Goal: Task Accomplishment & Management: Use online tool/utility

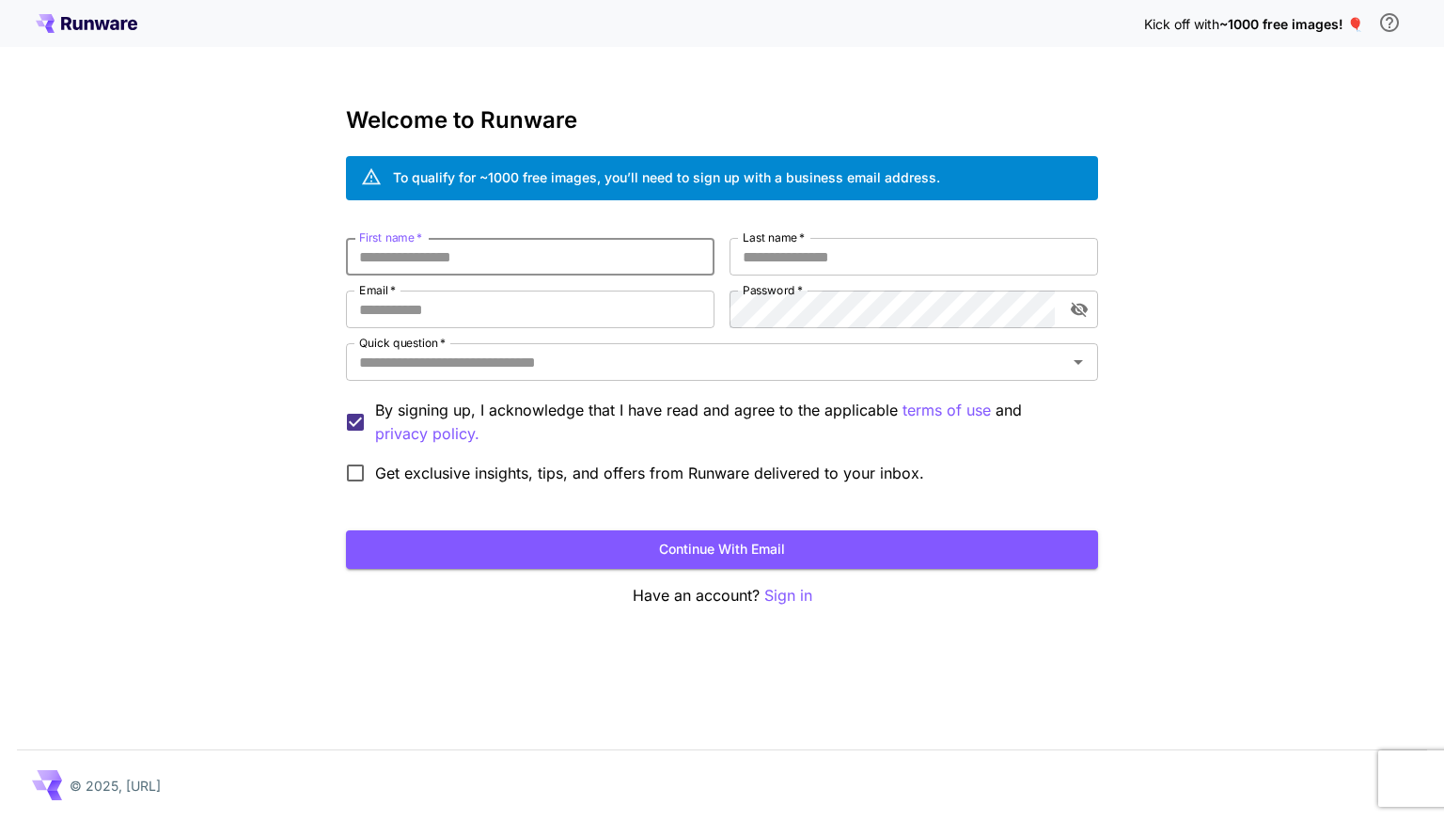
click at [457, 255] on input "First name   *" at bounding box center [530, 257] width 369 height 38
type input "*******"
type input "***"
click at [1085, 367] on icon "Open" at bounding box center [1078, 362] width 23 height 23
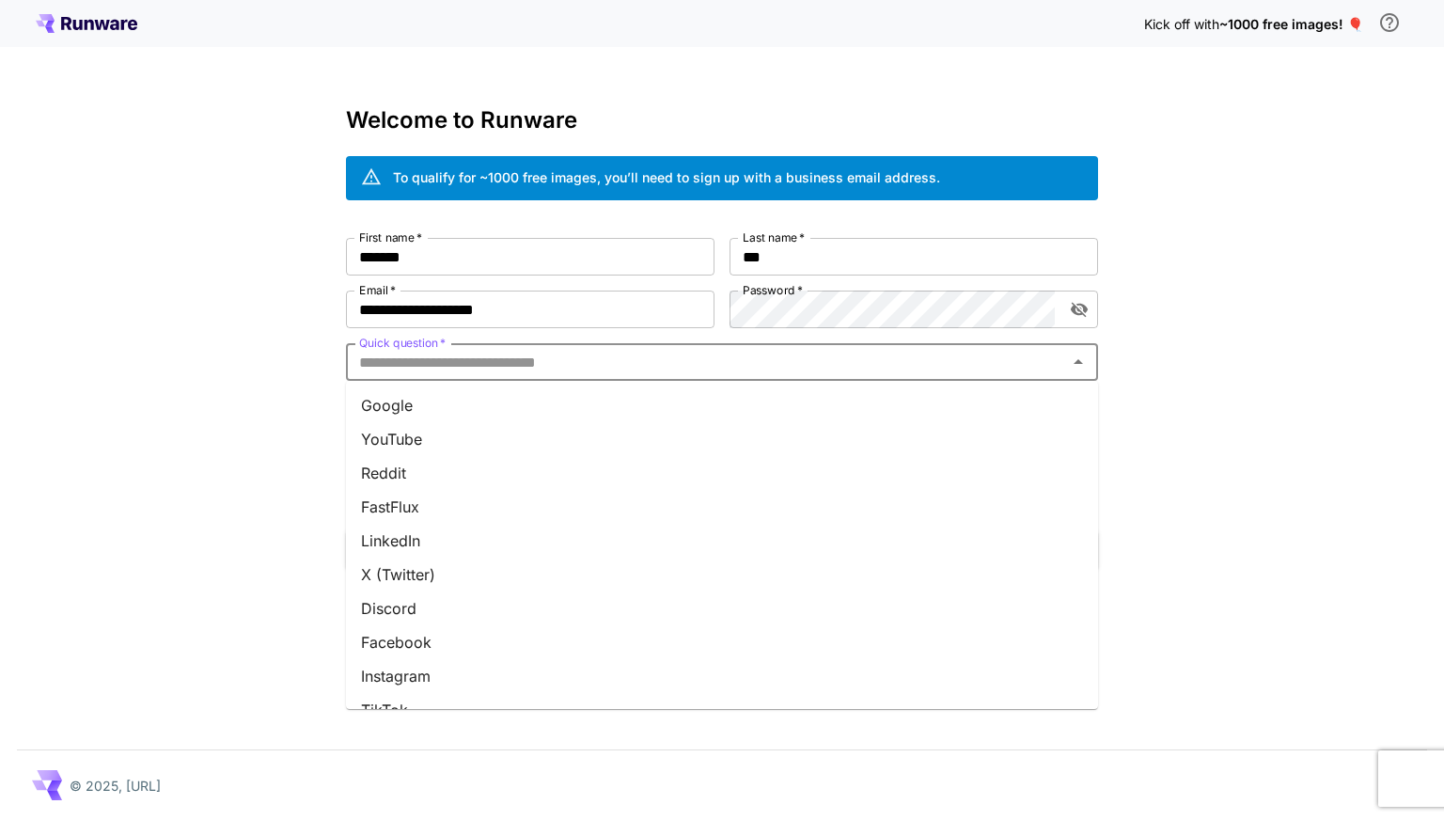
click at [485, 398] on li "Google" at bounding box center [722, 405] width 752 height 34
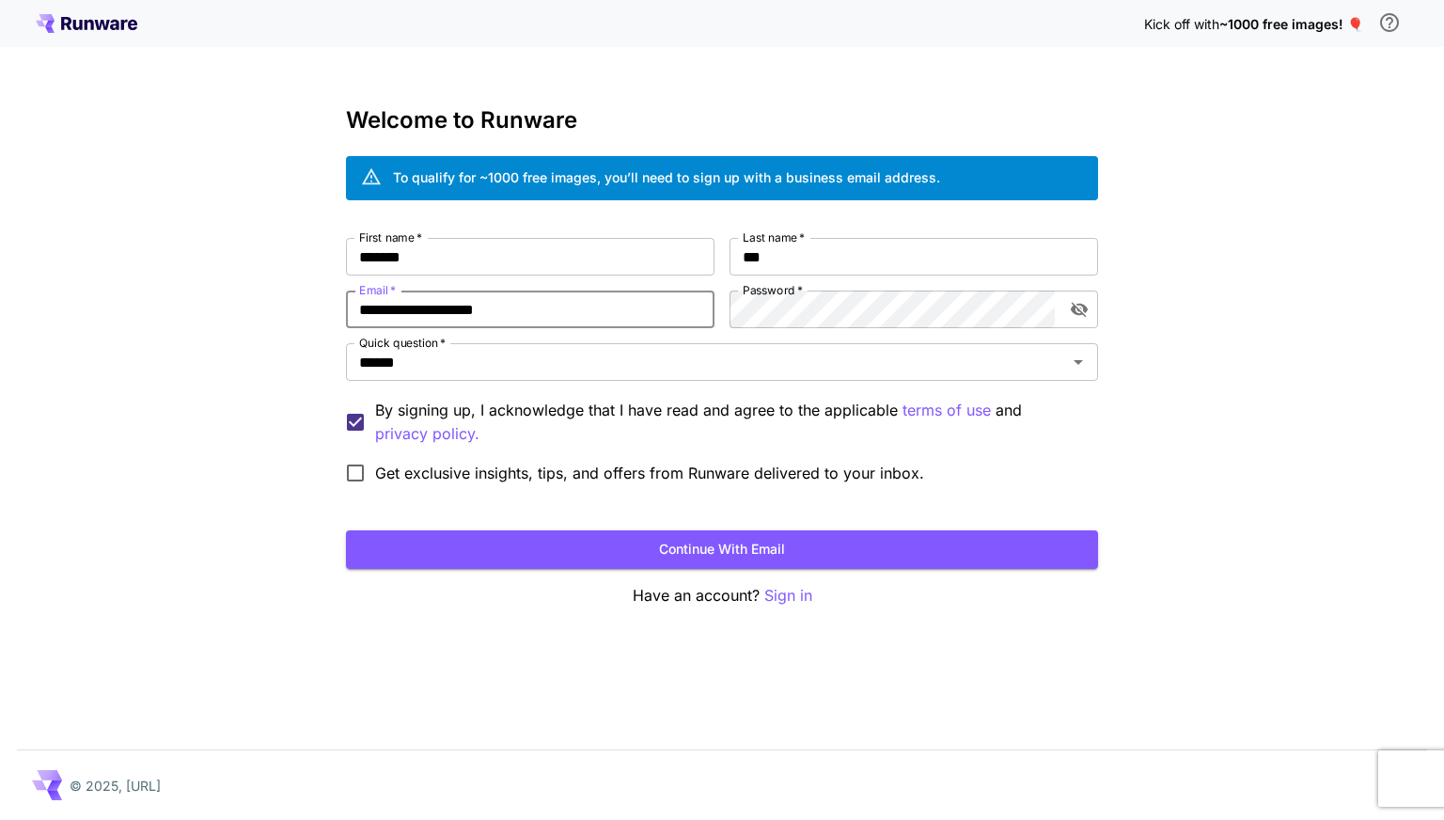
drag, startPoint x: 595, startPoint y: 304, endPoint x: 345, endPoint y: 306, distance: 250.1
click at [345, 306] on div "**********" at bounding box center [722, 410] width 1444 height 820
type input "**********"
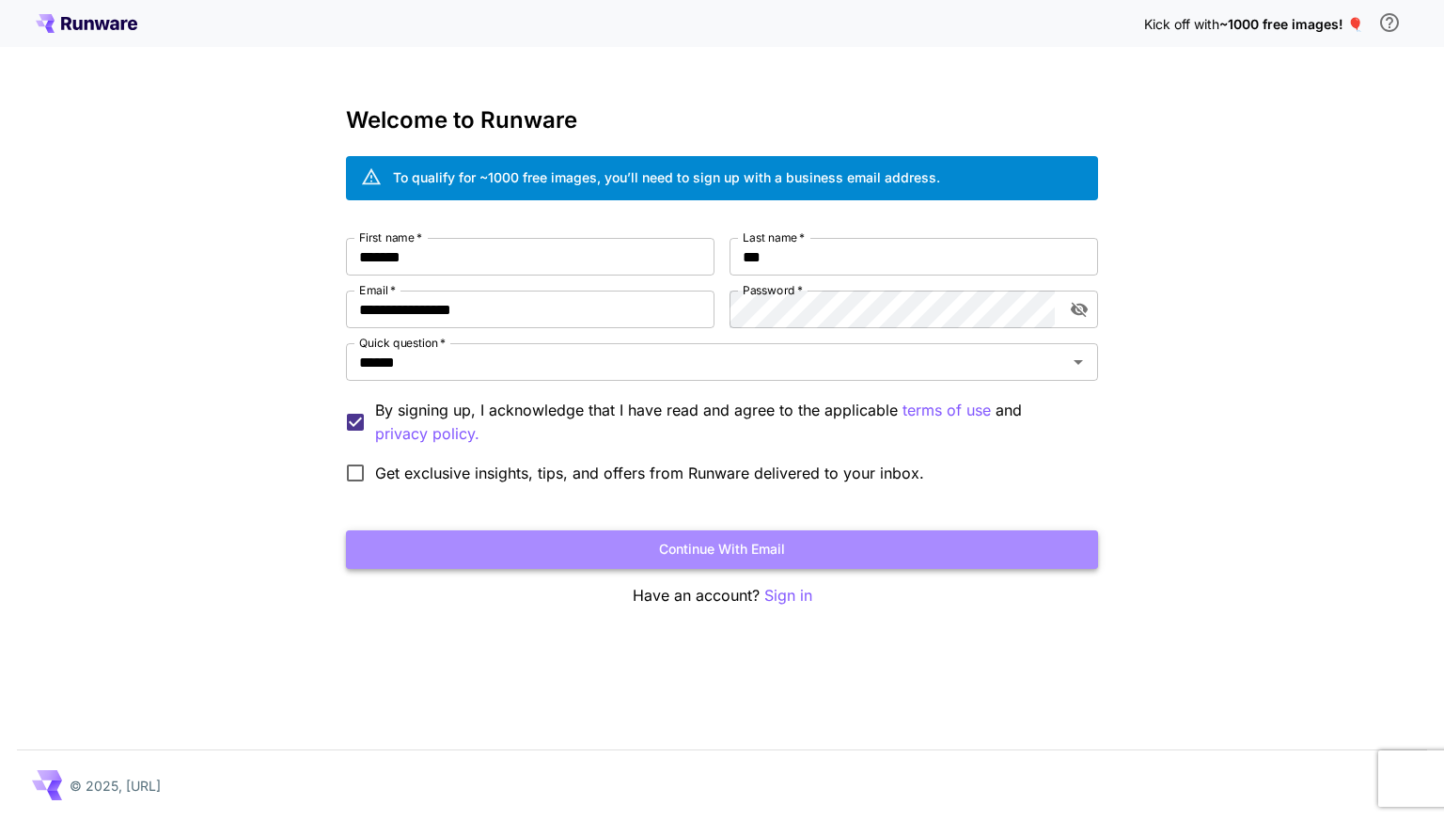
click at [746, 554] on button "Continue with email" at bounding box center [722, 549] width 752 height 39
click at [734, 549] on button "Continue with email" at bounding box center [722, 549] width 752 height 39
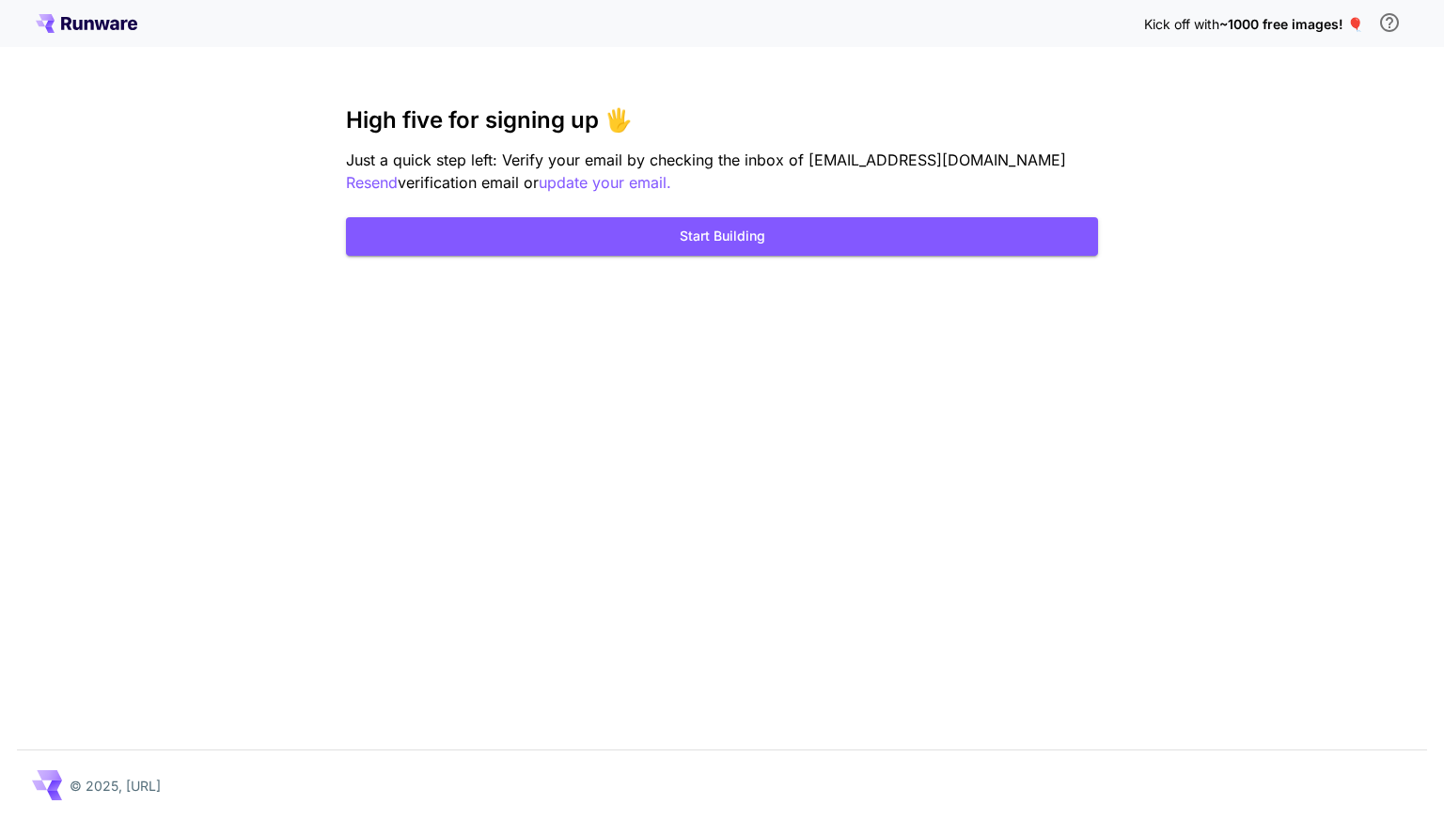
click at [92, 24] on icon at bounding box center [89, 25] width 9 height 10
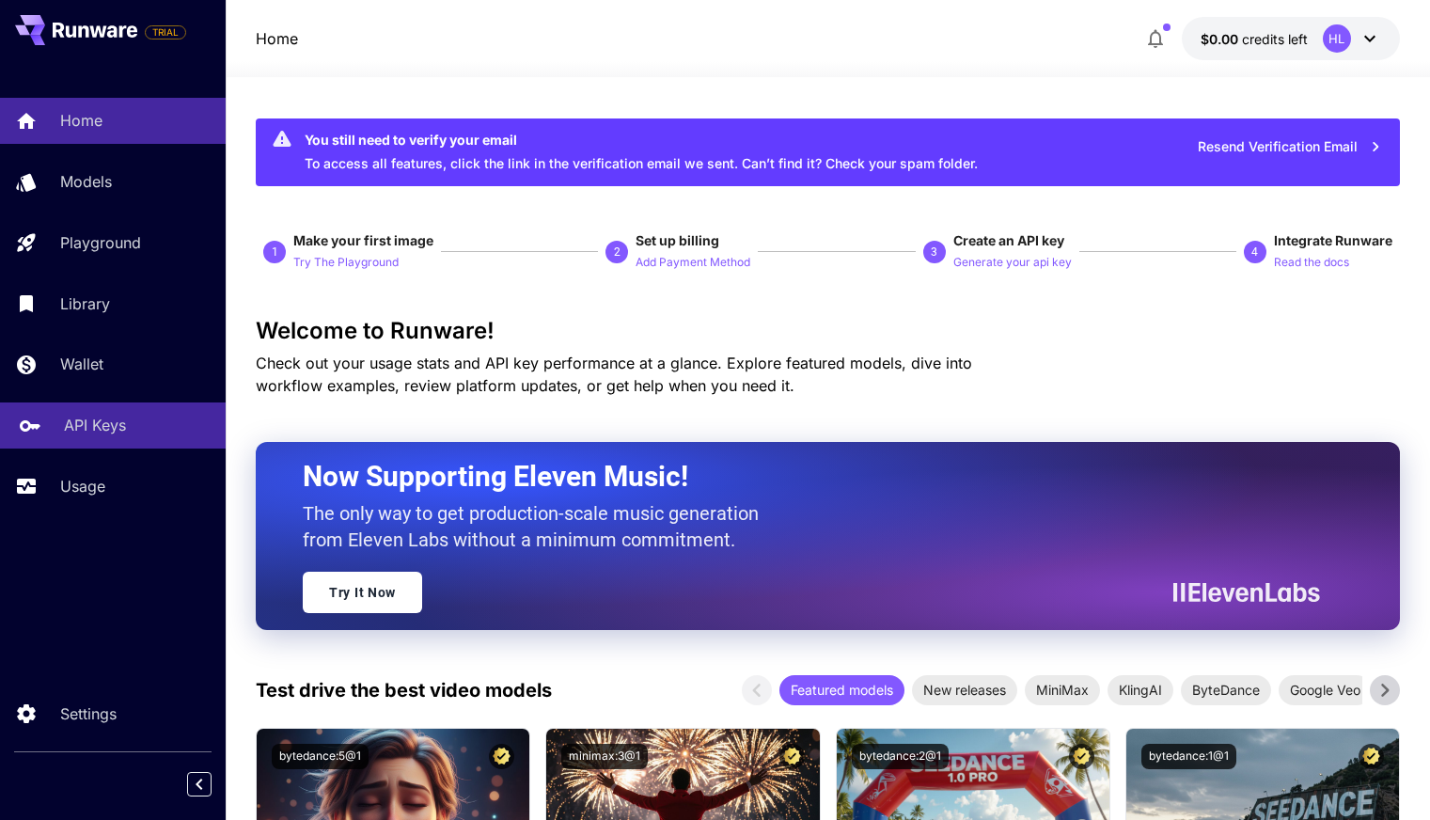
click at [74, 421] on p "API Keys" at bounding box center [95, 425] width 62 height 23
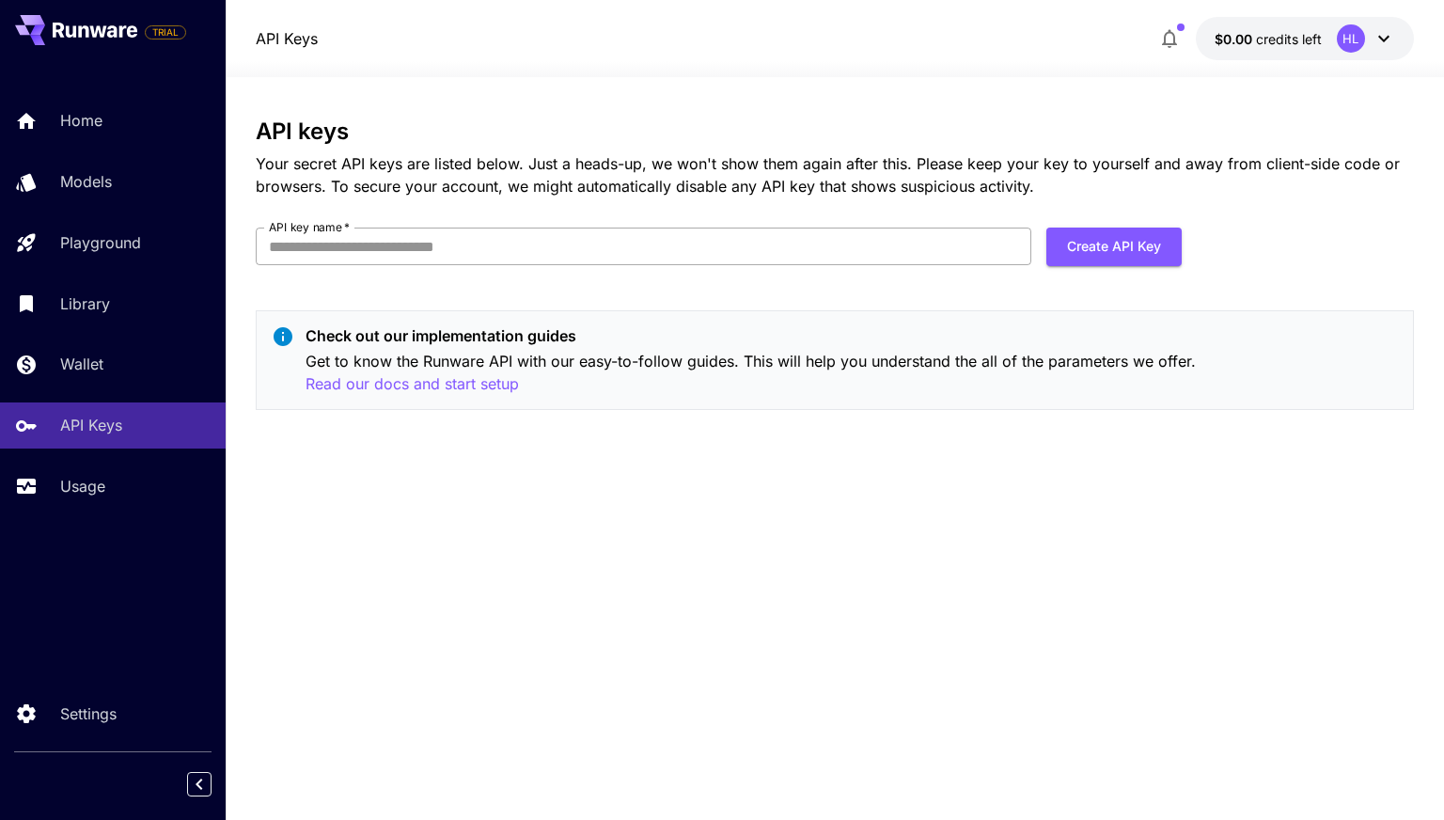
click at [449, 240] on input "API key name   *" at bounding box center [644, 247] width 776 height 38
type input "***"
click at [1108, 241] on button "Create API Key" at bounding box center [1114, 247] width 135 height 39
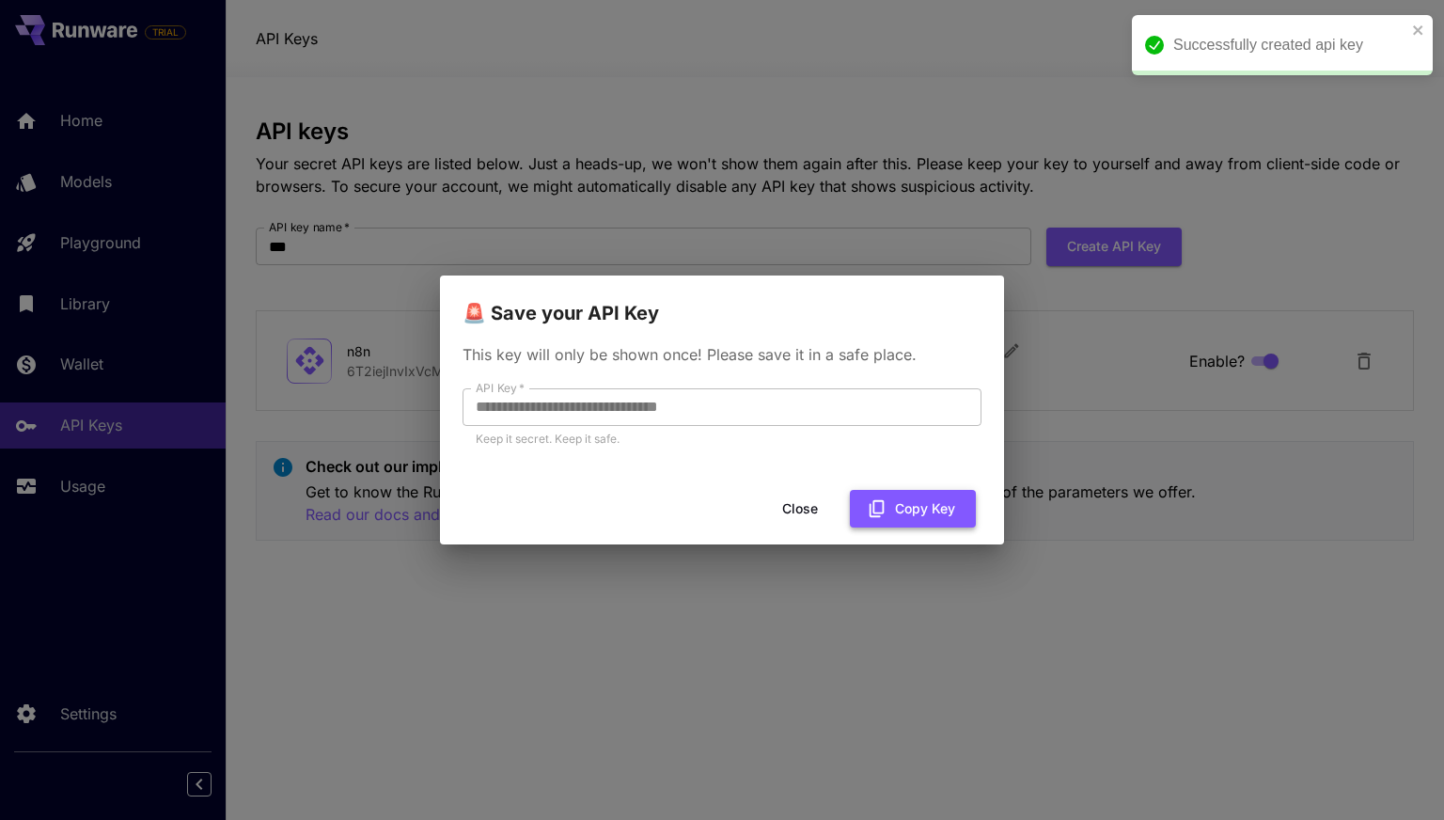
click at [912, 510] on button "Copy Key" at bounding box center [913, 509] width 126 height 39
click at [800, 511] on button "Close" at bounding box center [800, 509] width 85 height 39
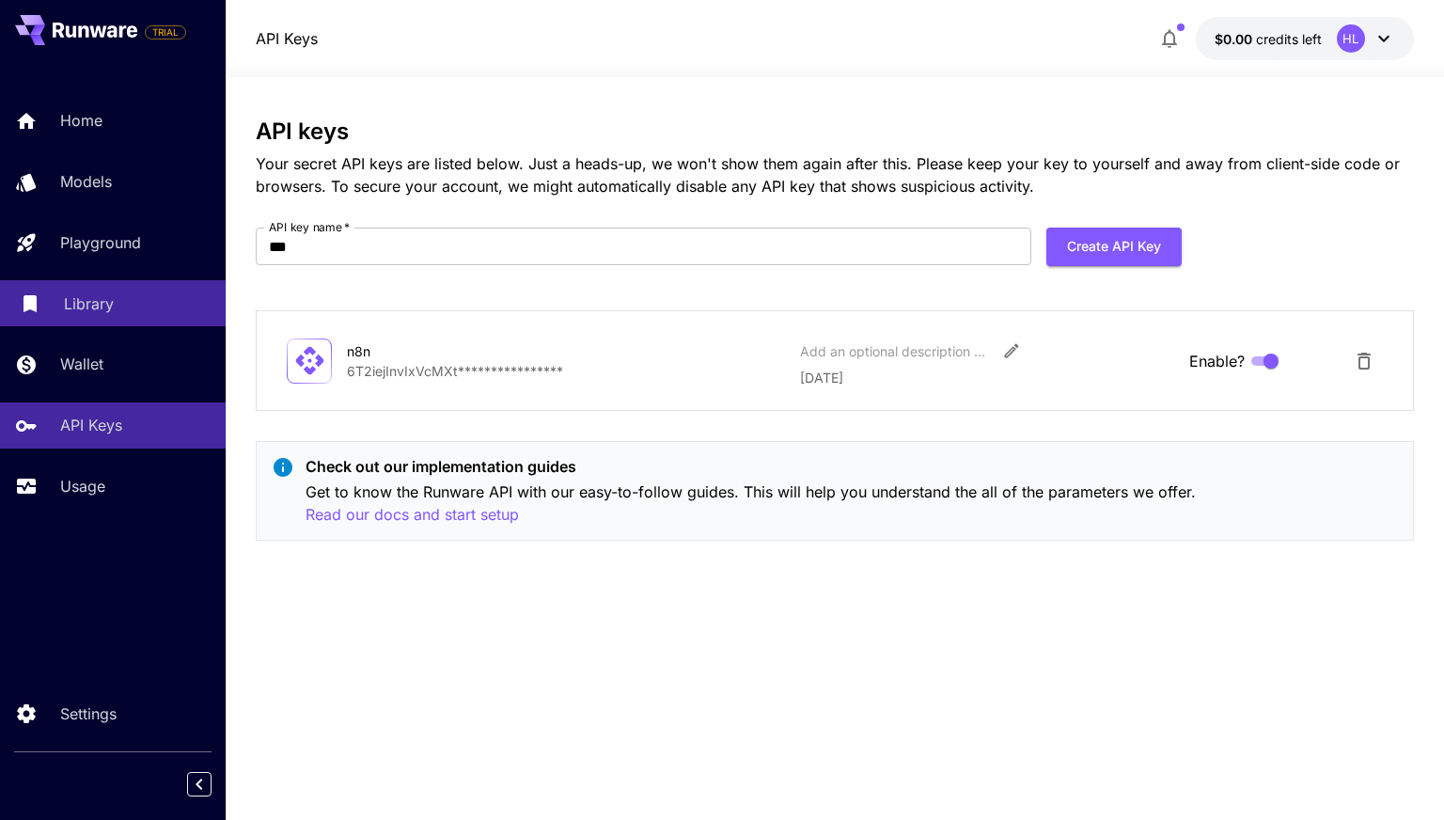
click at [118, 299] on div "Library" at bounding box center [137, 303] width 147 height 23
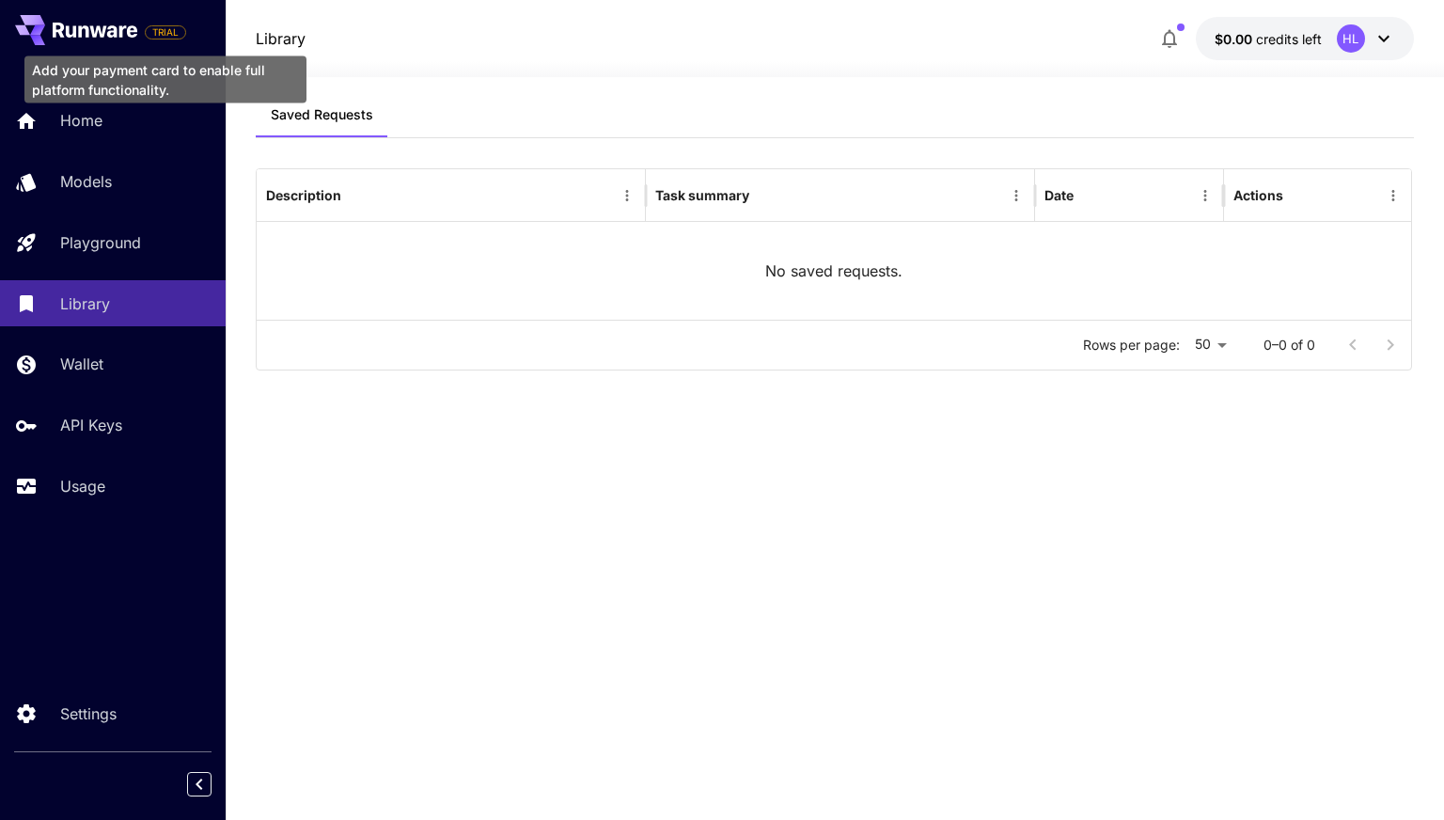
click at [166, 38] on span "TRIAL" at bounding box center [165, 32] width 39 height 14
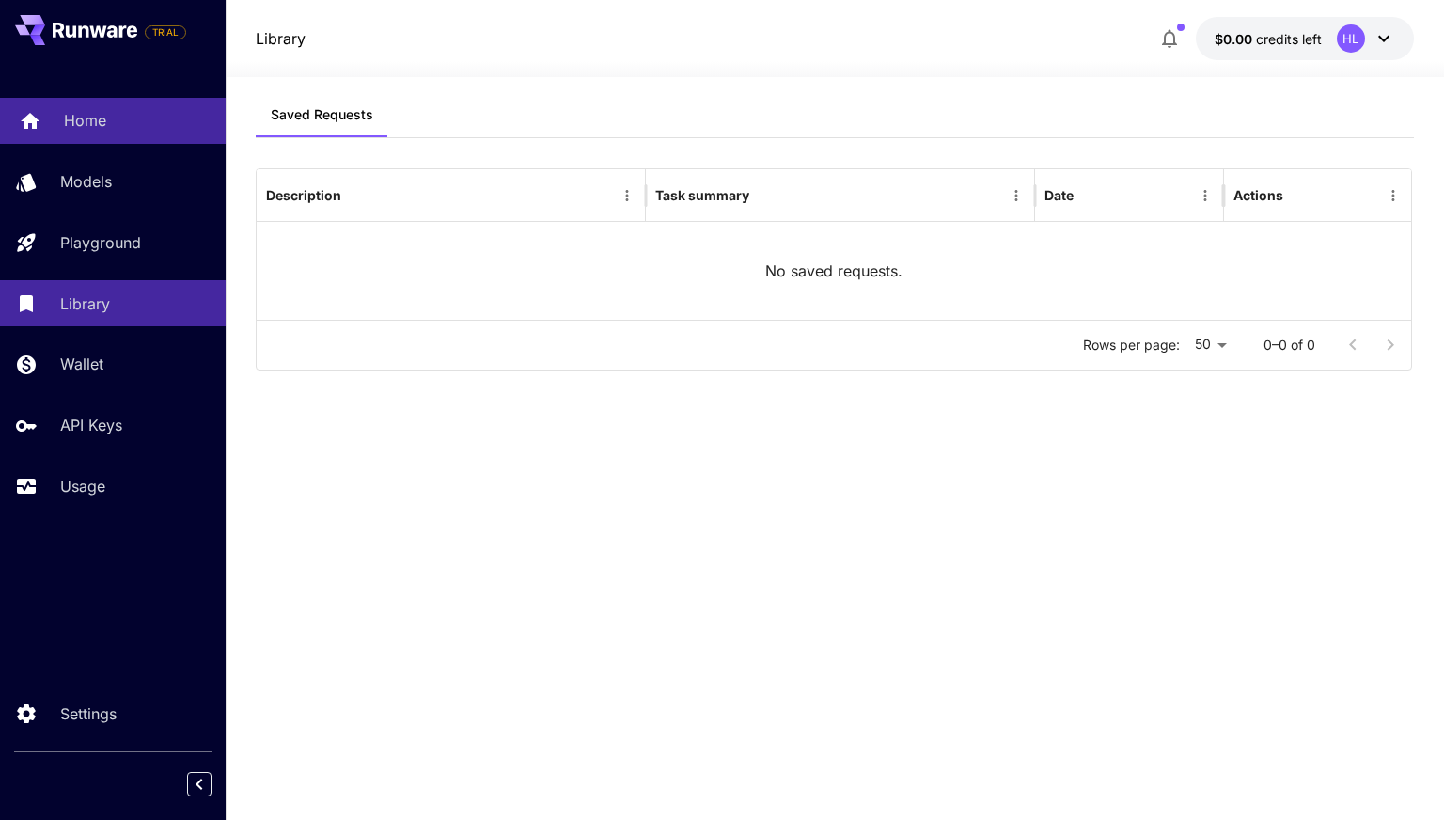
click at [103, 121] on p "Home" at bounding box center [85, 120] width 42 height 23
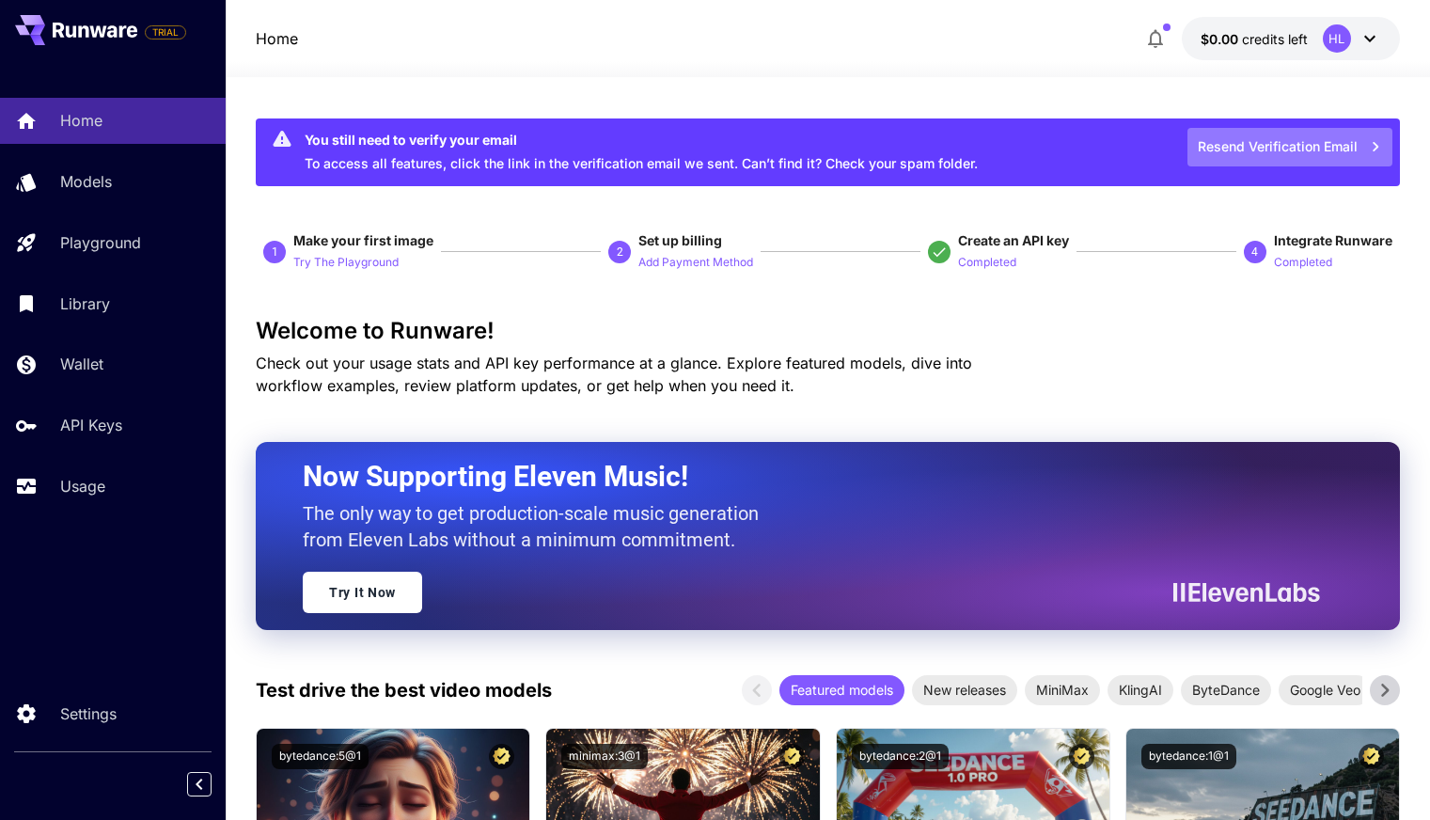
click at [1269, 144] on button "Resend Verification Email" at bounding box center [1290, 147] width 205 height 39
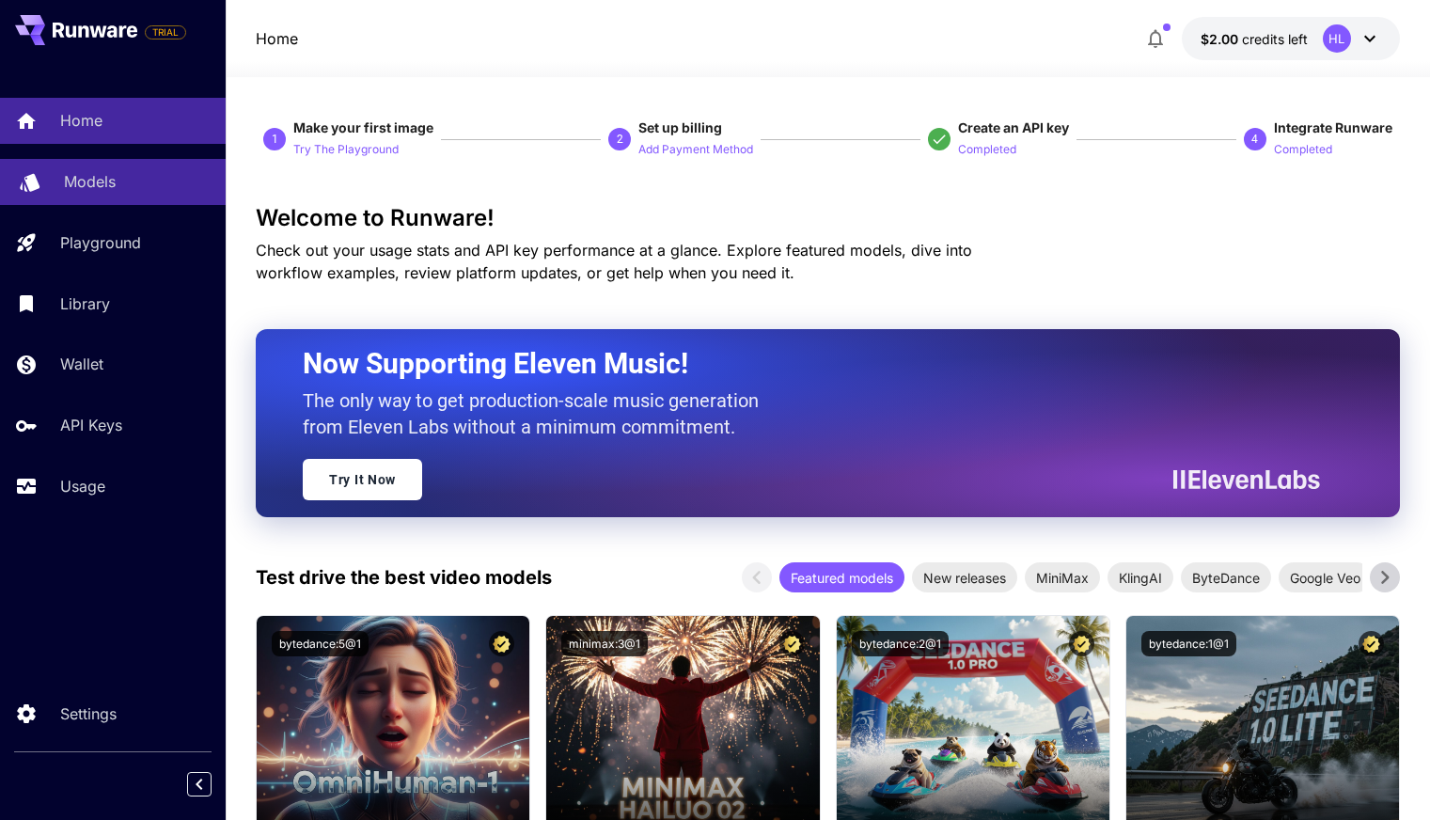
click at [108, 180] on p "Models" at bounding box center [90, 181] width 52 height 23
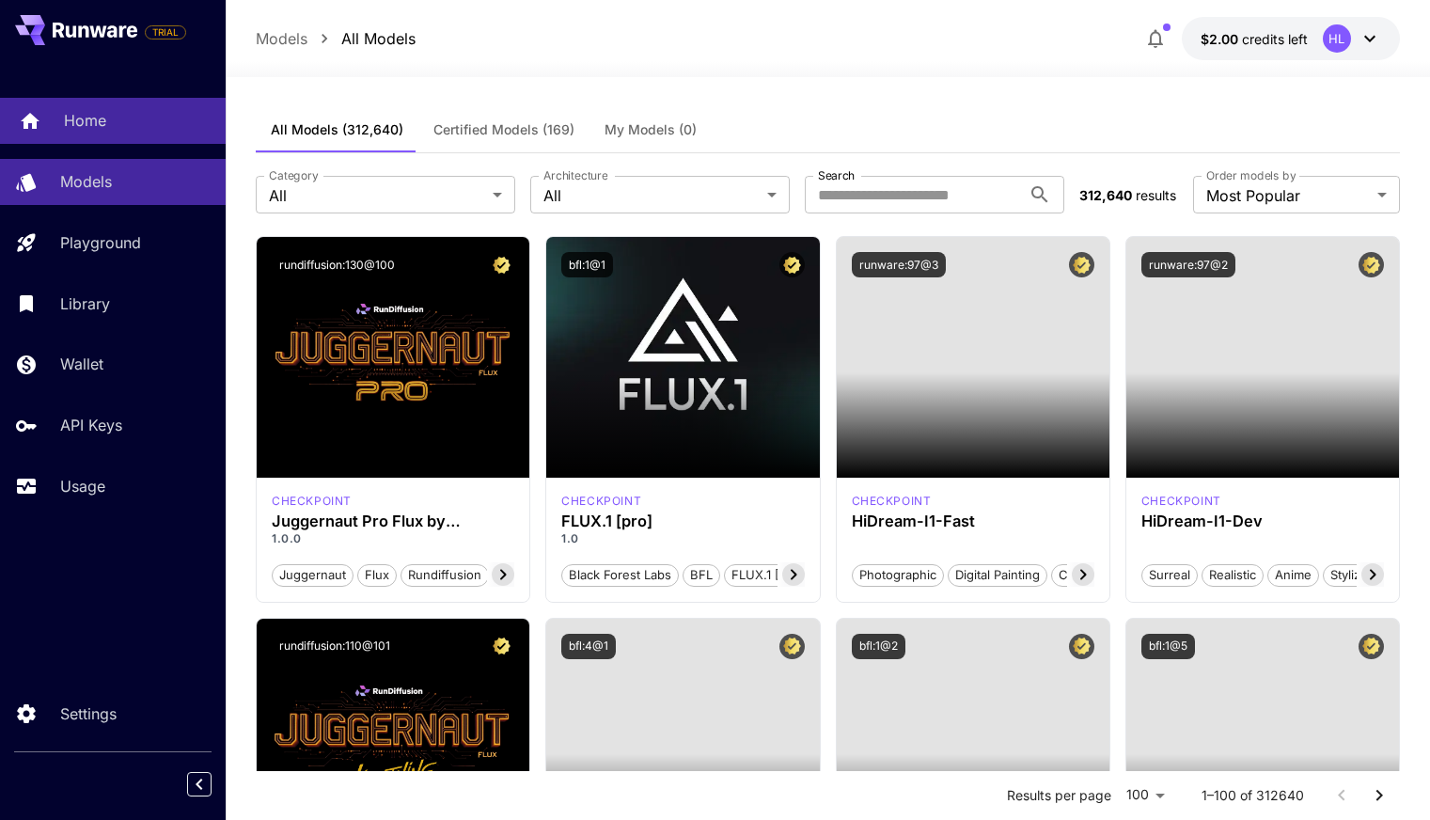
click at [105, 122] on p "Home" at bounding box center [85, 120] width 42 height 23
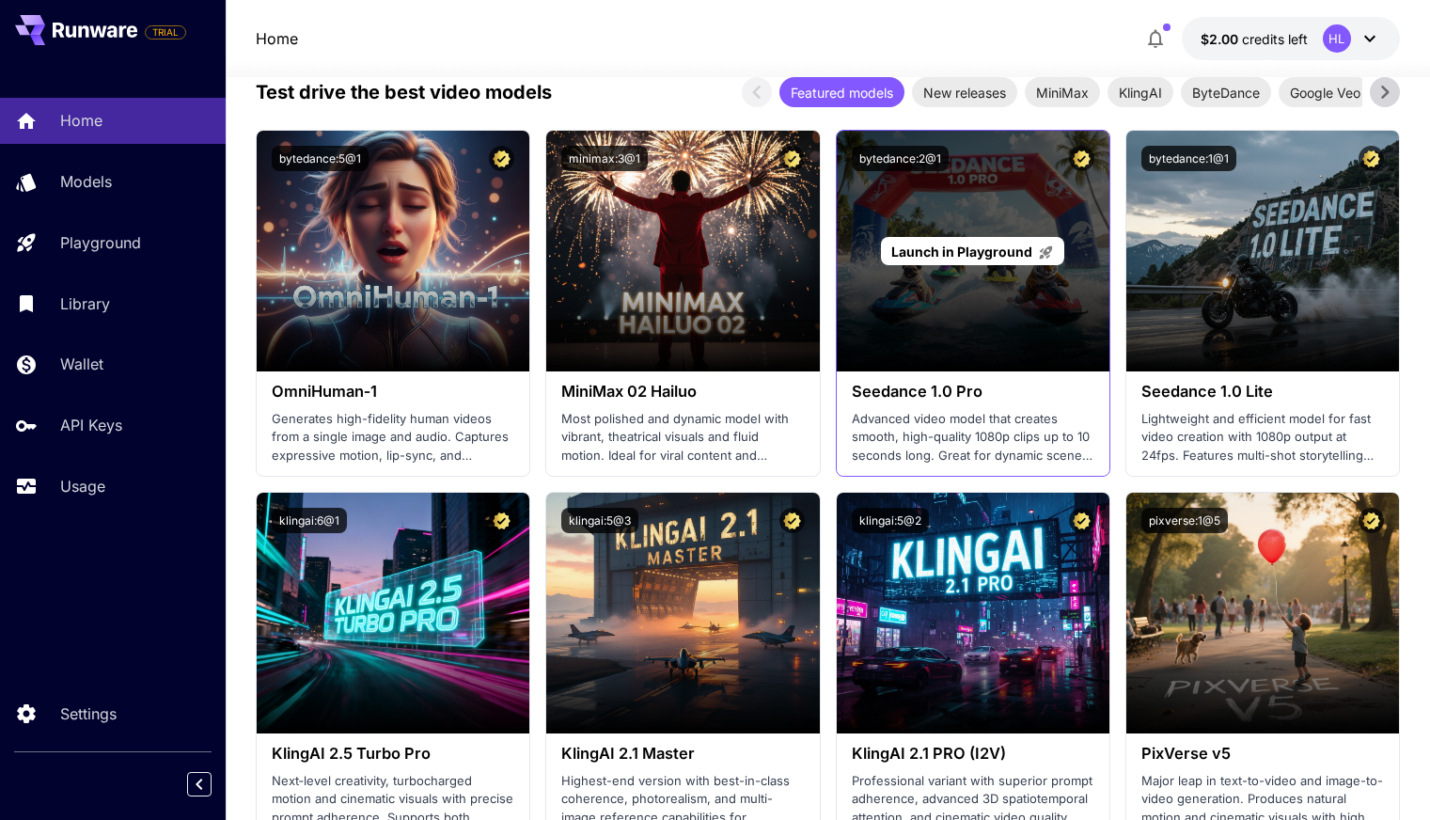
scroll to position [470, 0]
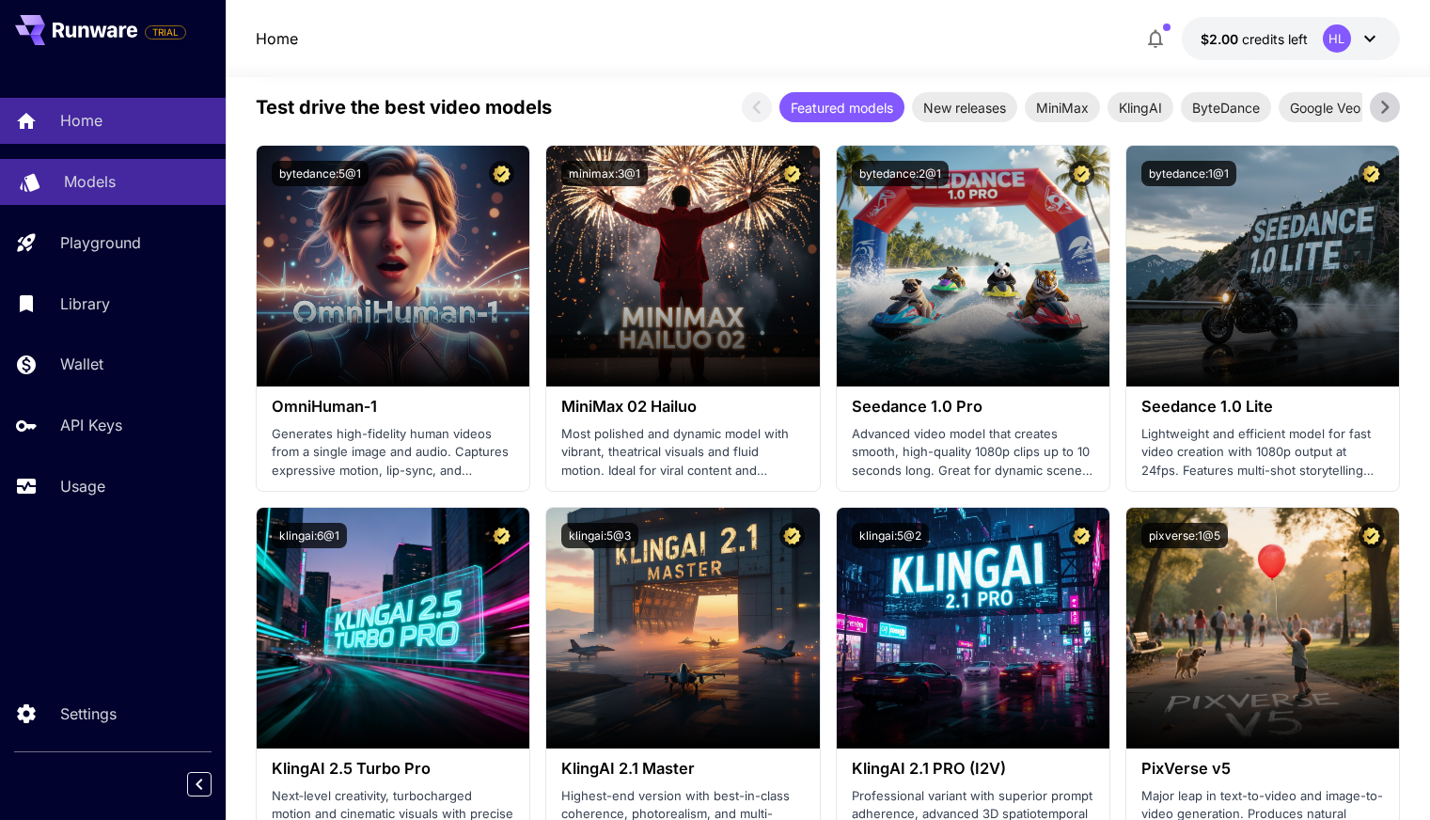
click at [109, 183] on p "Models" at bounding box center [90, 181] width 52 height 23
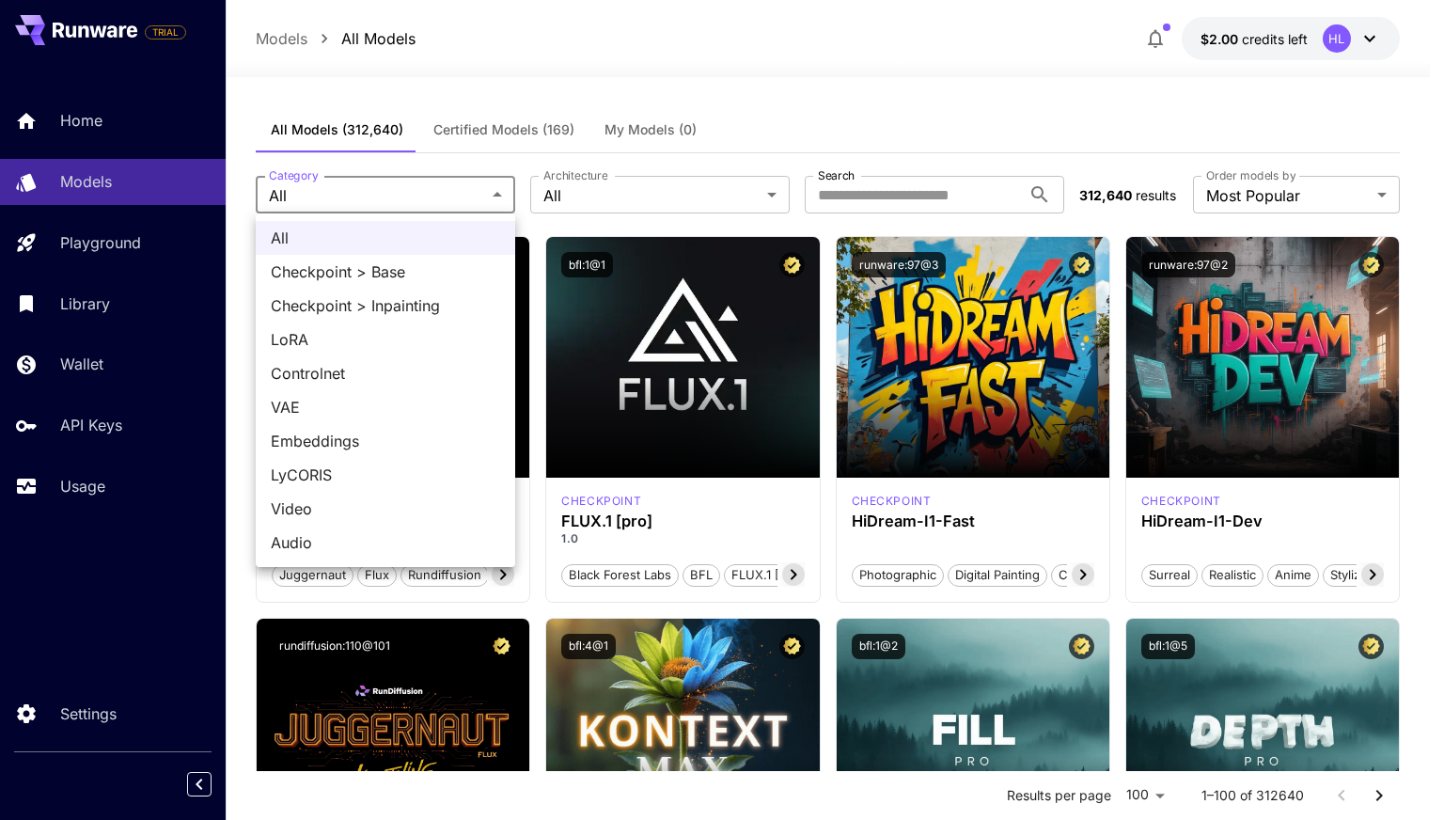
click at [939, 153] on div at bounding box center [722, 410] width 1444 height 820
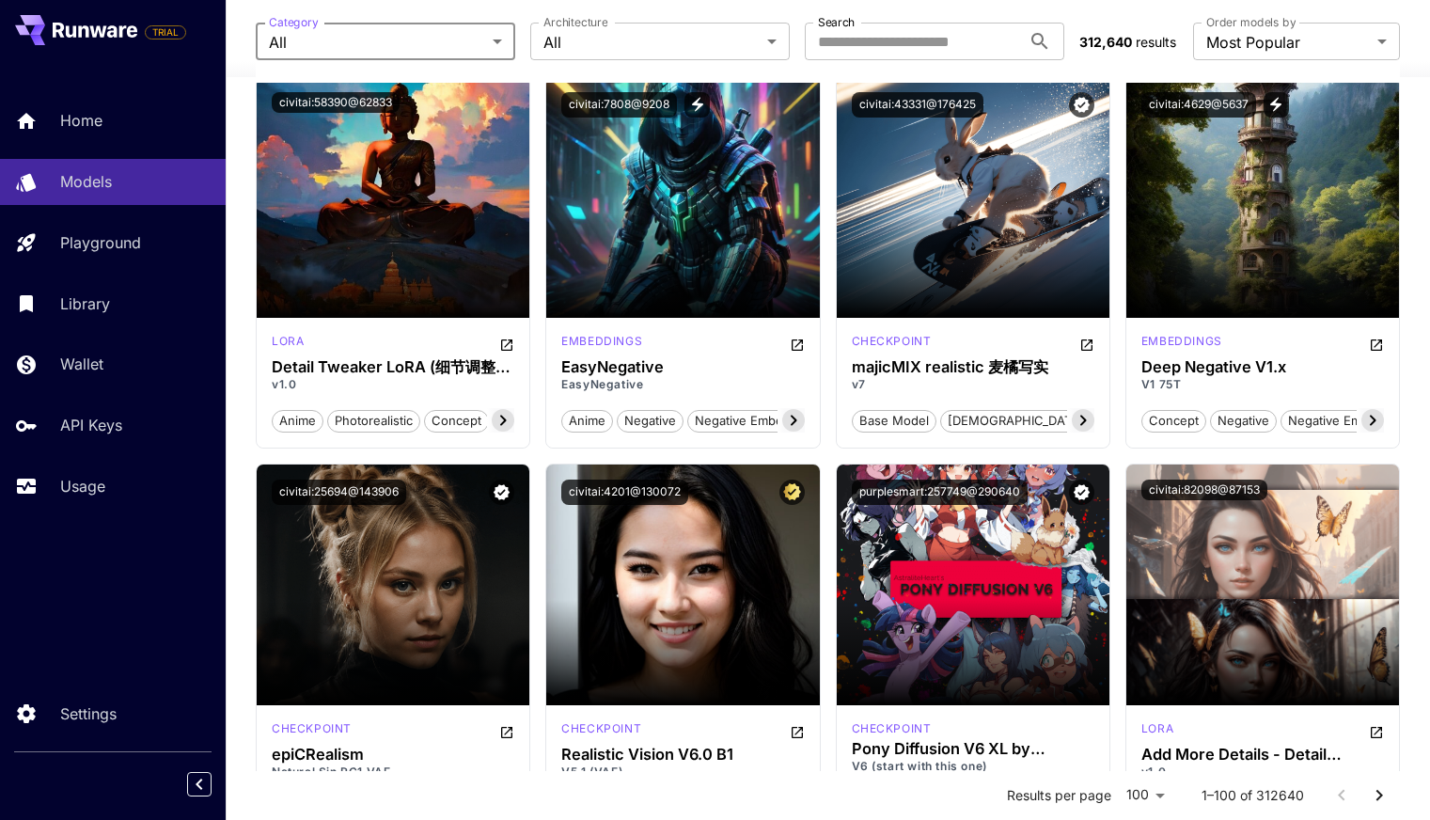
scroll to position [2633, 0]
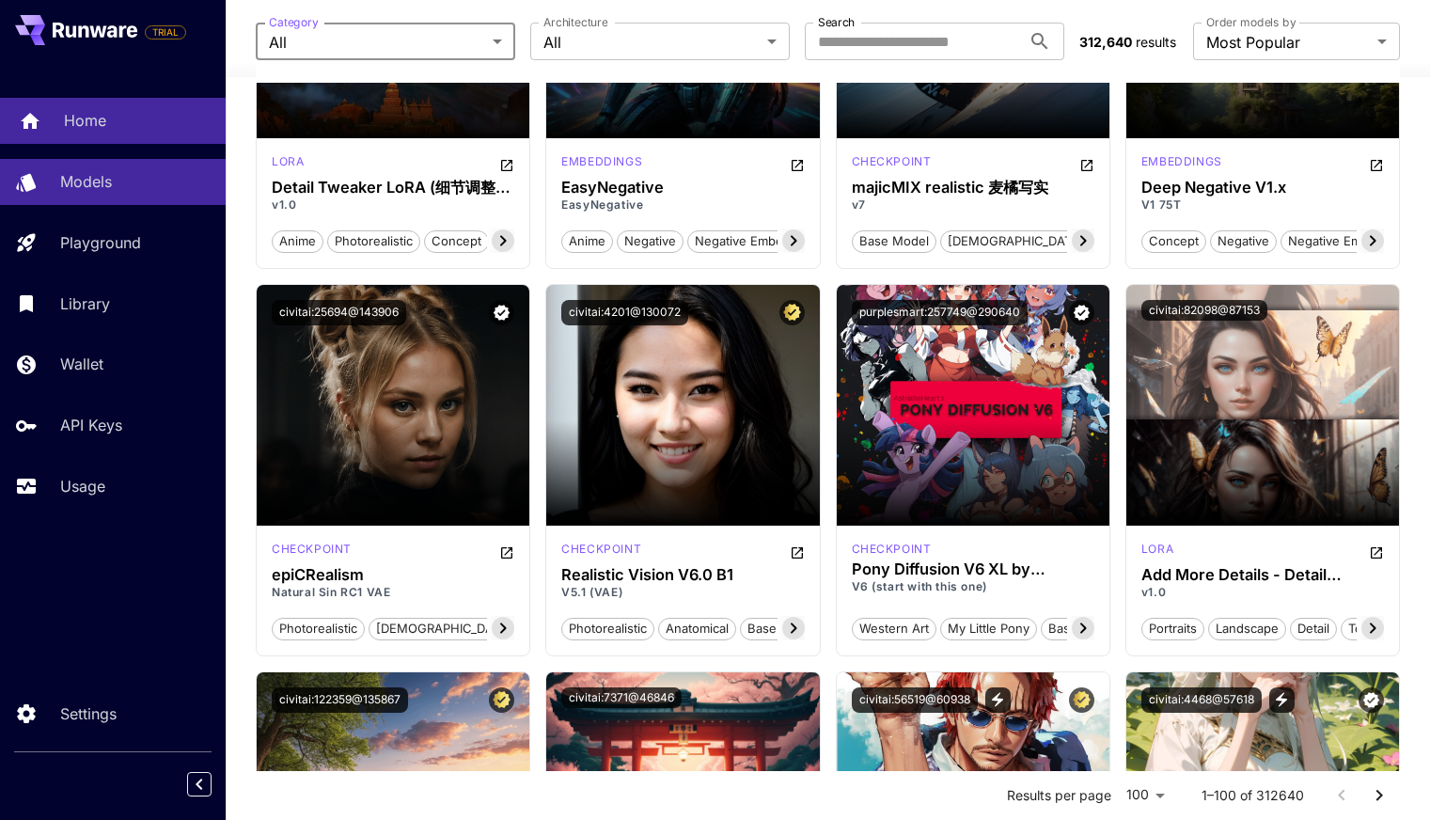
click at [106, 128] on div "Home" at bounding box center [137, 120] width 147 height 23
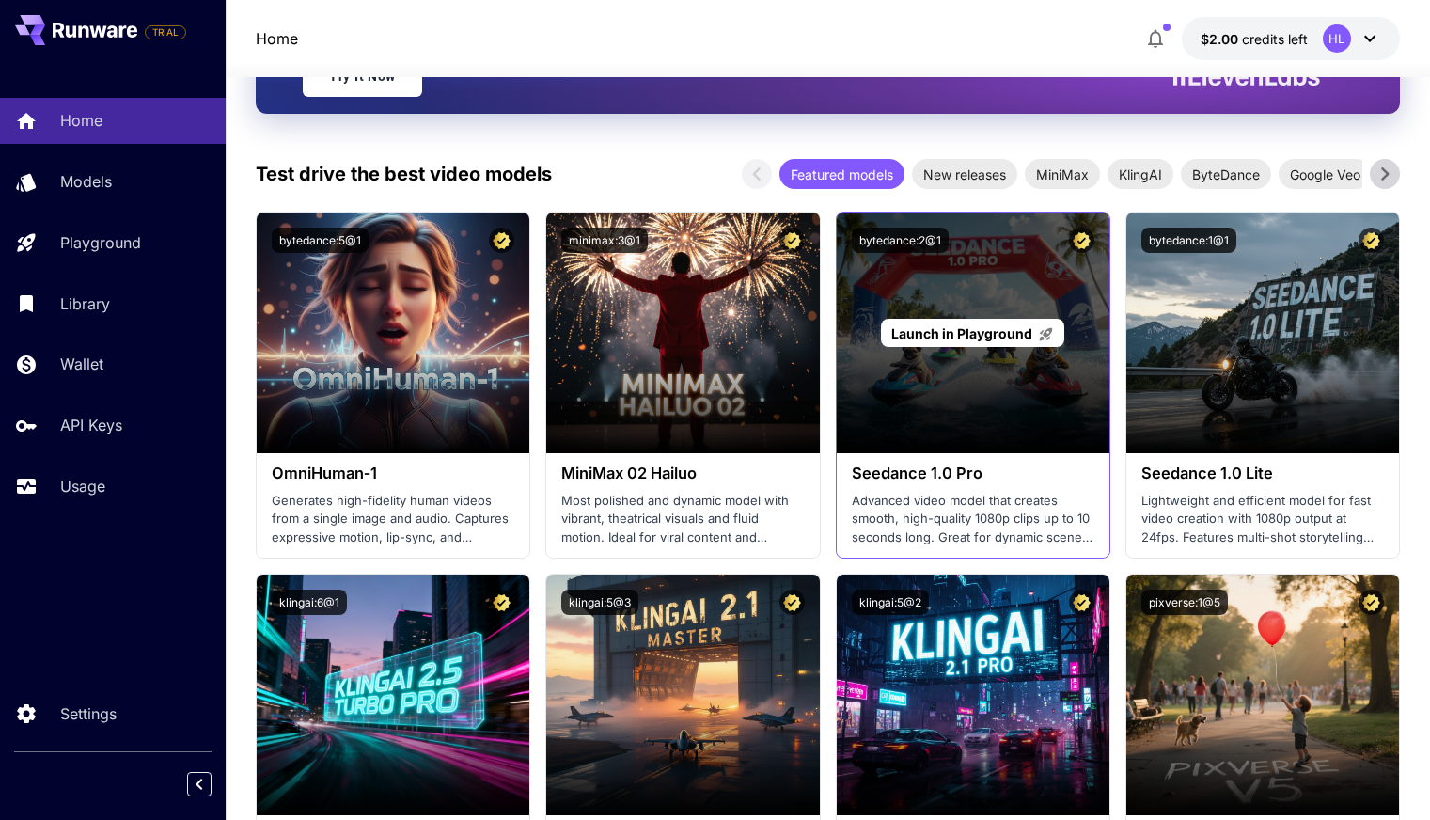
scroll to position [658, 0]
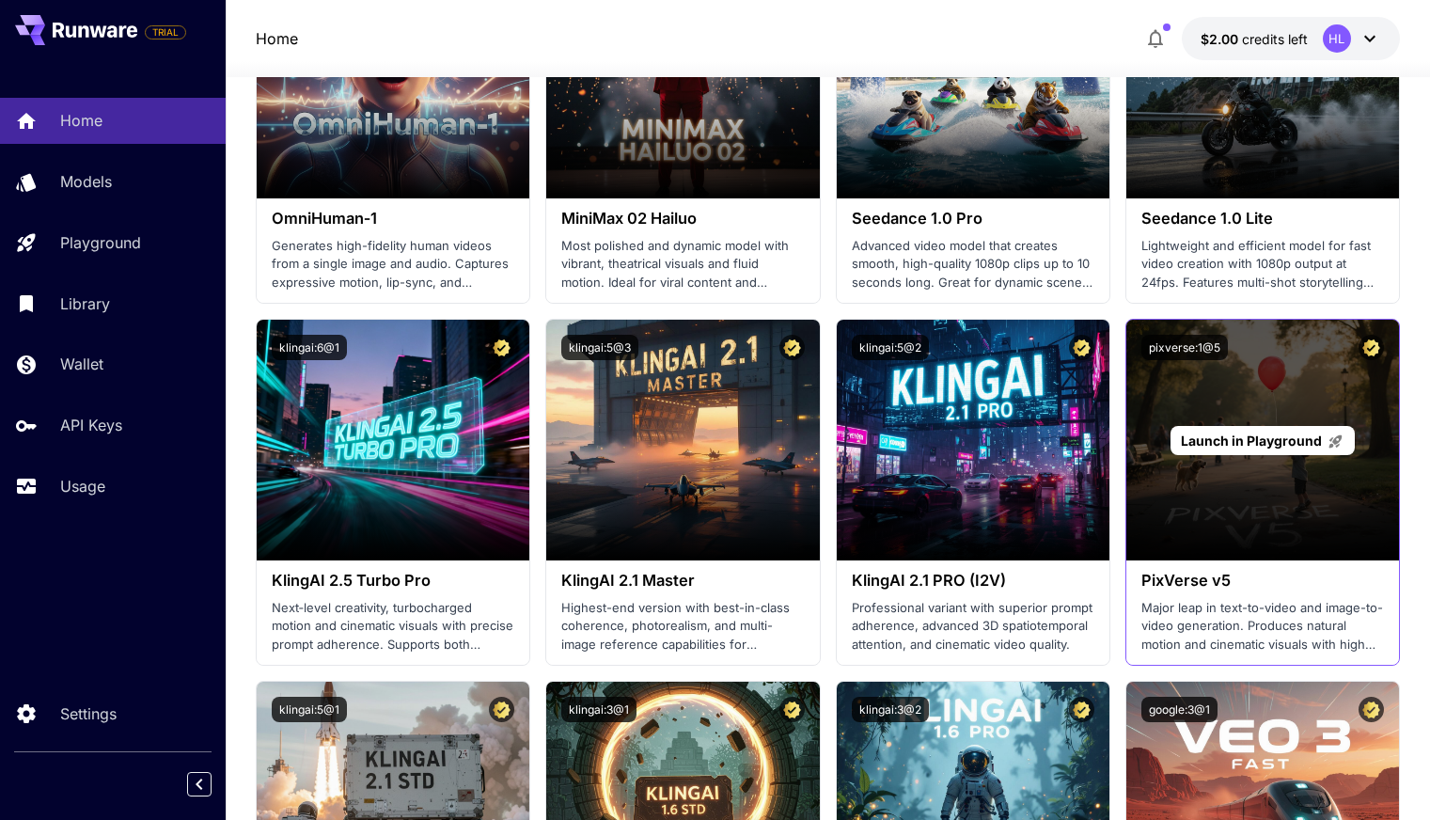
click at [1271, 441] on span "Launch in Playground" at bounding box center [1251, 441] width 141 height 16
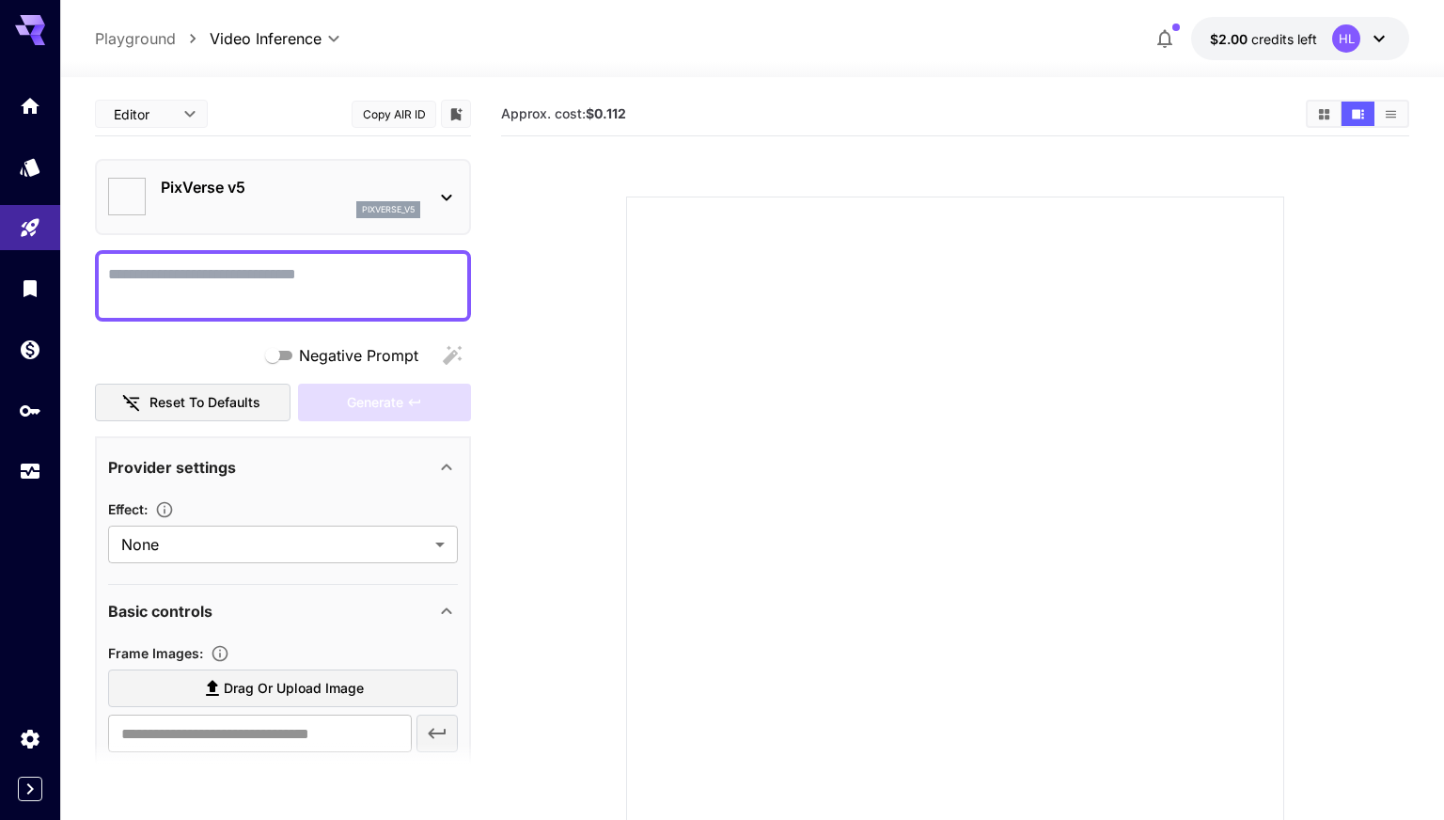
type input "**********"
type input "****"
click at [280, 281] on textarea "Negative Prompt" at bounding box center [282, 285] width 350 height 45
paste textarea "**********"
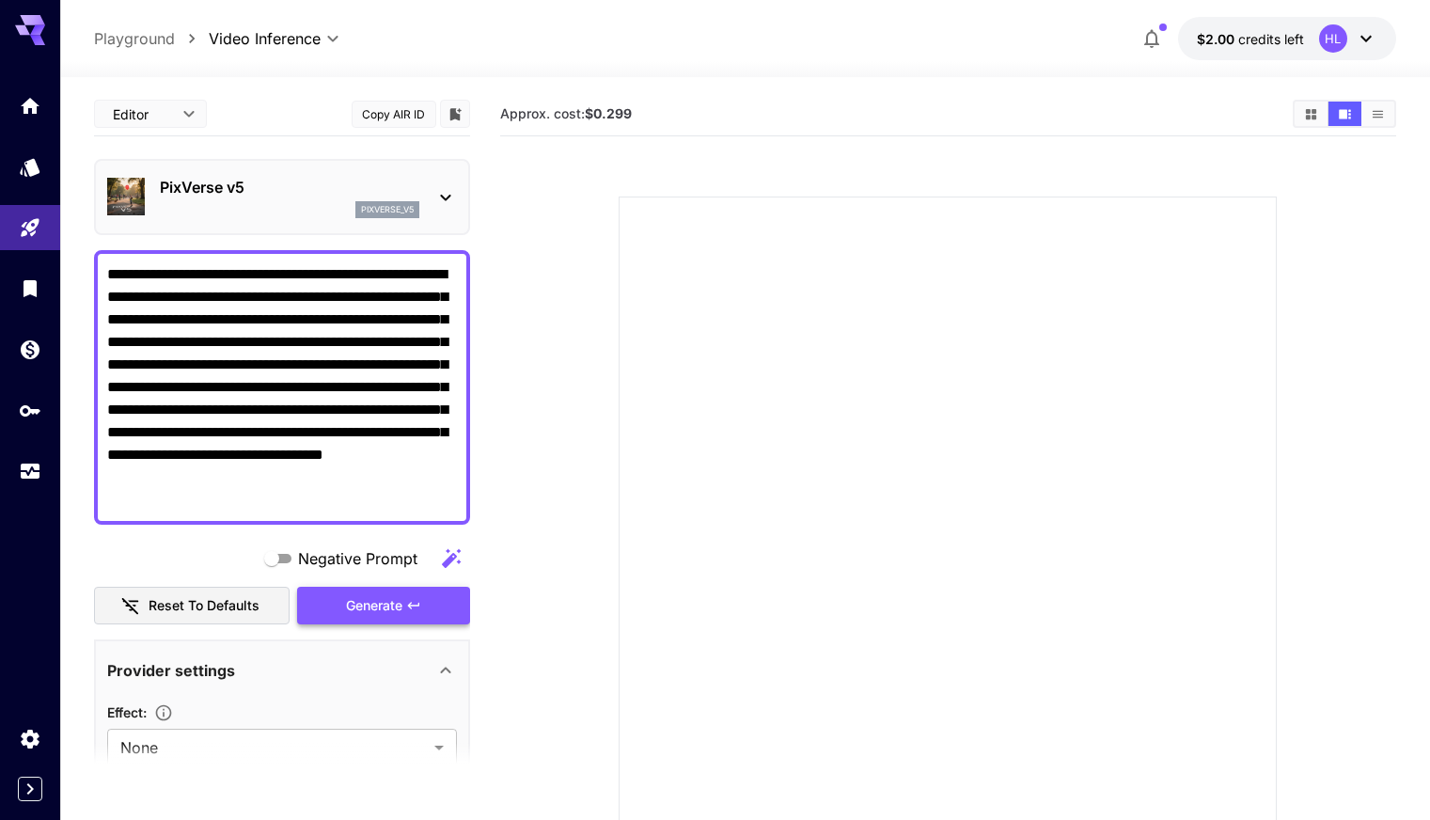
type textarea "**********"
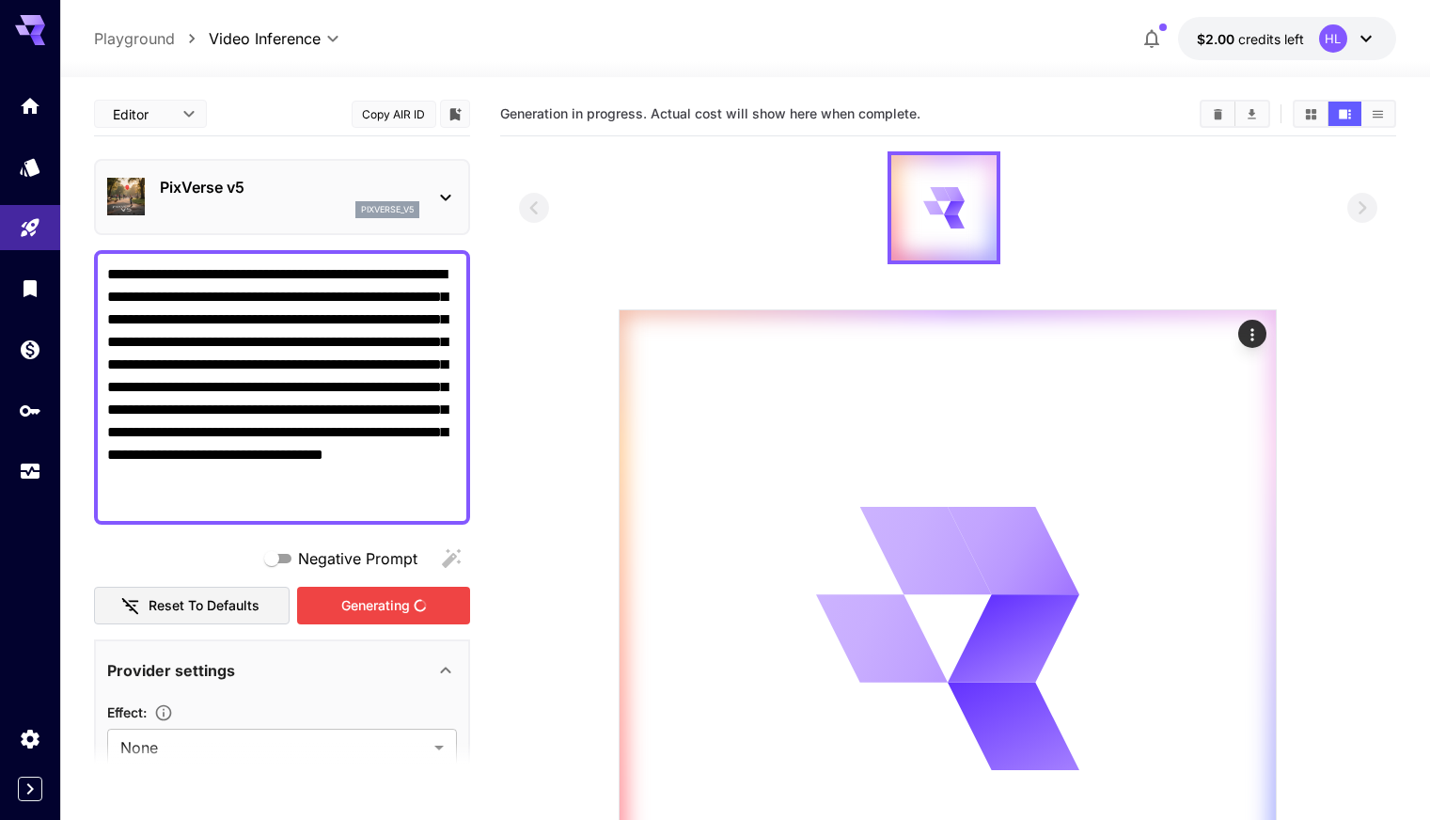
click at [385, 602] on div "Generating" at bounding box center [383, 606] width 173 height 39
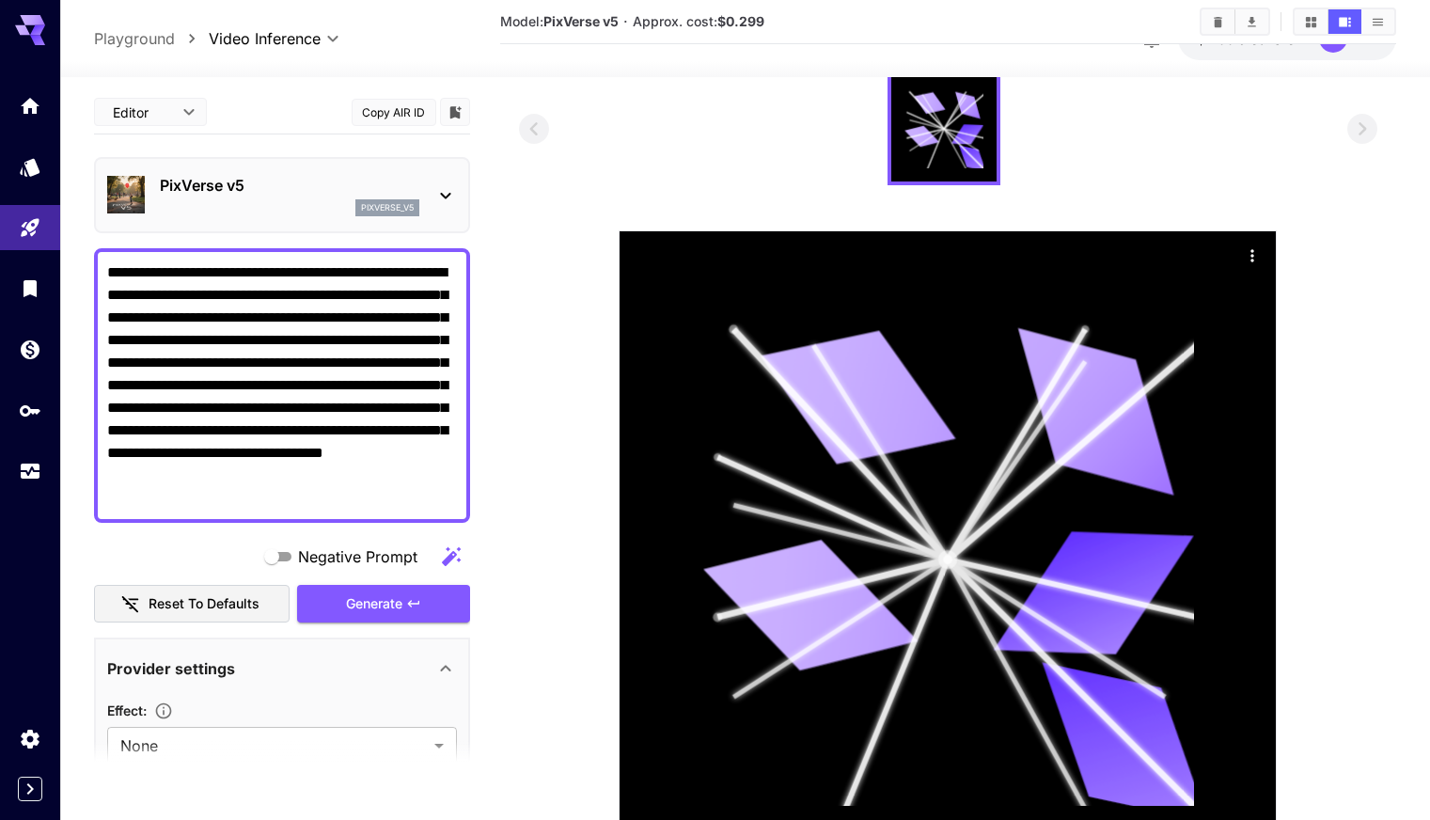
click at [117, 38] on p "Playground" at bounding box center [134, 38] width 81 height 23
type input "**********"
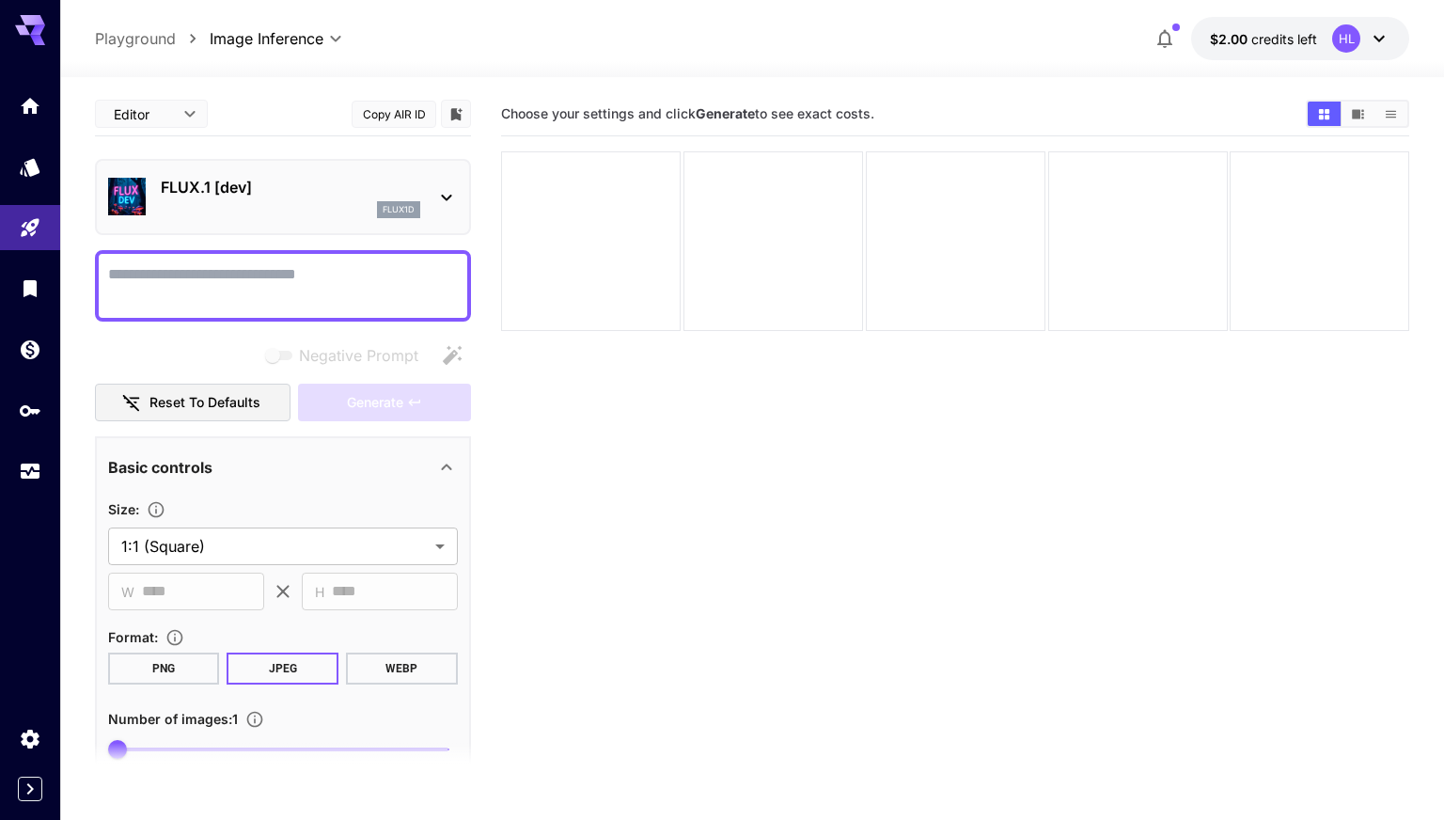
click at [337, 39] on body "**********" at bounding box center [722, 484] width 1444 height 969
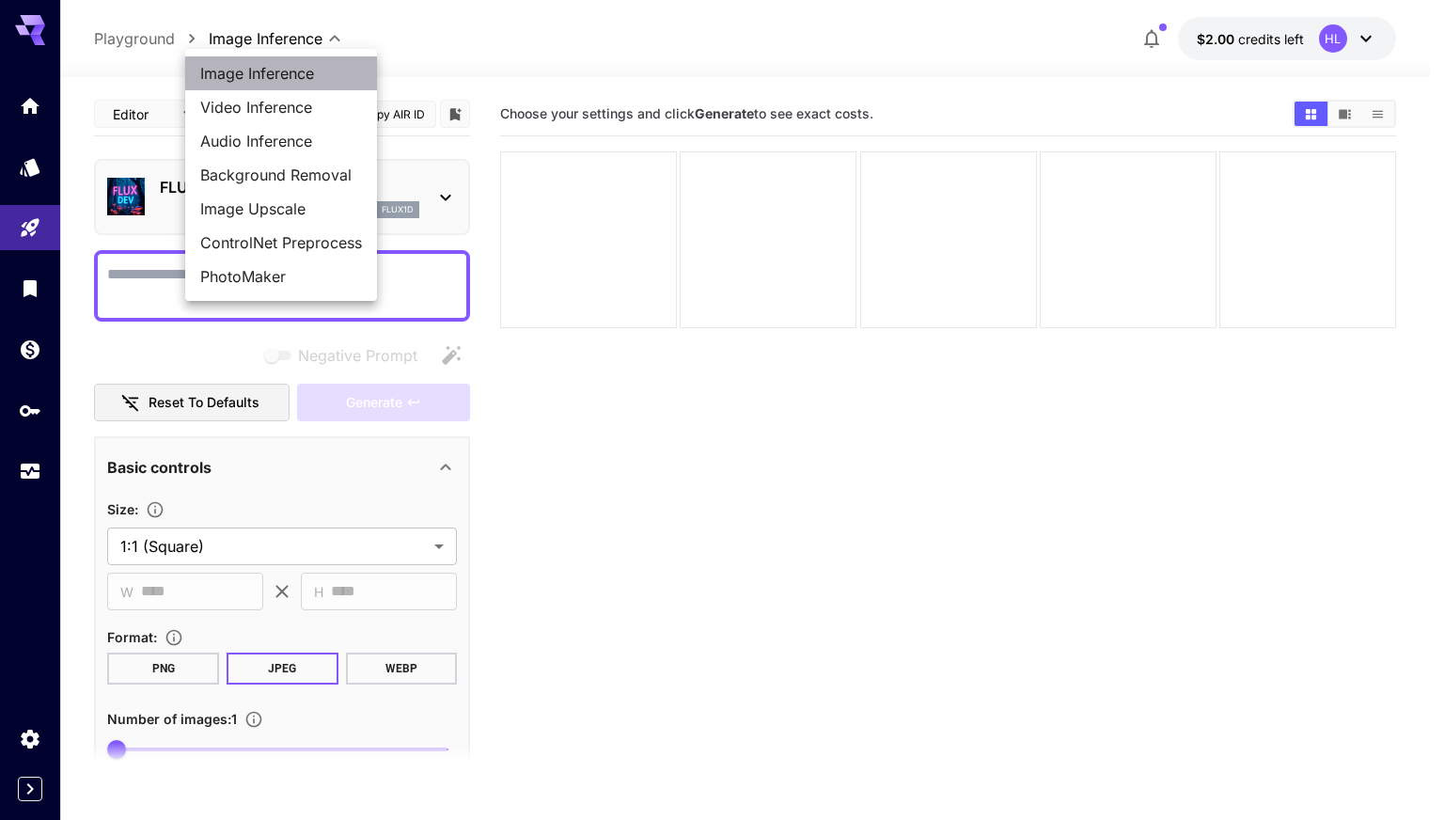
click at [274, 73] on span "Image Inference" at bounding box center [281, 73] width 162 height 23
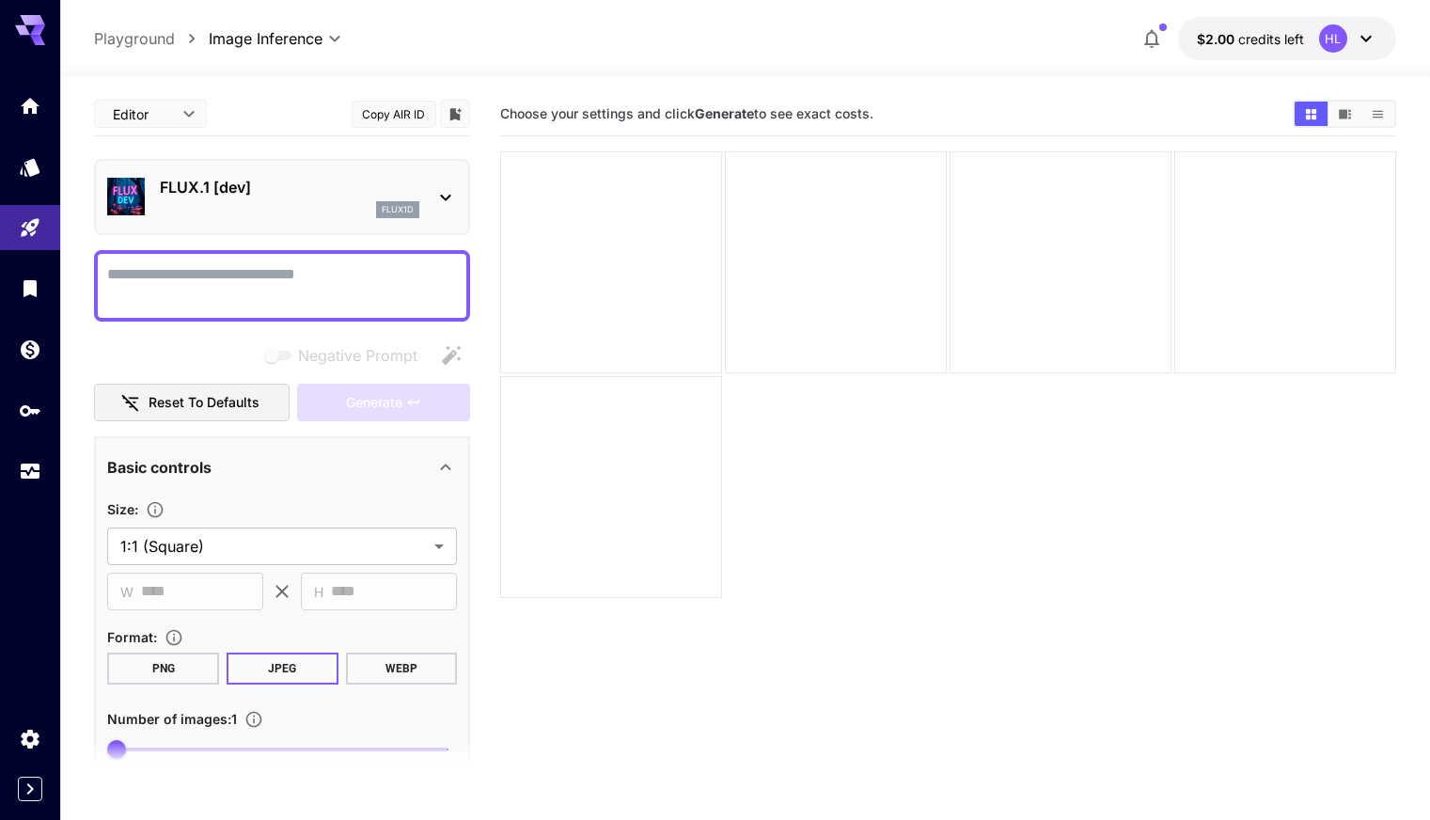
click at [449, 196] on icon at bounding box center [446, 198] width 10 height 7
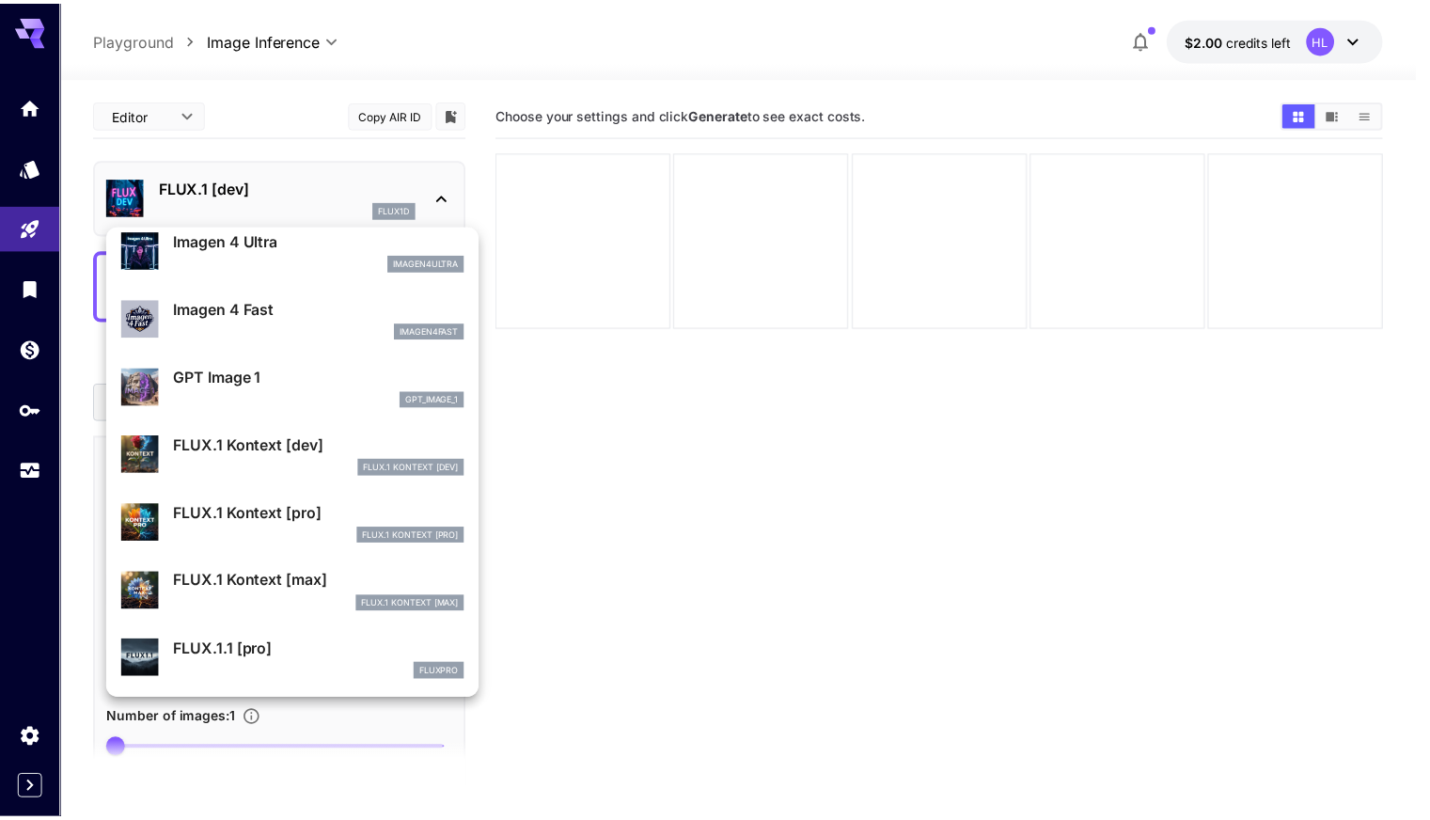
scroll to position [1039, 0]
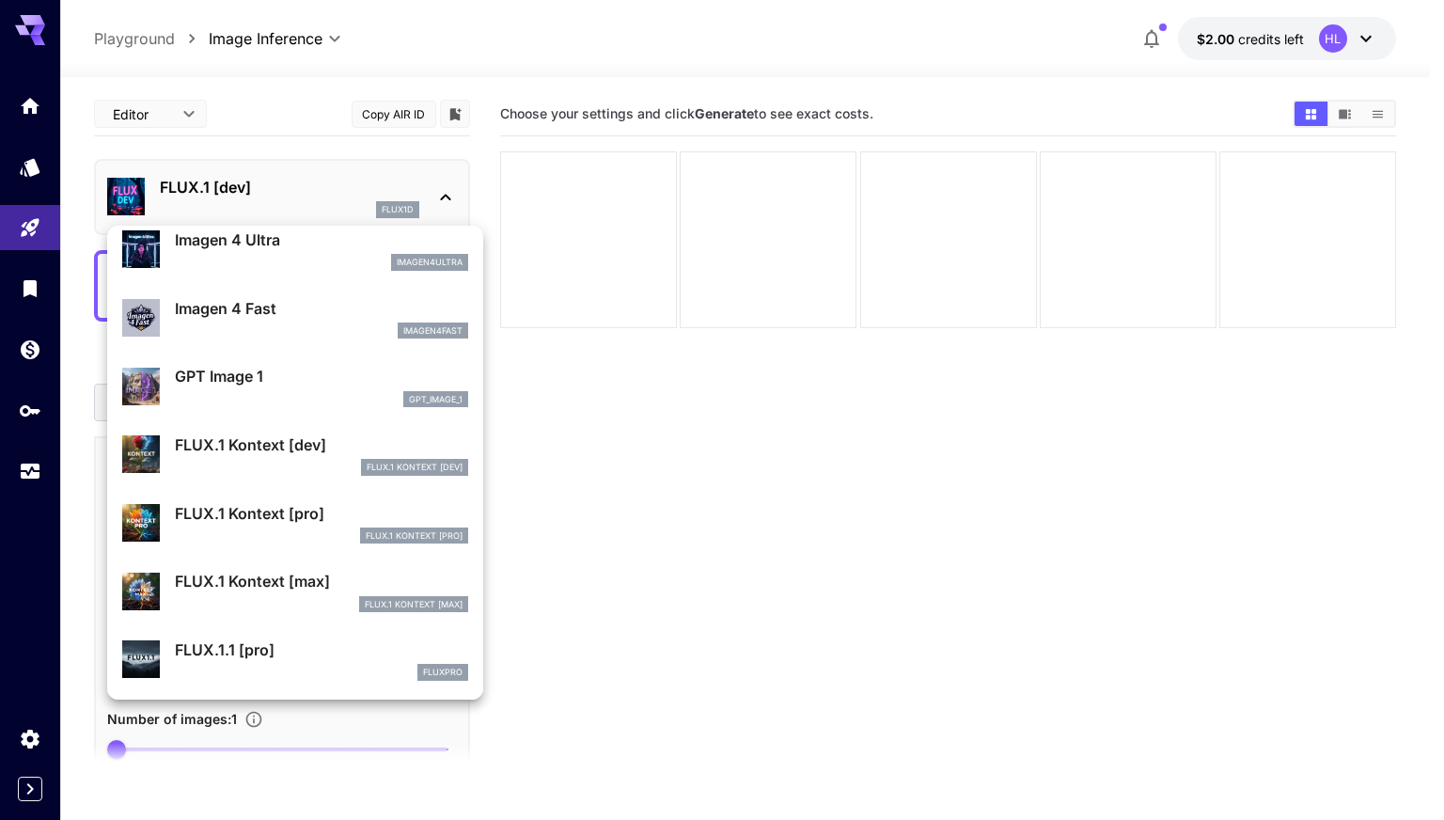
click at [25, 103] on div at bounding box center [722, 410] width 1444 height 820
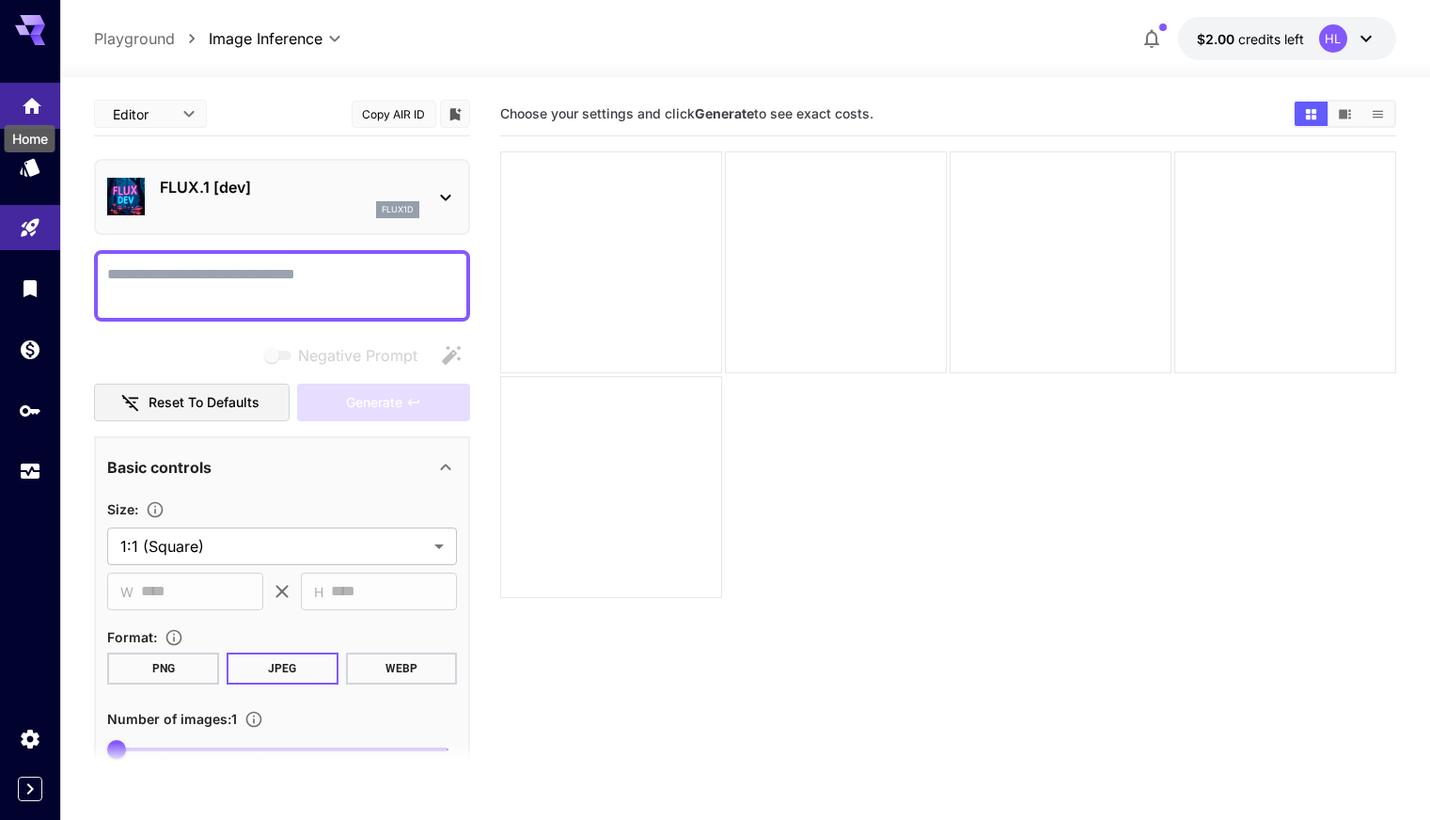
click at [30, 107] on icon "Home" at bounding box center [32, 104] width 23 height 23
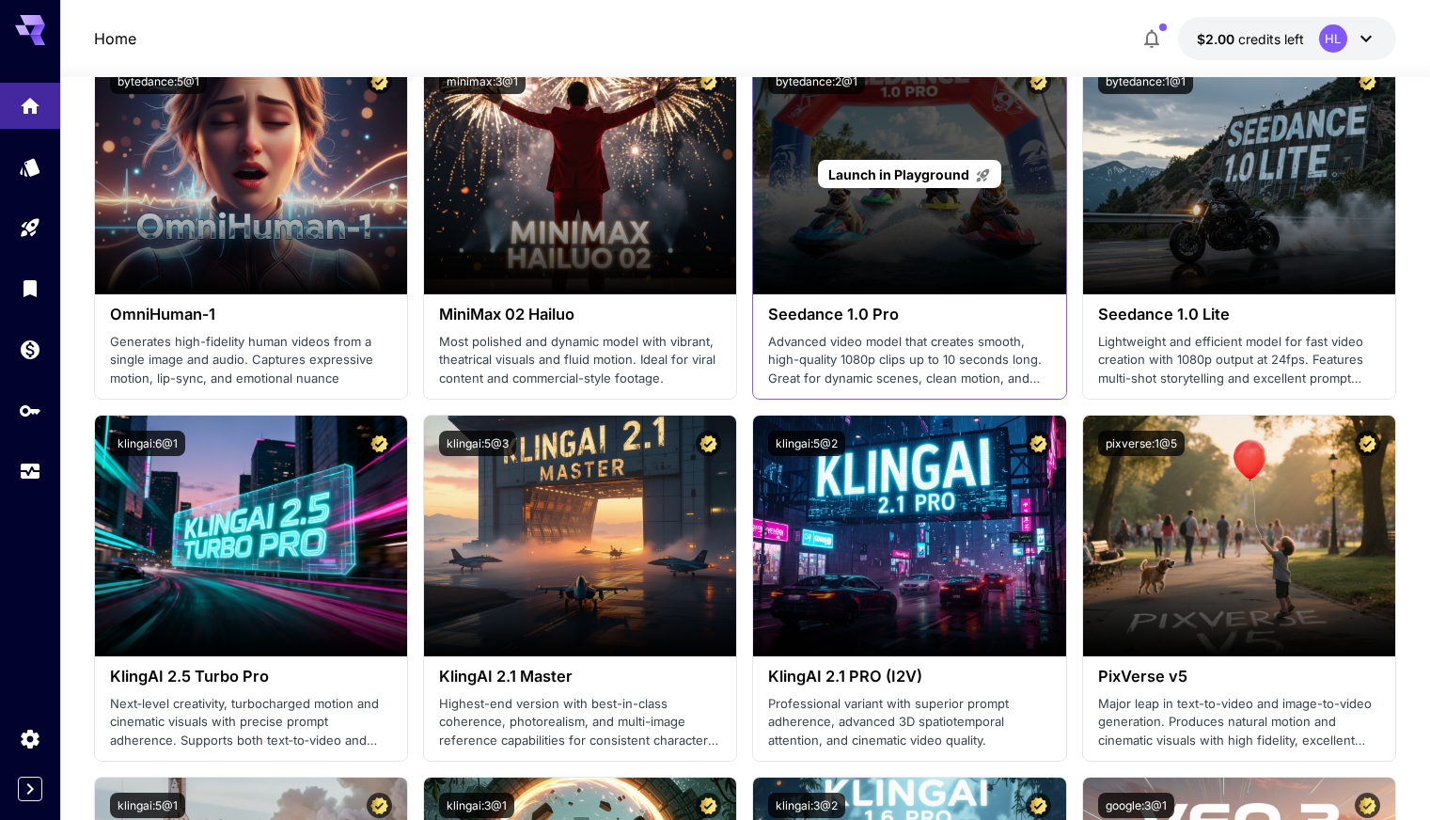
scroll to position [564, 0]
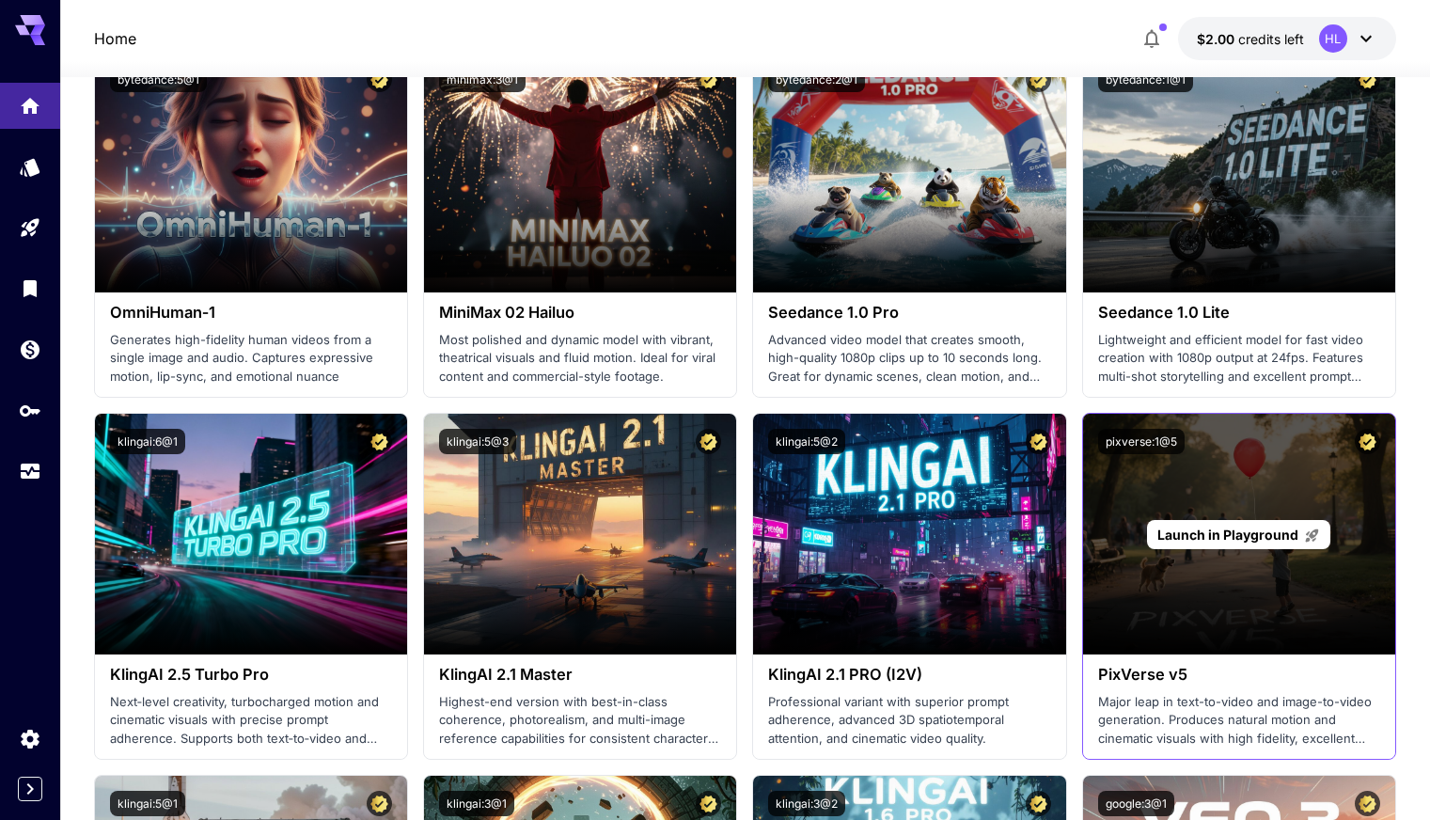
click at [1265, 530] on span "Launch in Playground" at bounding box center [1228, 535] width 141 height 16
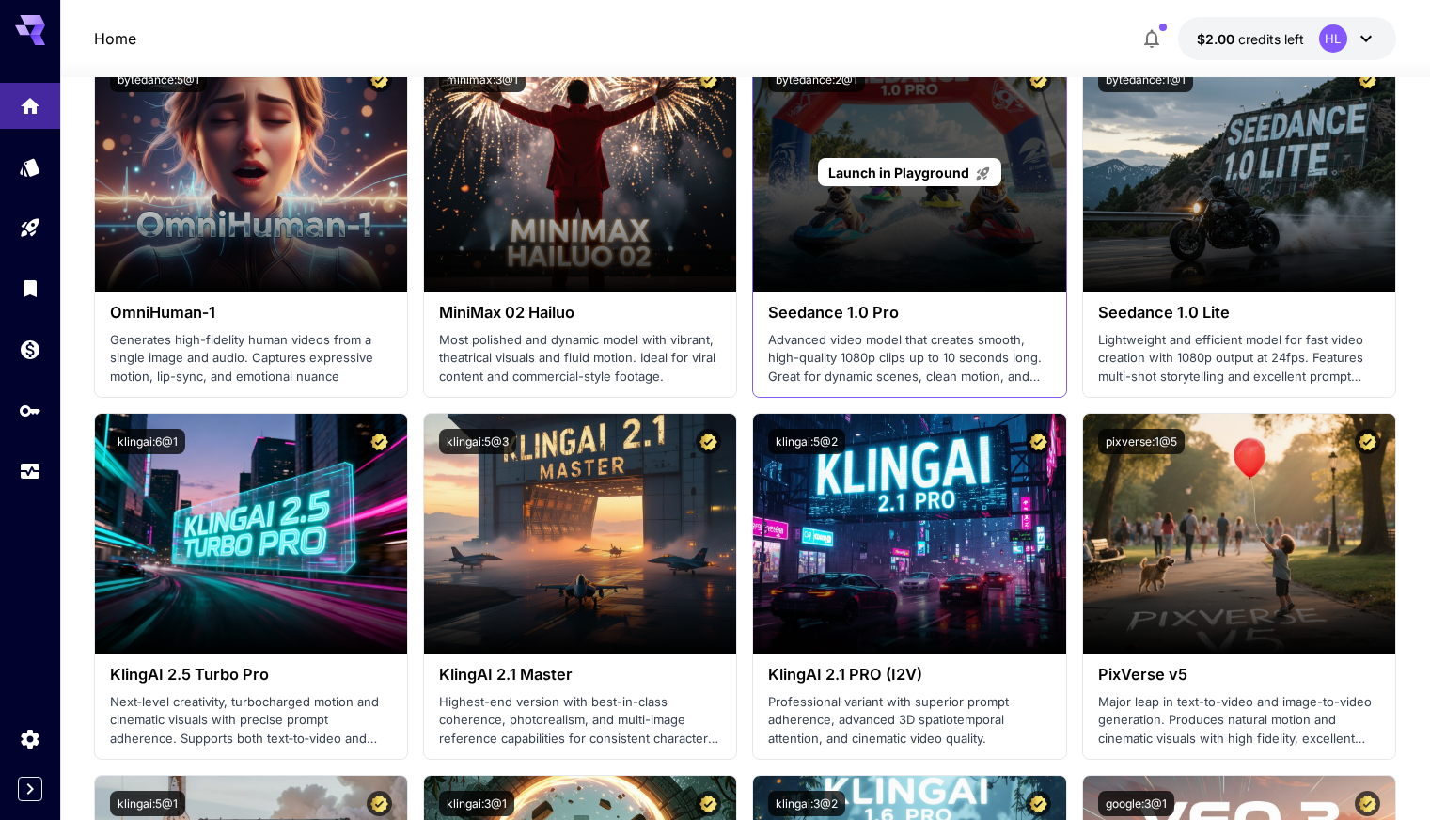
scroll to position [188, 0]
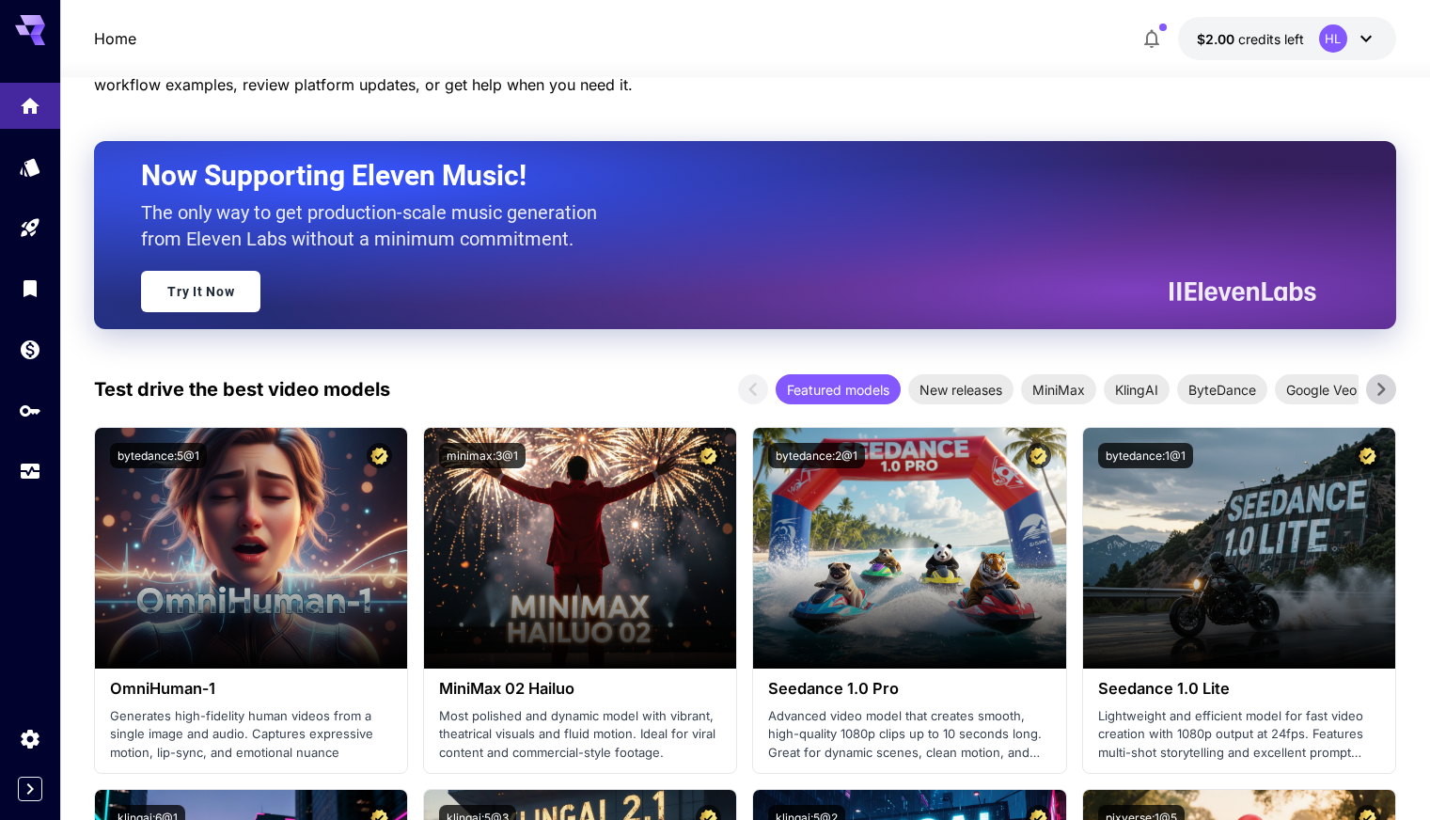
click at [1382, 388] on icon at bounding box center [1382, 389] width 8 height 13
click at [751, 383] on icon at bounding box center [753, 389] width 28 height 28
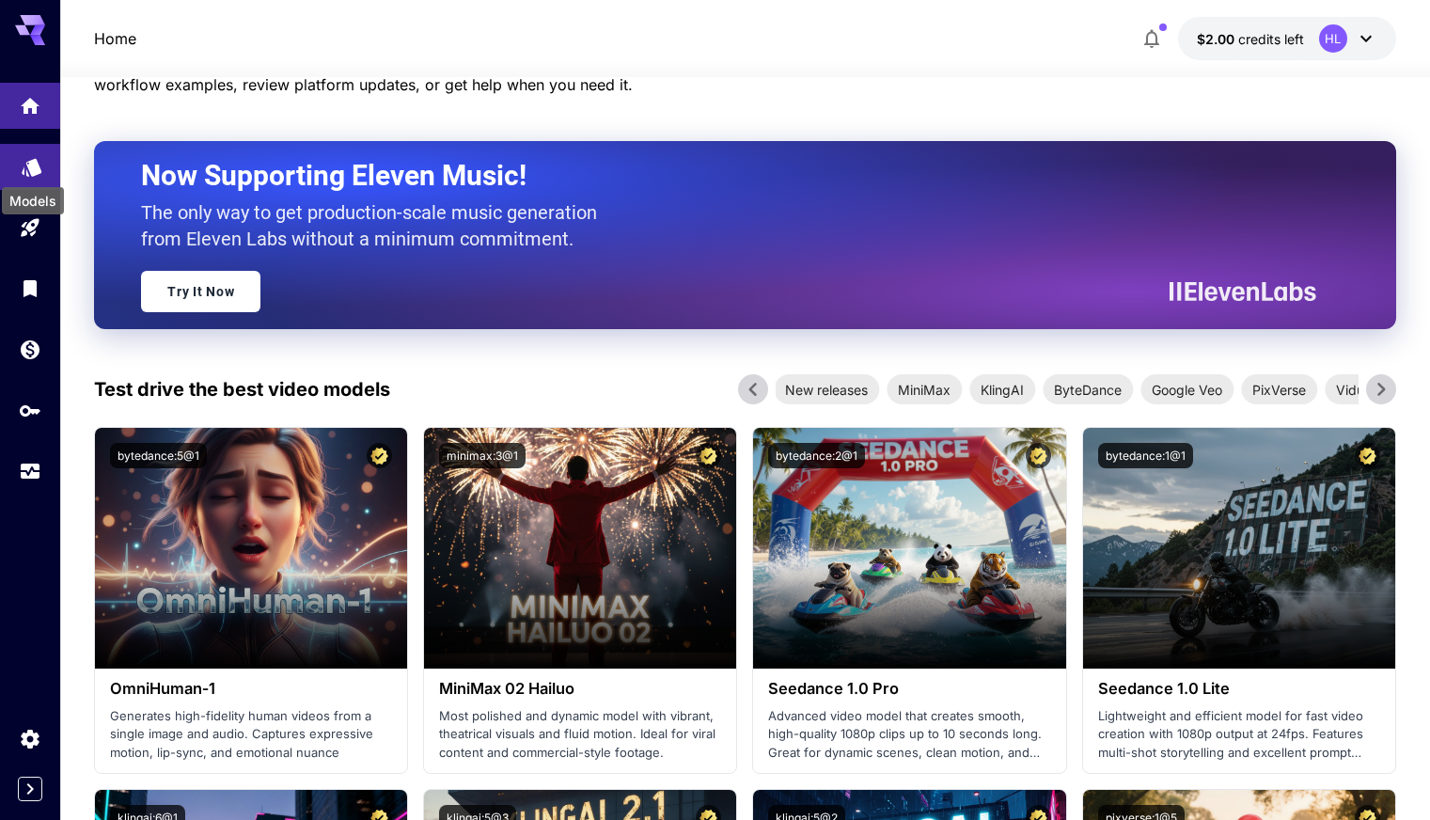
click at [31, 162] on icon "Models" at bounding box center [32, 163] width 20 height 18
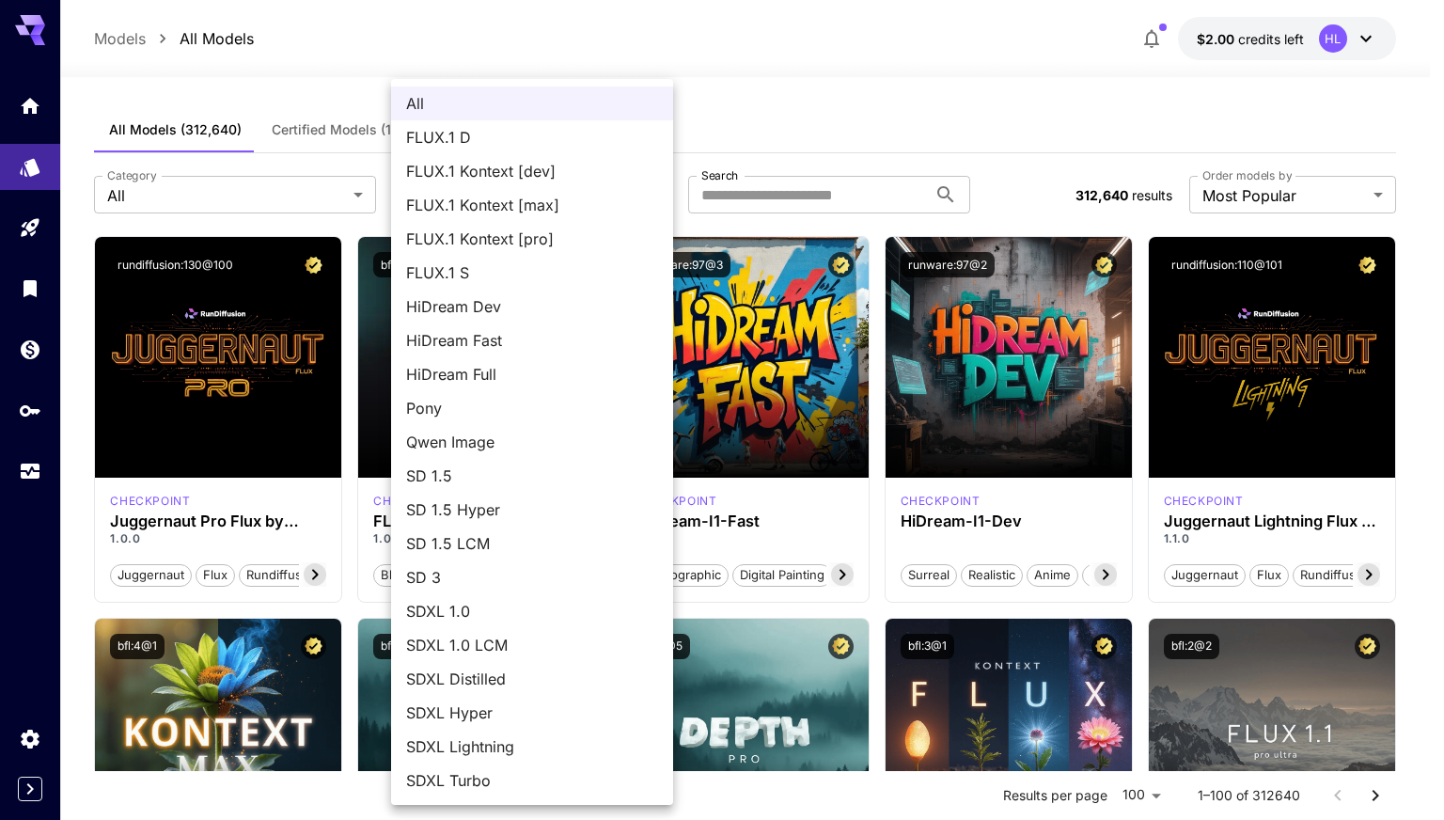
click at [311, 194] on div at bounding box center [722, 410] width 1444 height 820
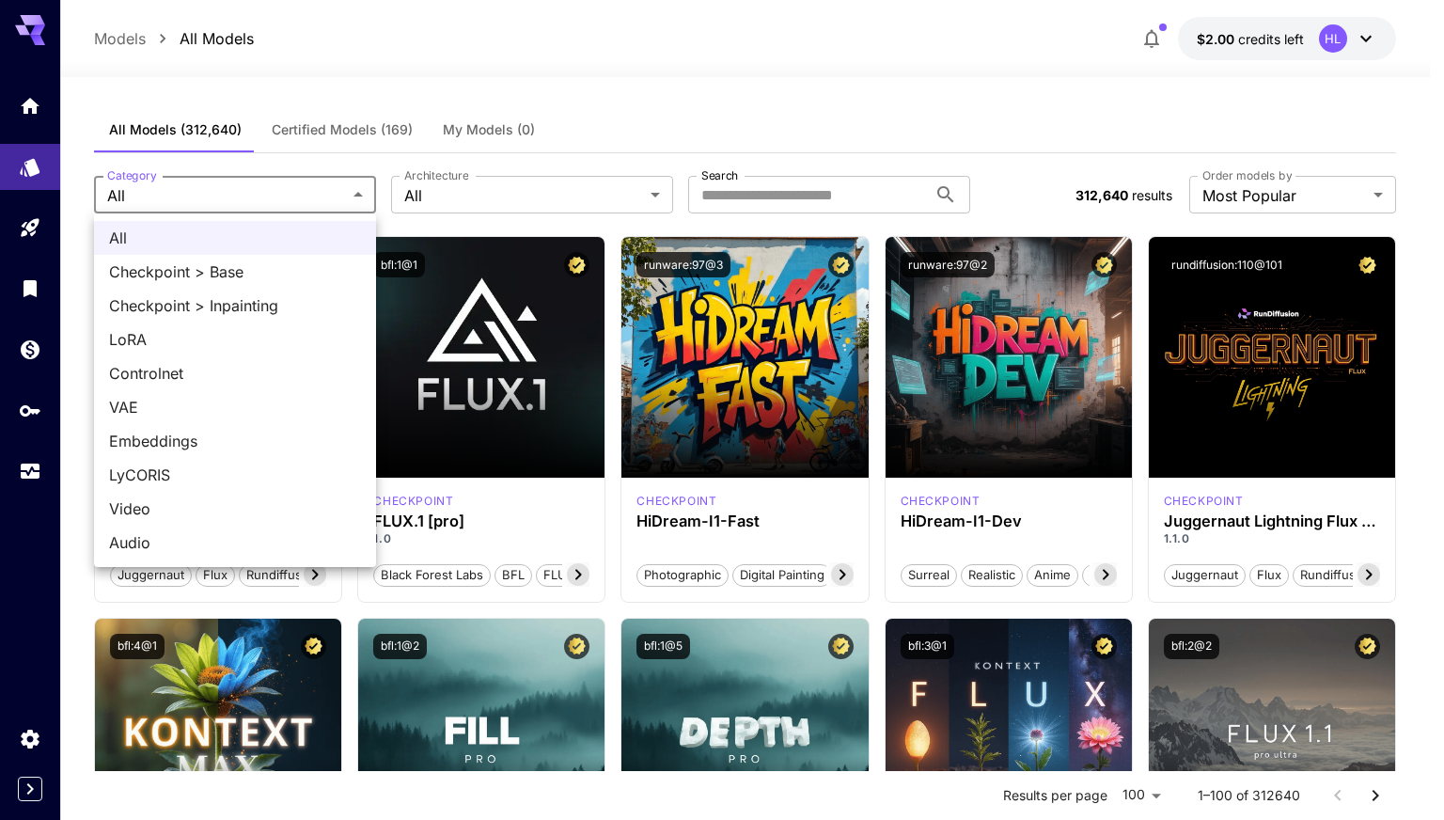
click at [325, 180] on div at bounding box center [722, 410] width 1444 height 820
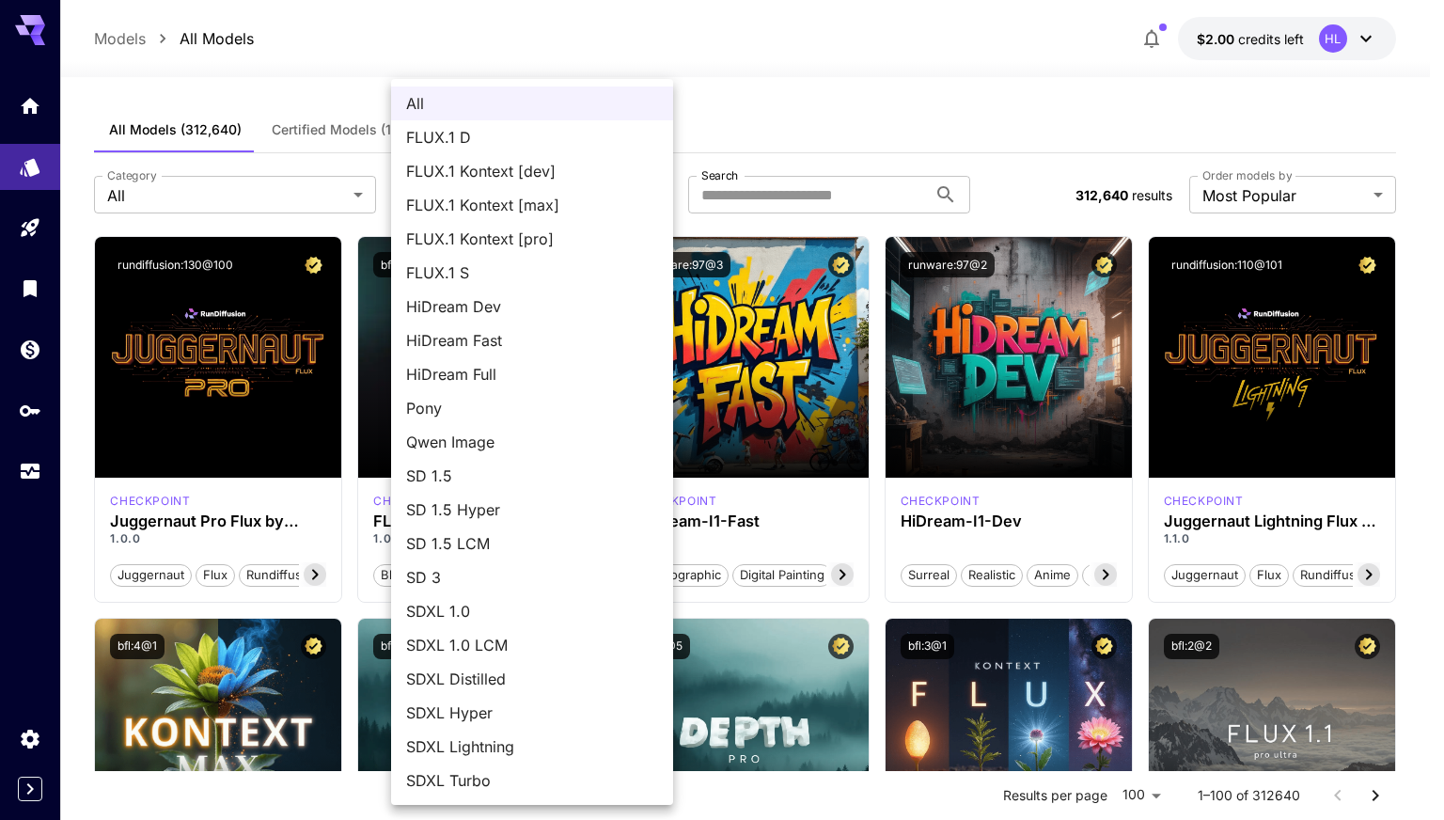
click at [1000, 170] on div at bounding box center [722, 410] width 1444 height 820
click at [463, 442] on span "Qwen Image" at bounding box center [532, 442] width 252 height 23
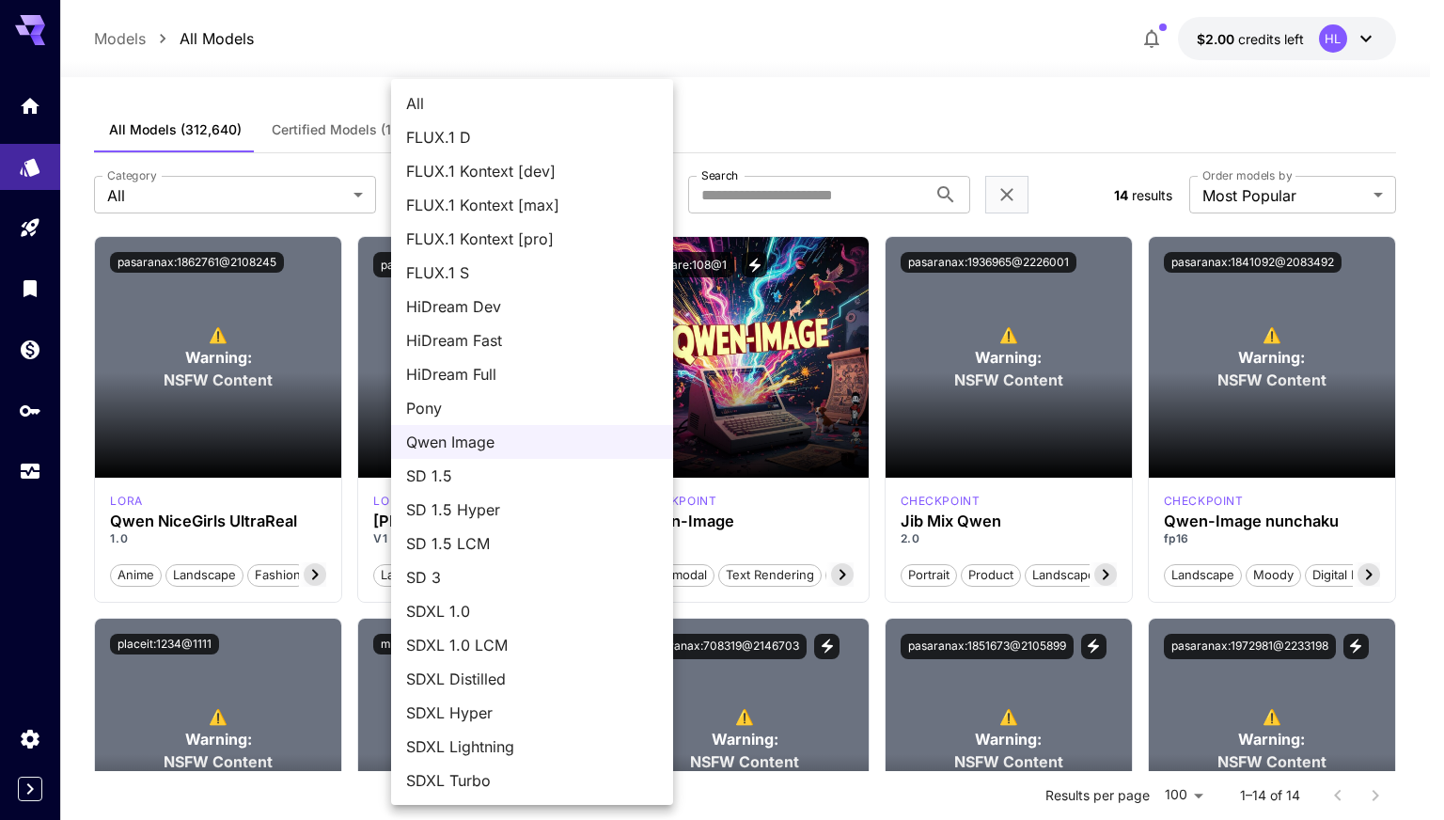
click at [510, 193] on body "**********" at bounding box center [722, 736] width 1444 height 1472
click at [443, 575] on span "SD 3" at bounding box center [532, 577] width 252 height 23
type input "***"
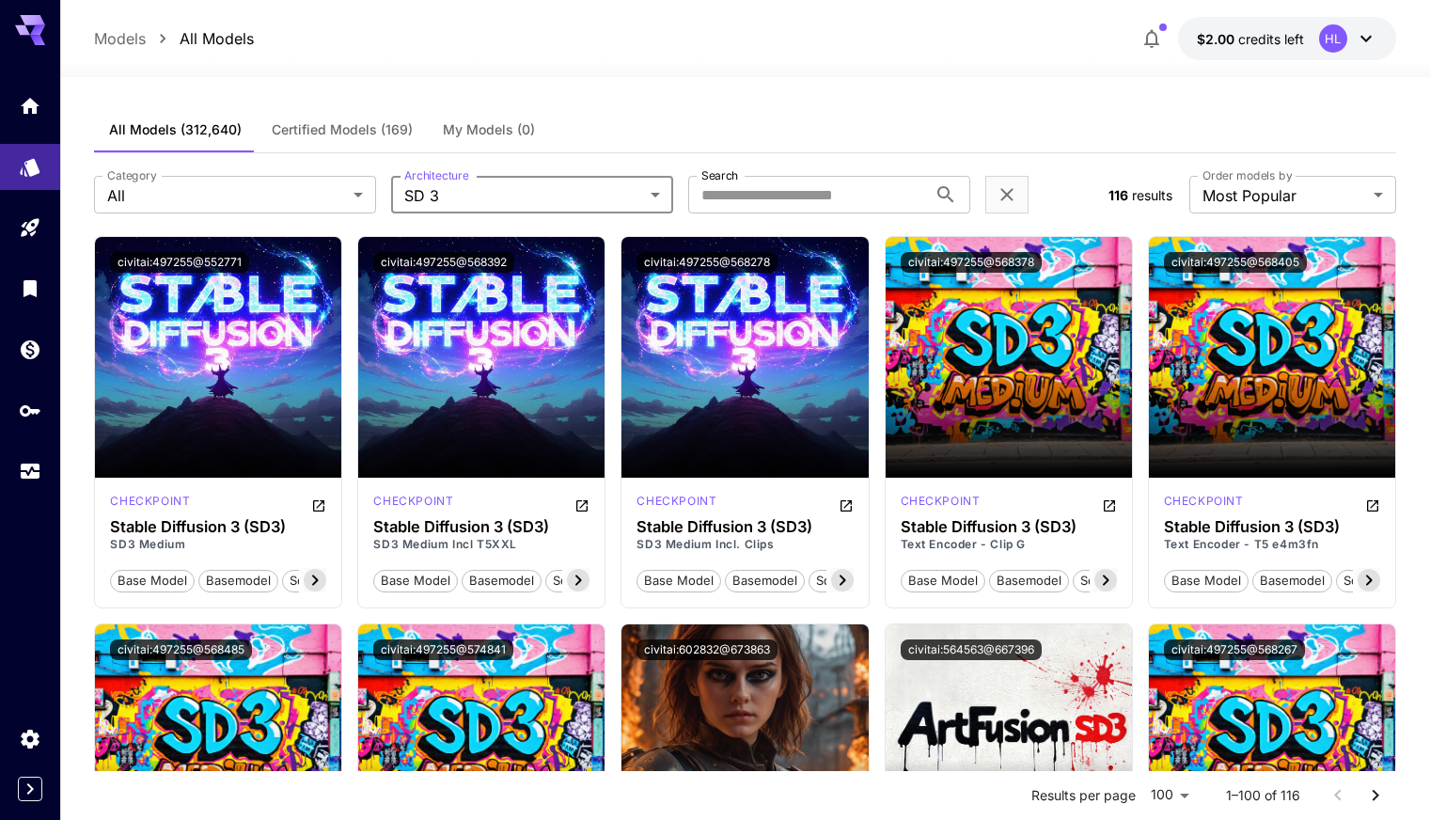
click at [389, 126] on span "Certified Models (169)" at bounding box center [342, 129] width 141 height 17
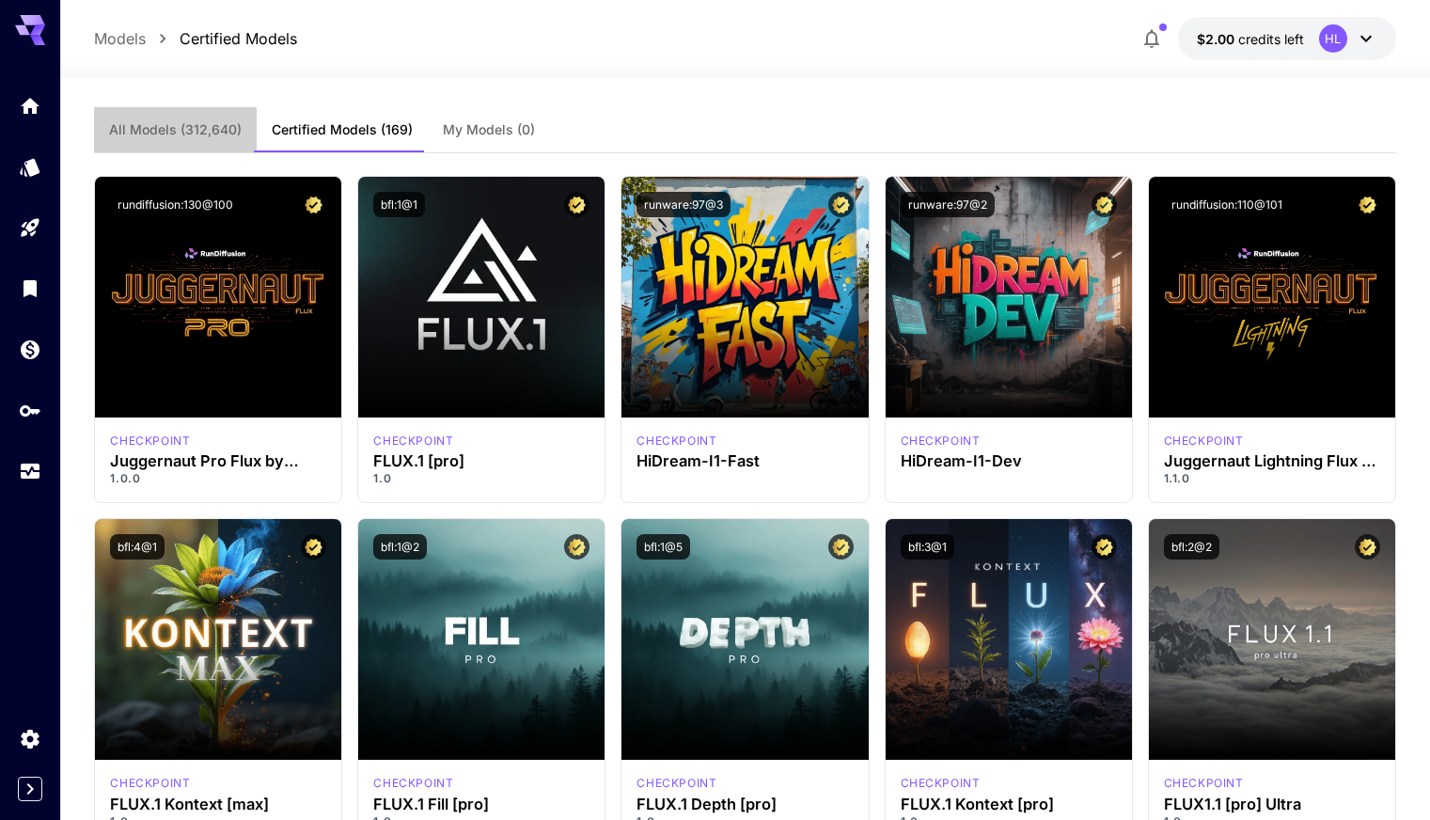
click at [182, 128] on span "All Models (312,640)" at bounding box center [175, 129] width 133 height 17
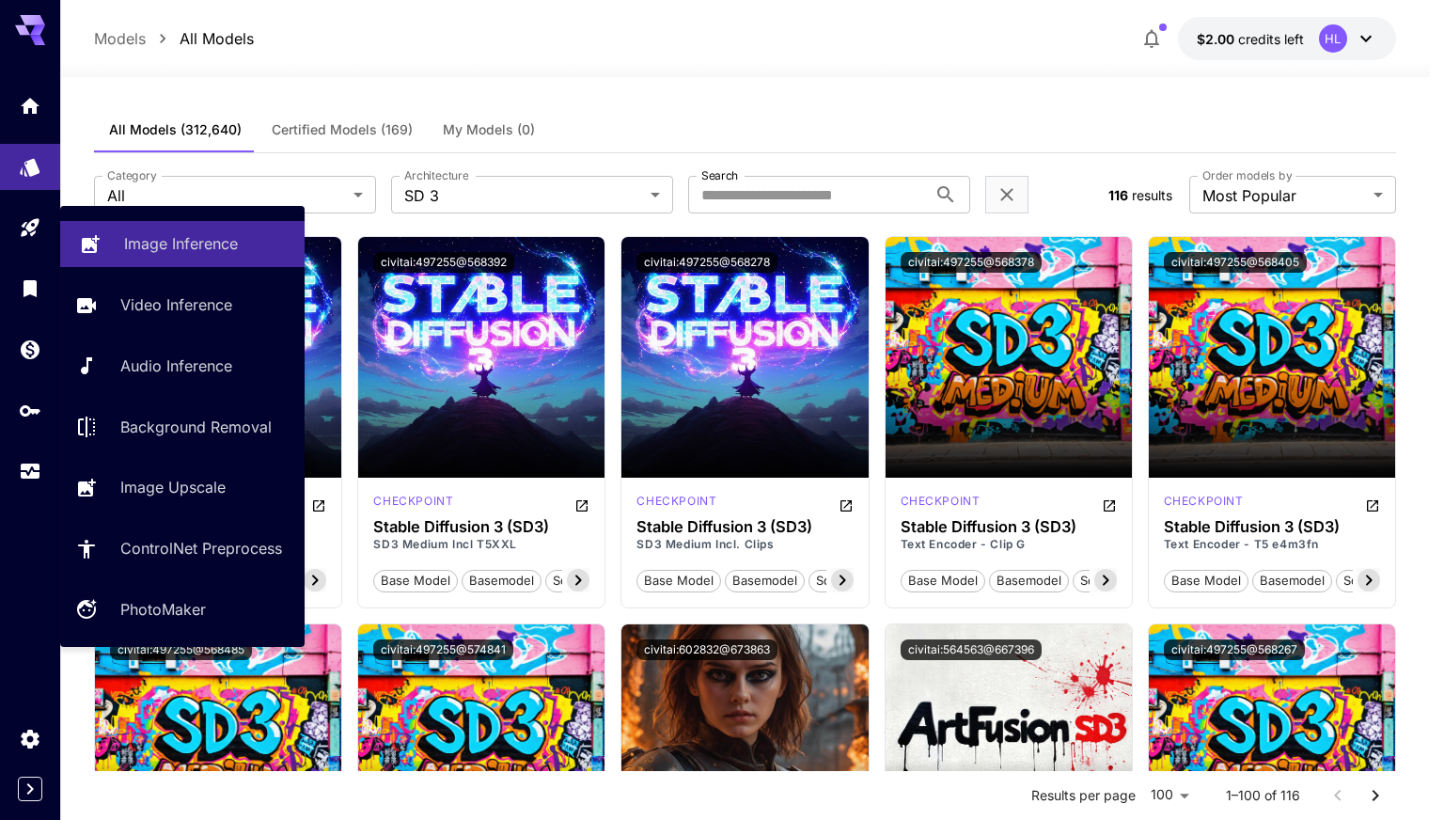
click at [140, 247] on p "Image Inference" at bounding box center [181, 243] width 114 height 23
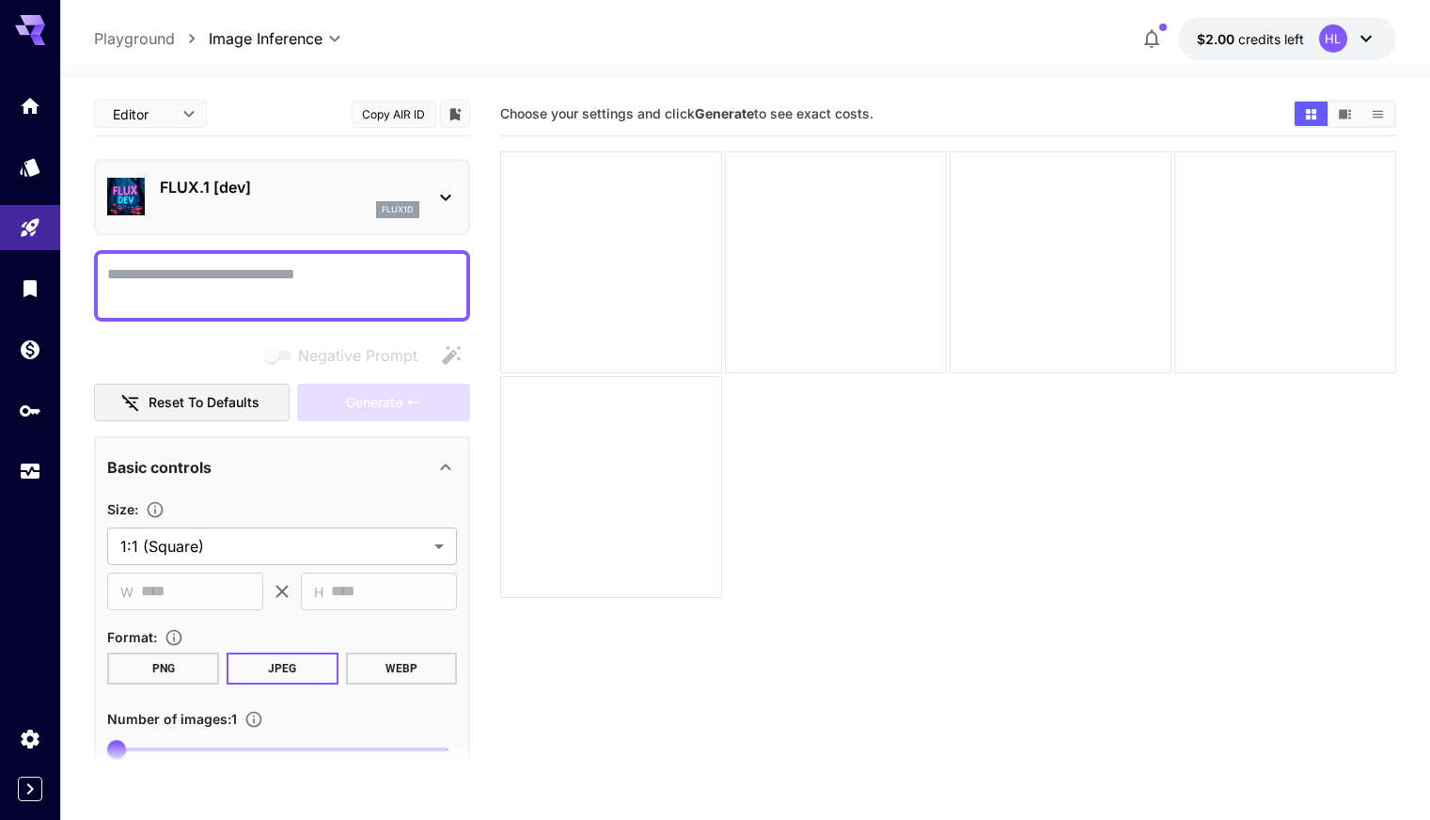
click at [204, 281] on textarea "Negative Prompt" at bounding box center [282, 285] width 350 height 45
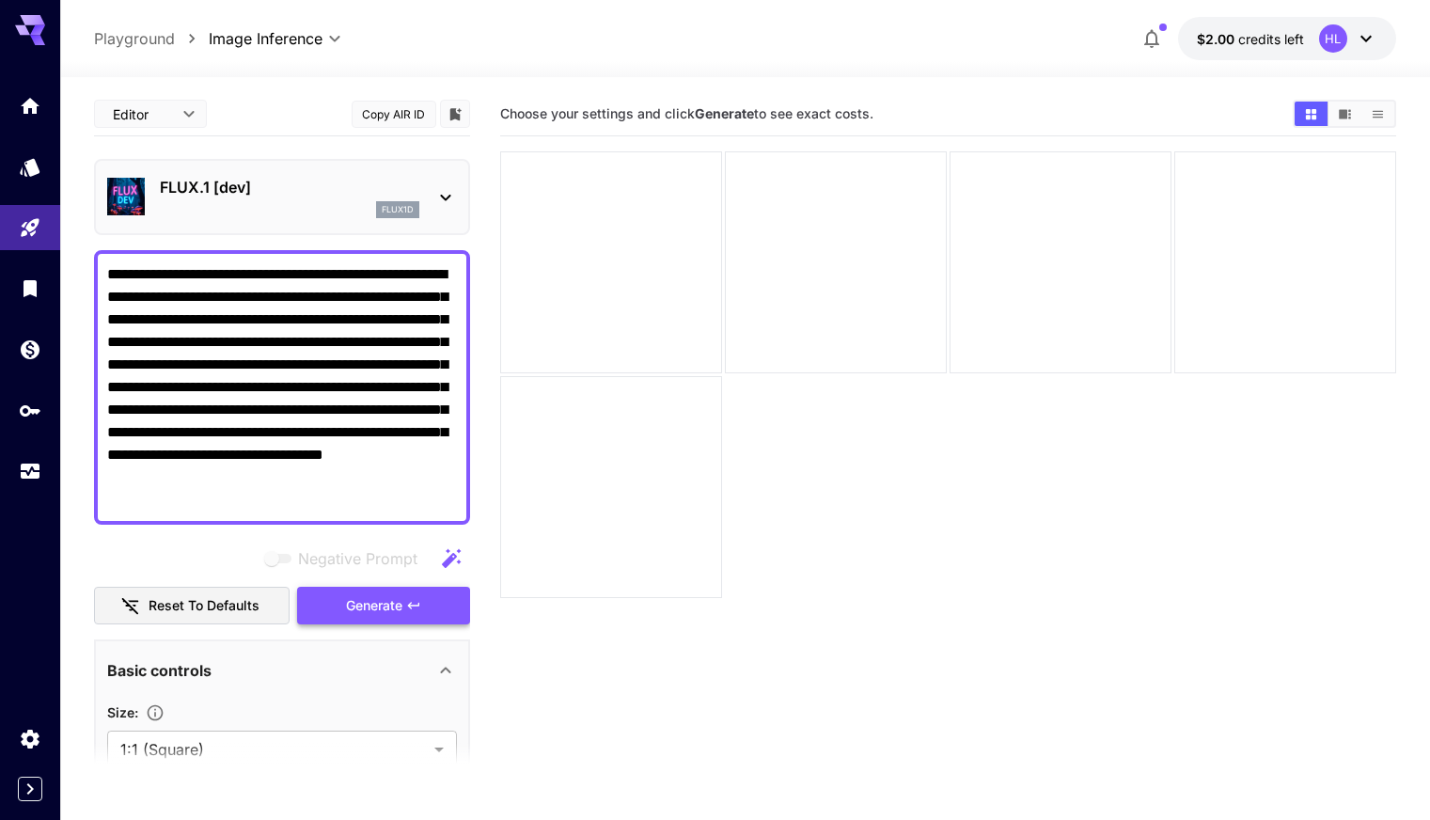
type textarea "**********"
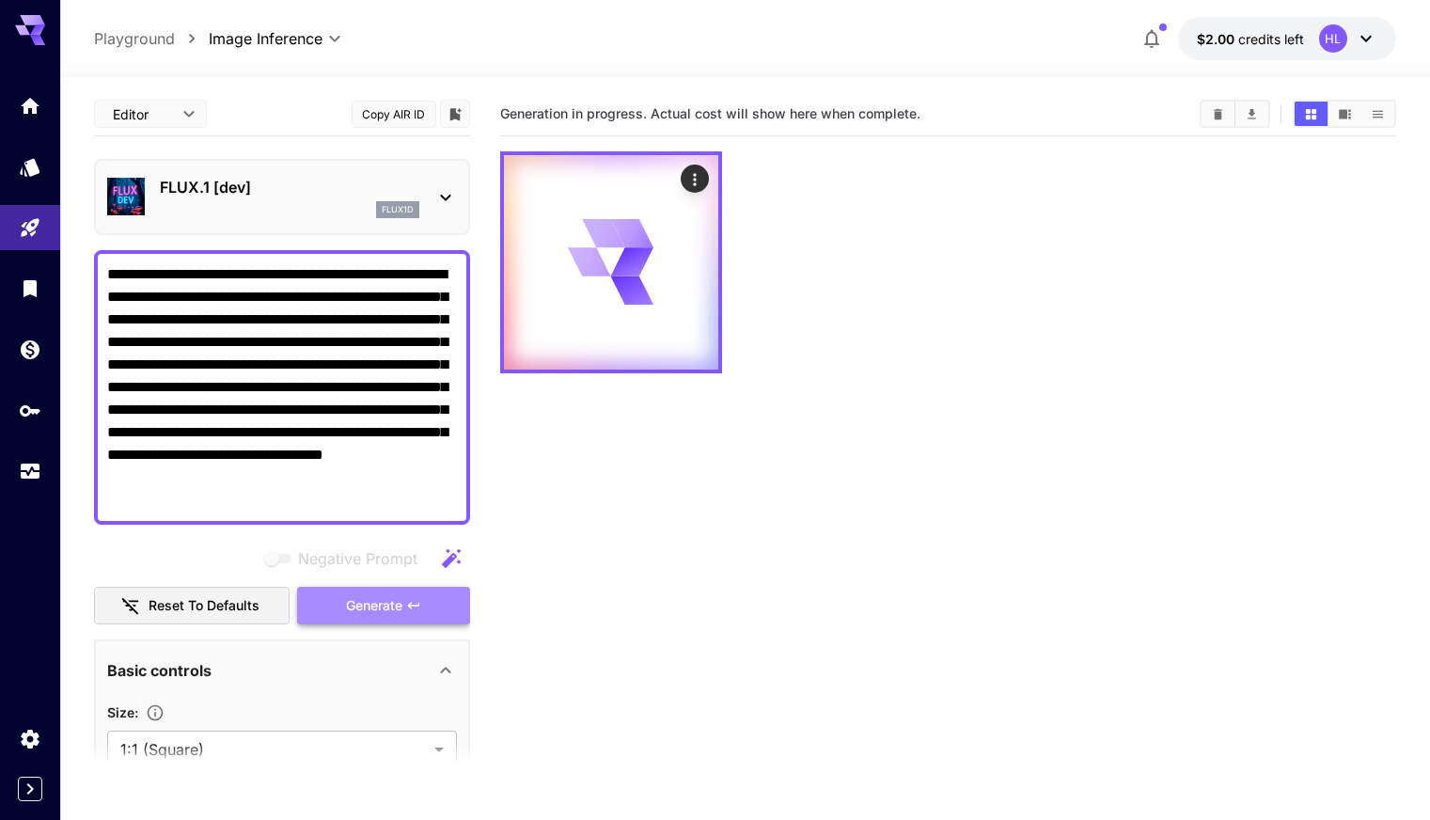
click at [368, 604] on span "Generate" at bounding box center [374, 606] width 56 height 24
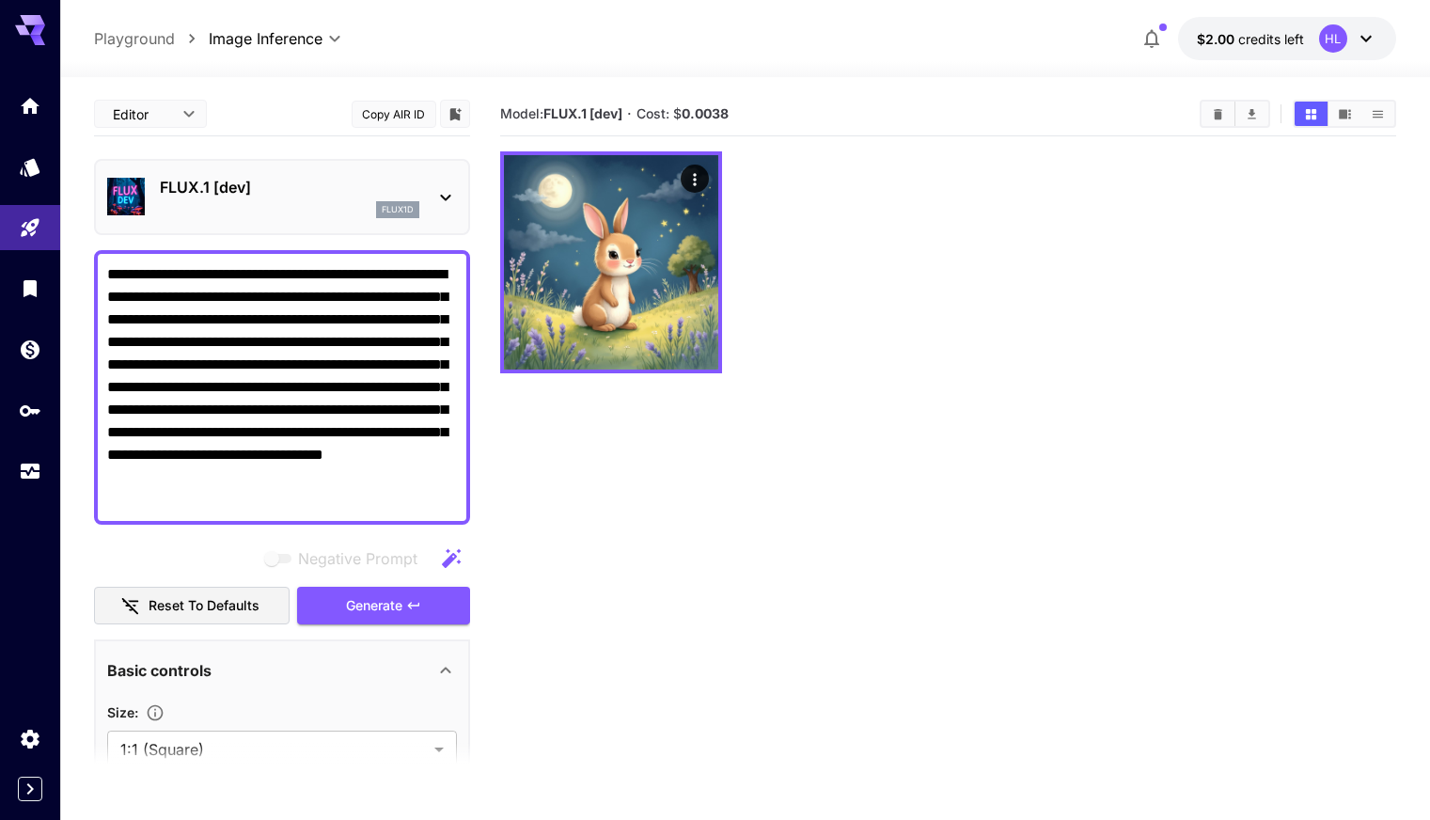
click at [446, 195] on icon at bounding box center [445, 197] width 23 height 23
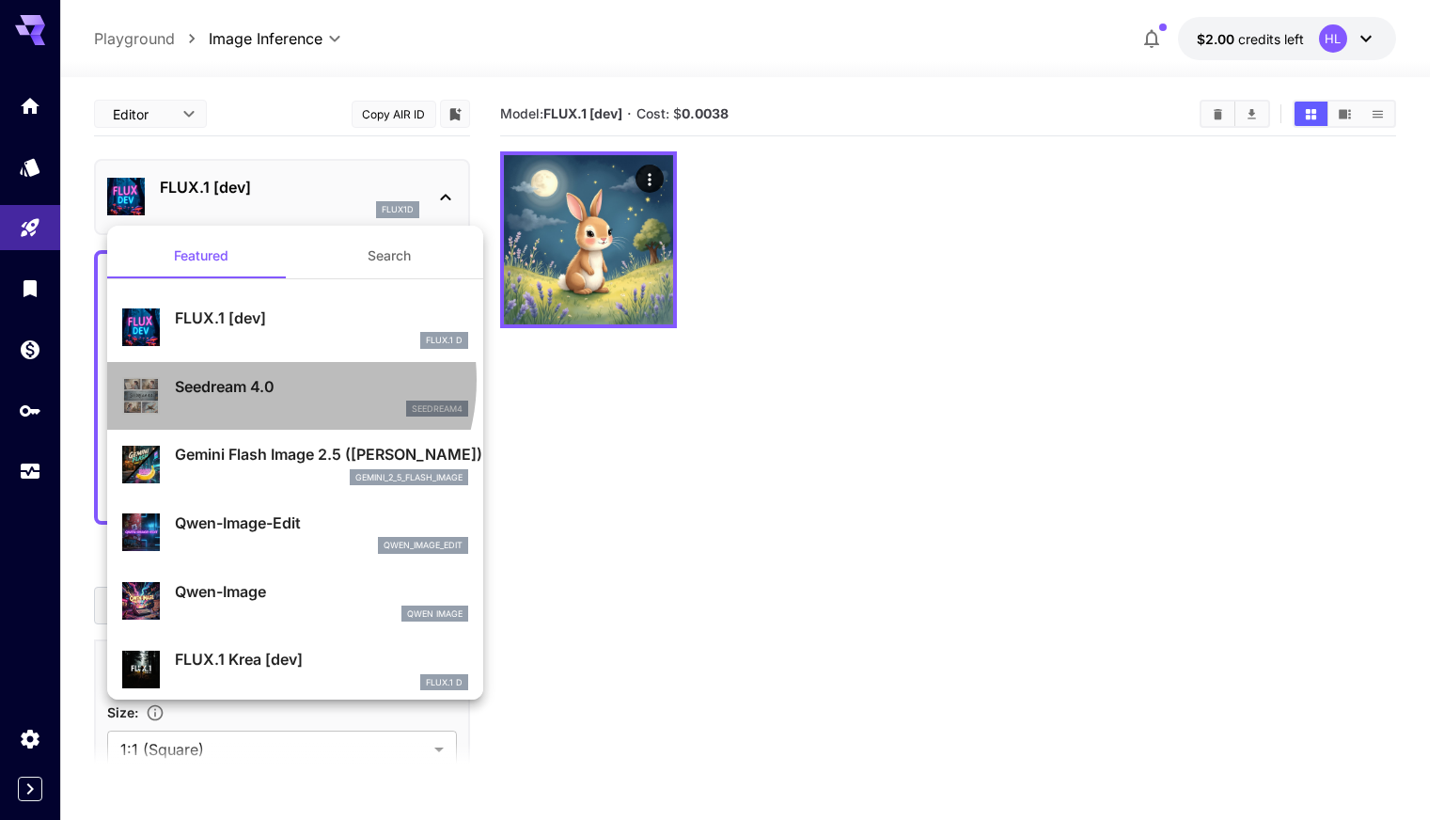
click at [265, 380] on p "Seedream 4.0" at bounding box center [321, 386] width 293 height 23
type input "**********"
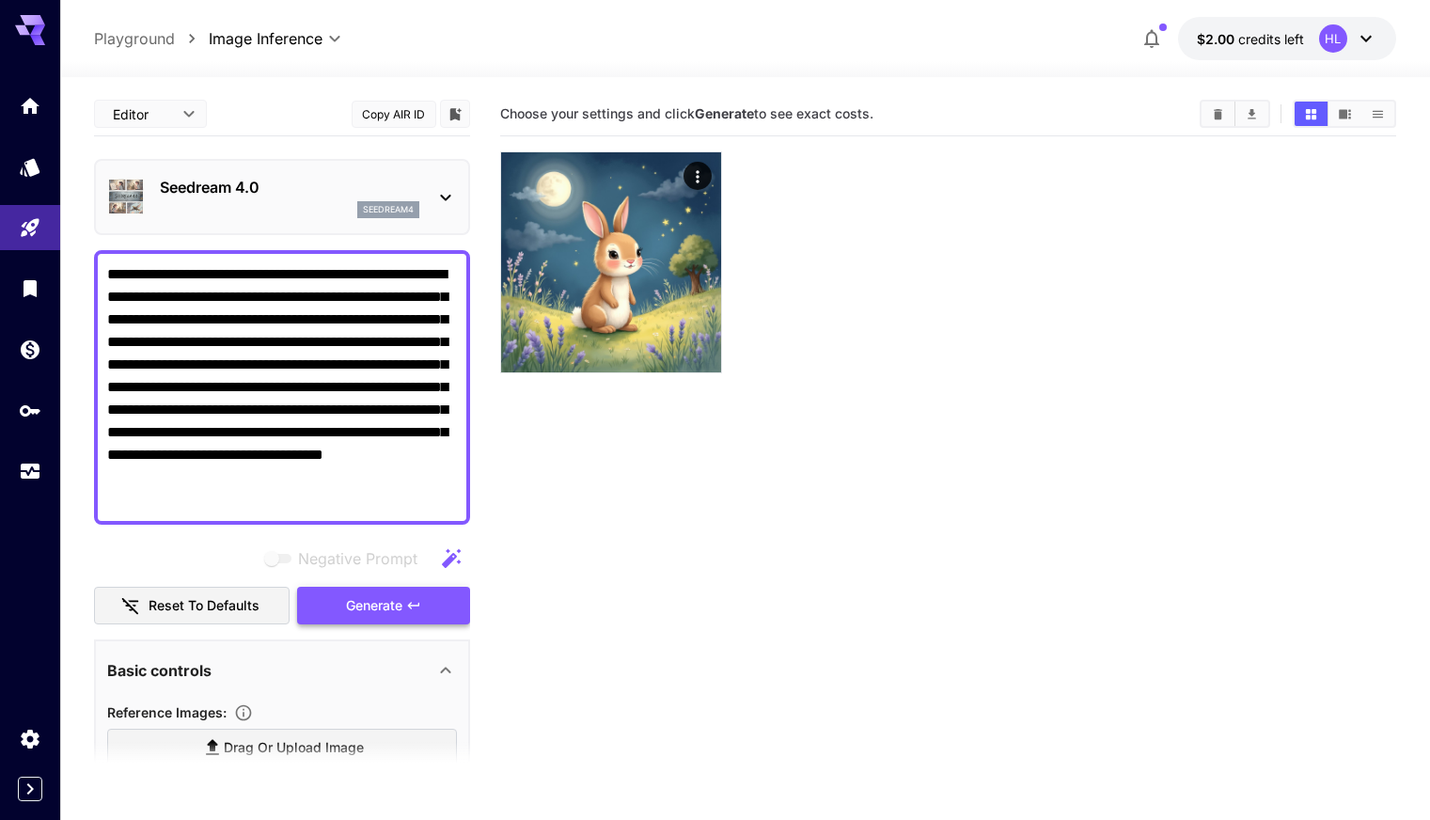
click at [370, 614] on span "Generate" at bounding box center [374, 606] width 56 height 24
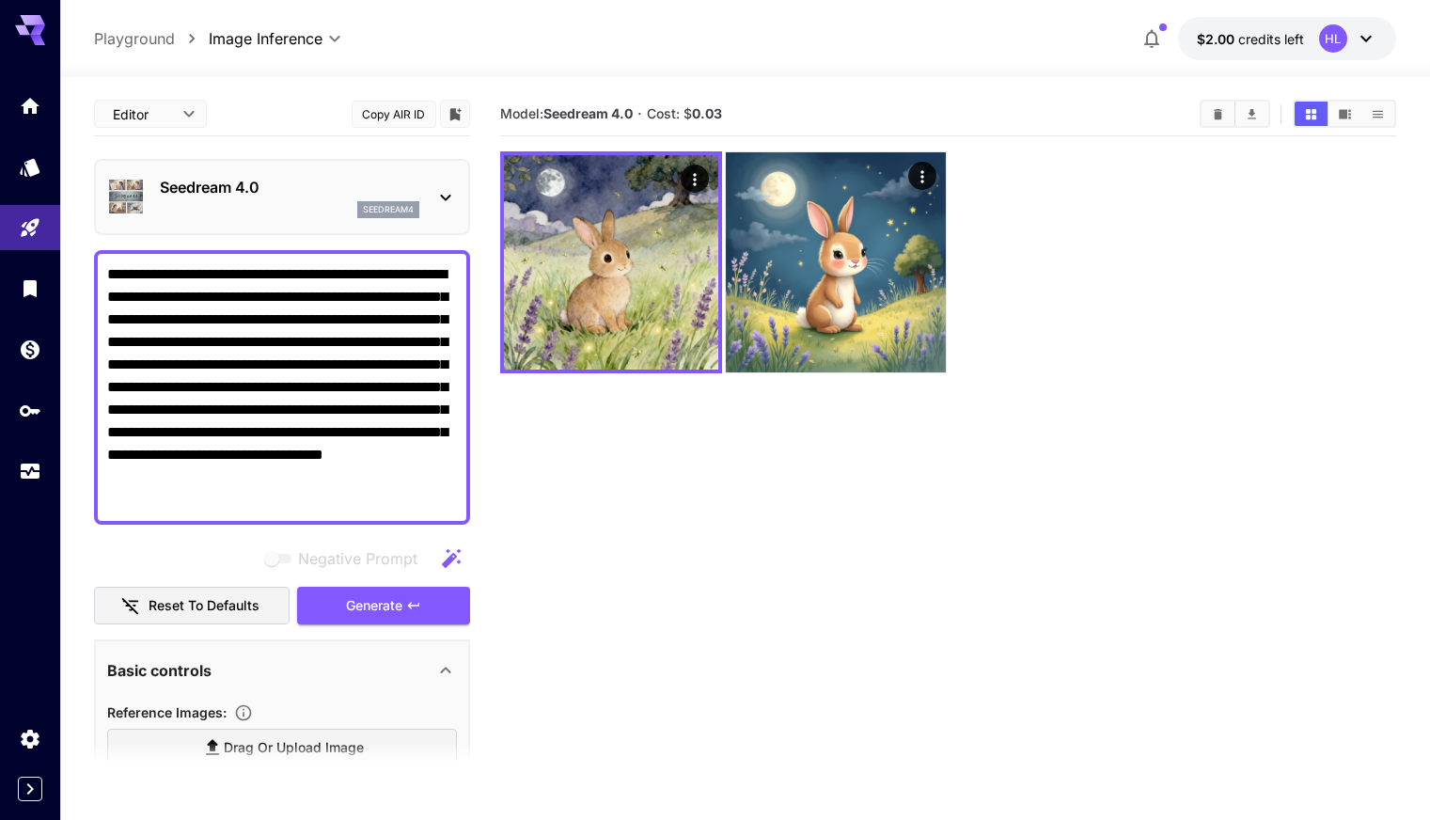
click at [423, 188] on div "Seedream 4.0 seedream4" at bounding box center [282, 196] width 350 height 57
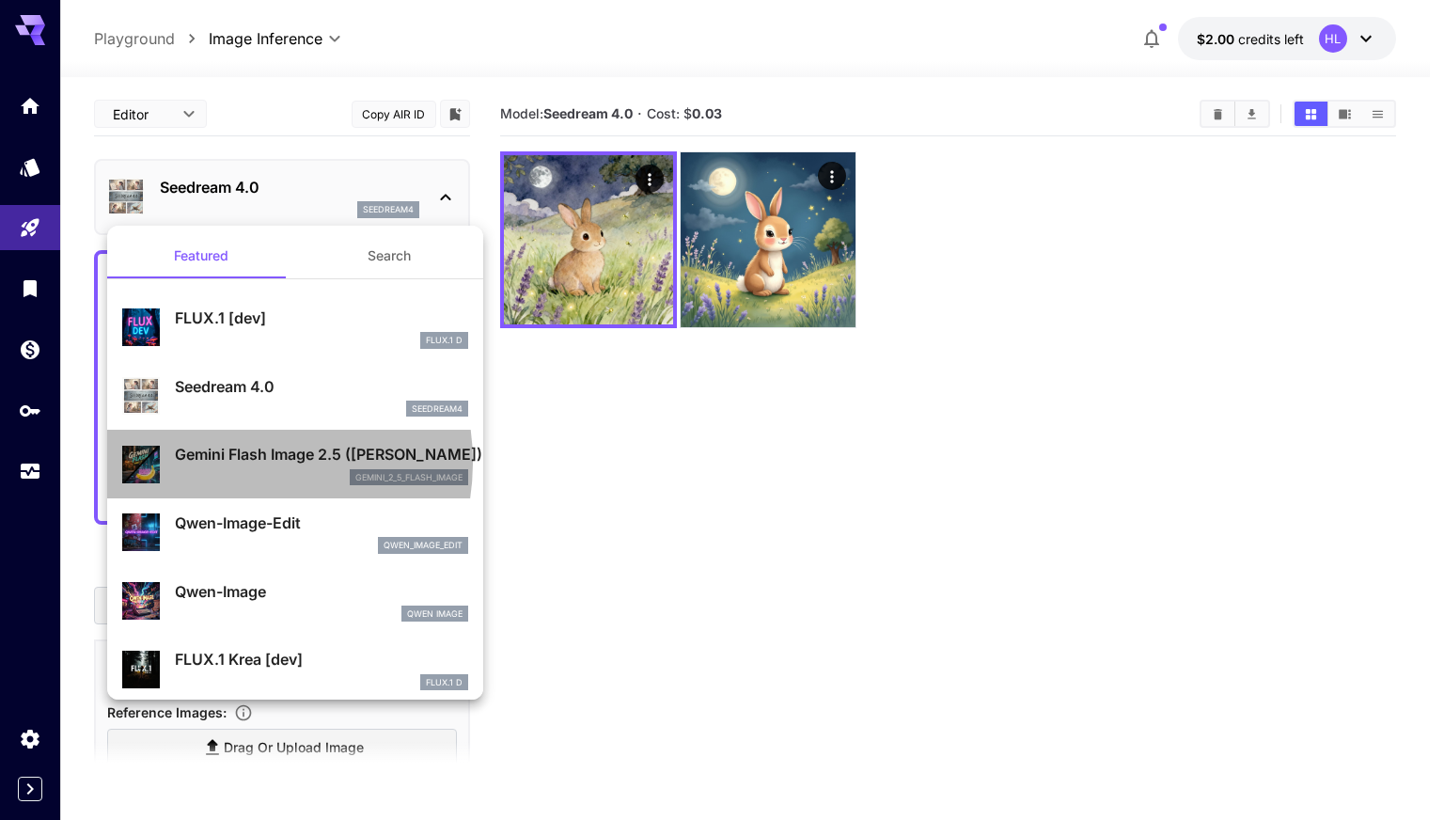
click at [235, 462] on p "Gemini Flash Image 2.5 ([PERSON_NAME])" at bounding box center [321, 454] width 293 height 23
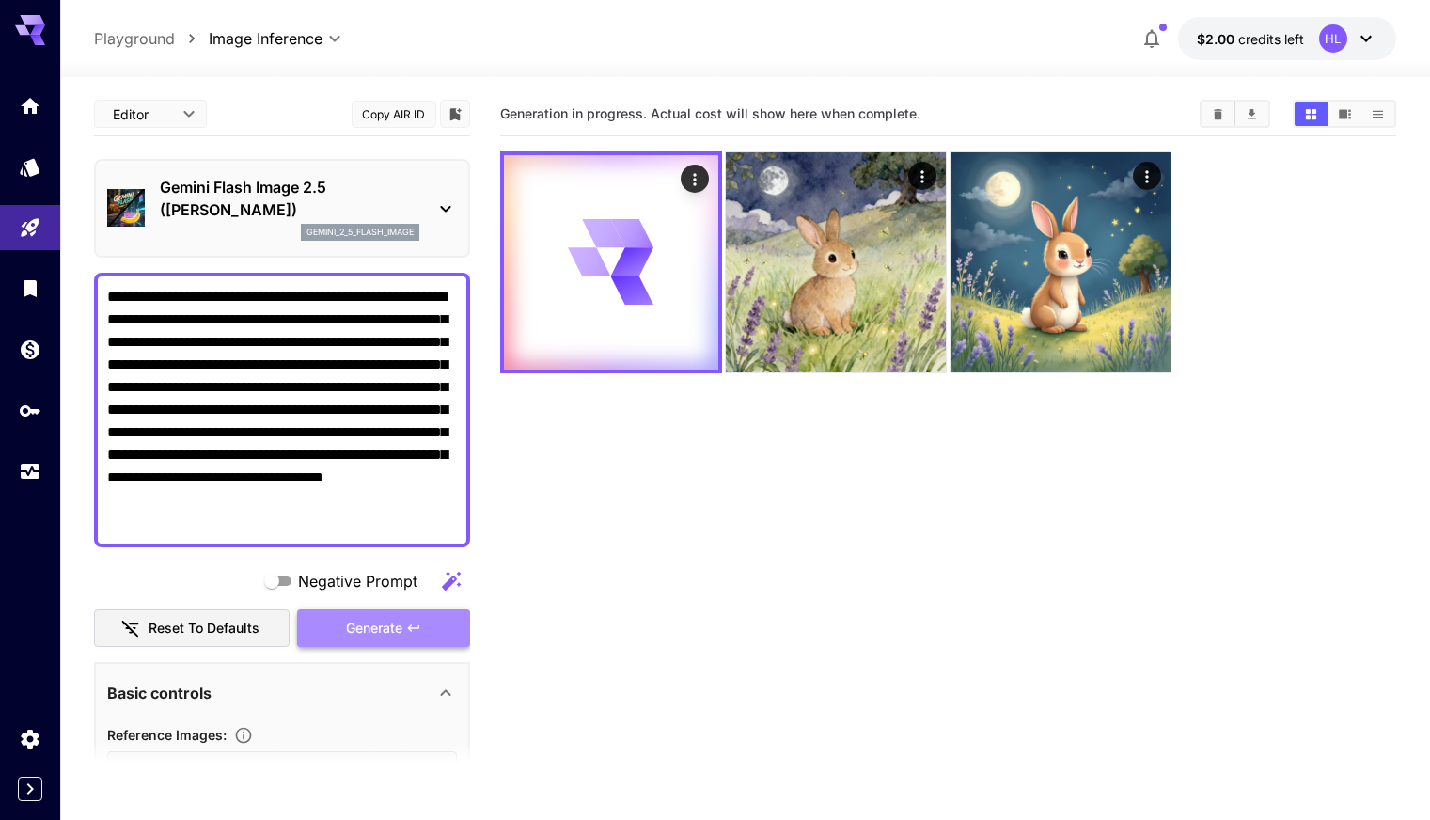
click at [377, 628] on span "Generate" at bounding box center [374, 629] width 56 height 24
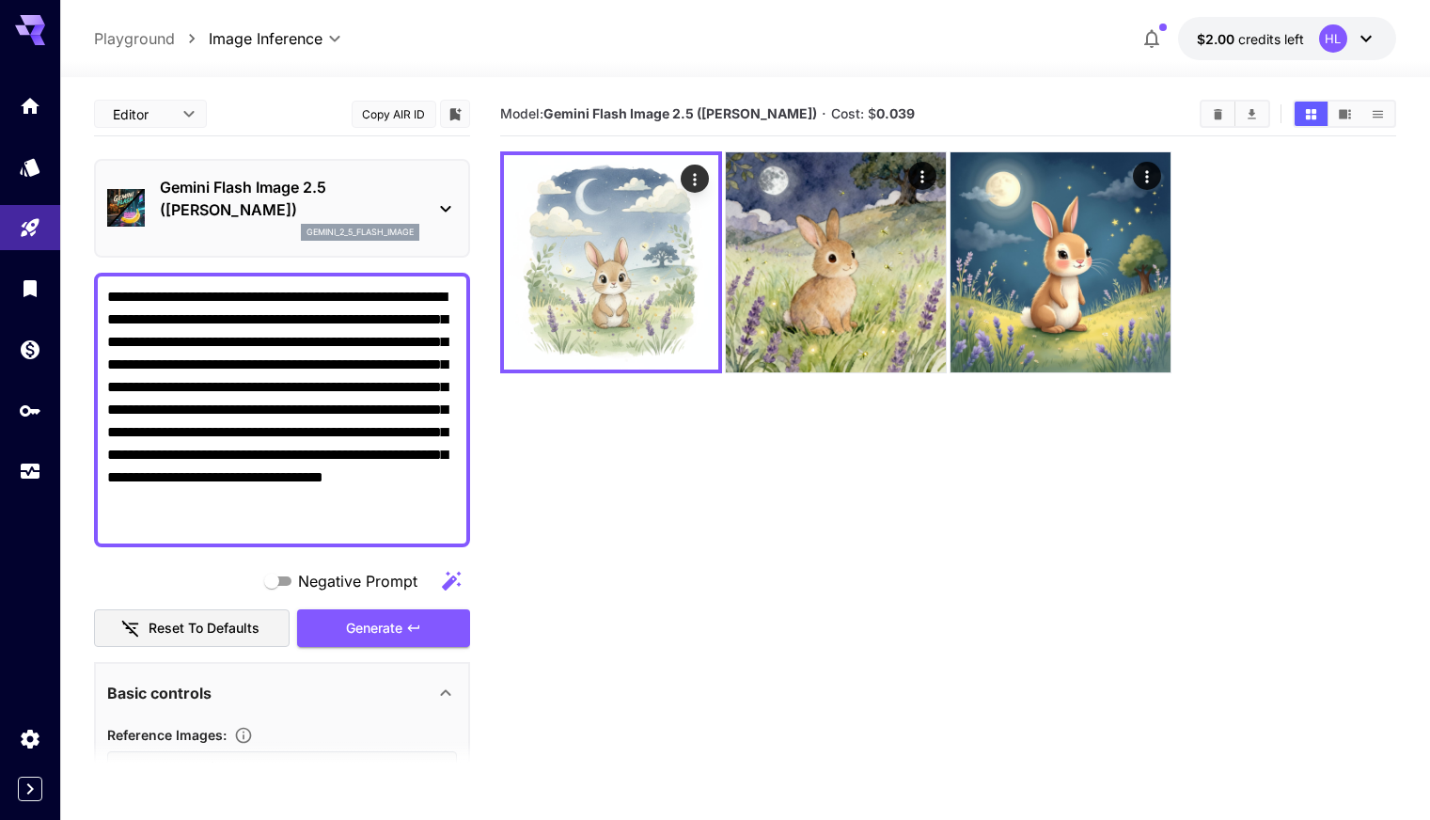
click at [447, 204] on icon at bounding box center [445, 208] width 23 height 23
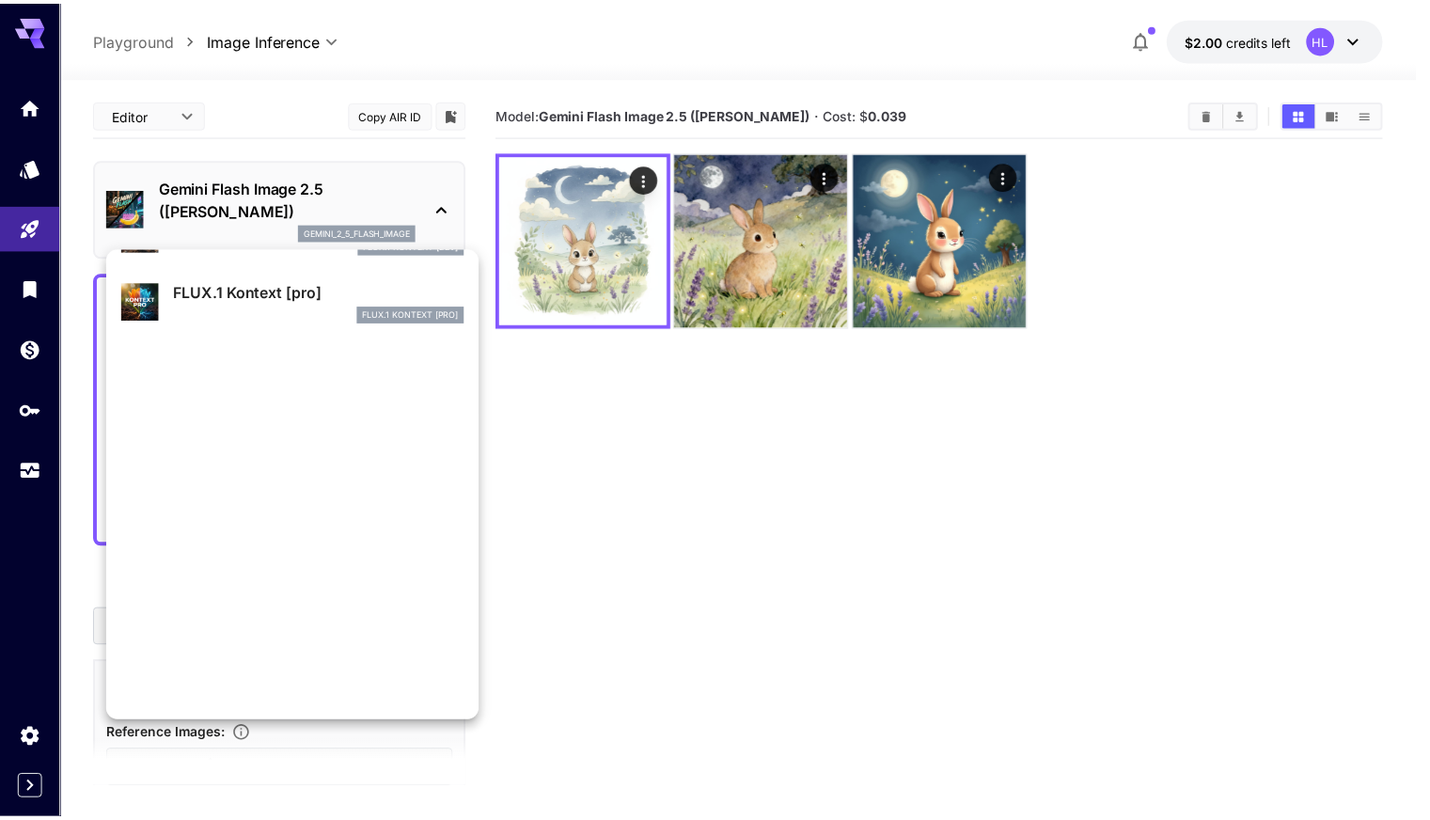
scroll to position [1321, 0]
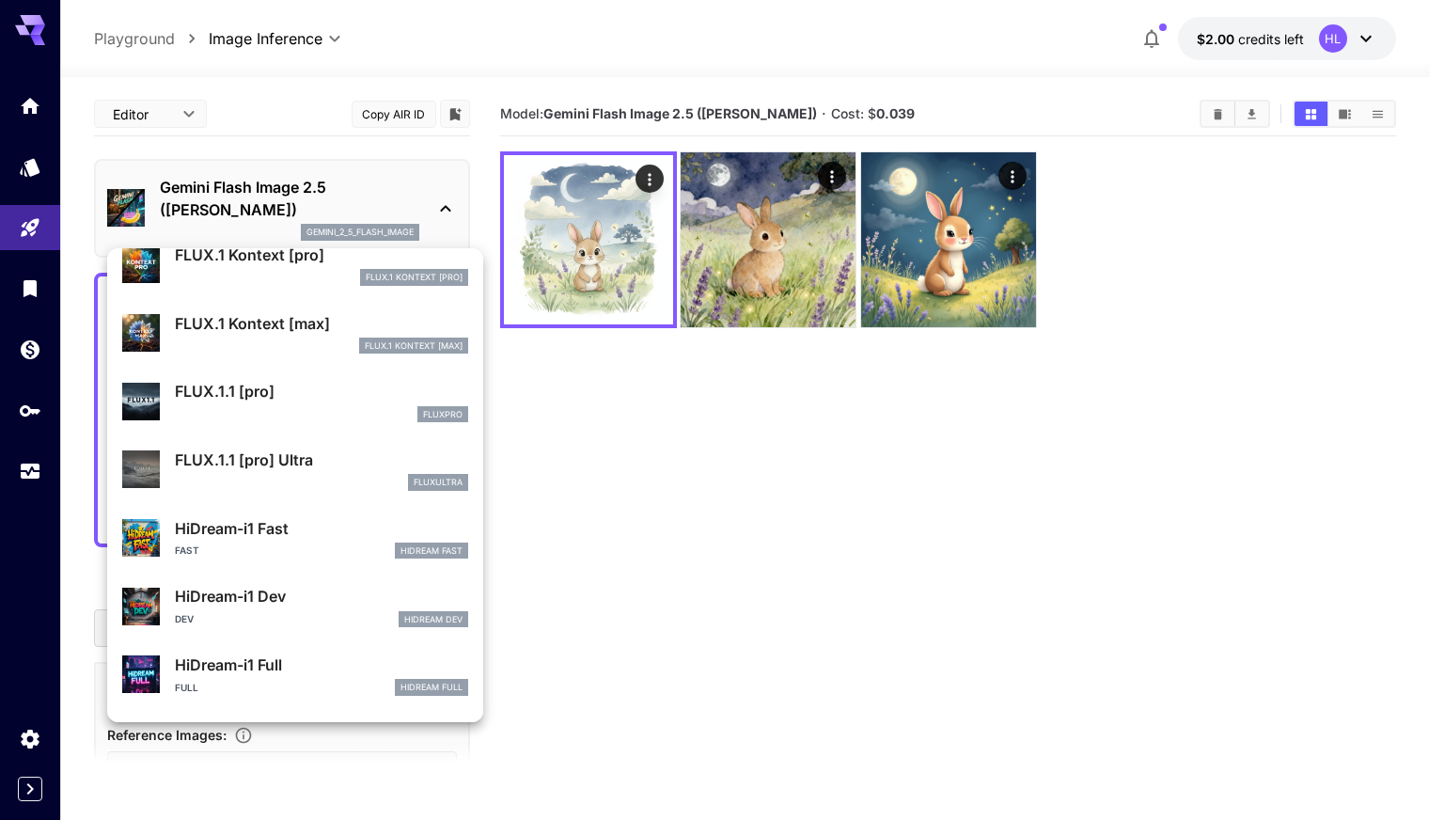
click at [298, 526] on p "HiDream-i1 Fast" at bounding box center [321, 528] width 293 height 23
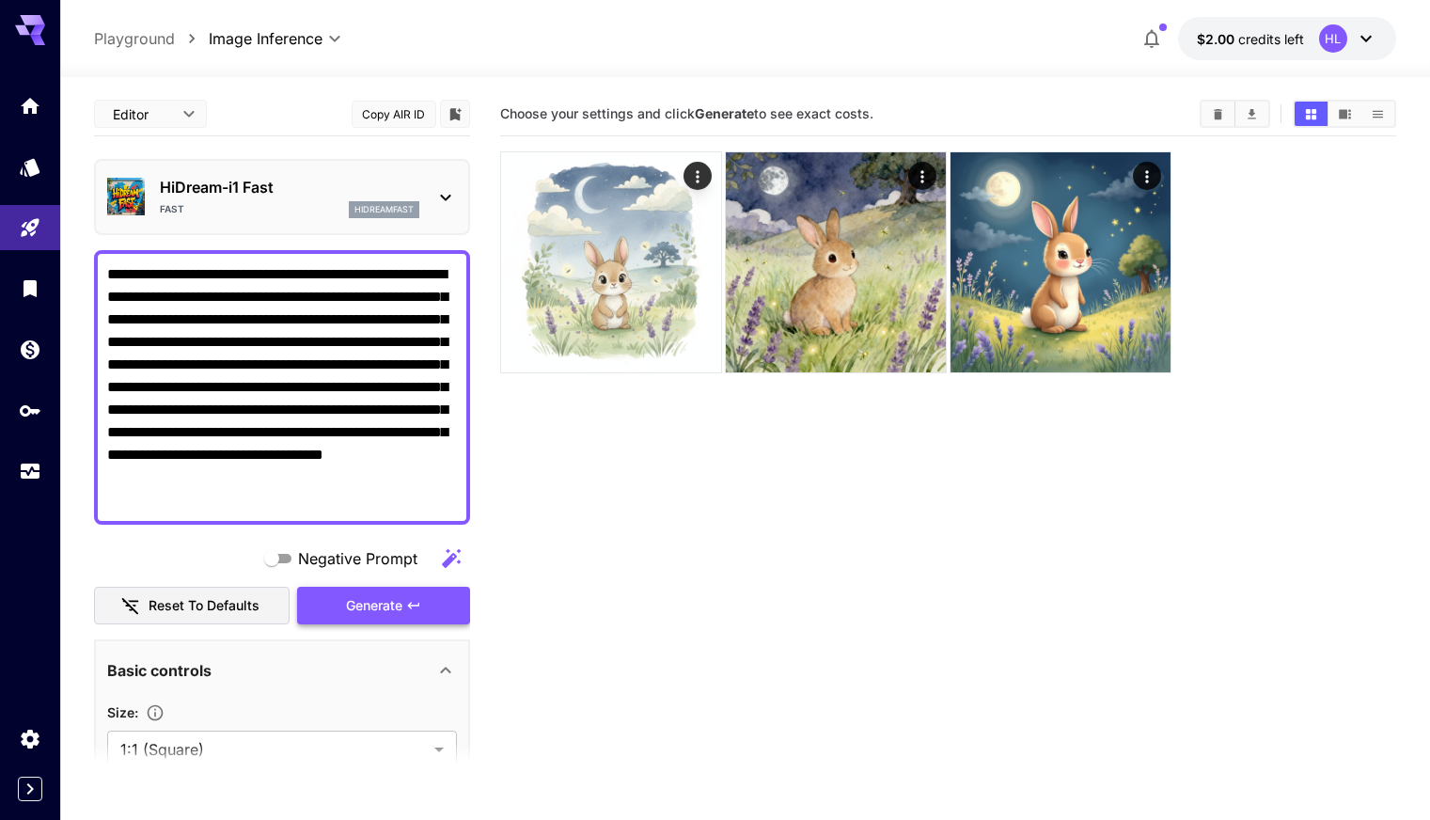
click at [386, 604] on span "Generate" at bounding box center [374, 606] width 56 height 24
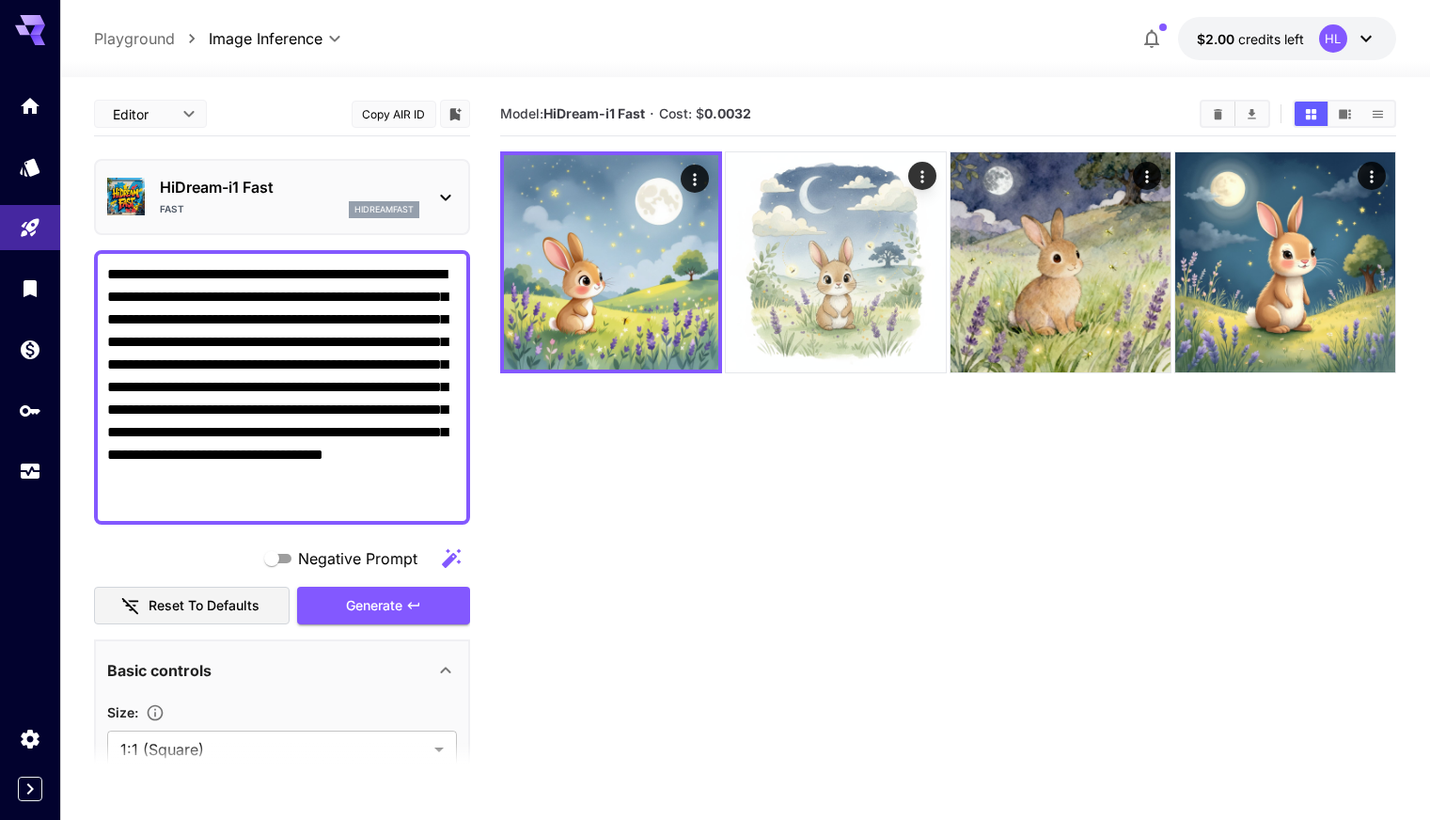
click at [1339, 41] on div "HL" at bounding box center [1333, 38] width 28 height 28
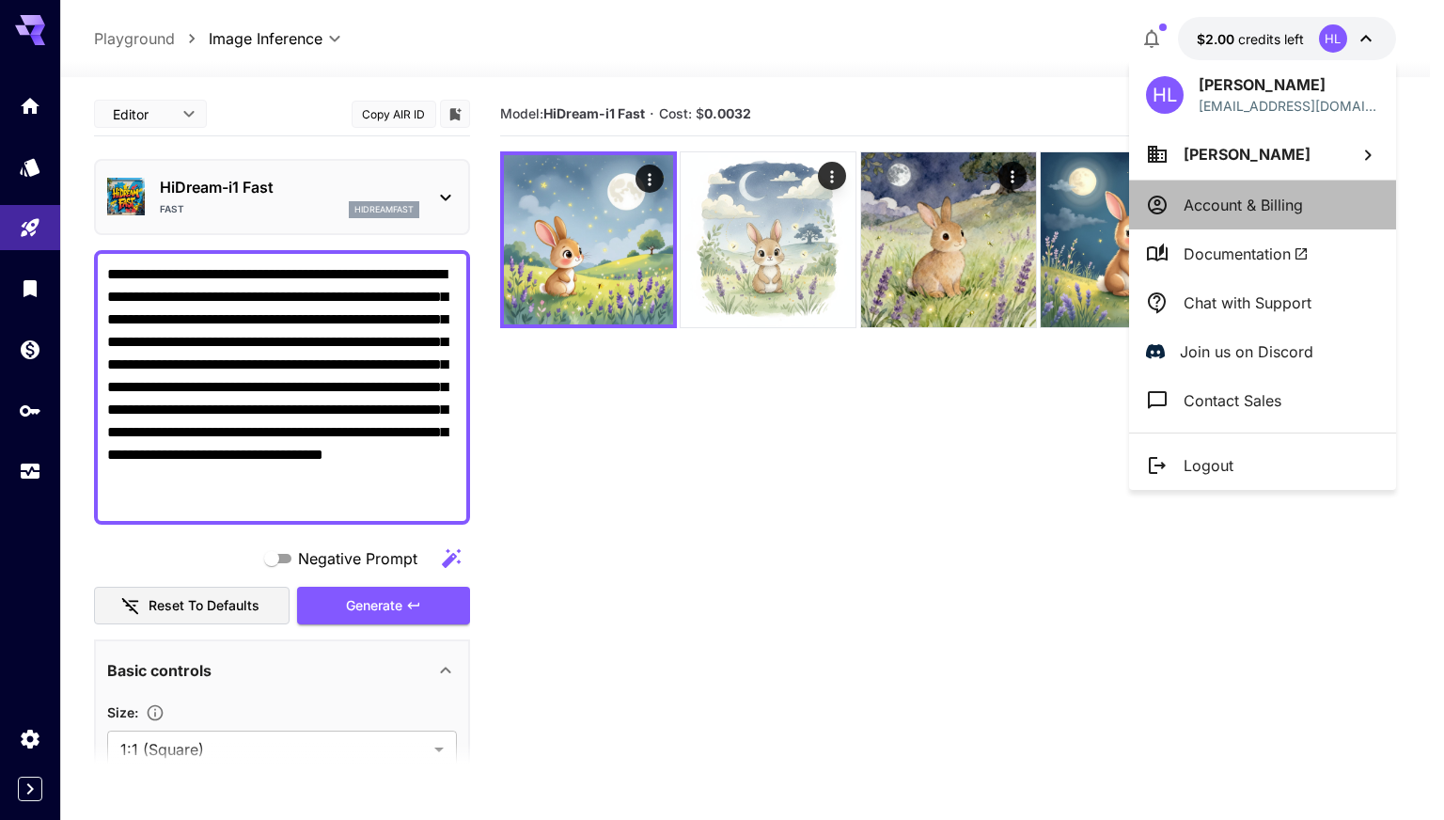
click at [1272, 201] on p "Account & Billing" at bounding box center [1243, 205] width 119 height 23
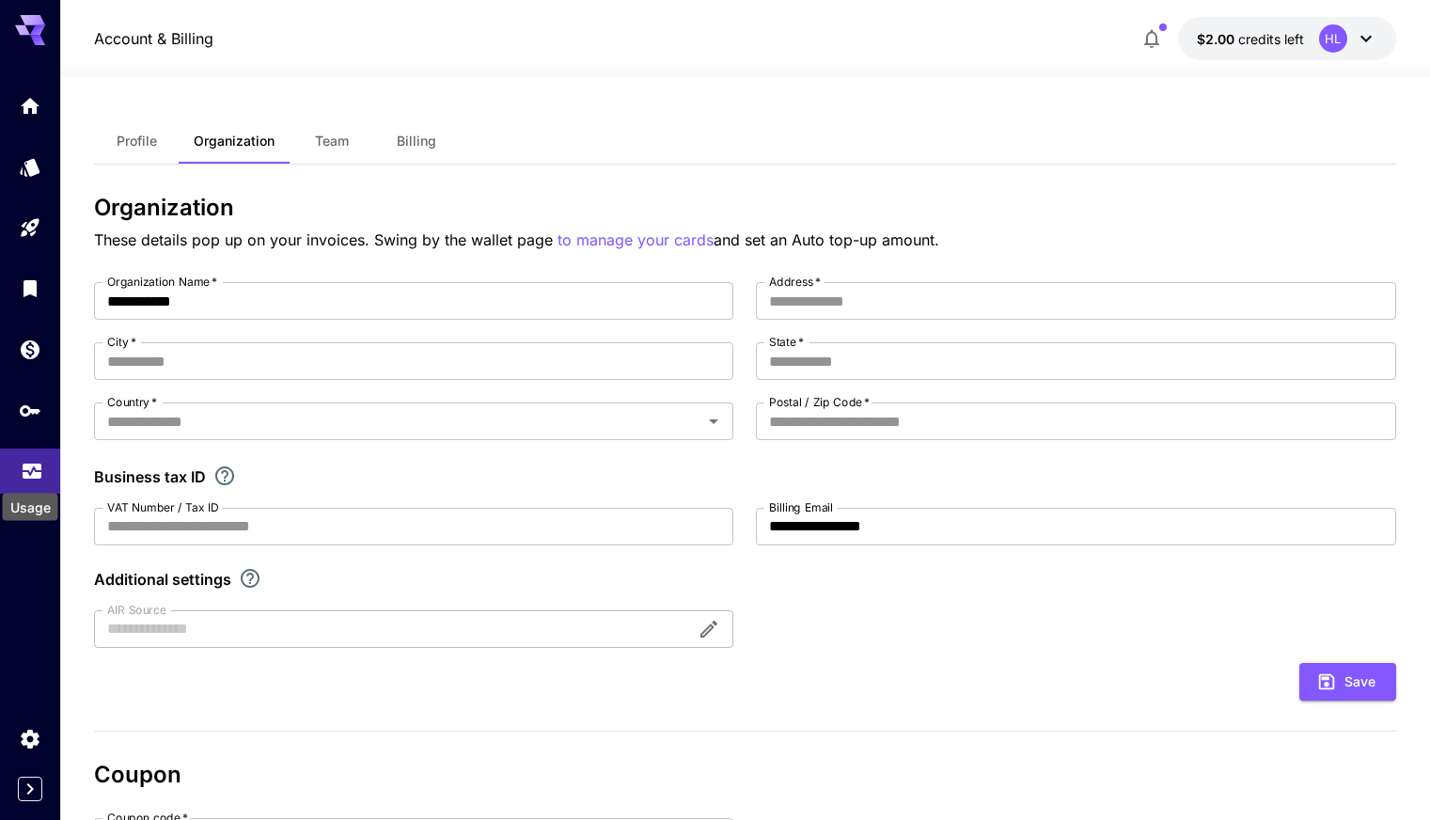
click at [31, 477] on icon "Usage" at bounding box center [32, 465] width 23 height 23
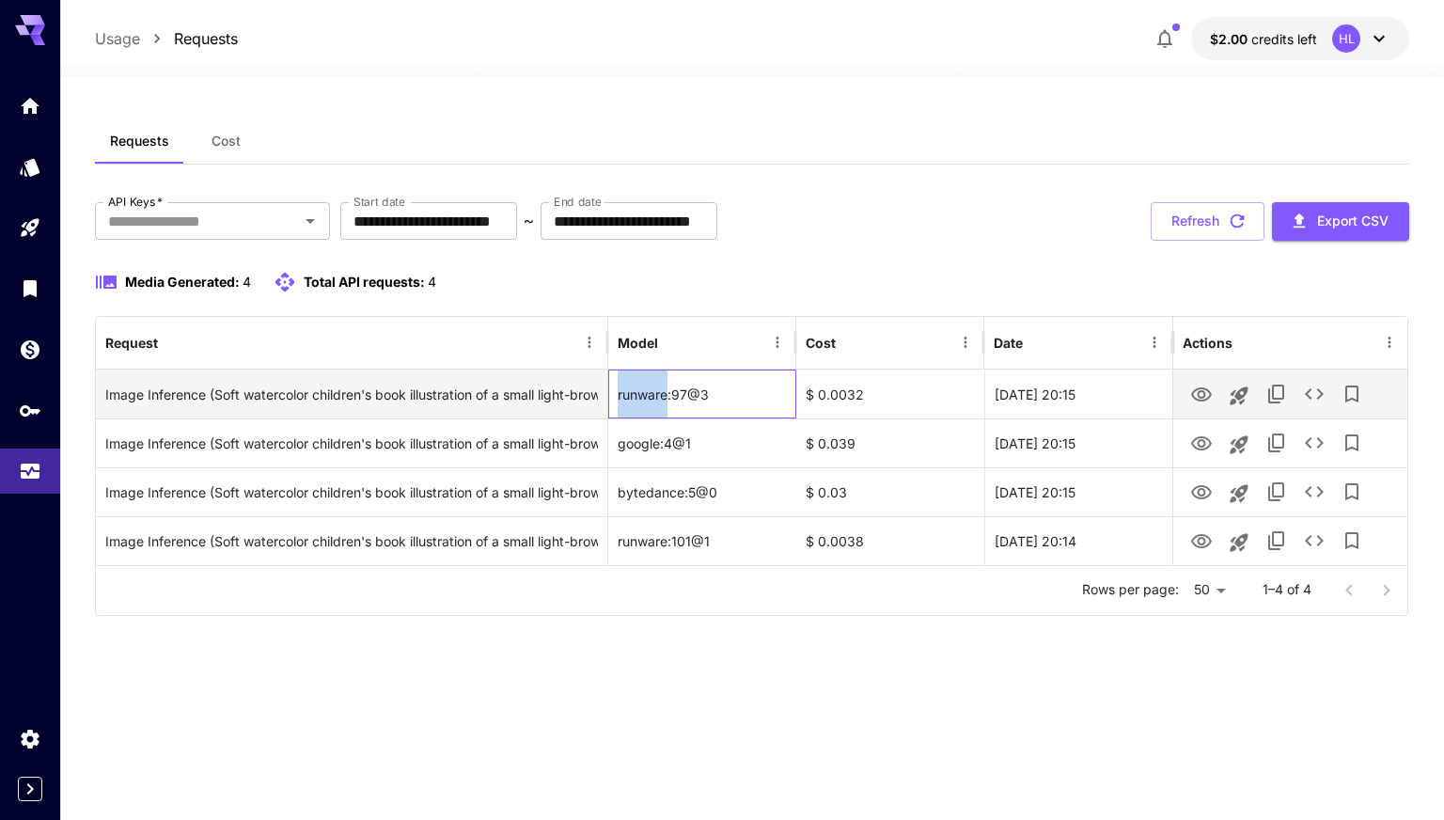
drag, startPoint x: 619, startPoint y: 390, endPoint x: 669, endPoint y: 392, distance: 49.9
click at [669, 392] on div "runware:97@3" at bounding box center [702, 394] width 188 height 49
copy div "runware"
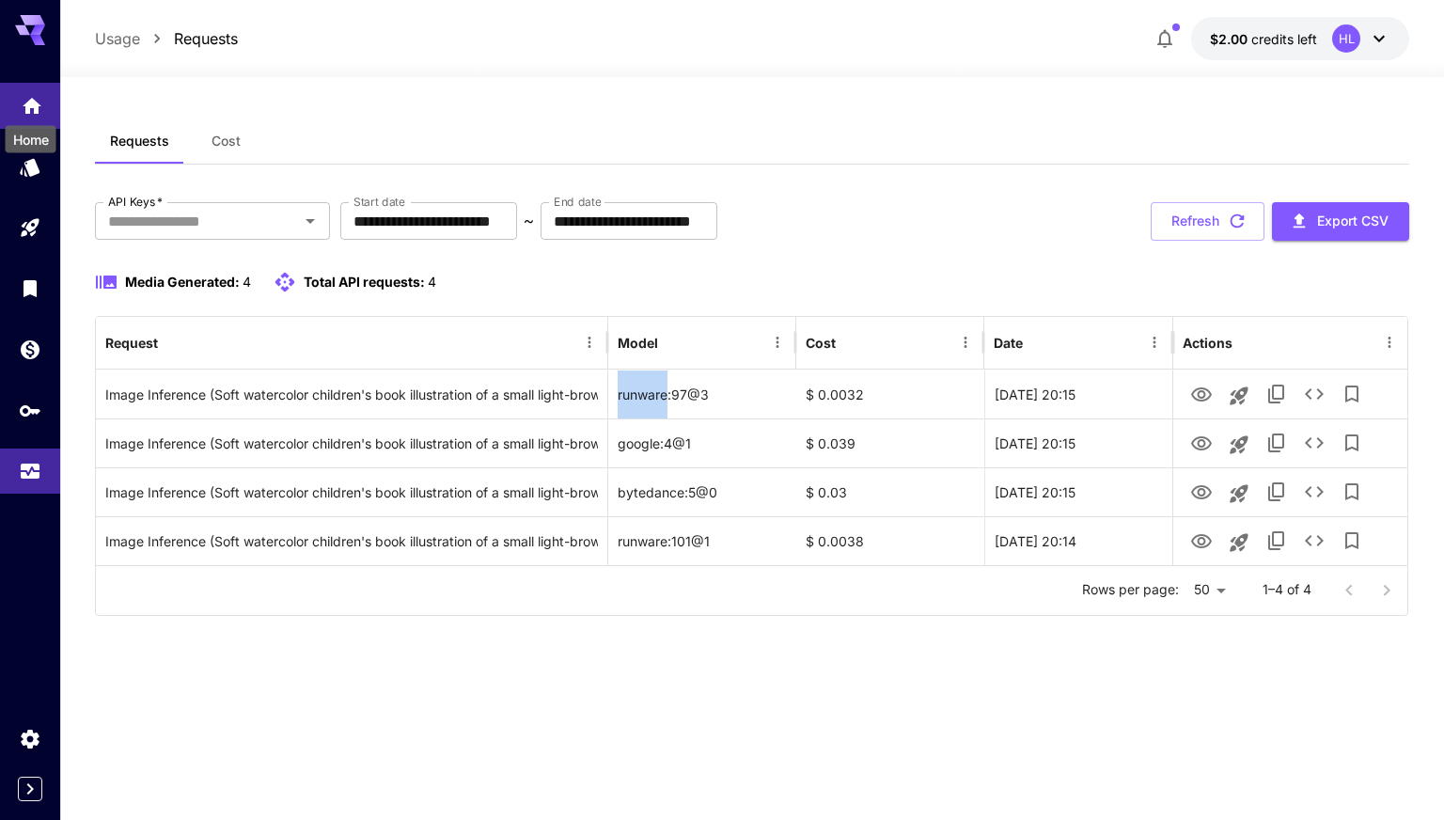
click at [23, 105] on icon "Home" at bounding box center [32, 100] width 23 height 23
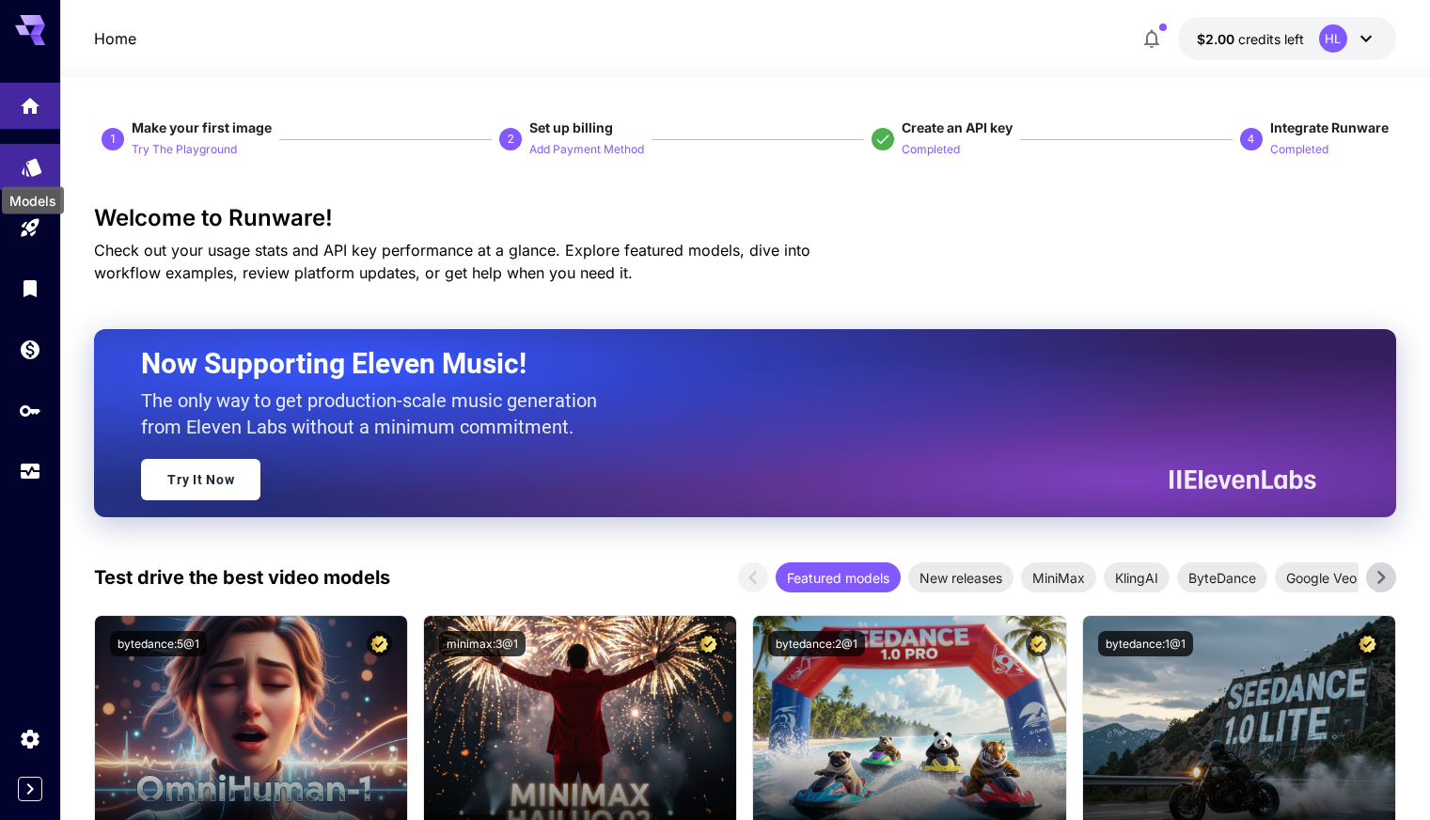
click at [27, 166] on icon "Models" at bounding box center [32, 163] width 23 height 23
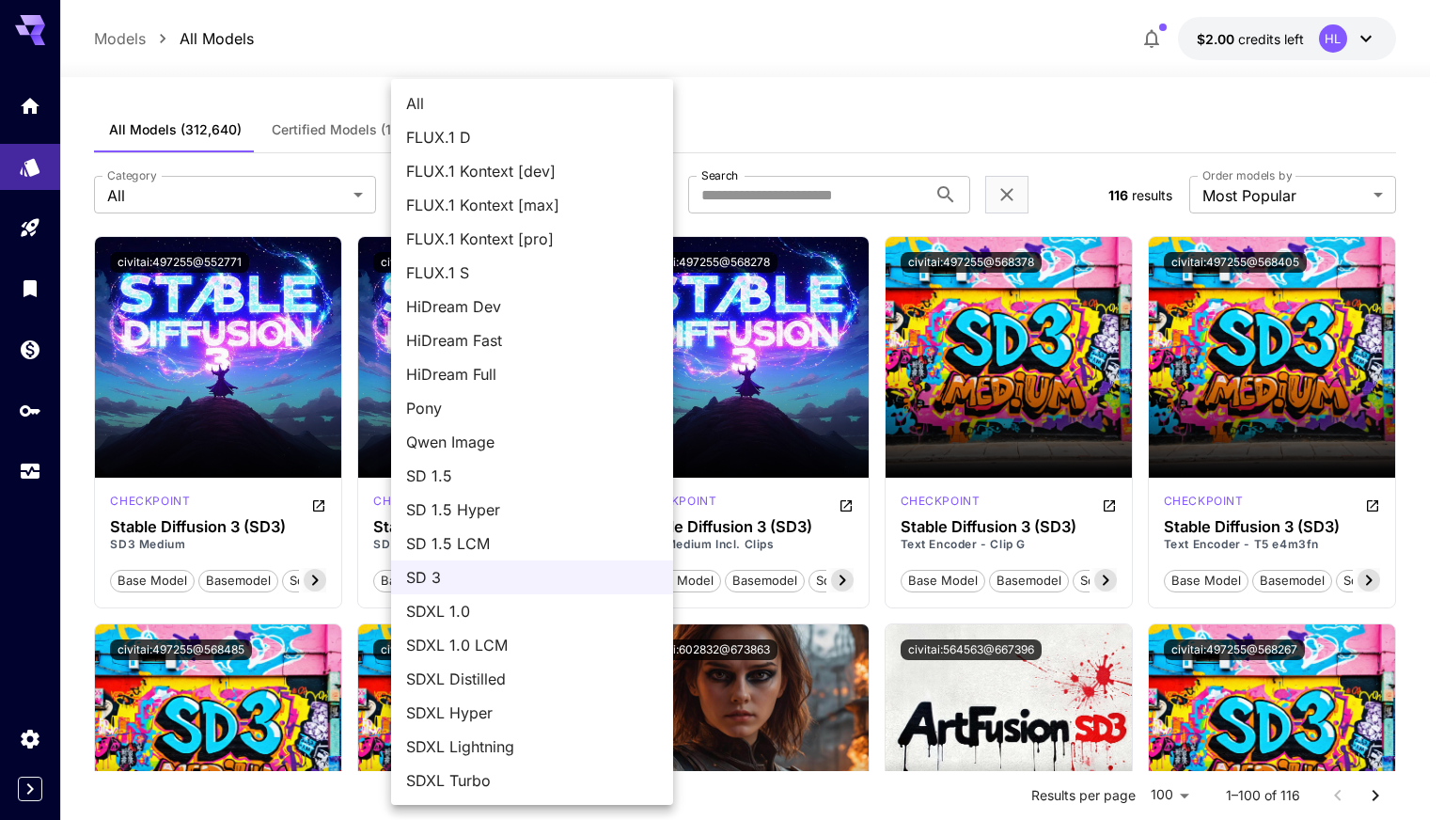
click at [502, 102] on span "All" at bounding box center [532, 103] width 252 height 23
type input "***"
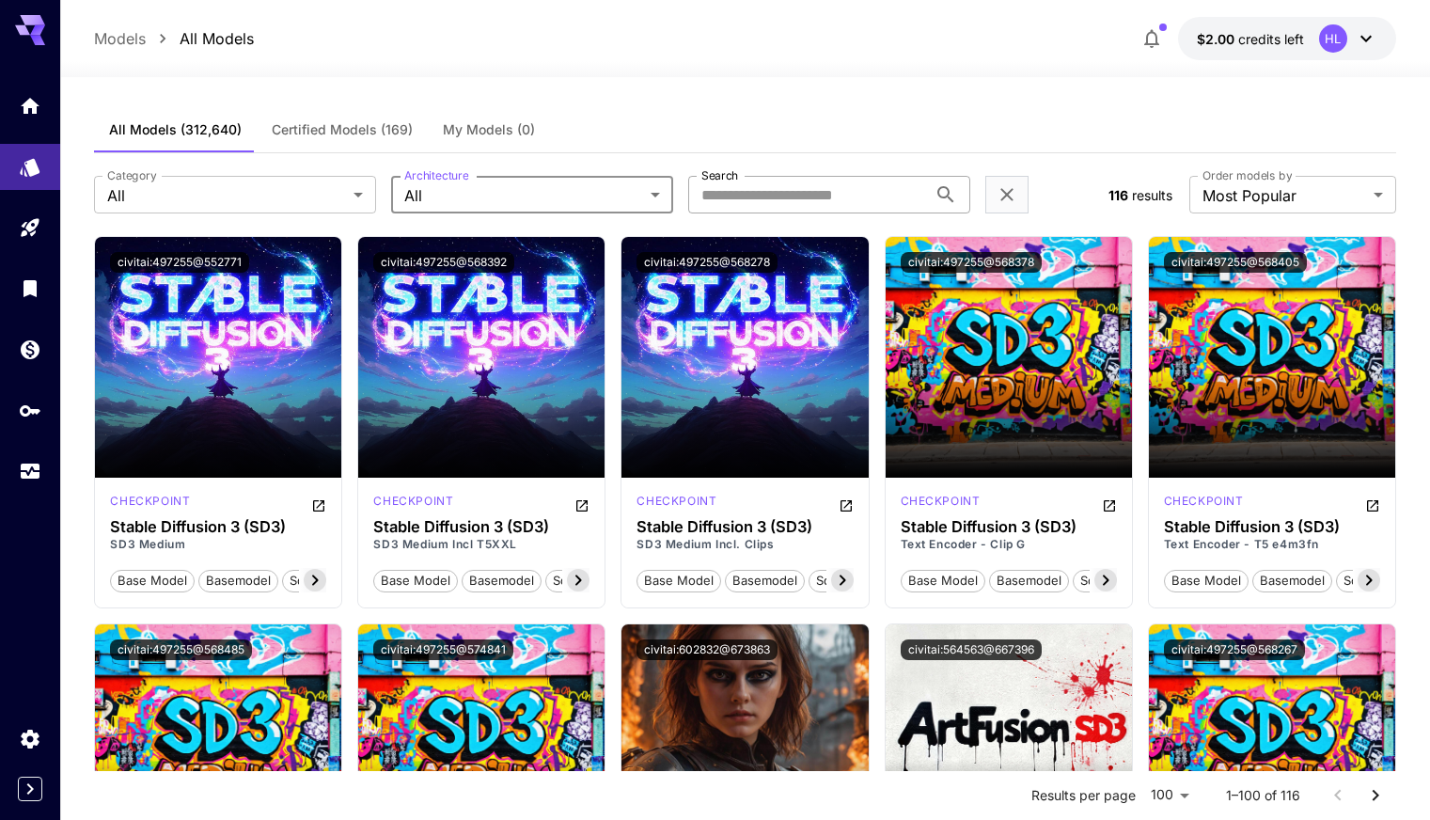
click at [731, 197] on input "Search" at bounding box center [807, 195] width 239 height 38
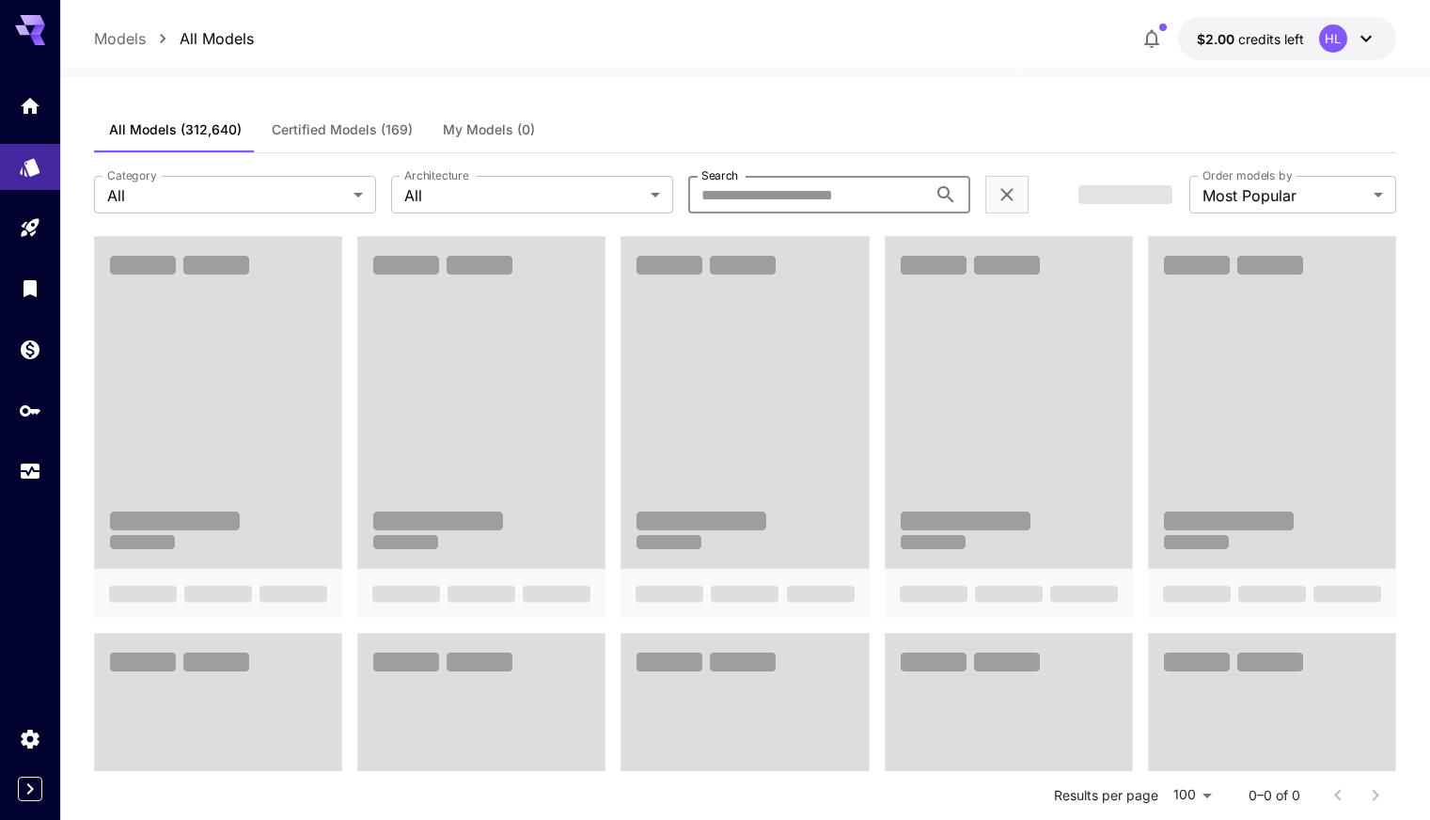
paste input "*******"
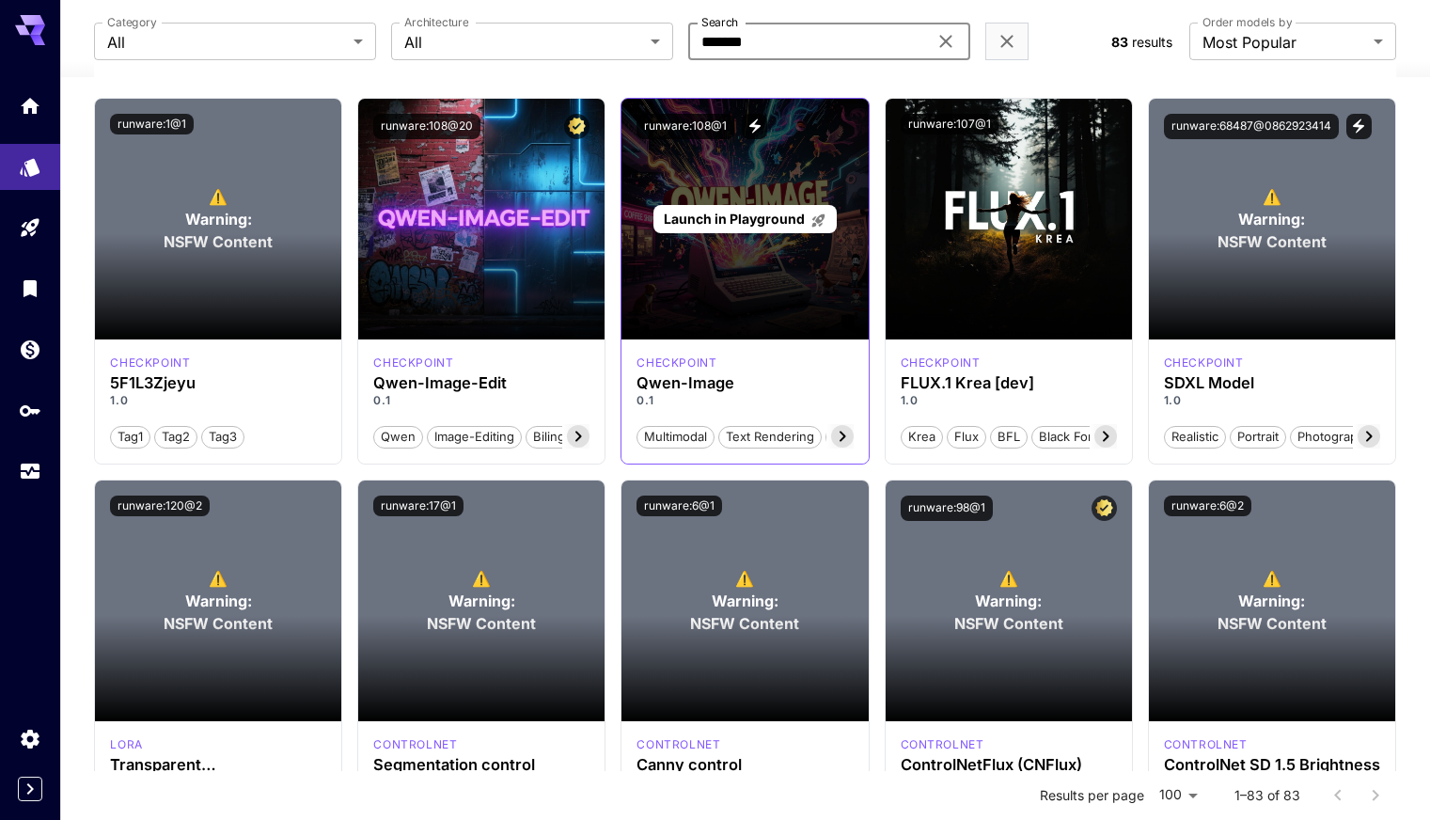
scroll to position [4138, 0]
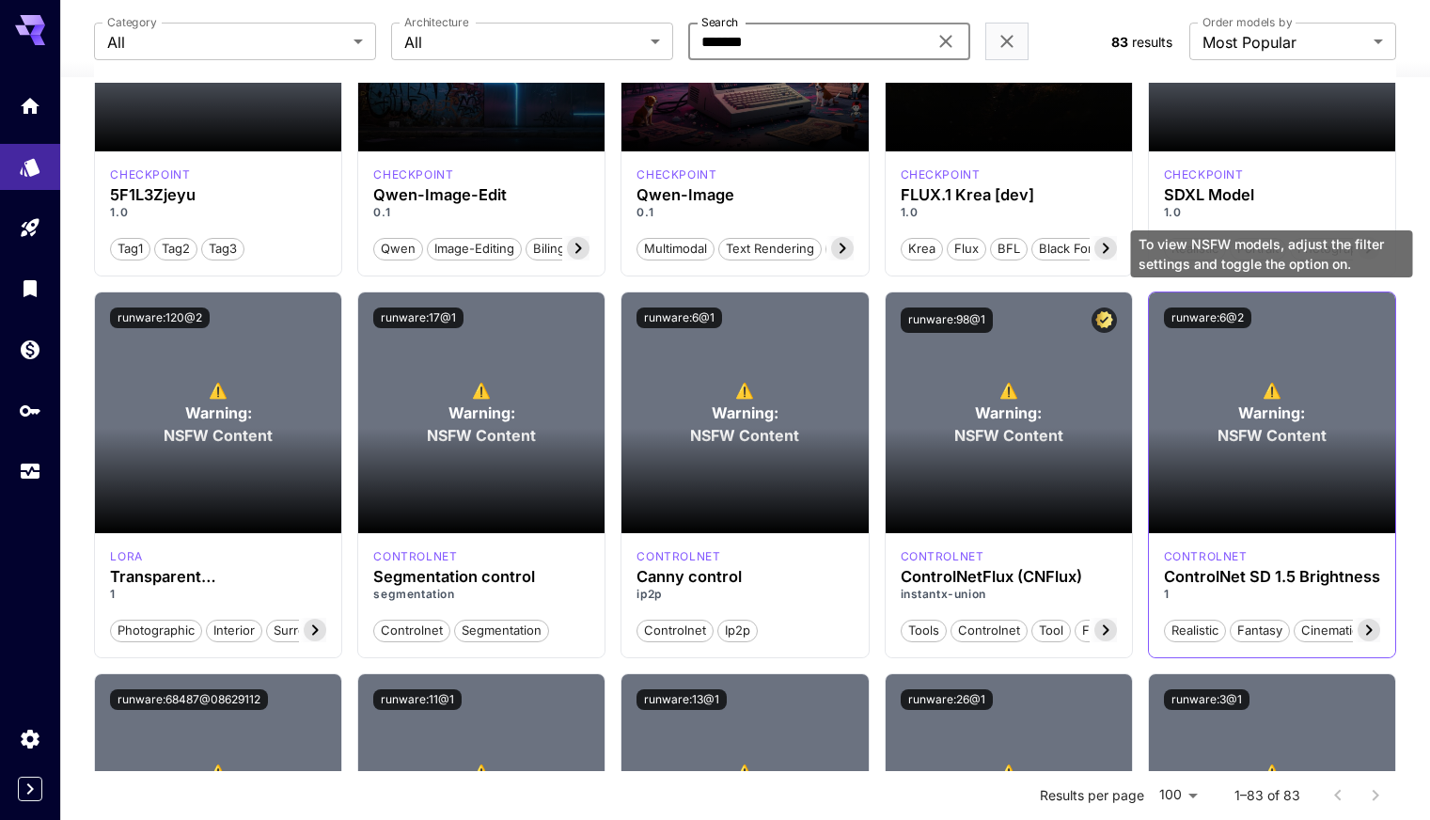
type input "*******"
click at [1261, 424] on span "NSFW Content" at bounding box center [1272, 435] width 109 height 23
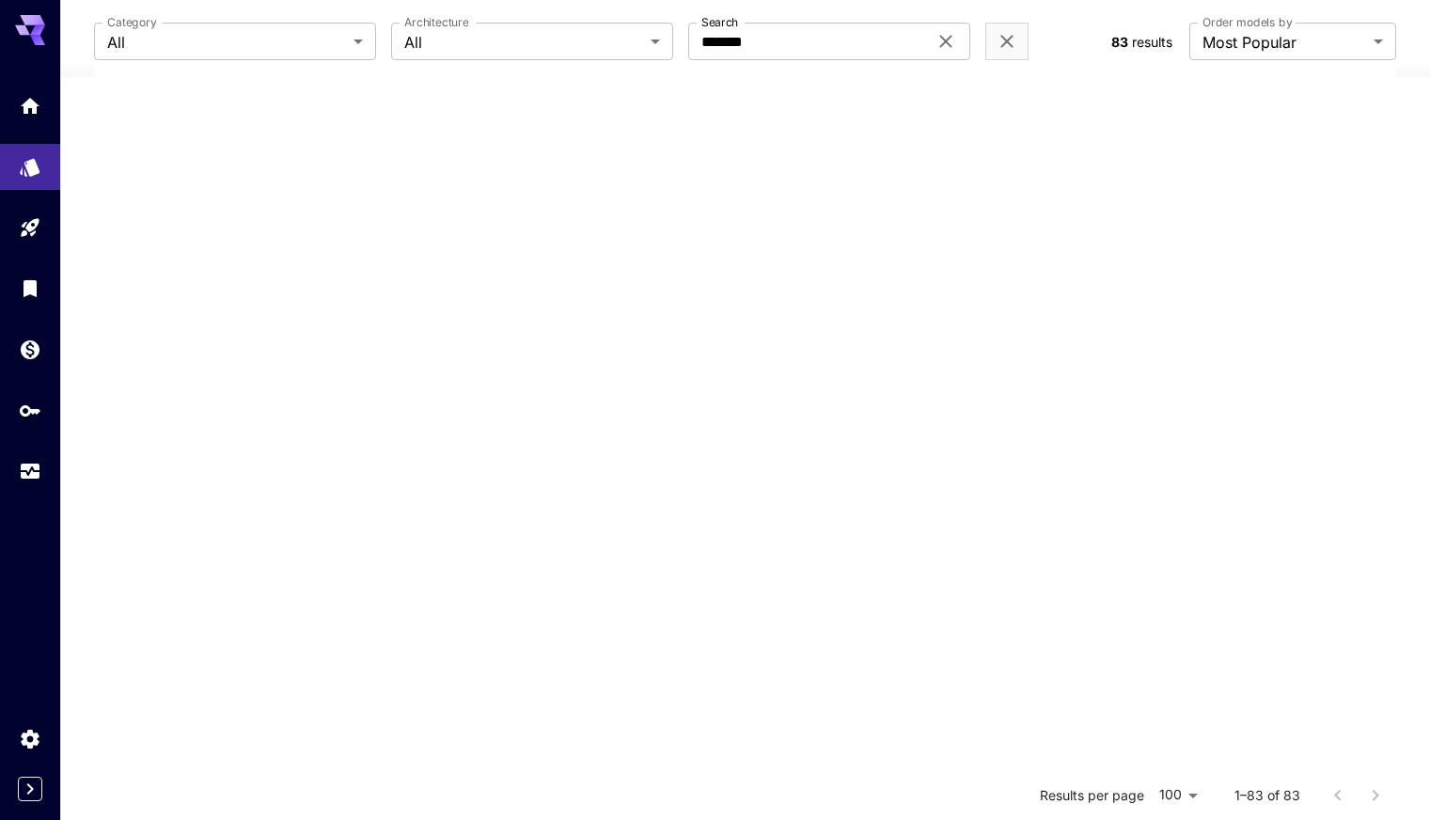
scroll to position [0, 0]
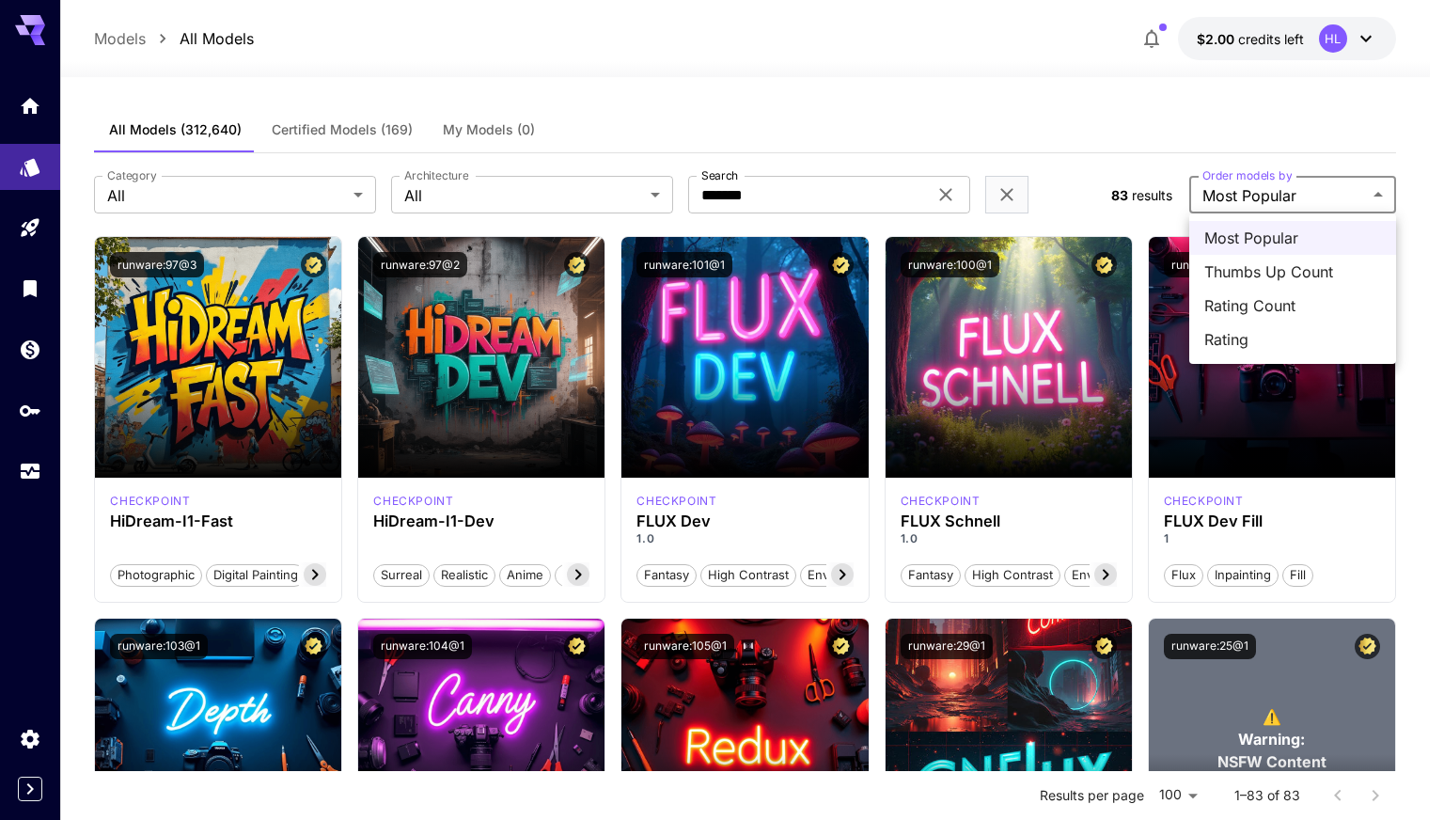
click at [1357, 192] on div at bounding box center [722, 410] width 1444 height 820
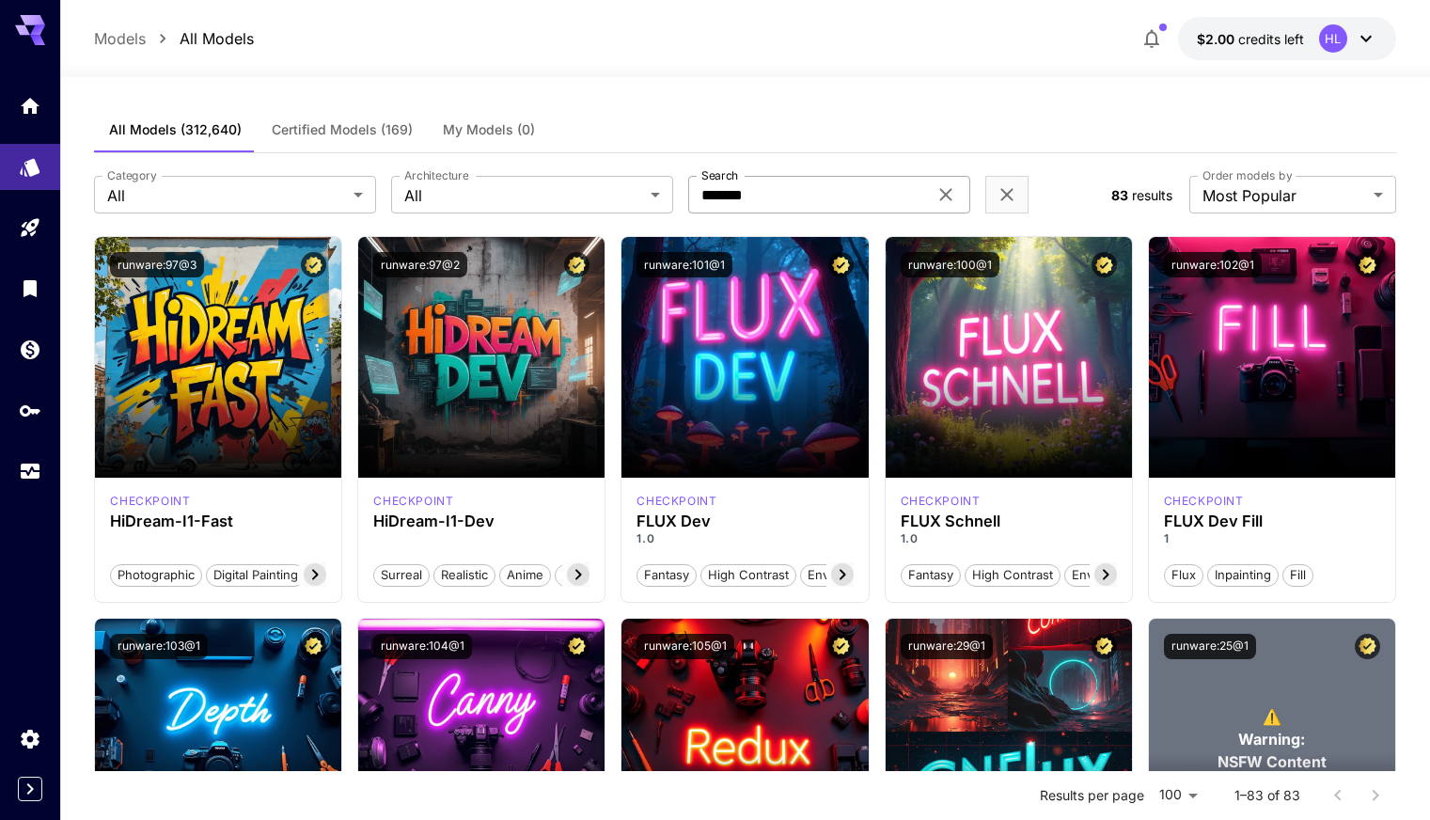
click at [946, 197] on icon at bounding box center [946, 194] width 23 height 23
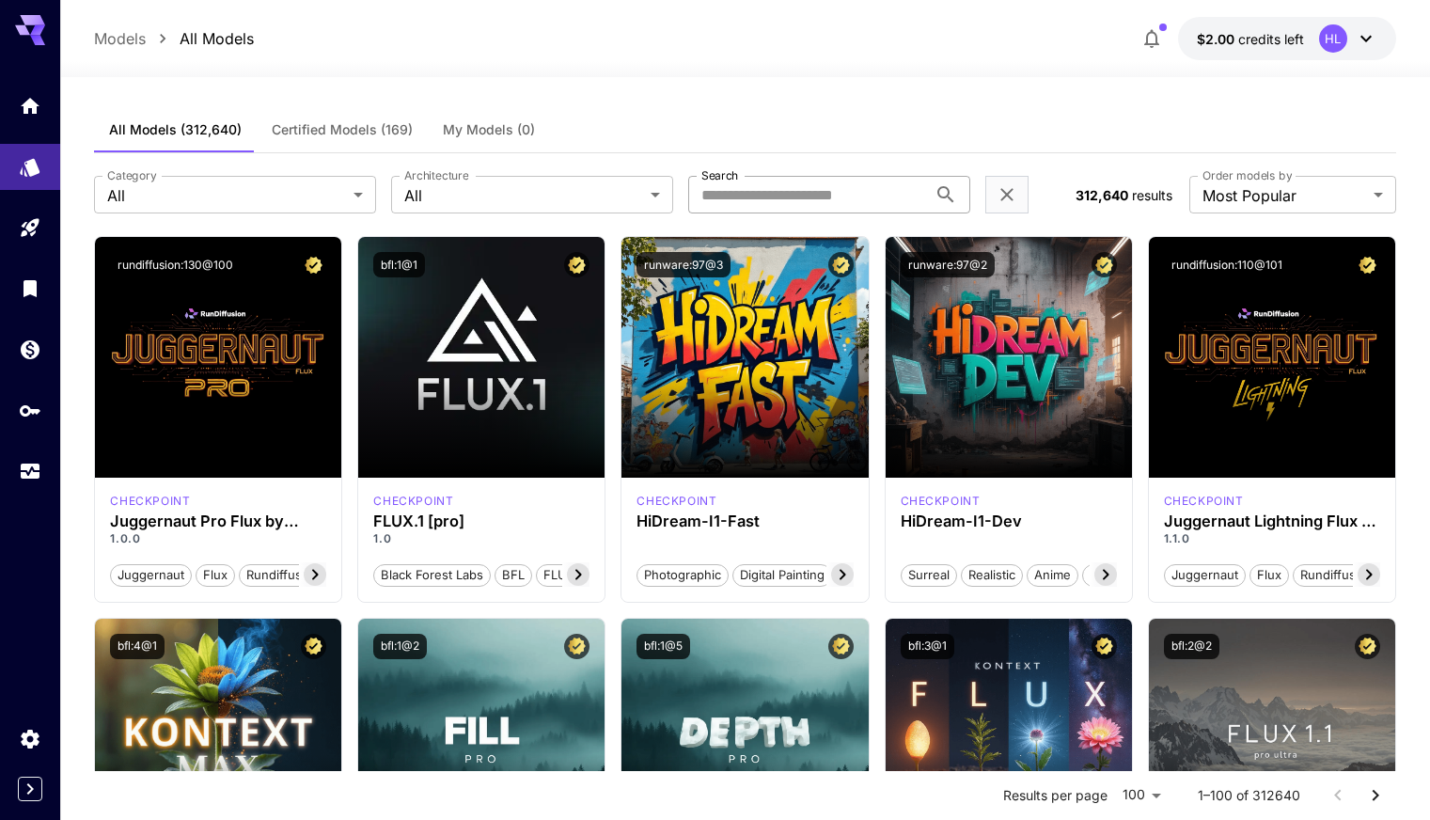
click at [793, 197] on input "Search" at bounding box center [807, 195] width 239 height 38
paste input "*******"
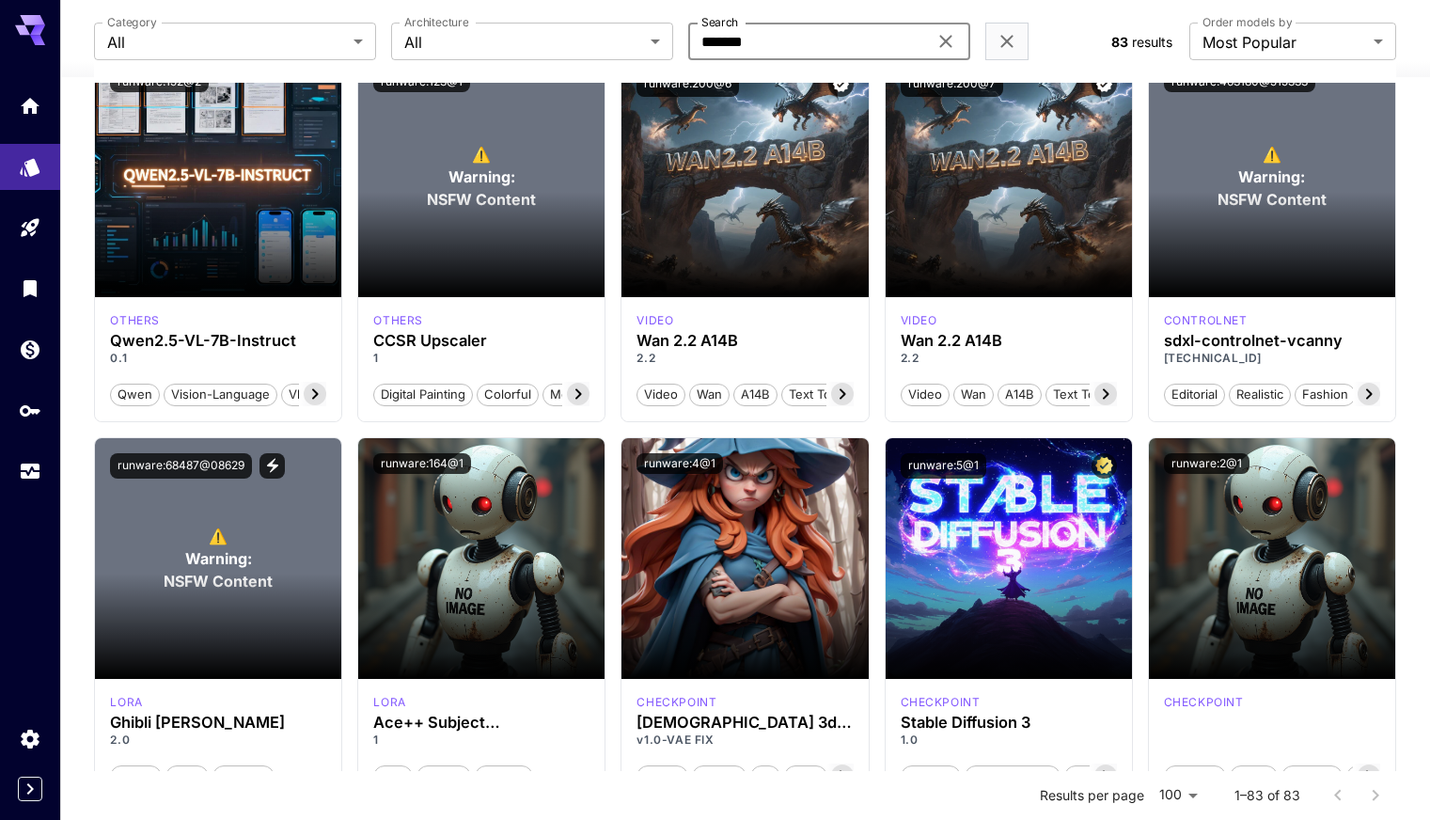
scroll to position [3009, 0]
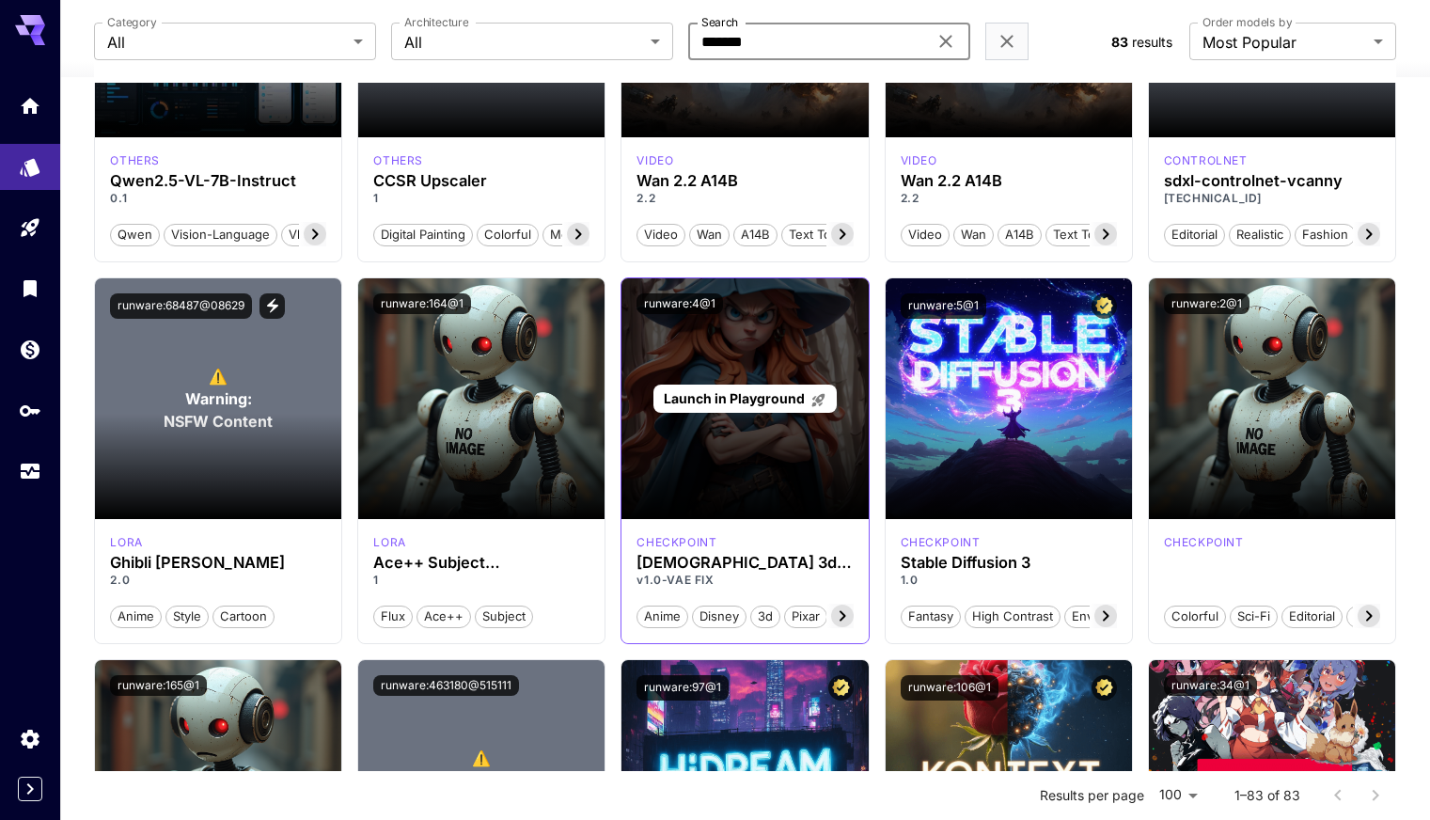
type input "*******"
click at [767, 400] on span "Launch in Playground" at bounding box center [734, 398] width 141 height 16
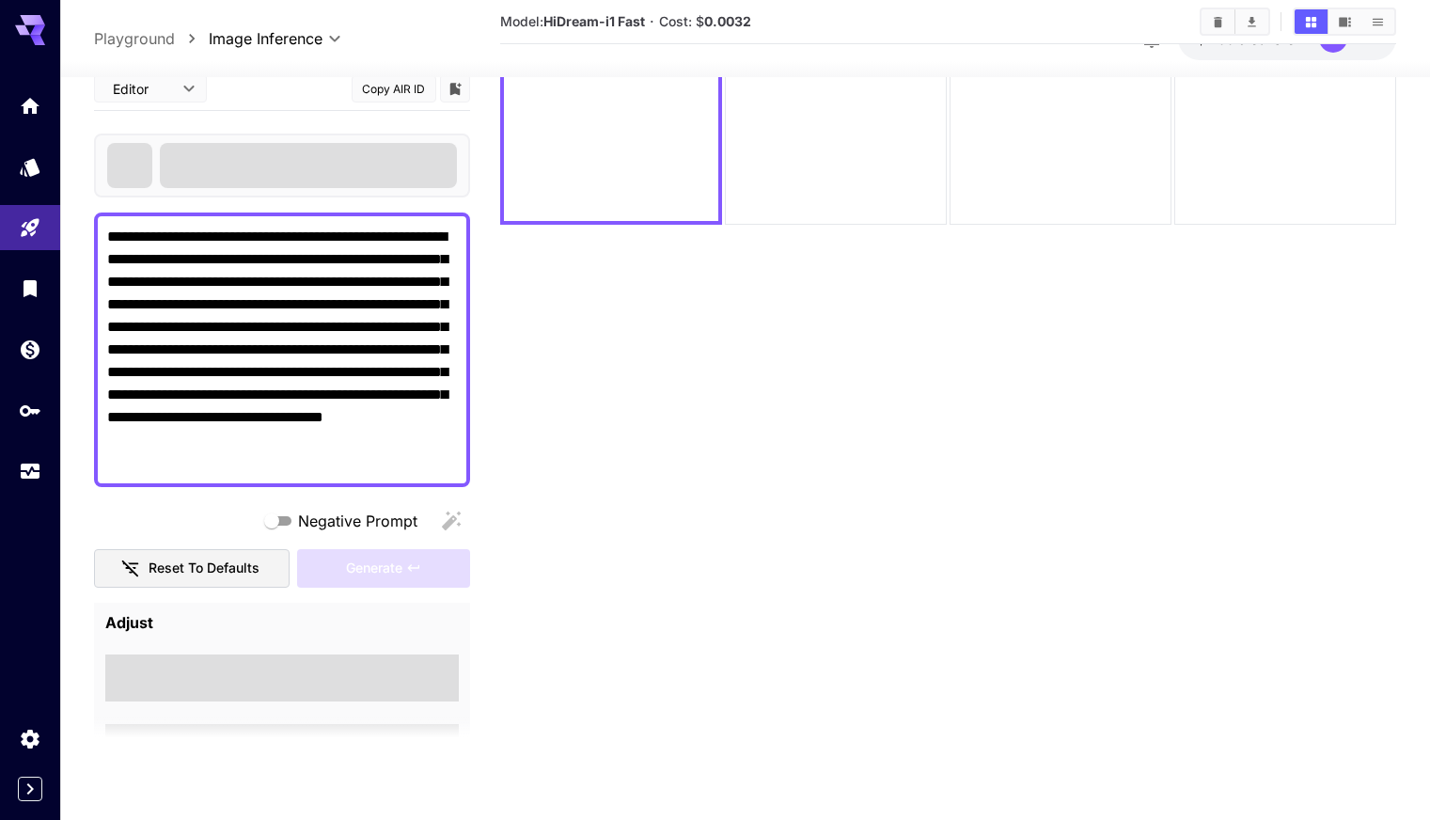
scroll to position [149, 0]
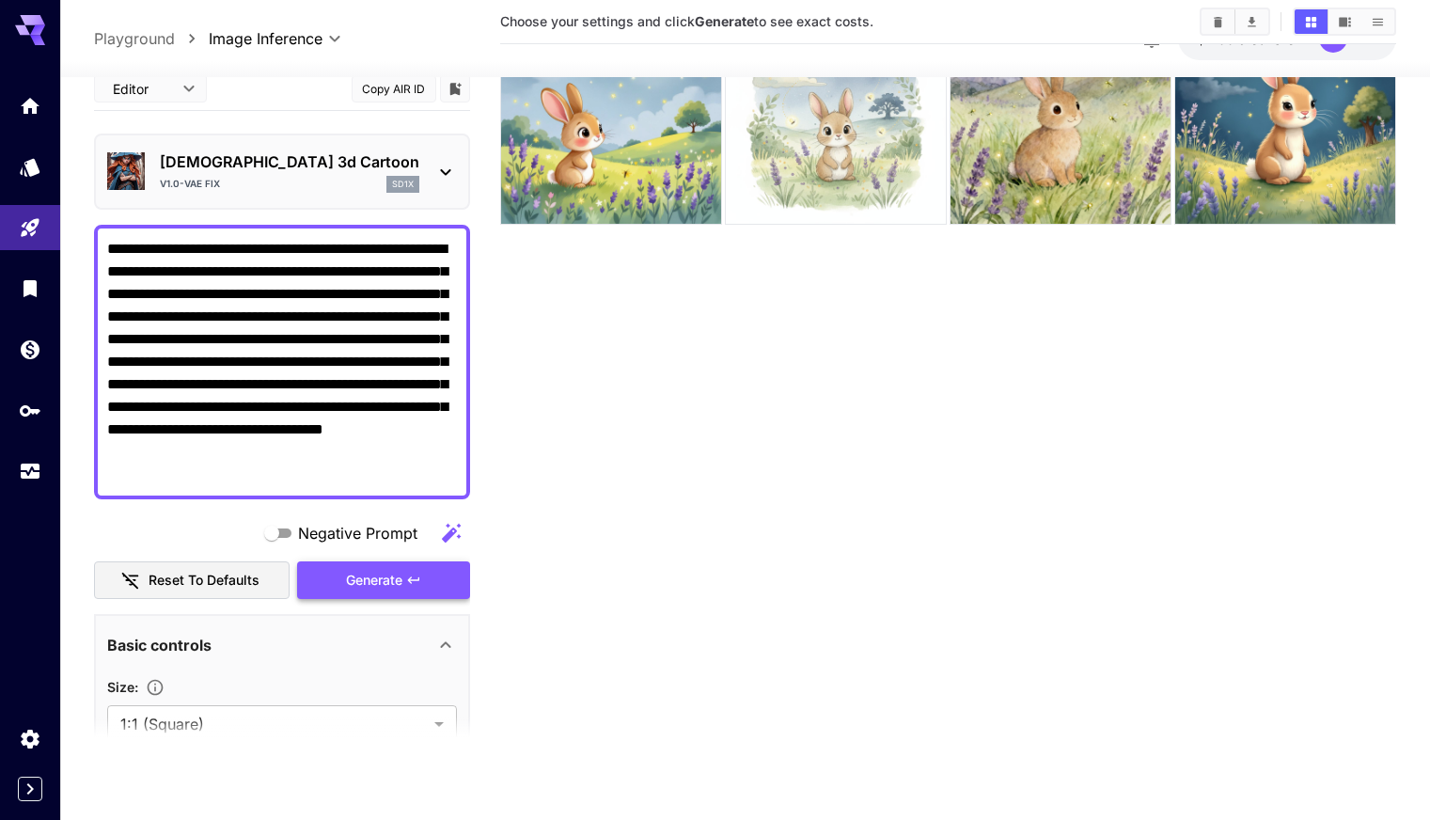
click at [391, 579] on span "Generate" at bounding box center [374, 581] width 56 height 24
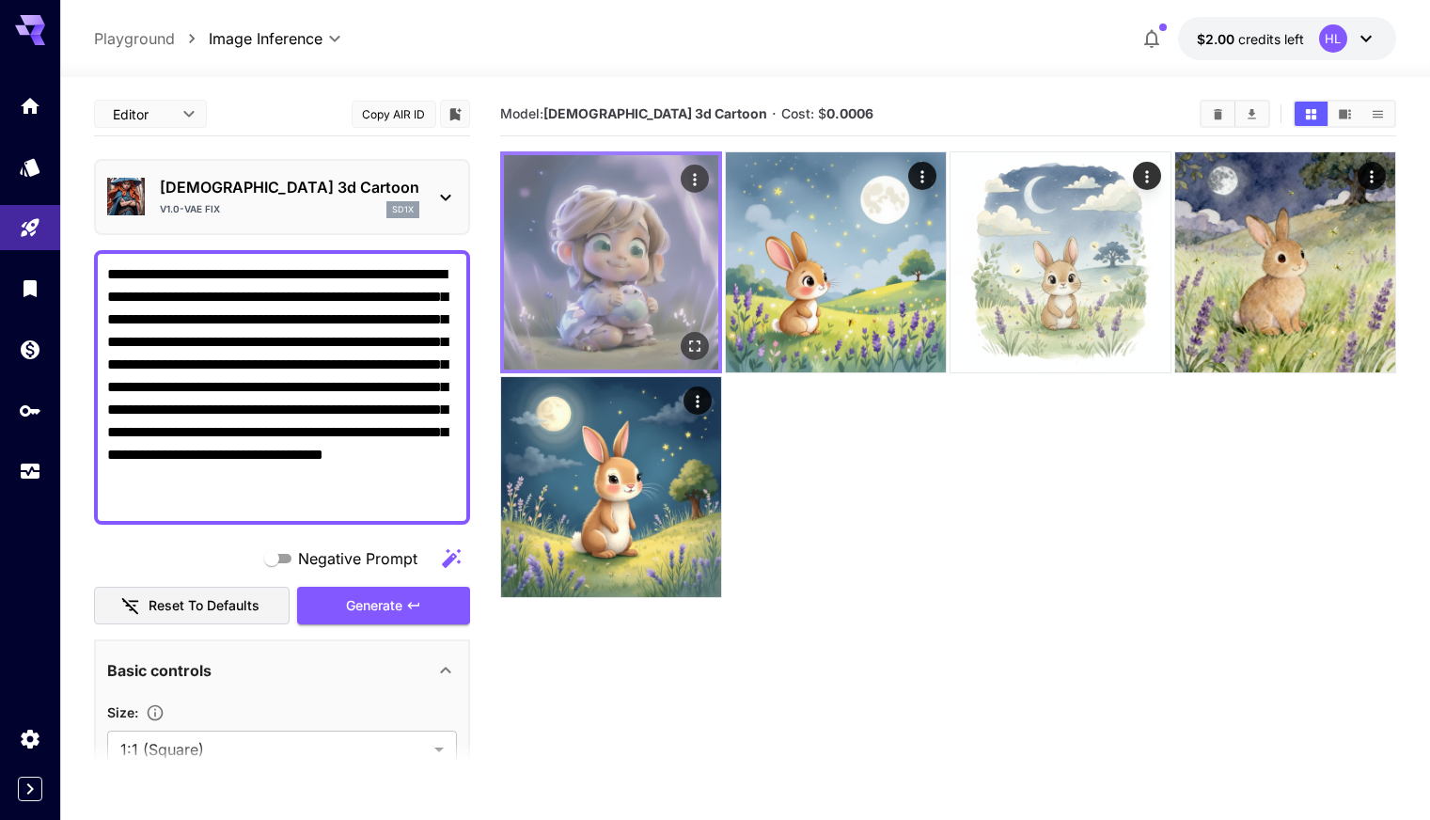
click at [604, 260] on img at bounding box center [611, 262] width 214 height 214
click at [693, 175] on icon "Actions" at bounding box center [694, 179] width 3 height 12
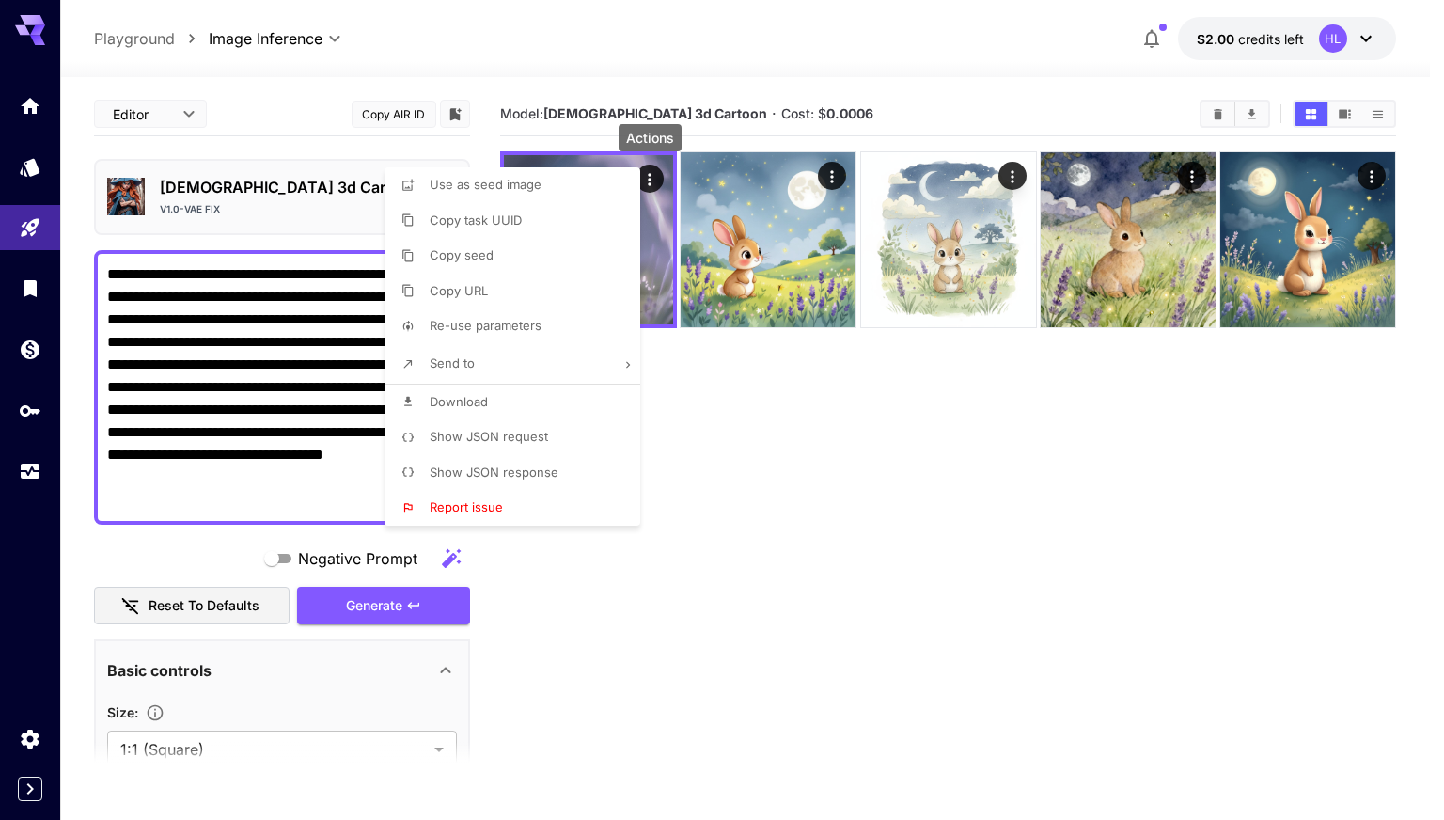
click at [747, 416] on div at bounding box center [722, 410] width 1444 height 820
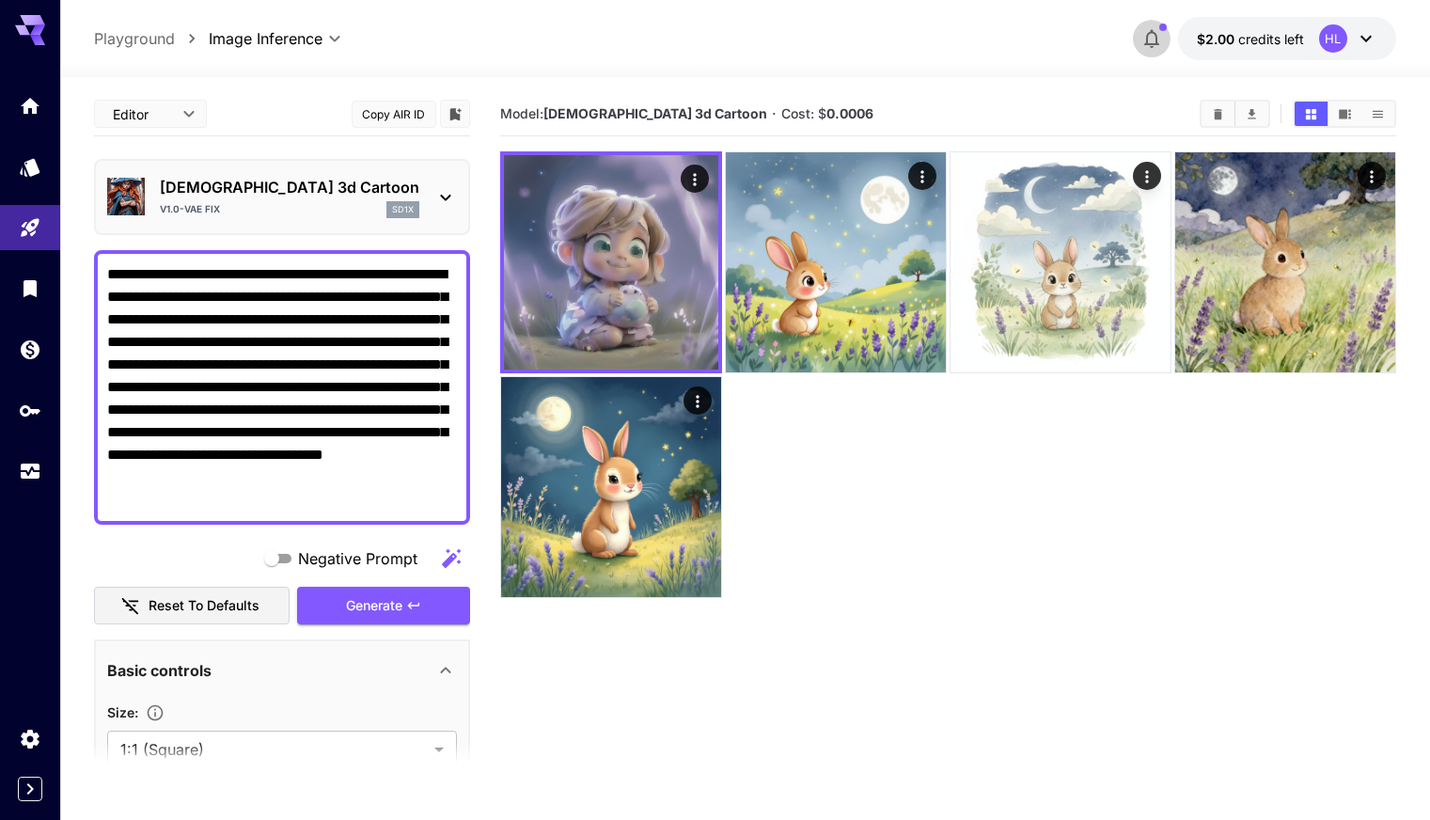
click at [1149, 35] on icon "button" at bounding box center [1152, 38] width 23 height 23
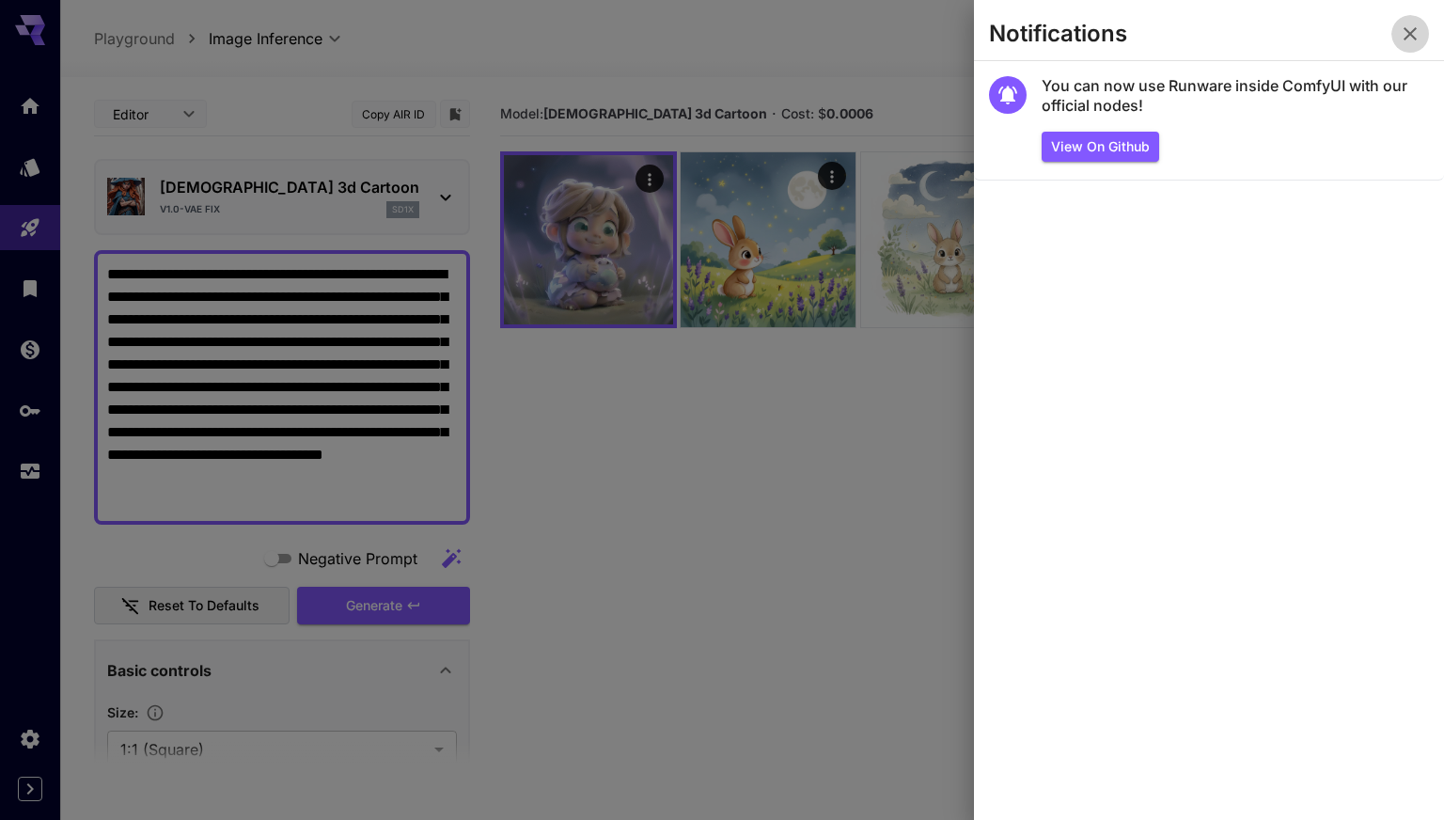
click at [1407, 33] on icon "button" at bounding box center [1410, 34] width 23 height 23
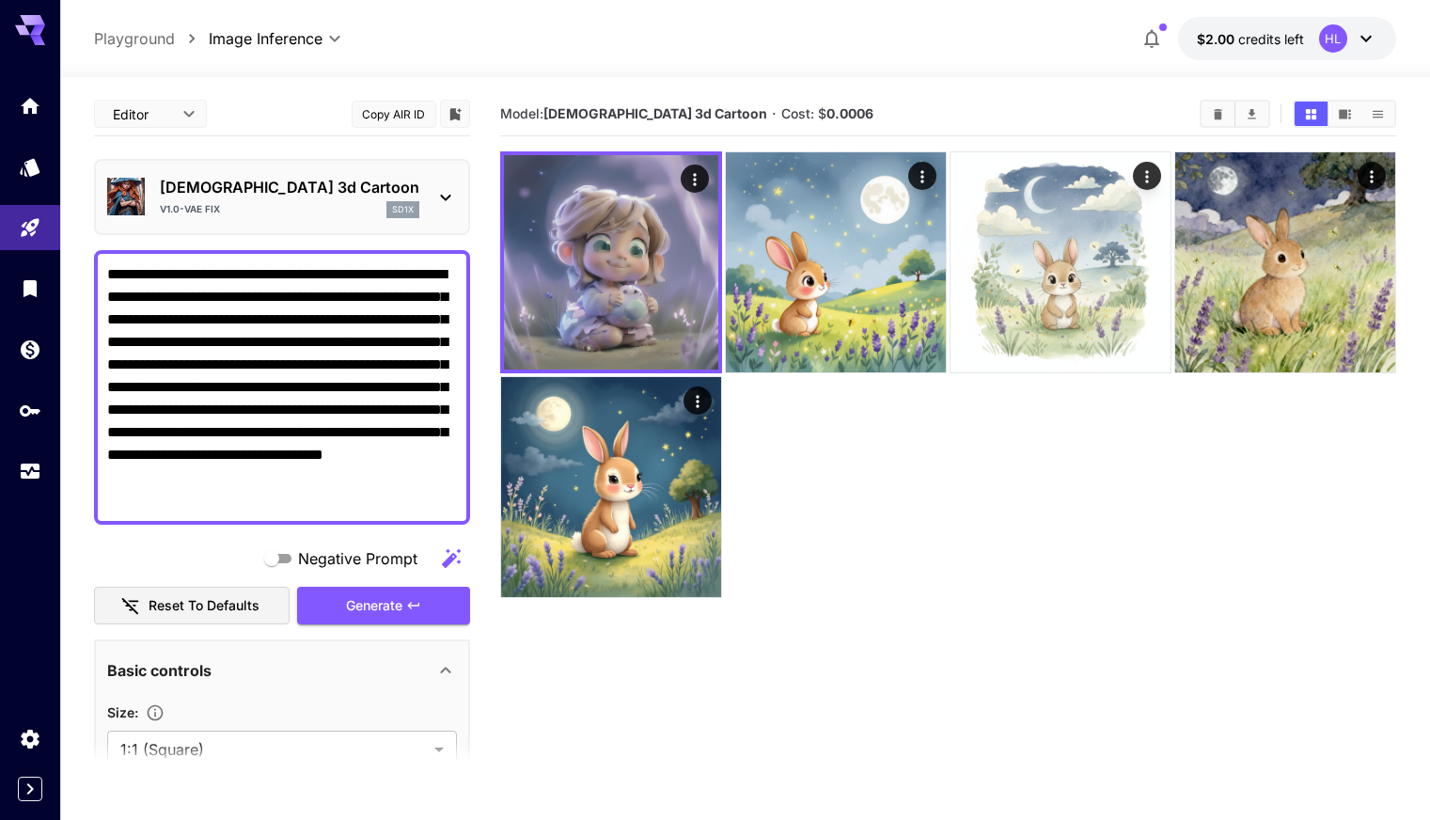
click at [1159, 29] on span "button" at bounding box center [1152, 38] width 23 height 23
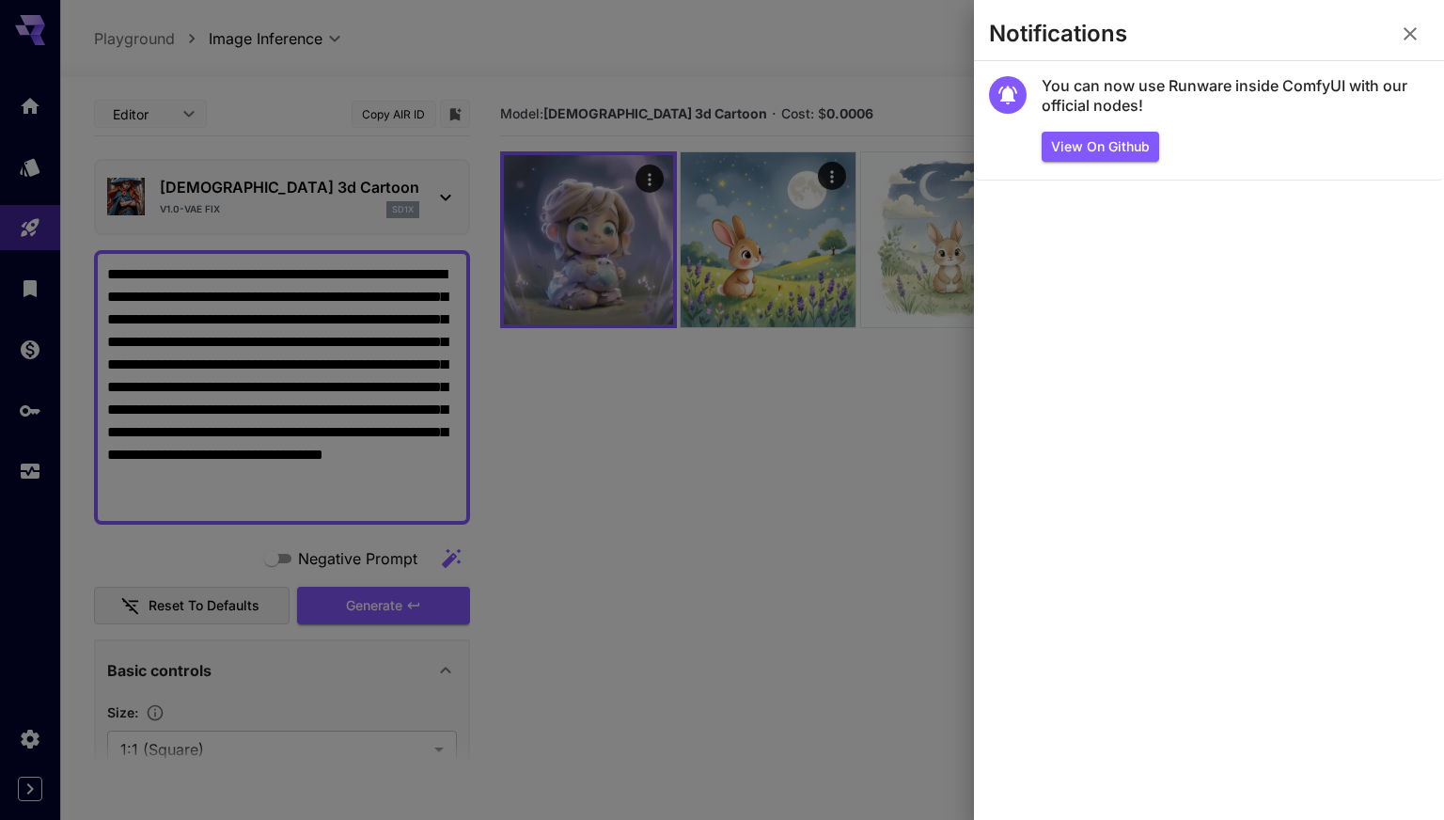
click at [1417, 33] on icon "button" at bounding box center [1410, 34] width 23 height 23
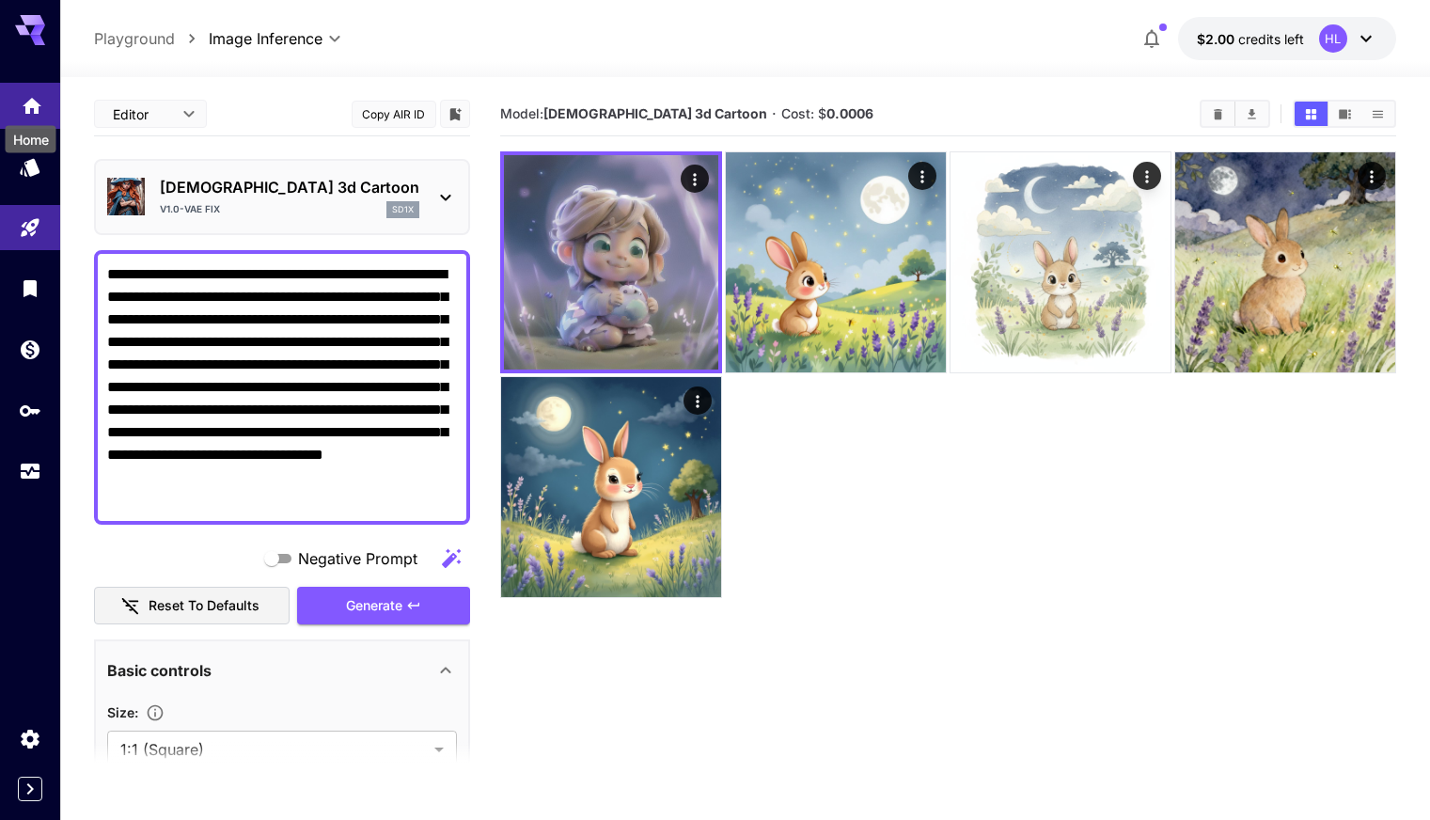
click at [37, 99] on icon "Home" at bounding box center [32, 100] width 23 height 23
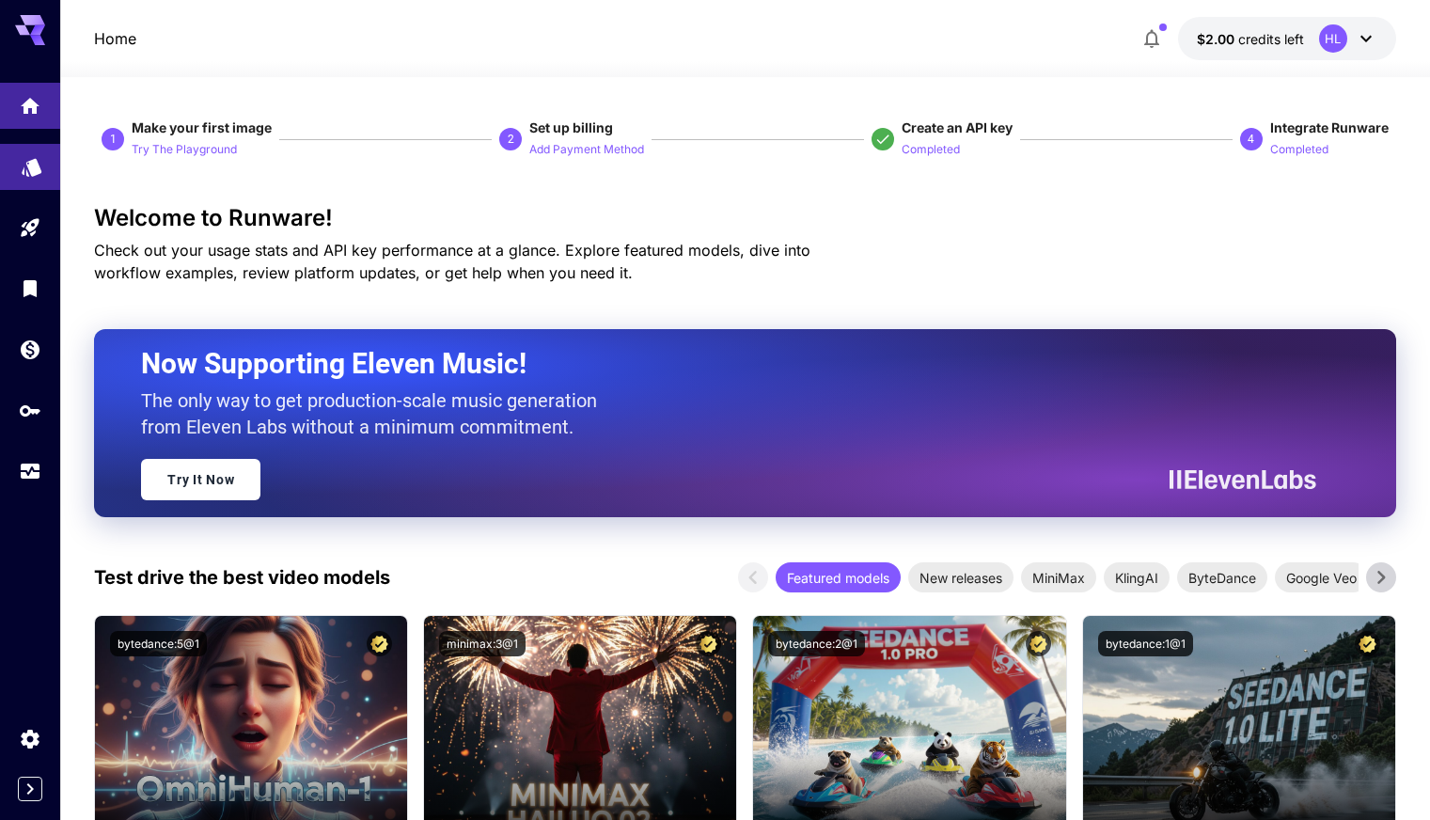
click at [37, 164] on icon "Models" at bounding box center [32, 161] width 20 height 18
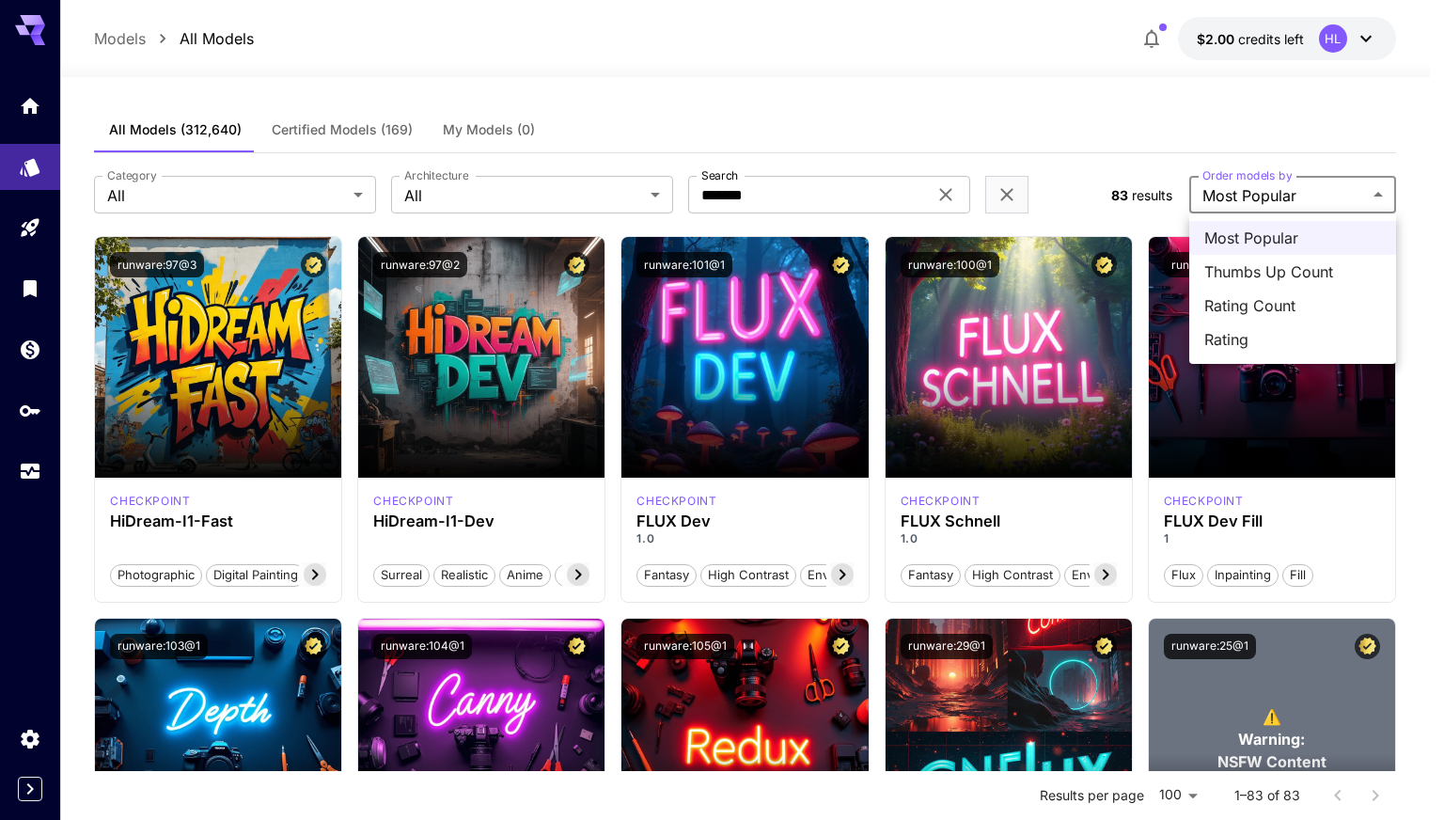
click at [949, 194] on div at bounding box center [722, 410] width 1444 height 820
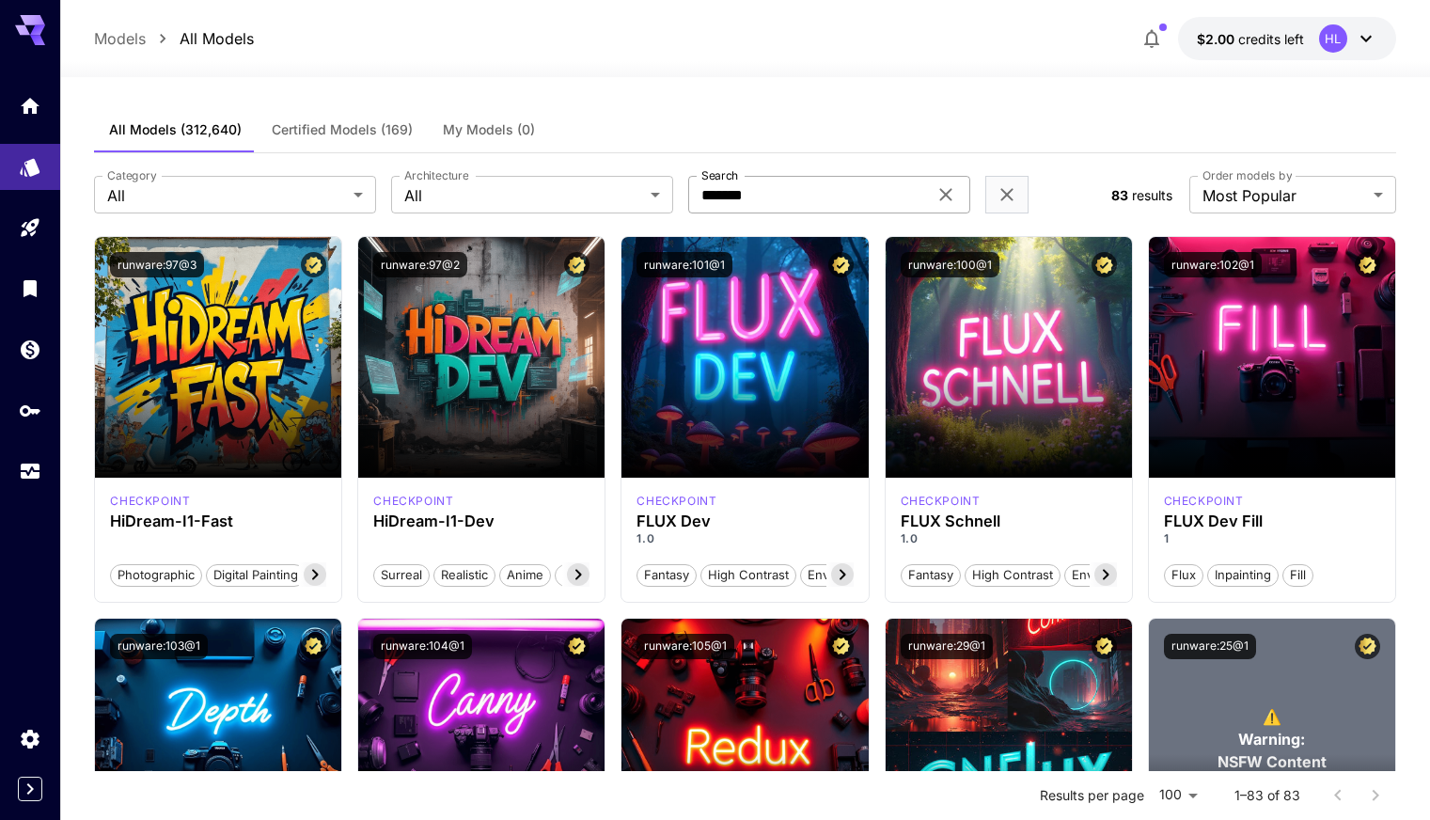
click at [945, 195] on icon at bounding box center [946, 195] width 12 height 12
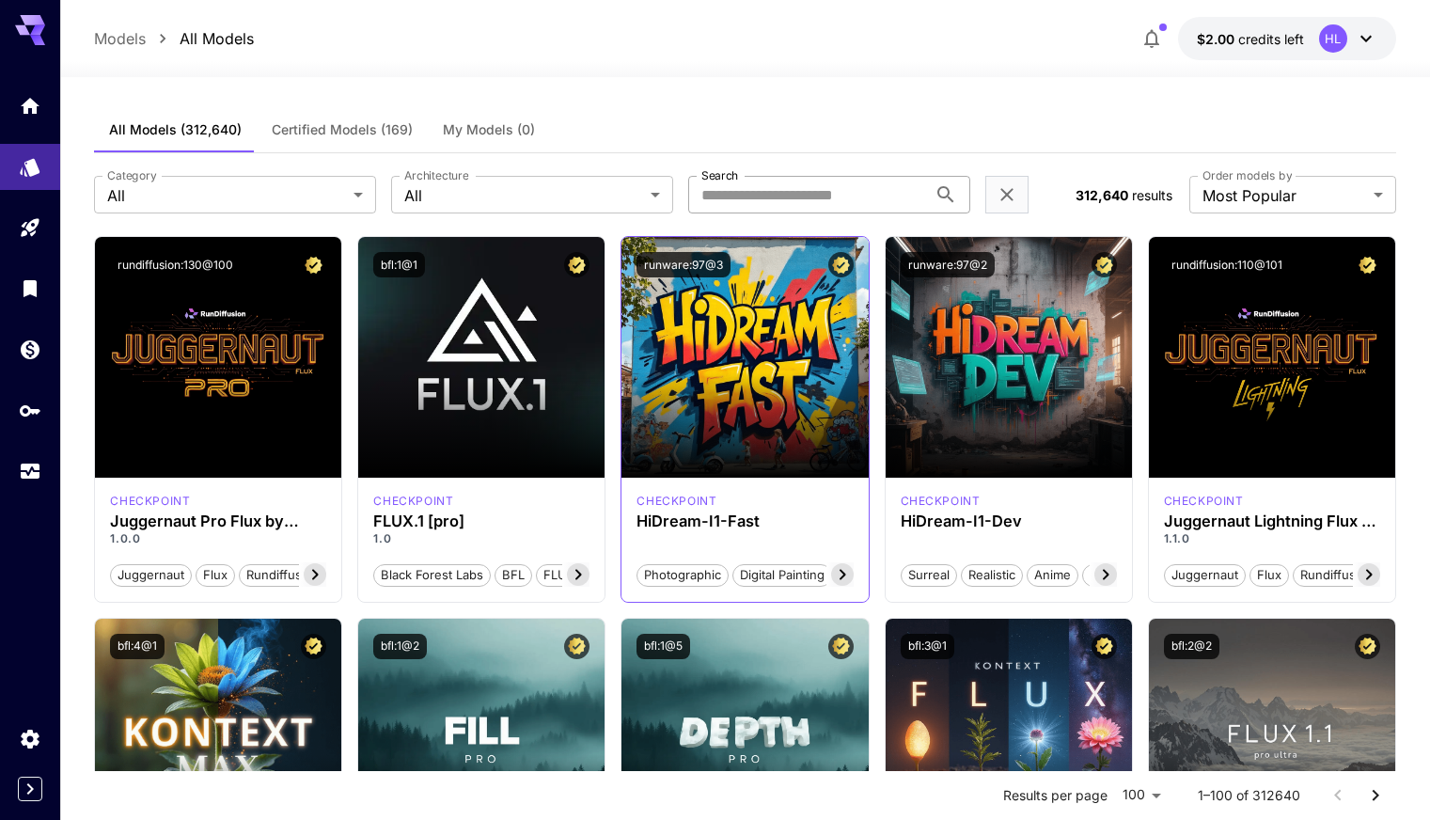
click at [841, 568] on icon at bounding box center [842, 574] width 23 height 23
click at [862, 196] on input "Search" at bounding box center [807, 195] width 239 height 38
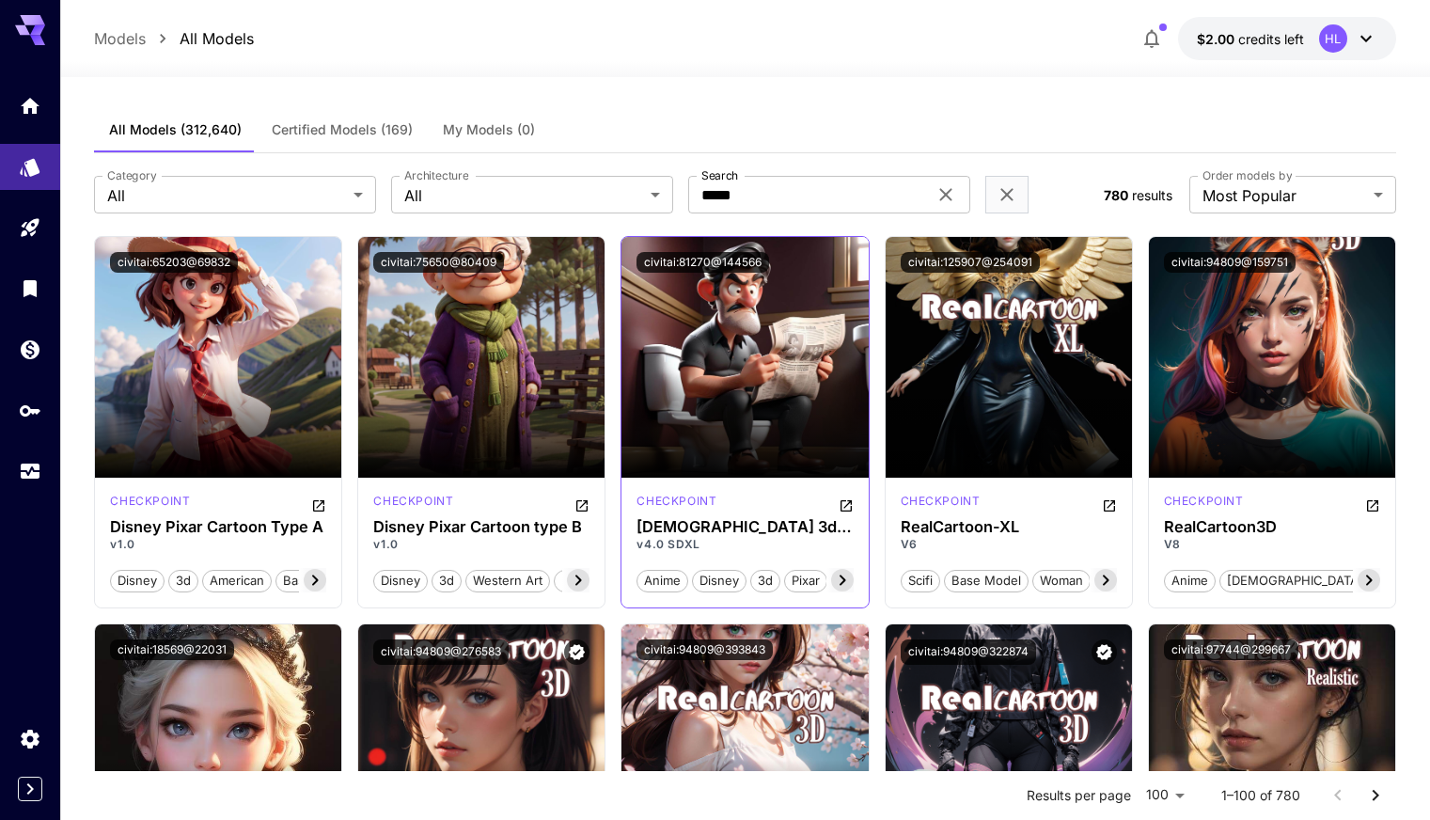
click at [843, 577] on icon at bounding box center [842, 581] width 7 height 10
click at [843, 579] on icon at bounding box center [842, 581] width 7 height 10
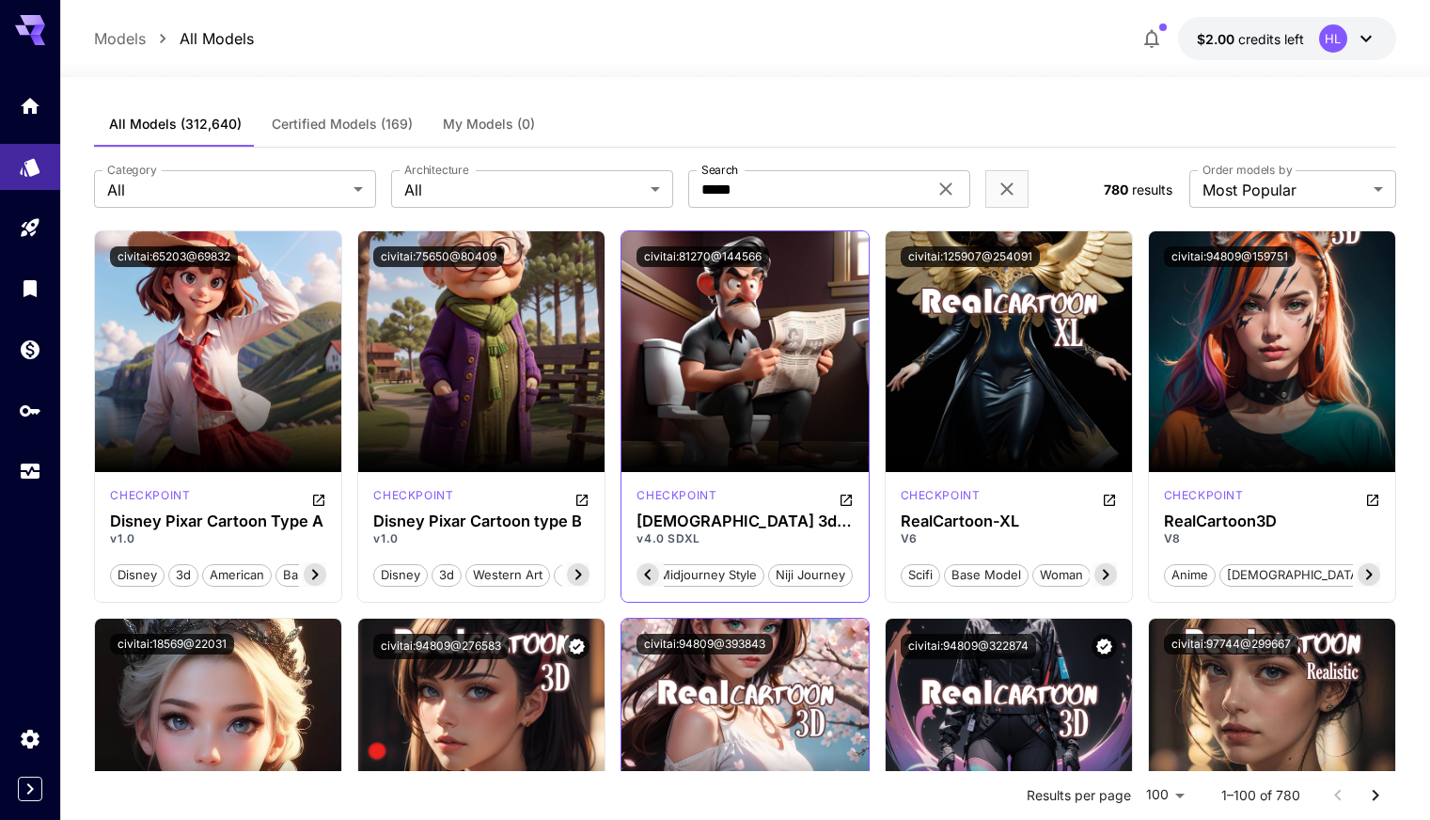
scroll to position [0, 0]
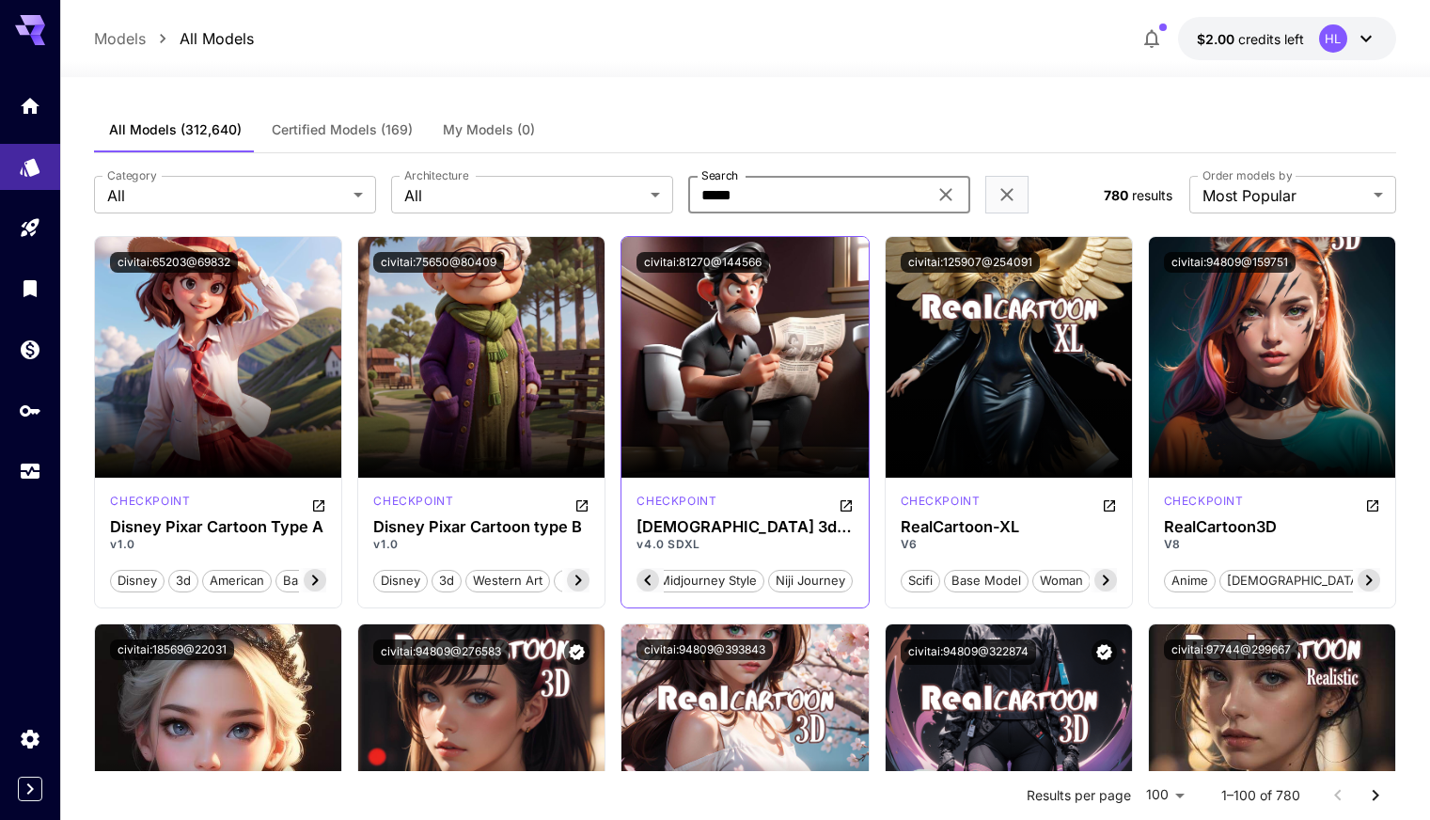
click at [775, 192] on input "*****" at bounding box center [807, 195] width 239 height 38
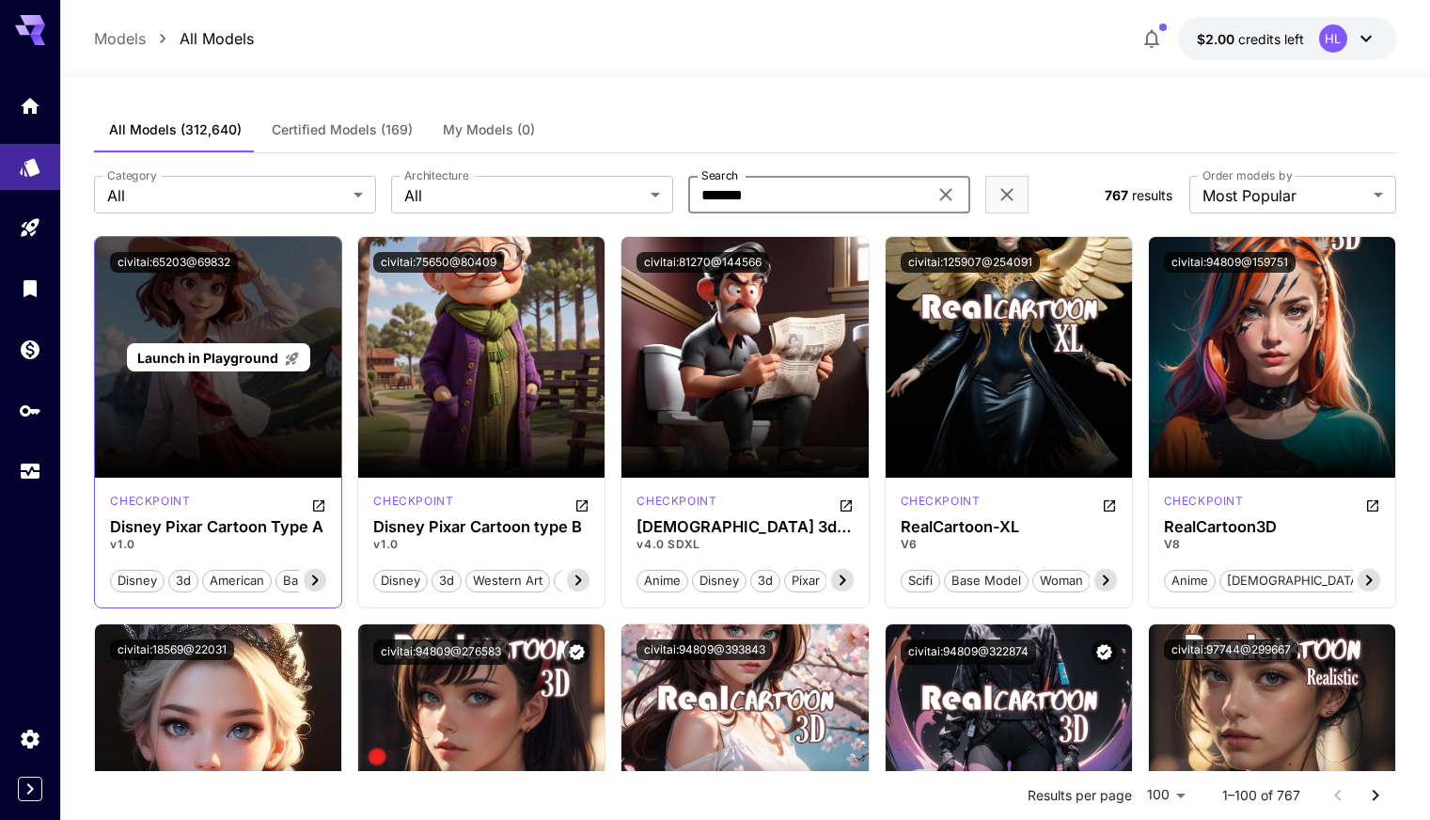
type input "*******"
click at [213, 356] on span "Launch in Playground" at bounding box center [207, 358] width 141 height 16
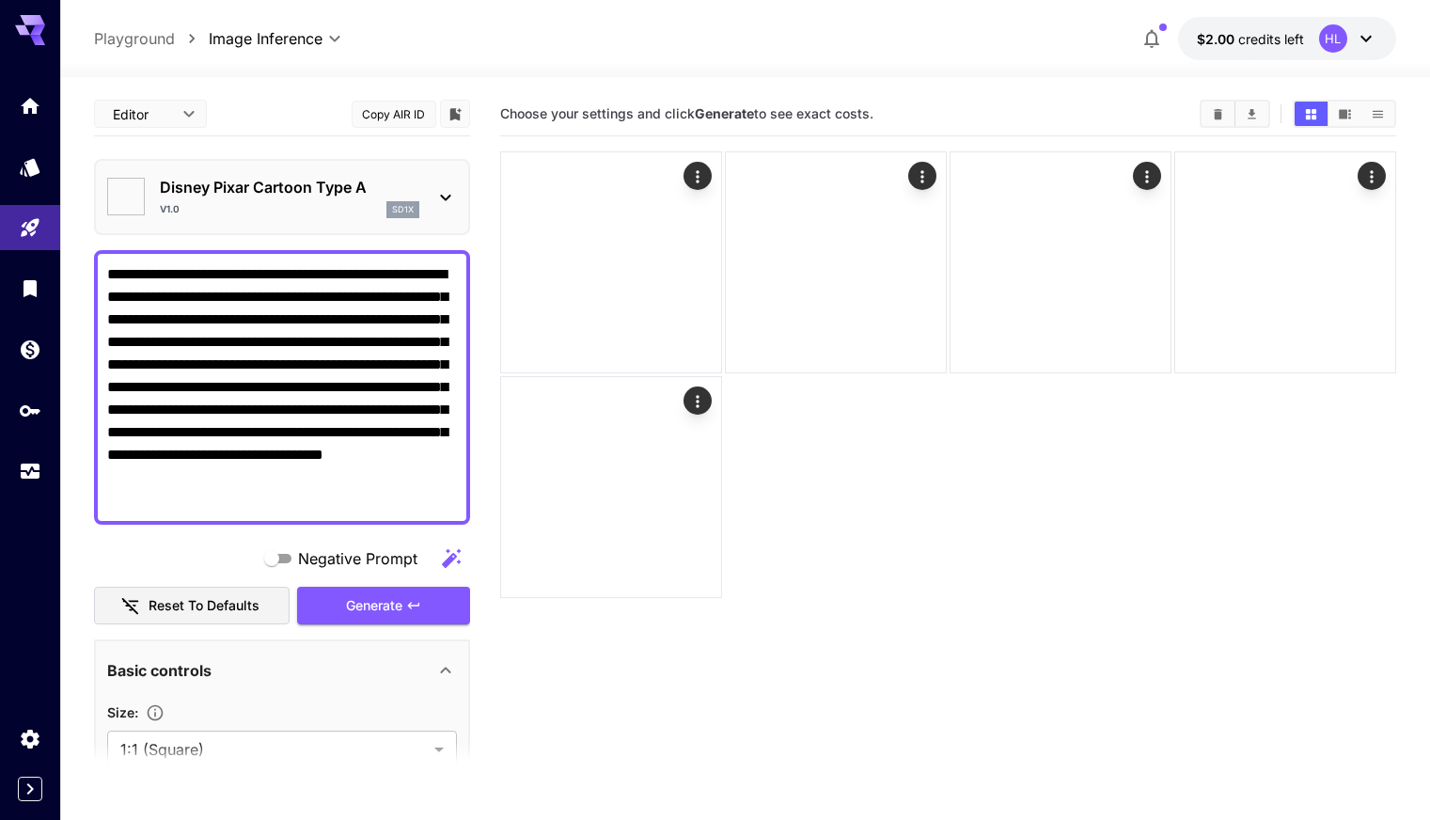
type input "*******"
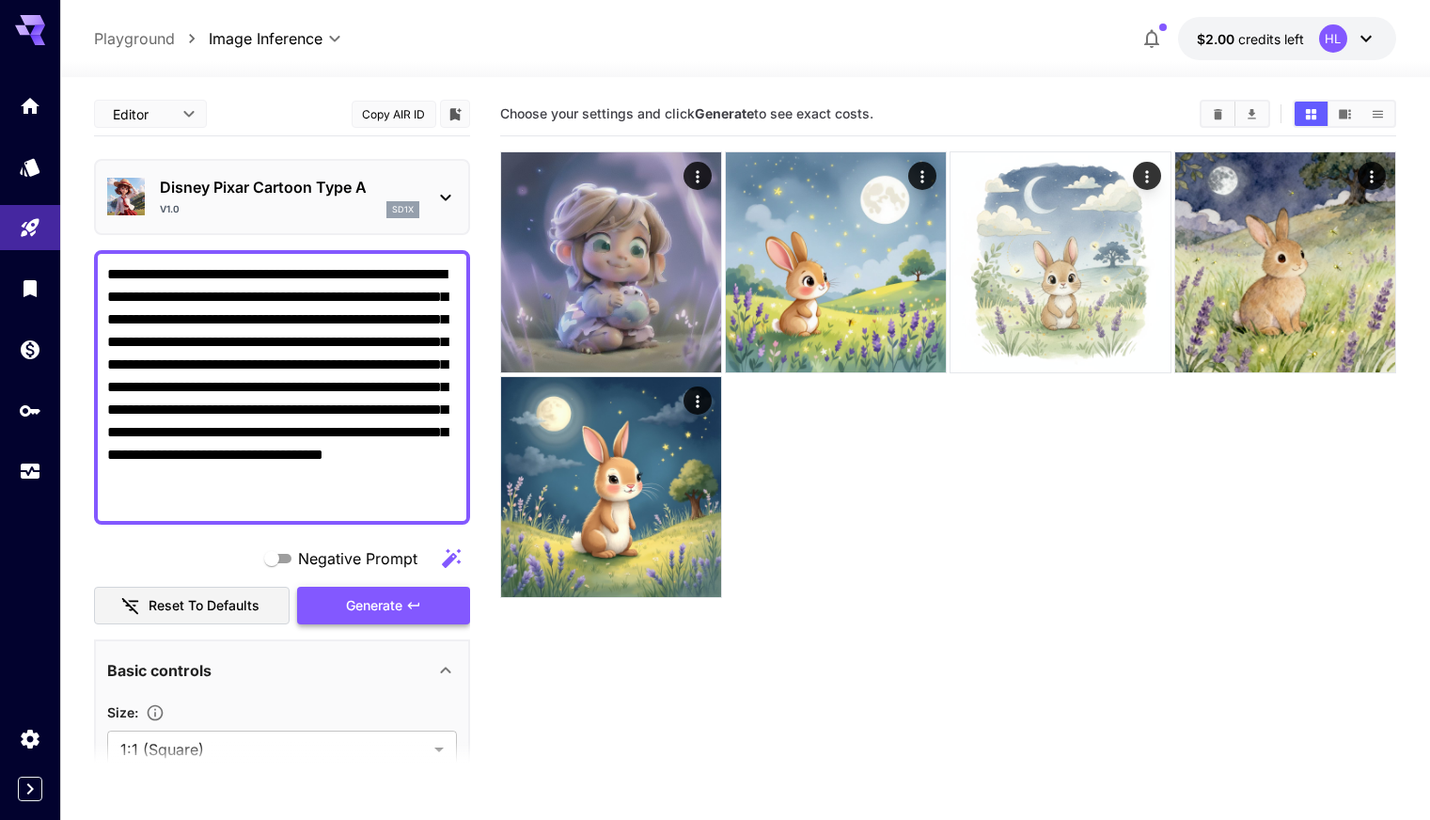
click at [363, 608] on span "Generate" at bounding box center [374, 606] width 56 height 24
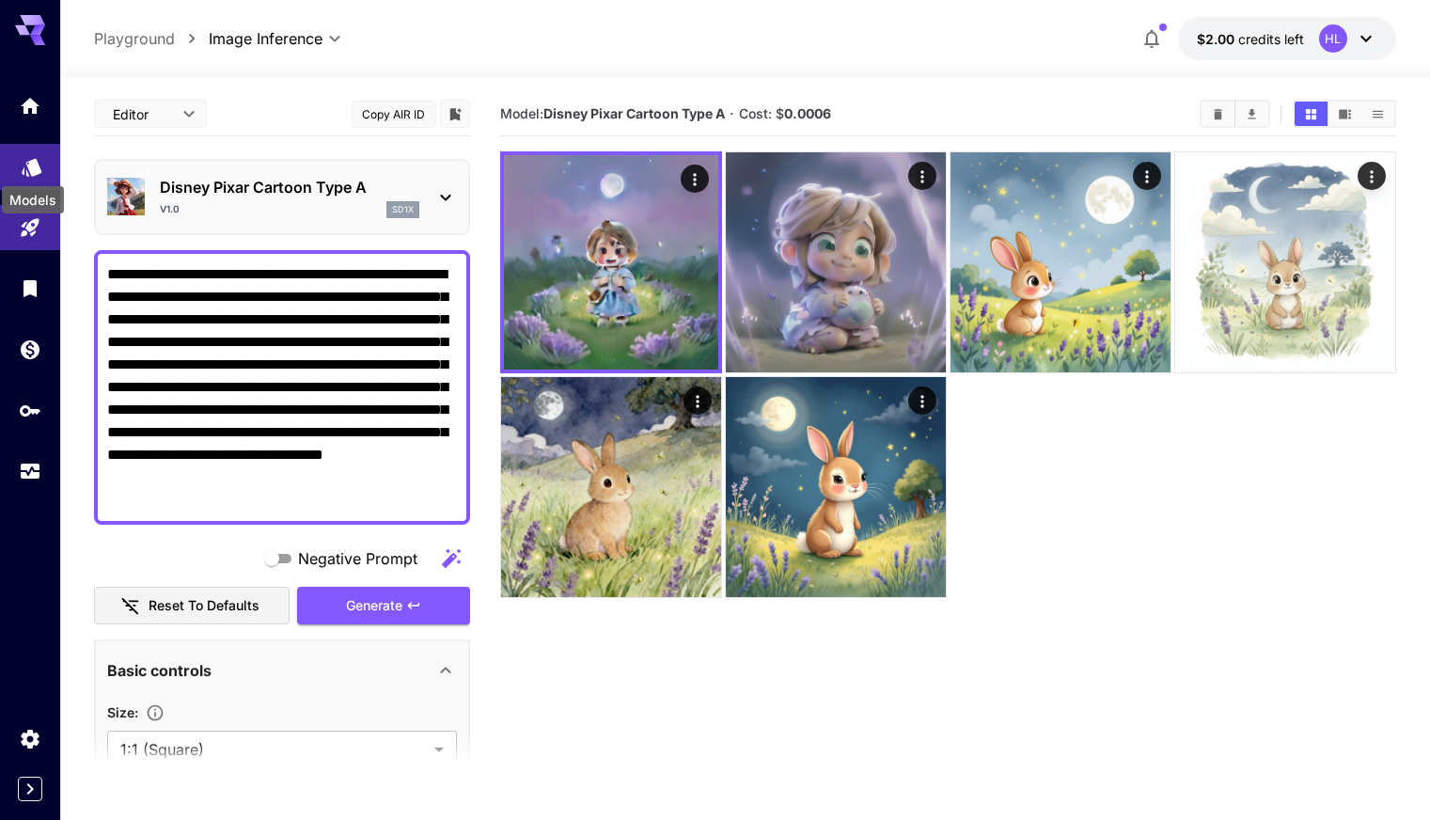
click at [21, 166] on icon "Models" at bounding box center [32, 165] width 23 height 23
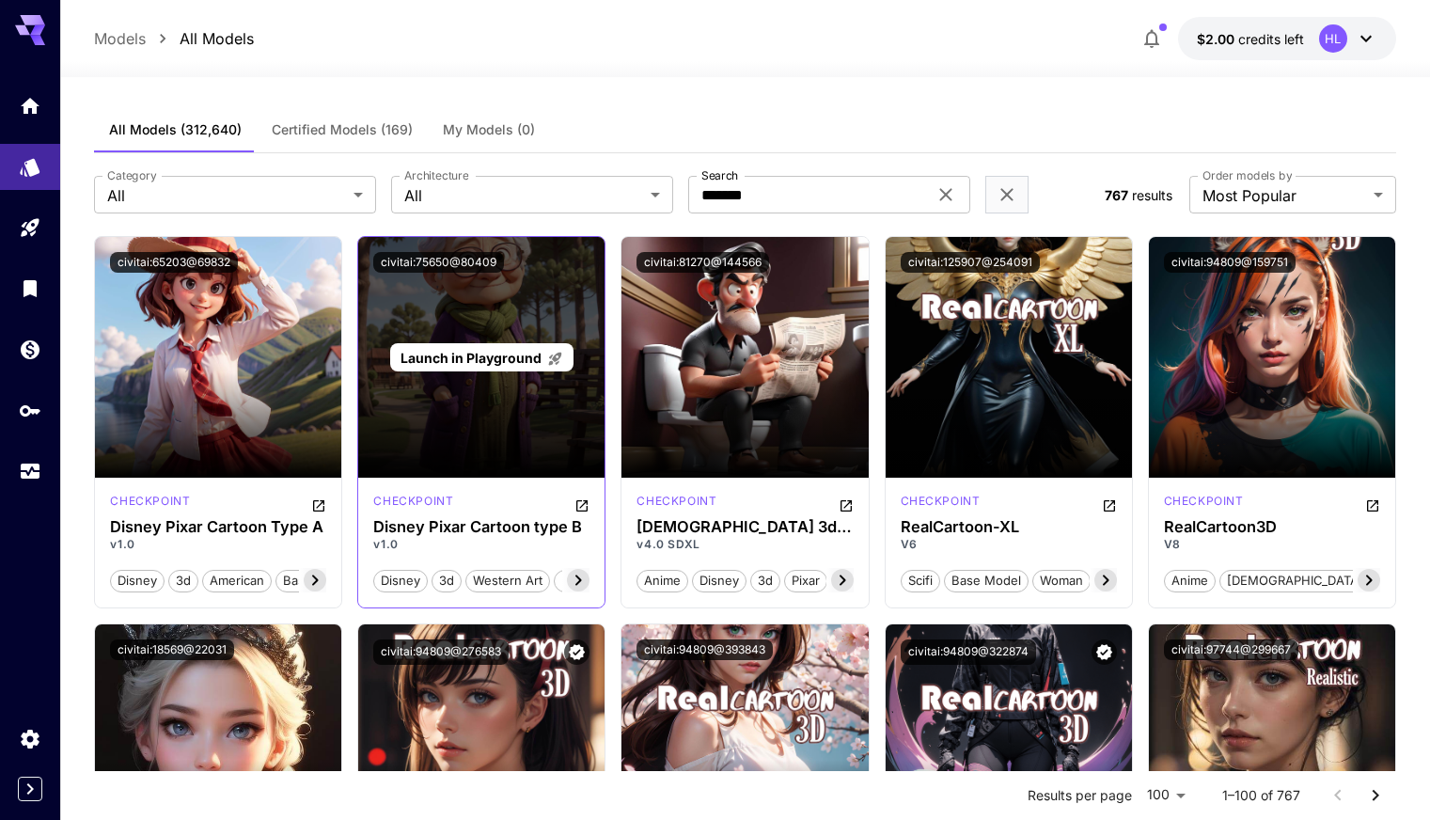
click at [488, 355] on span "Launch in Playground" at bounding box center [471, 358] width 141 height 16
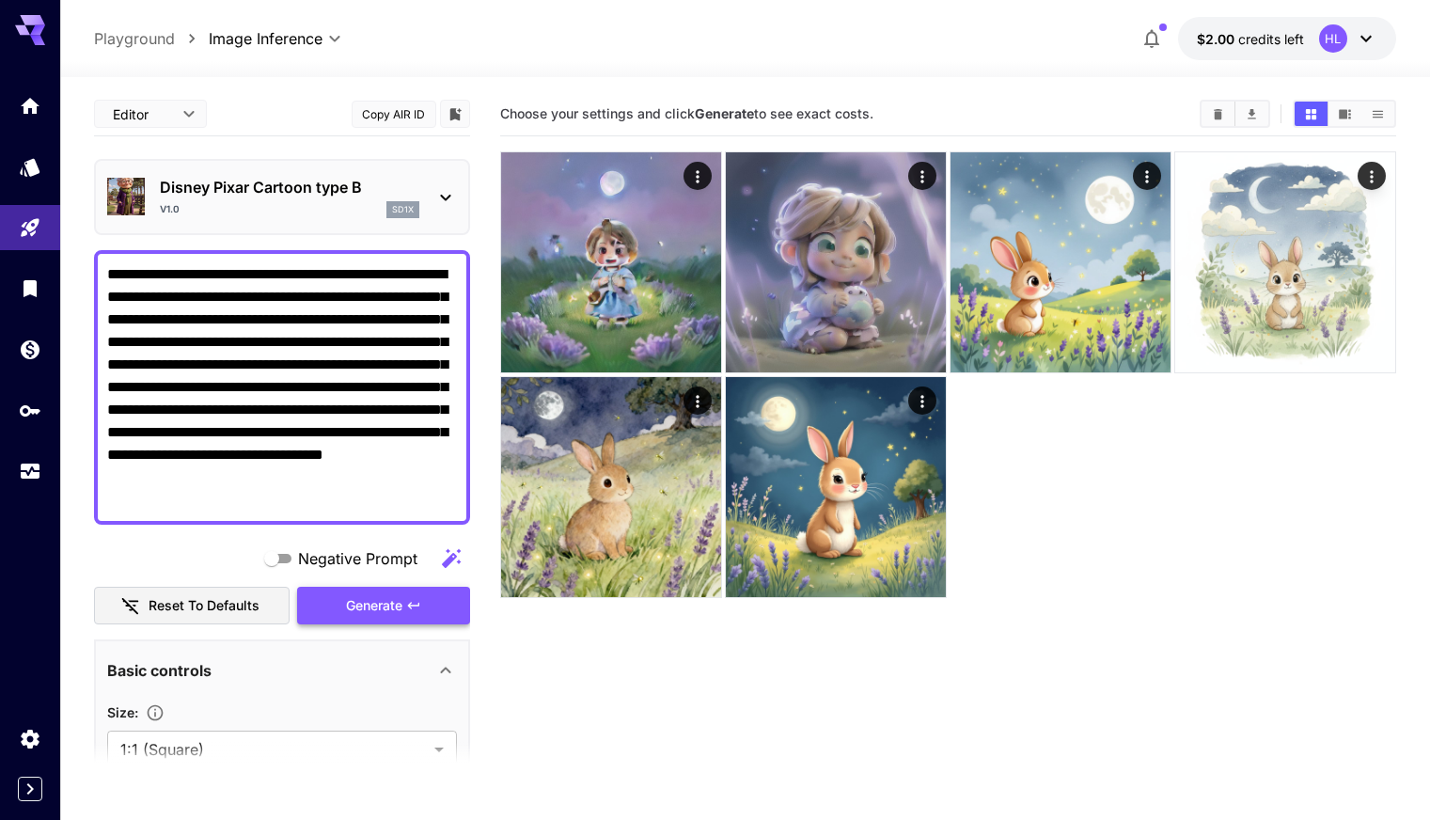
click at [380, 608] on span "Generate" at bounding box center [374, 606] width 56 height 24
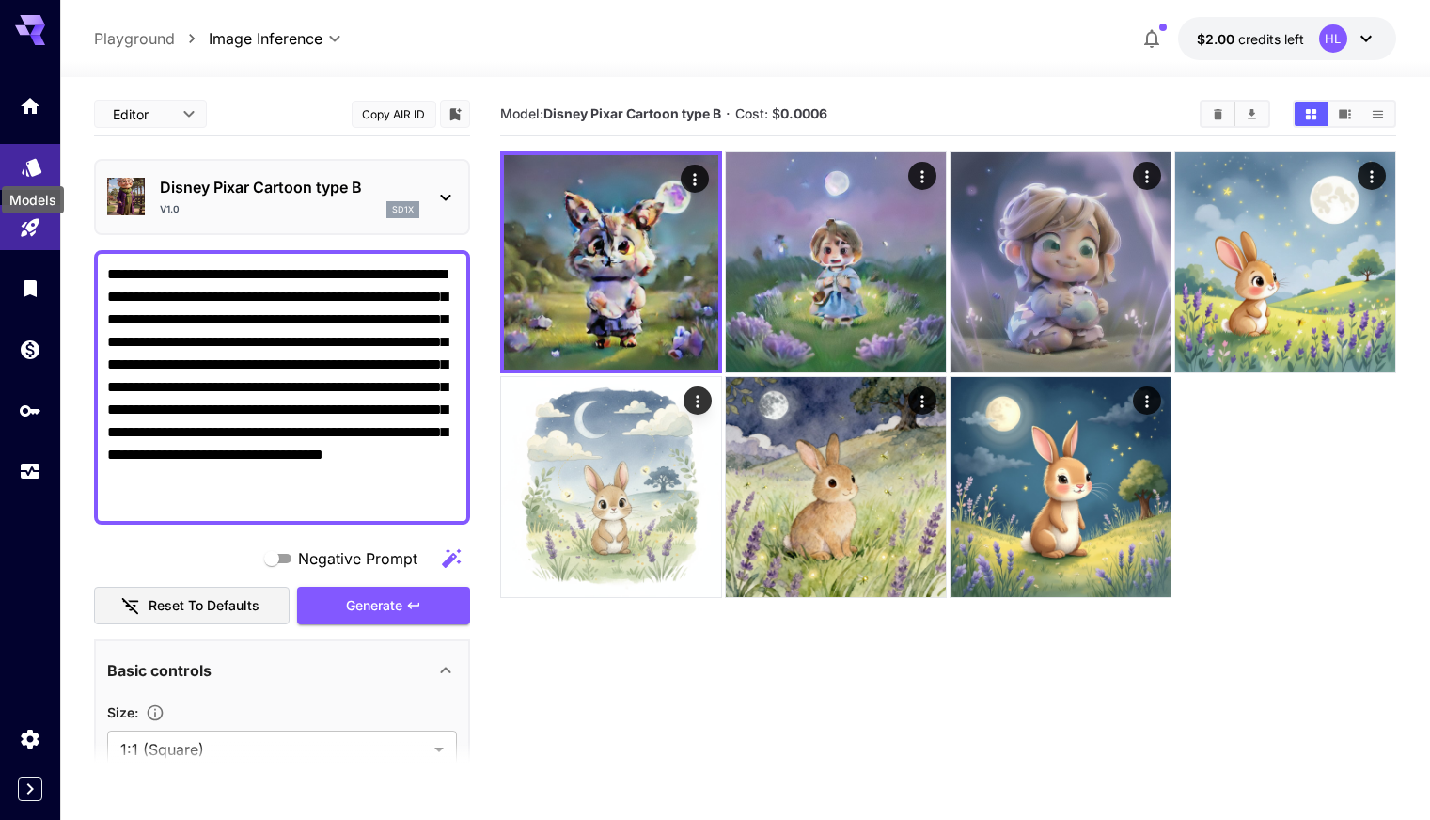
click at [27, 167] on icon "Models" at bounding box center [32, 161] width 23 height 23
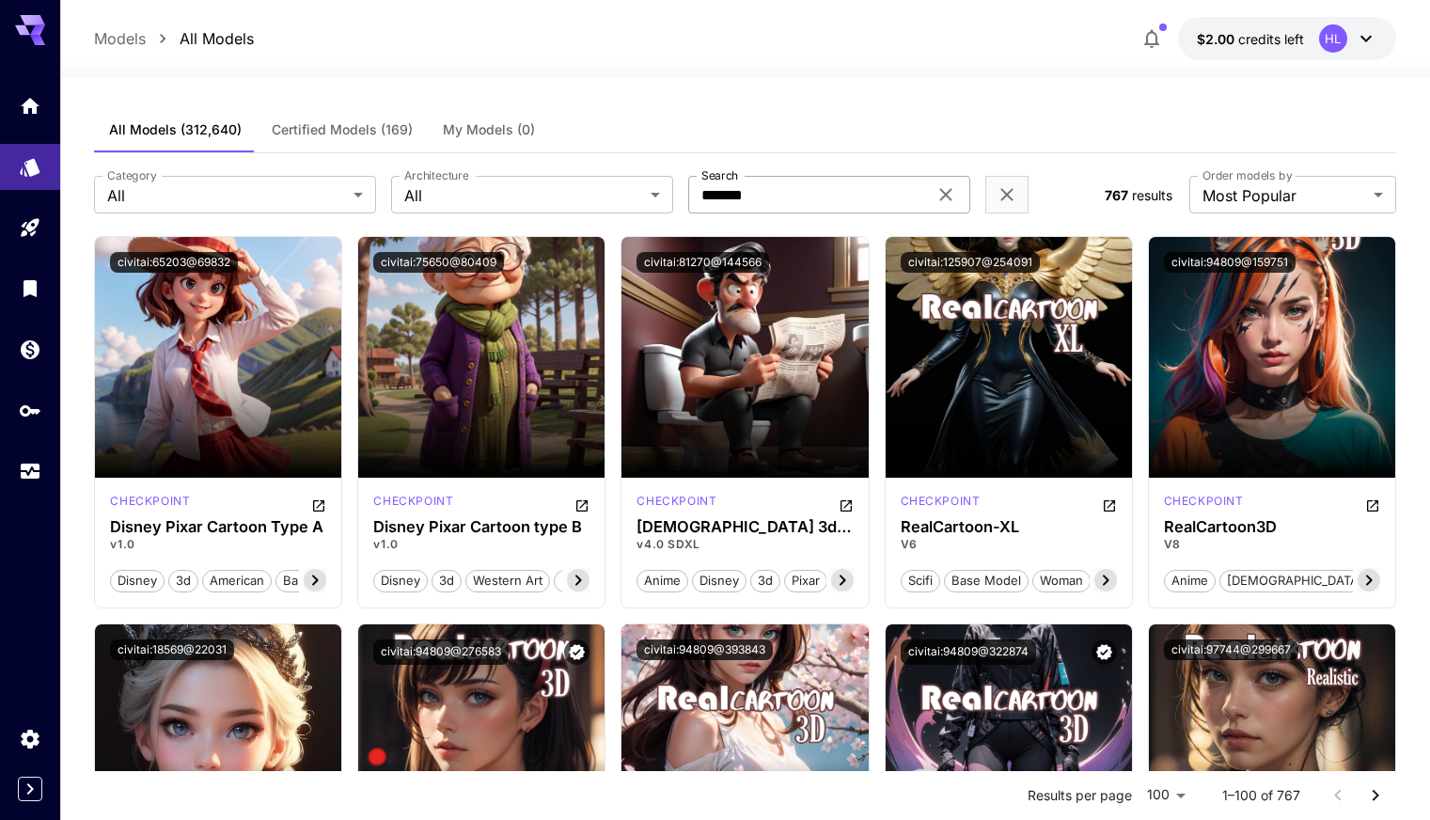
click at [798, 196] on input "*******" at bounding box center [807, 195] width 239 height 38
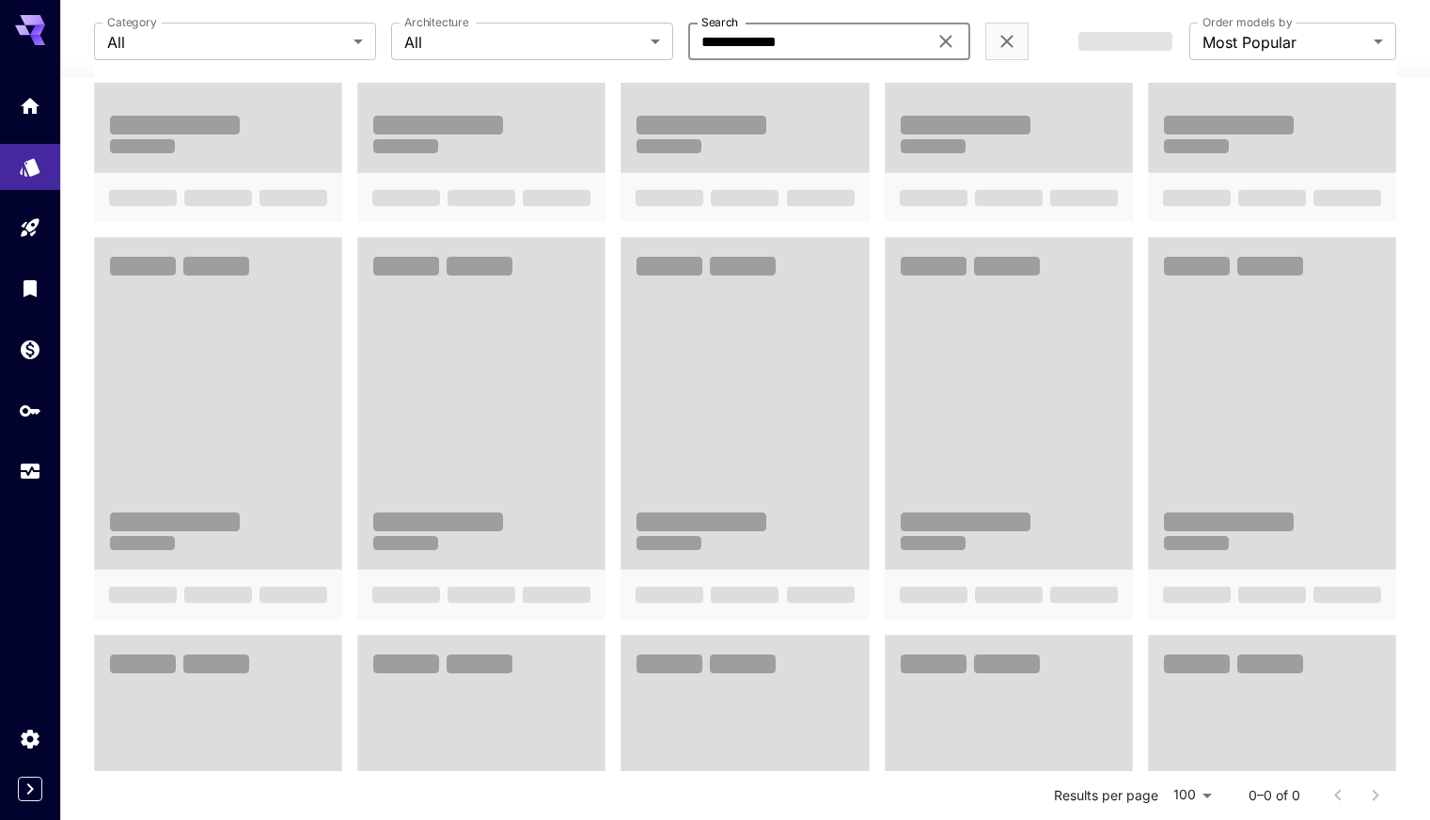
scroll to position [368, 0]
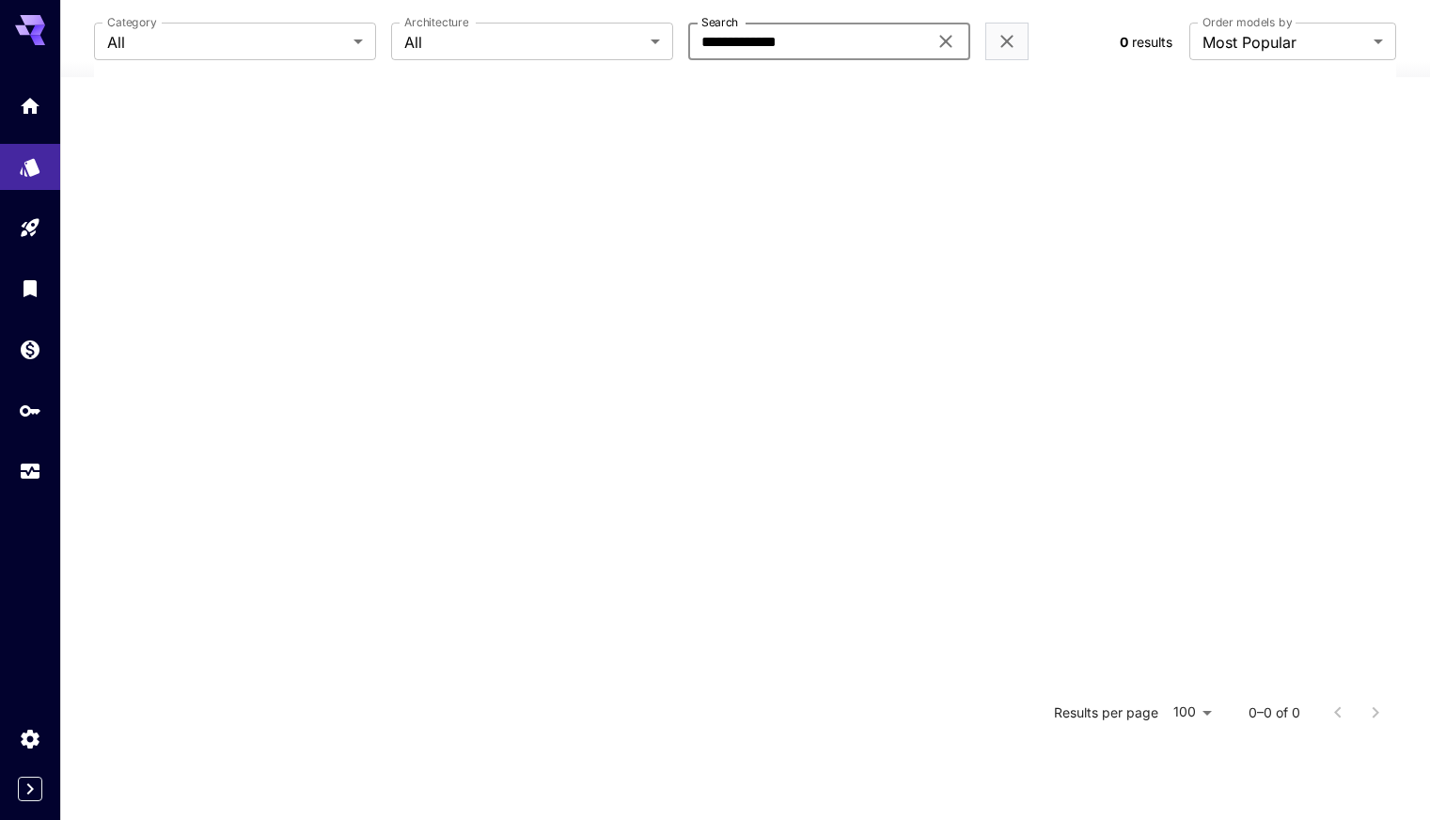
click at [809, 39] on input "**********" at bounding box center [807, 42] width 239 height 38
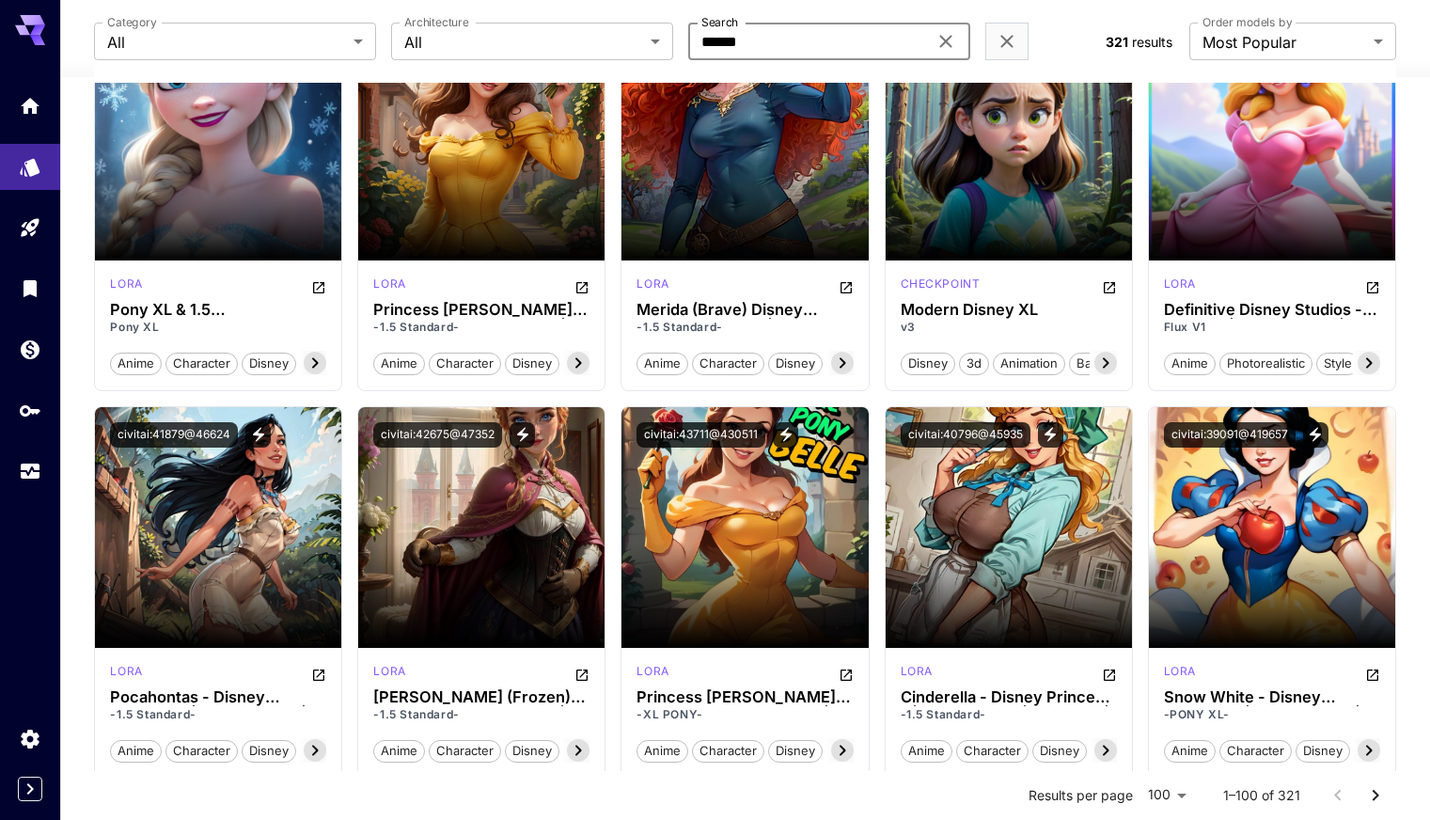
scroll to position [2163, 0]
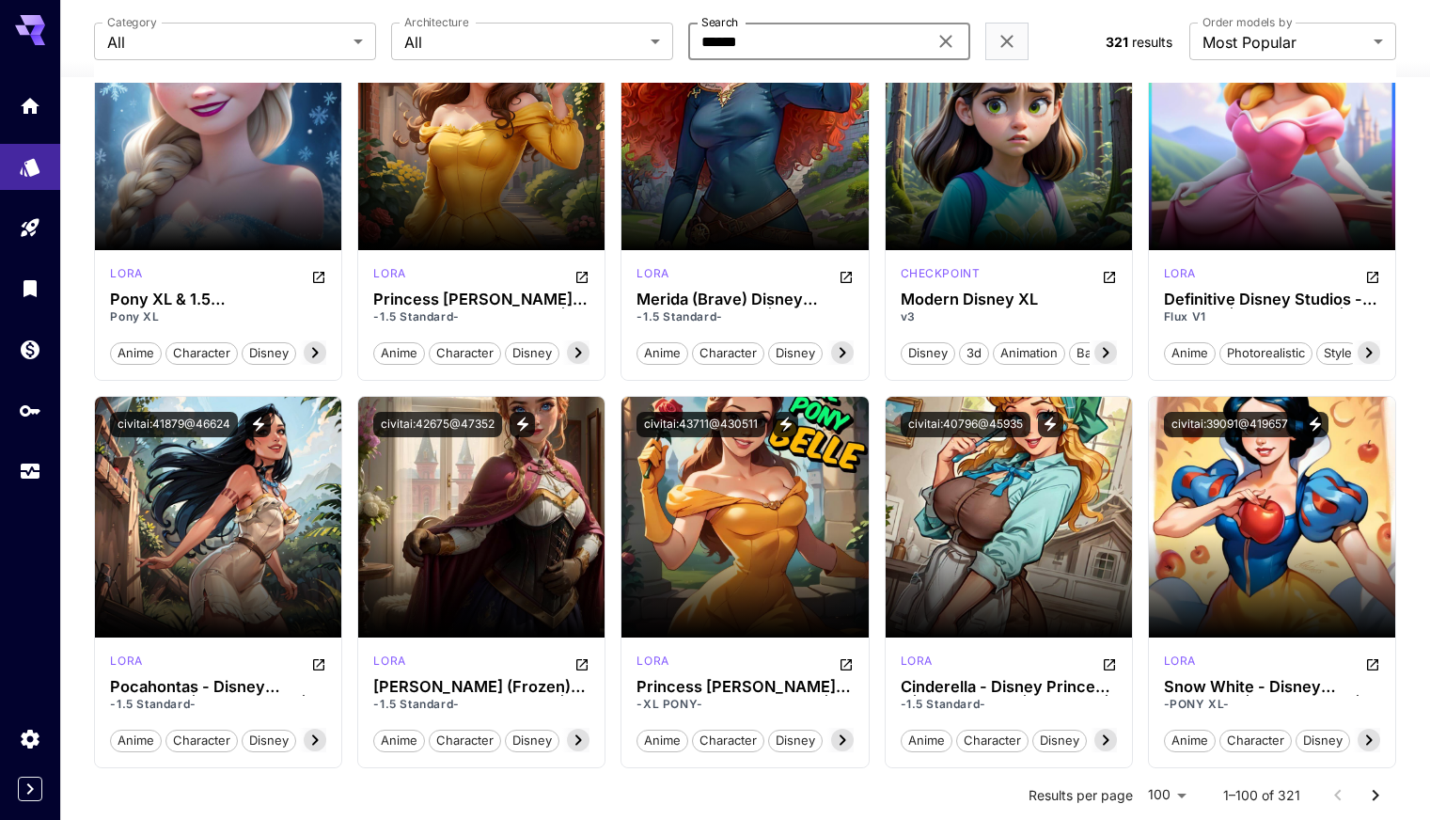
click at [779, 37] on input "******" at bounding box center [807, 42] width 239 height 38
type input "*"
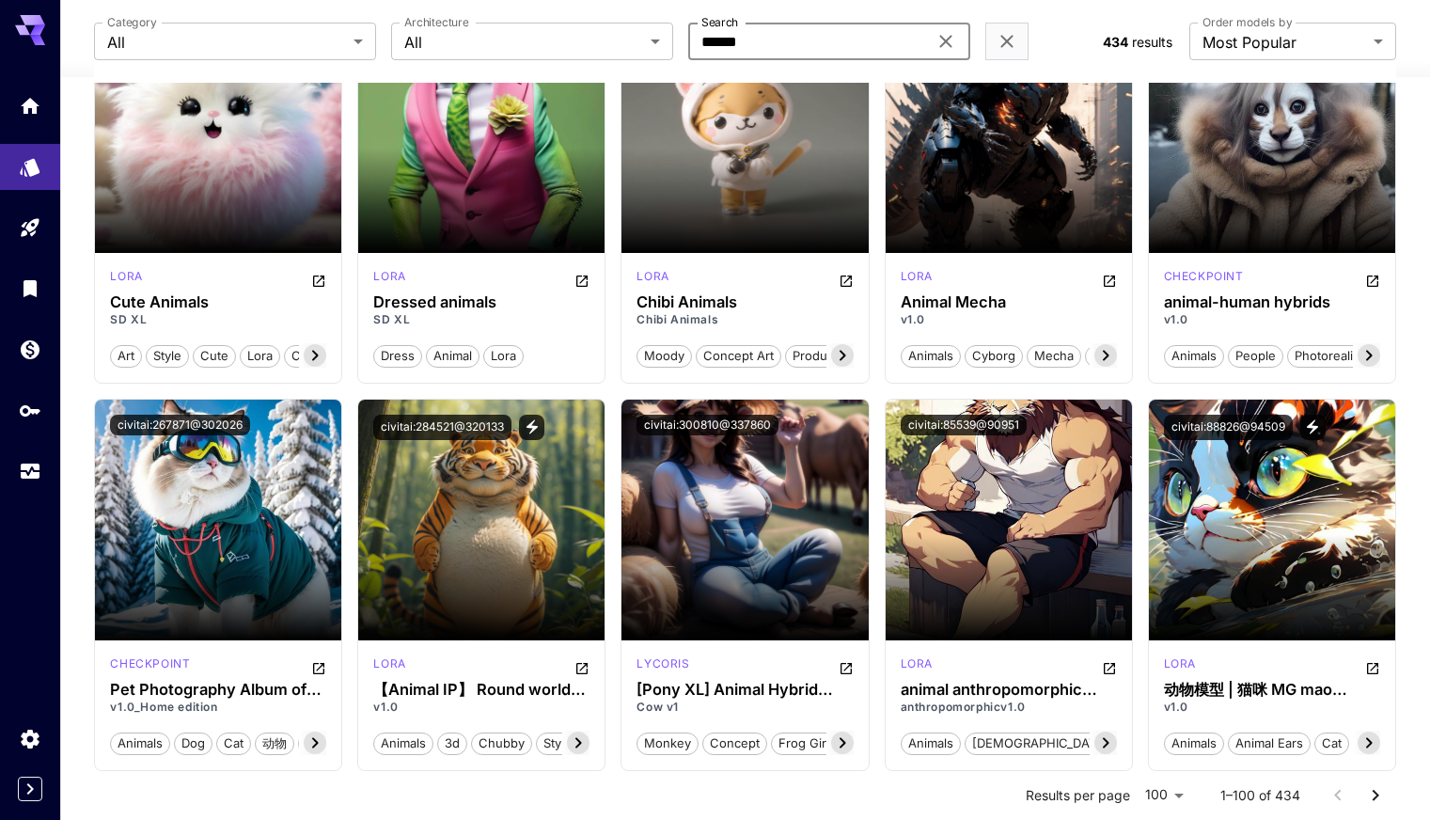
scroll to position [564, 0]
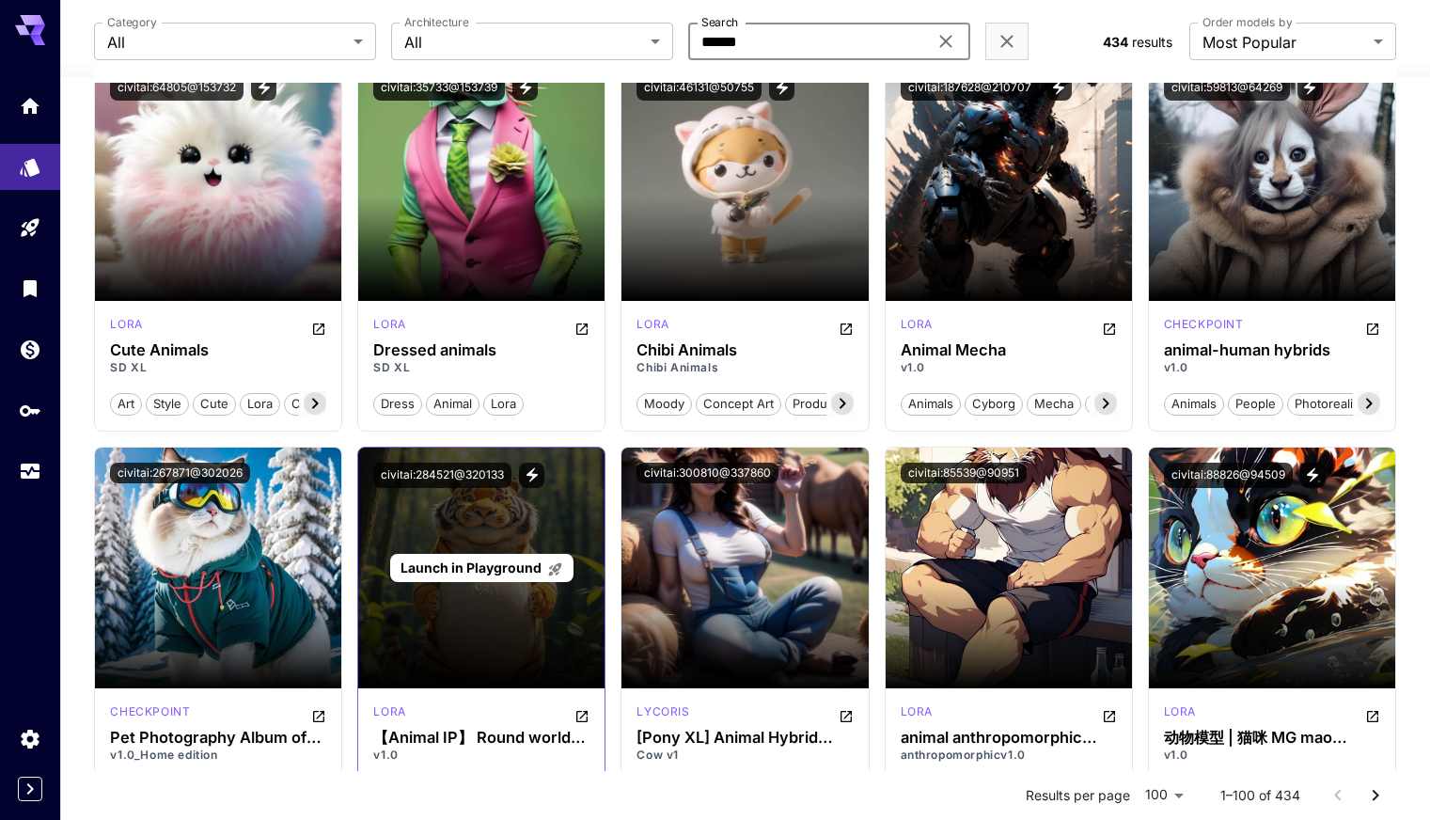
type input "******"
click at [479, 569] on span "Launch in Playground" at bounding box center [471, 568] width 141 height 16
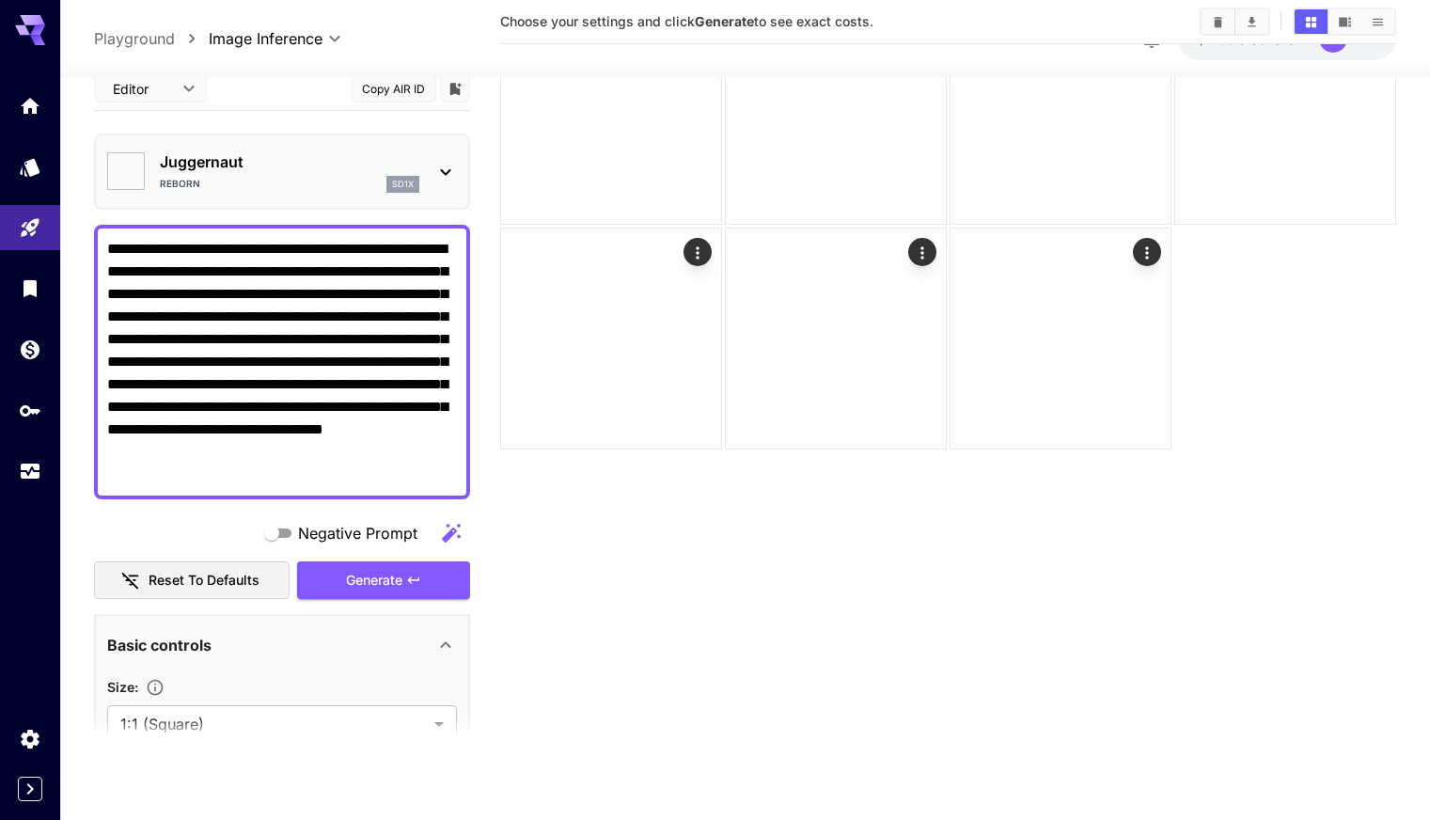
scroll to position [149, 0]
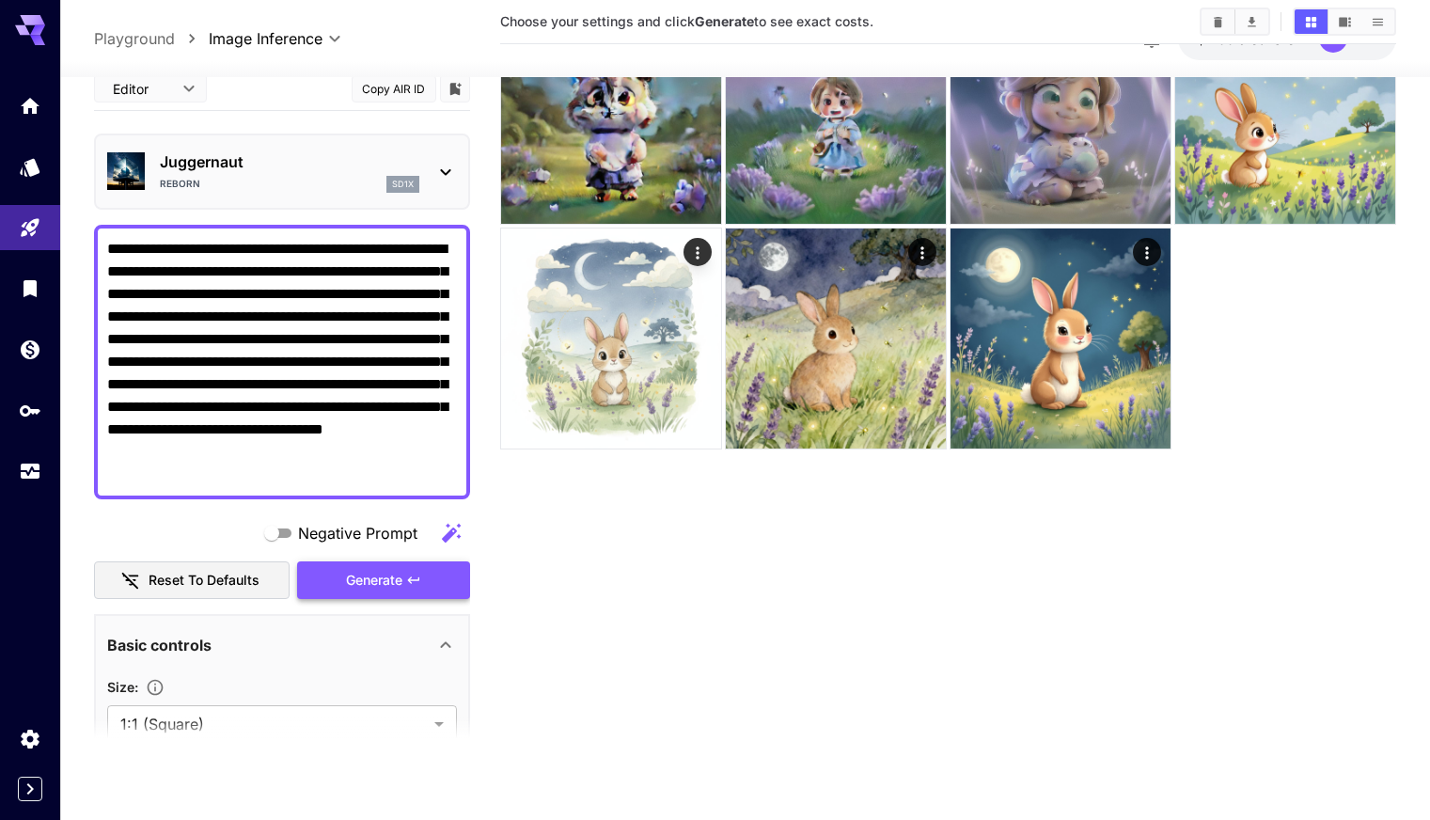
click at [370, 576] on span "Generate" at bounding box center [374, 581] width 56 height 24
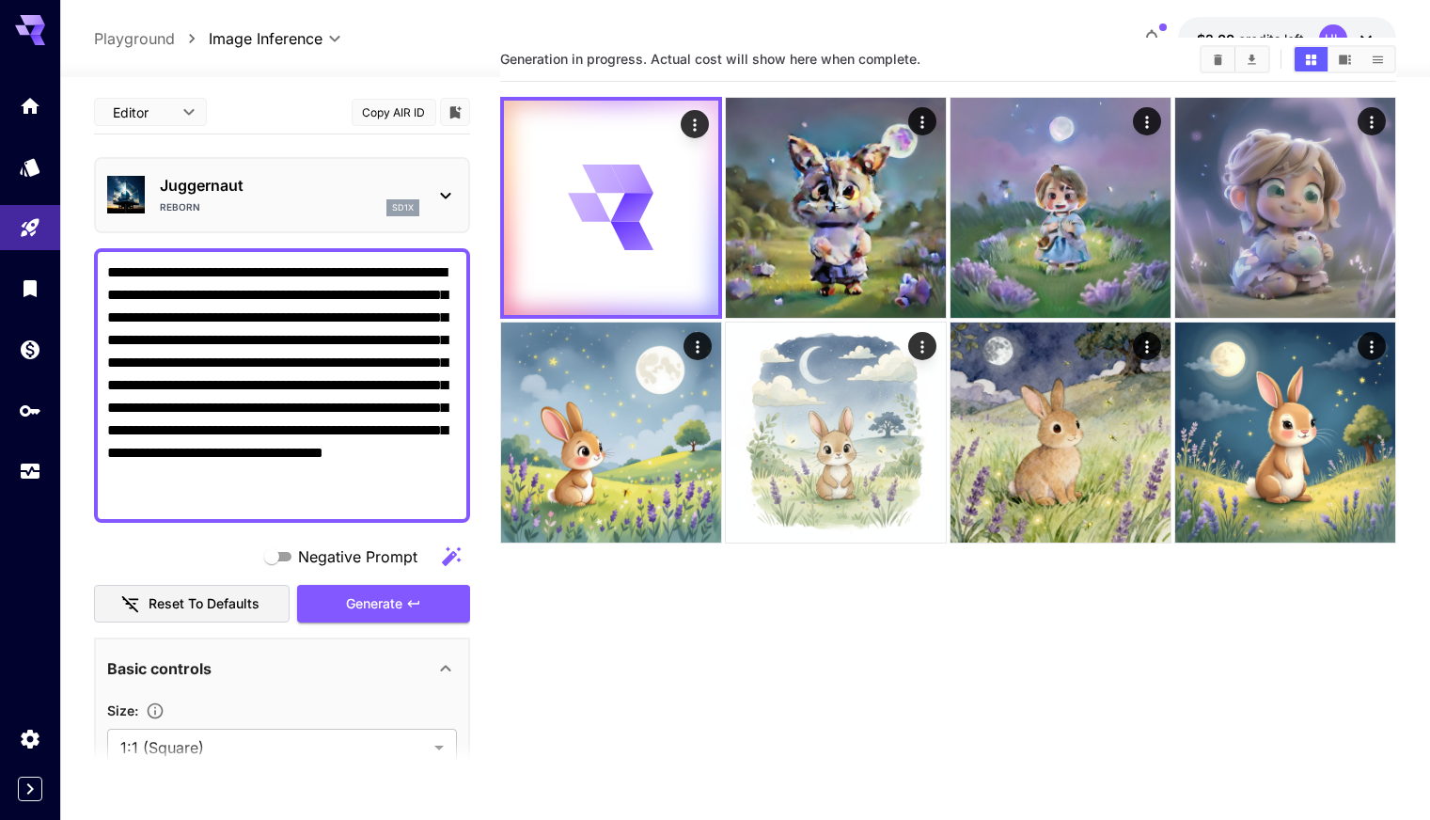
scroll to position [55, 0]
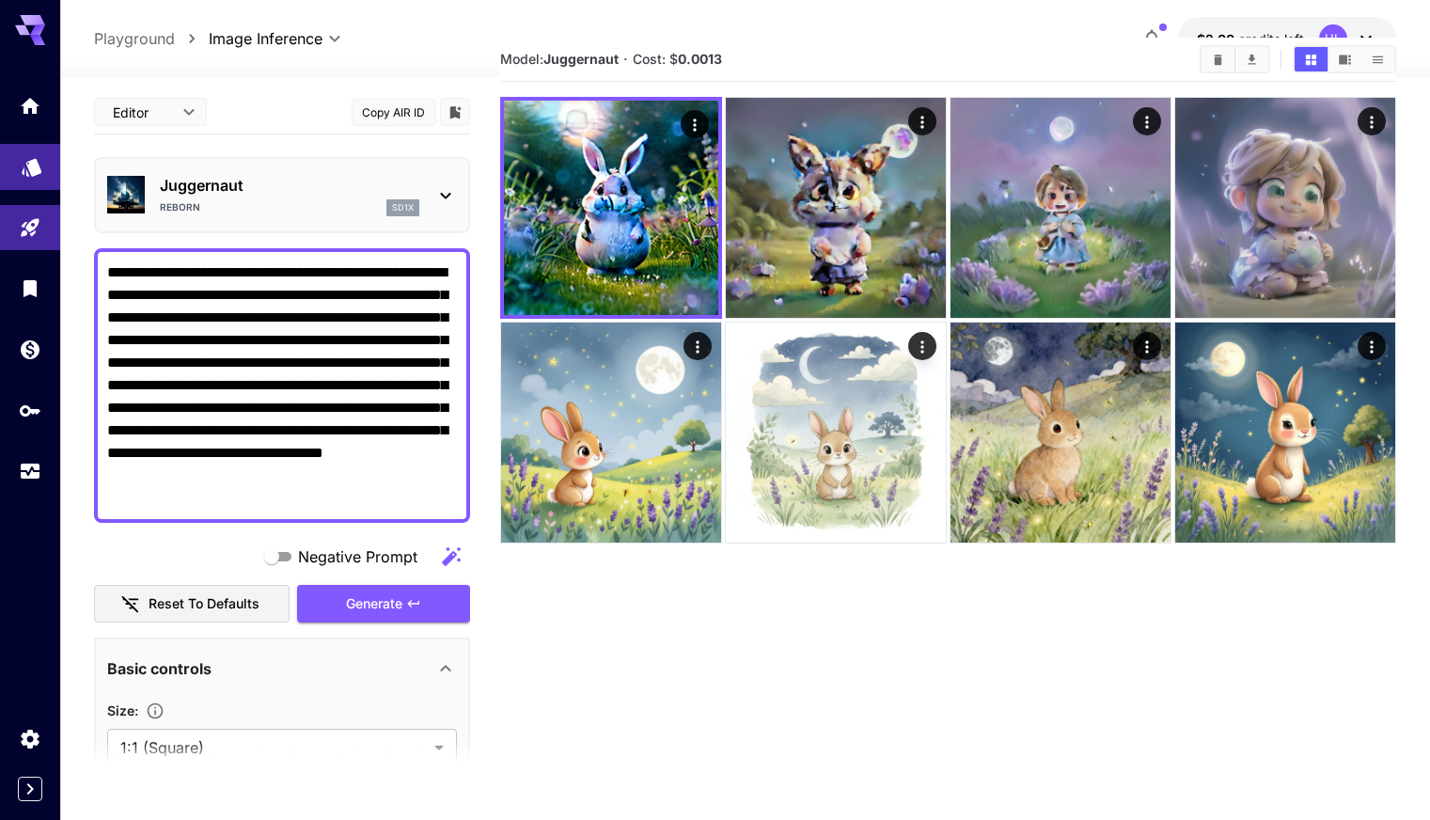
click at [39, 167] on icon "Models" at bounding box center [32, 161] width 20 height 18
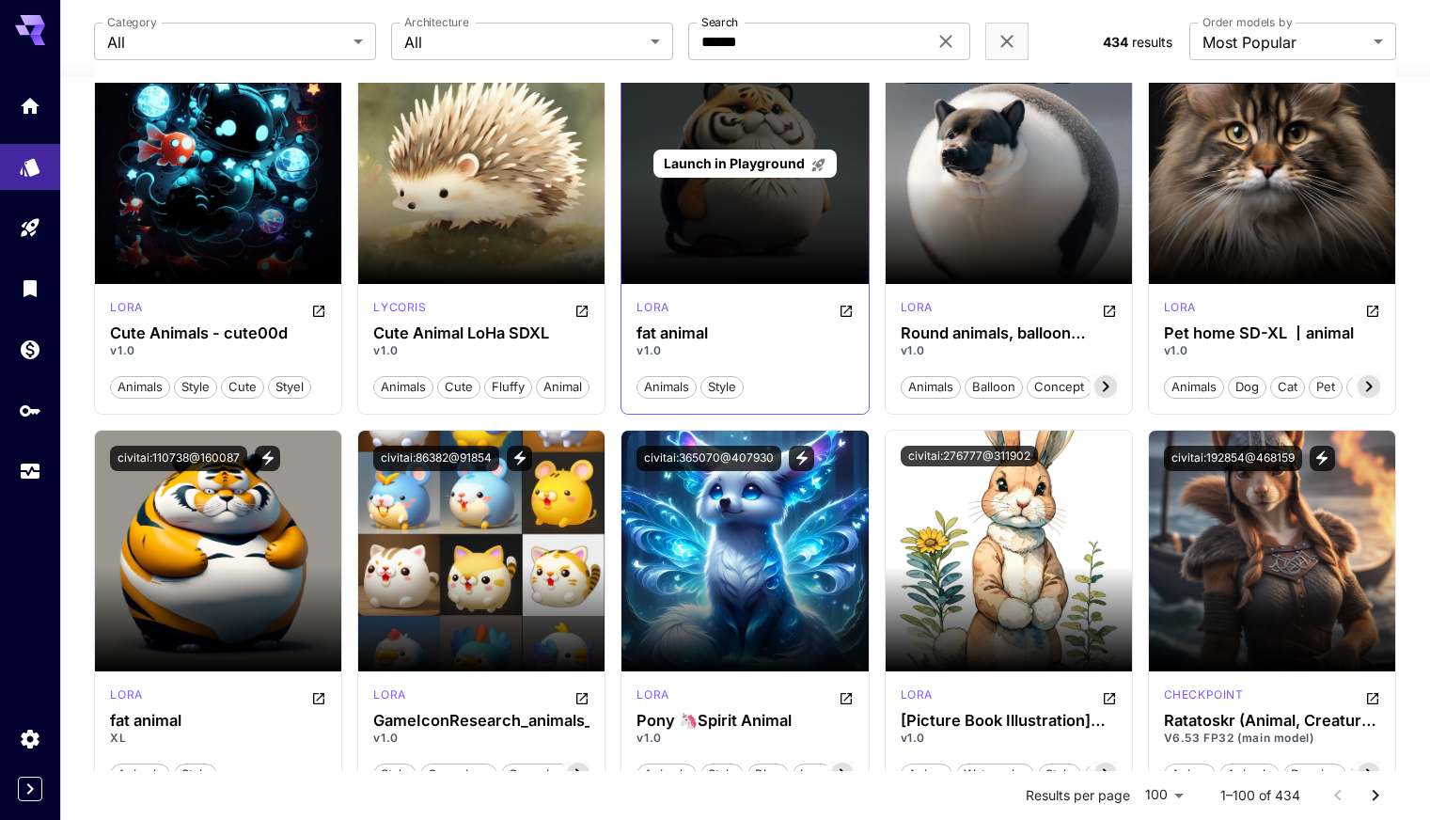
scroll to position [1747, 0]
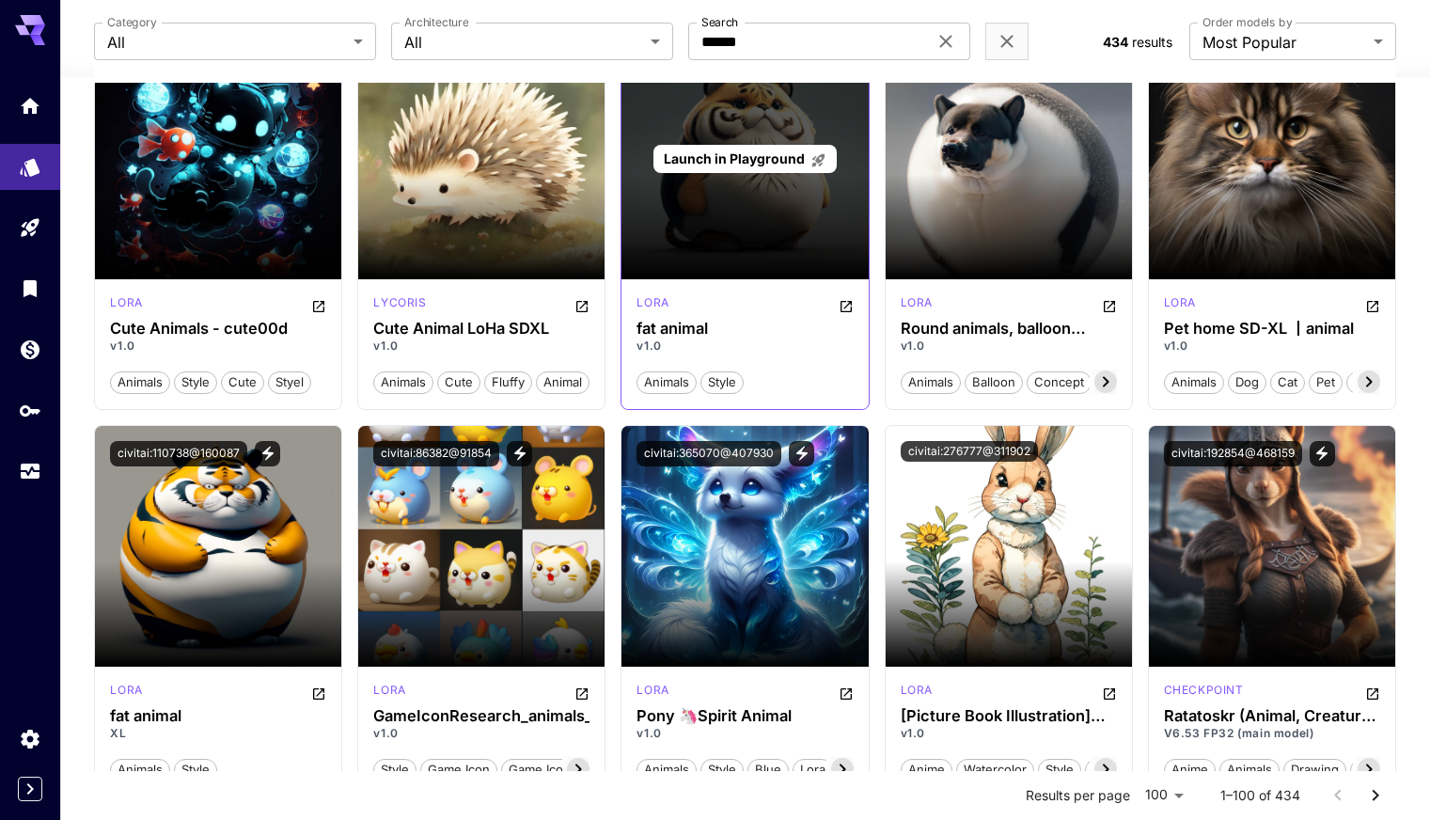
click at [742, 157] on span "Launch in Playground" at bounding box center [734, 158] width 141 height 16
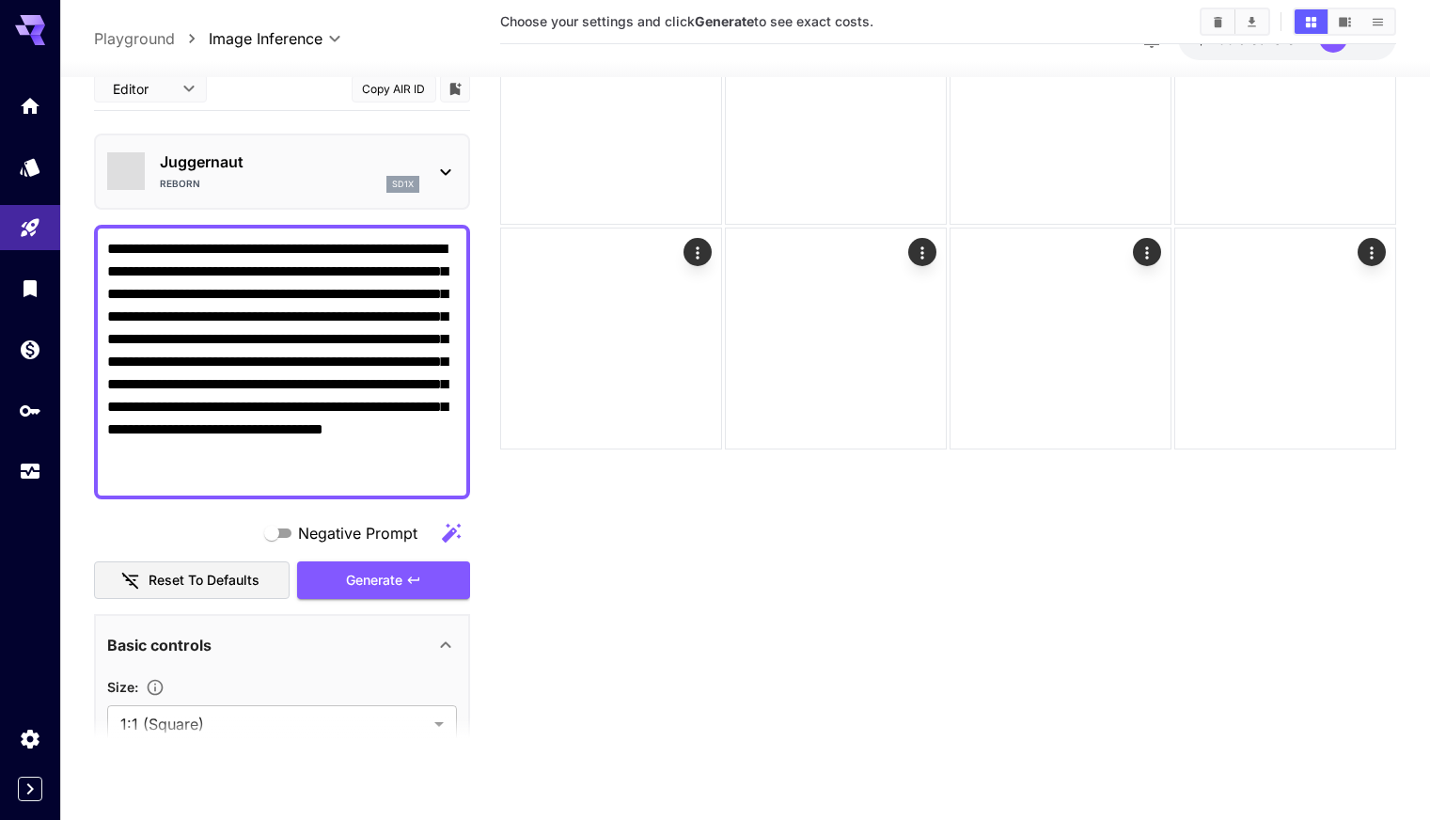
scroll to position [149, 0]
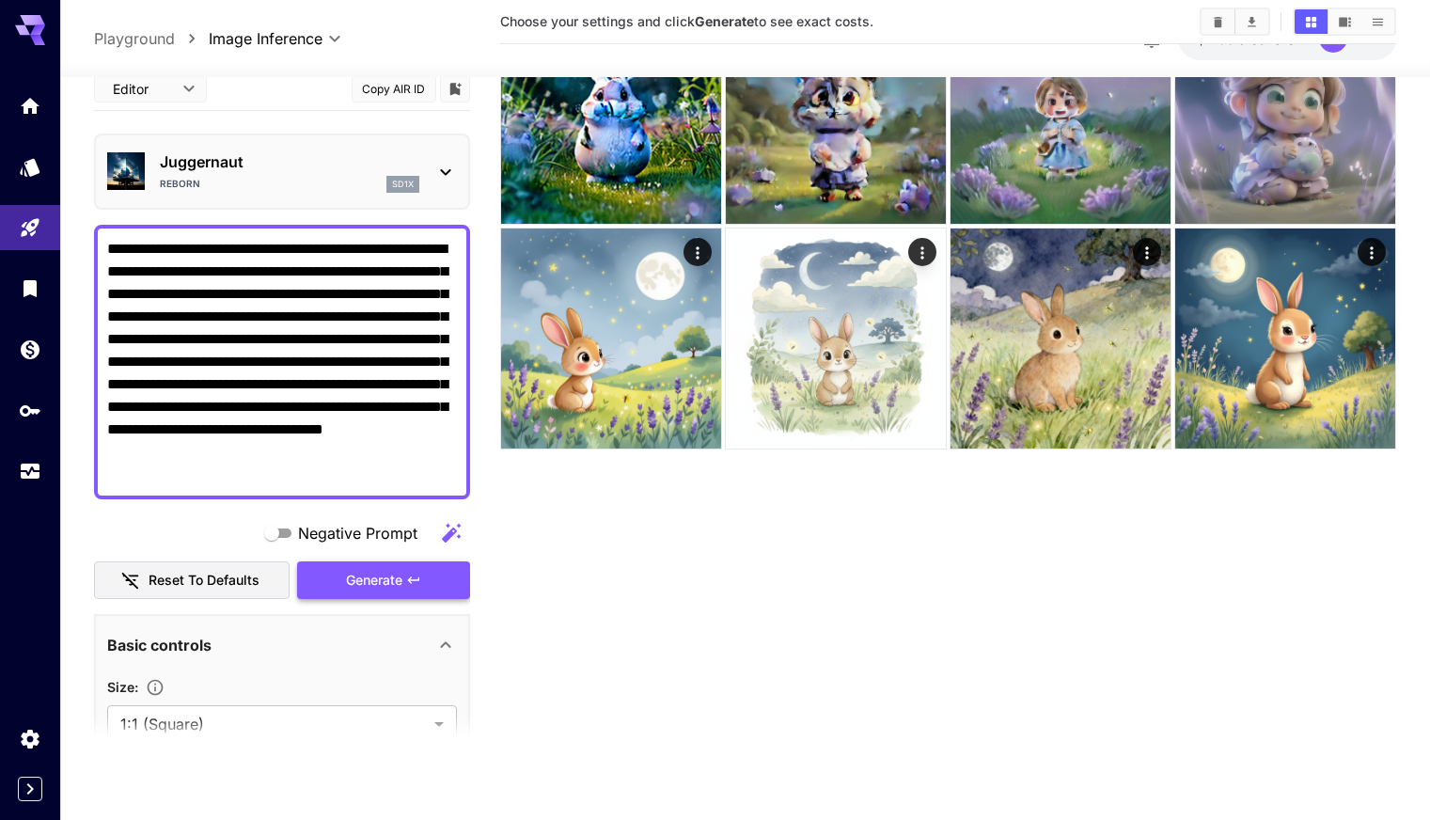
click at [390, 579] on span "Generate" at bounding box center [374, 581] width 56 height 24
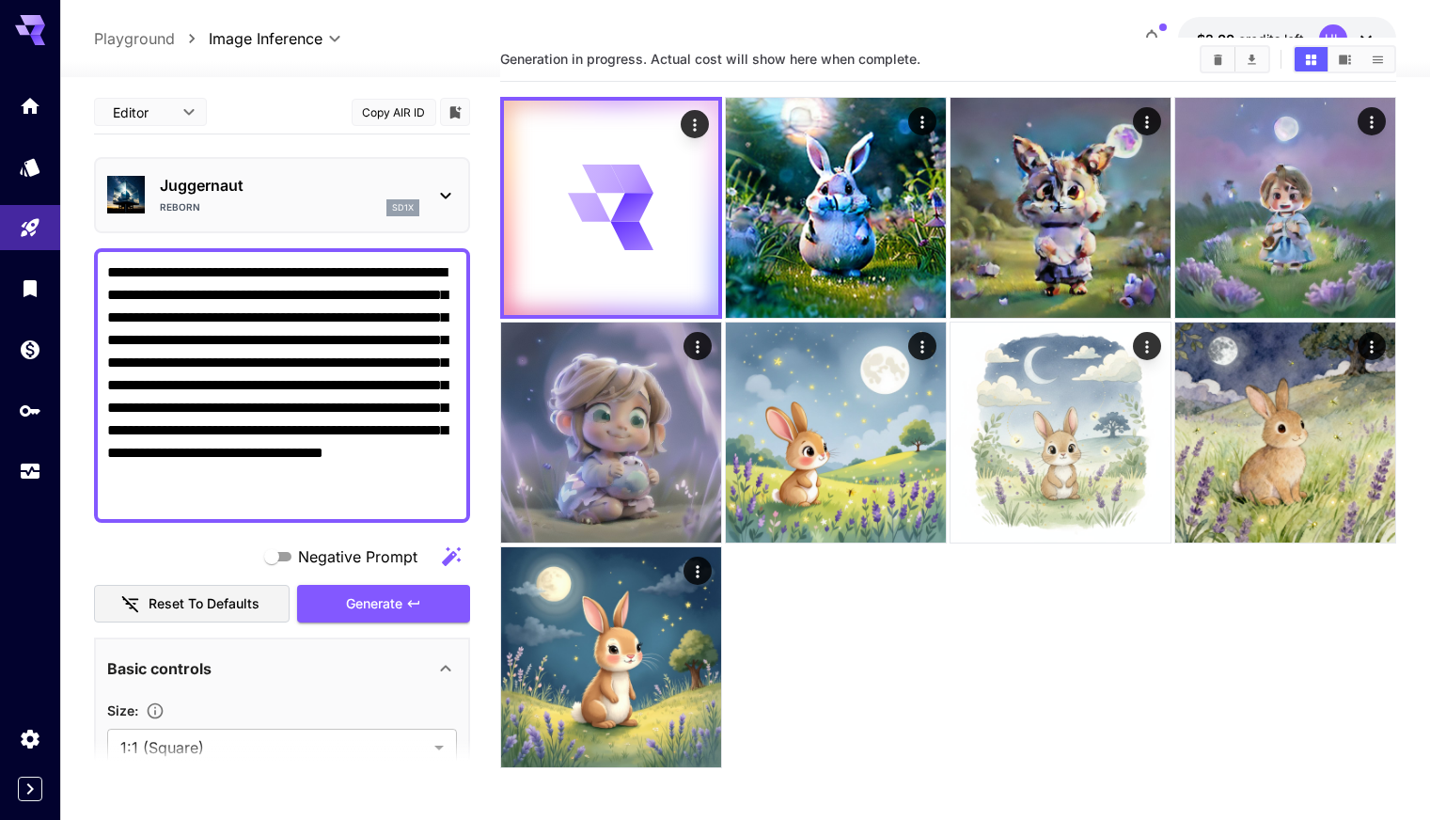
scroll to position [55, 0]
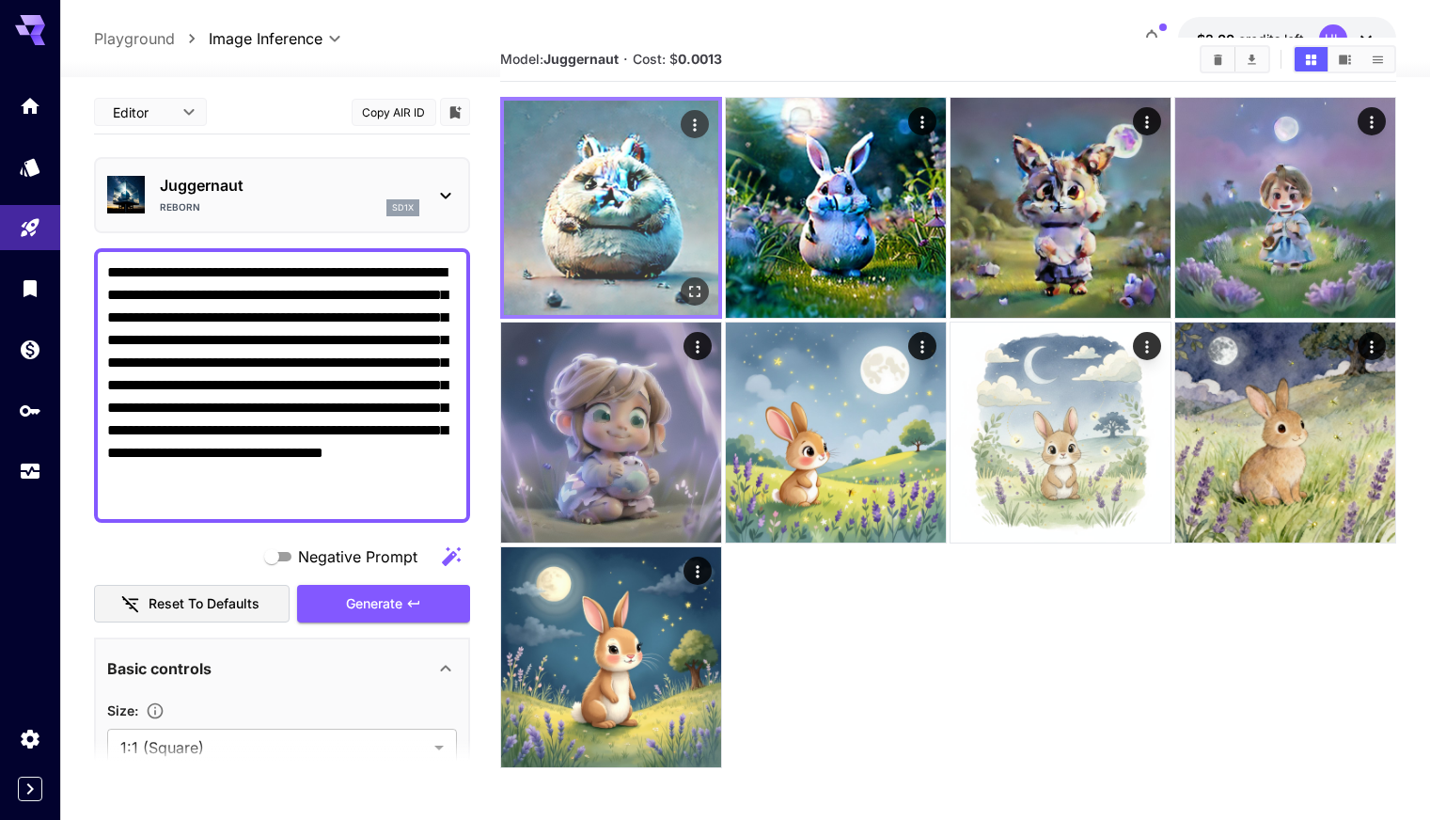
click at [608, 182] on img at bounding box center [611, 208] width 214 height 214
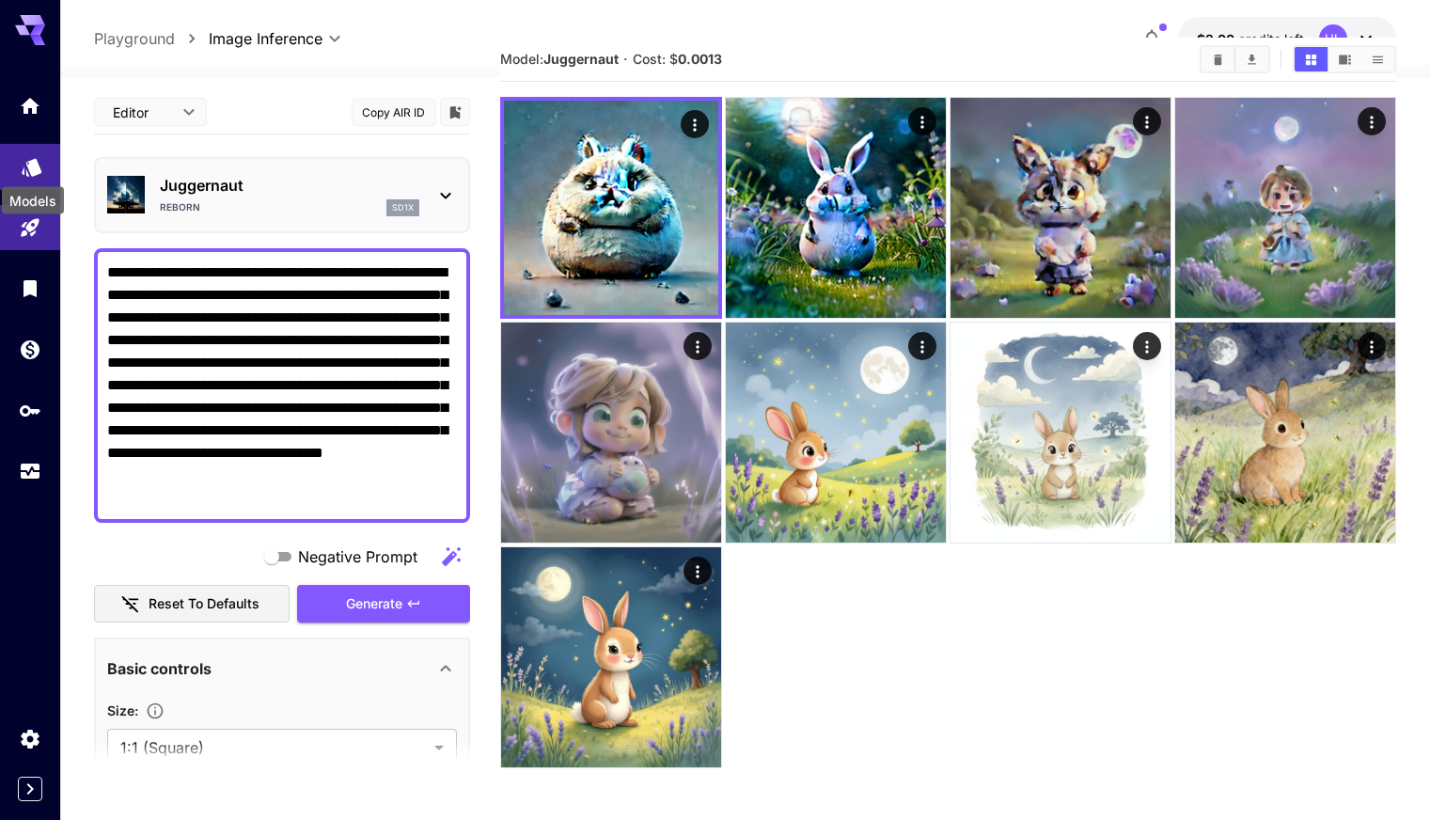
click at [27, 156] on icon "Models" at bounding box center [32, 161] width 23 height 23
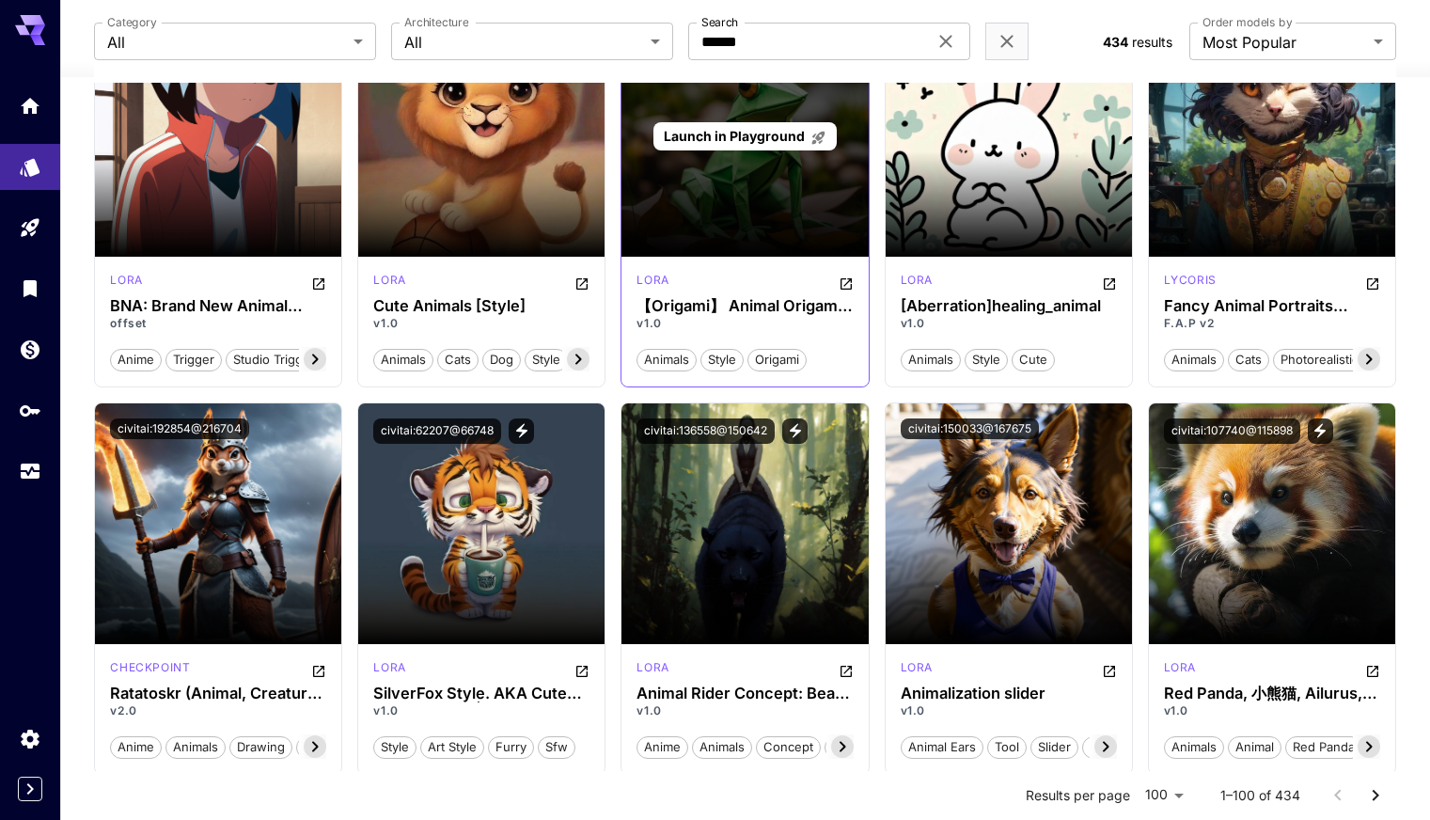
scroll to position [3994, 0]
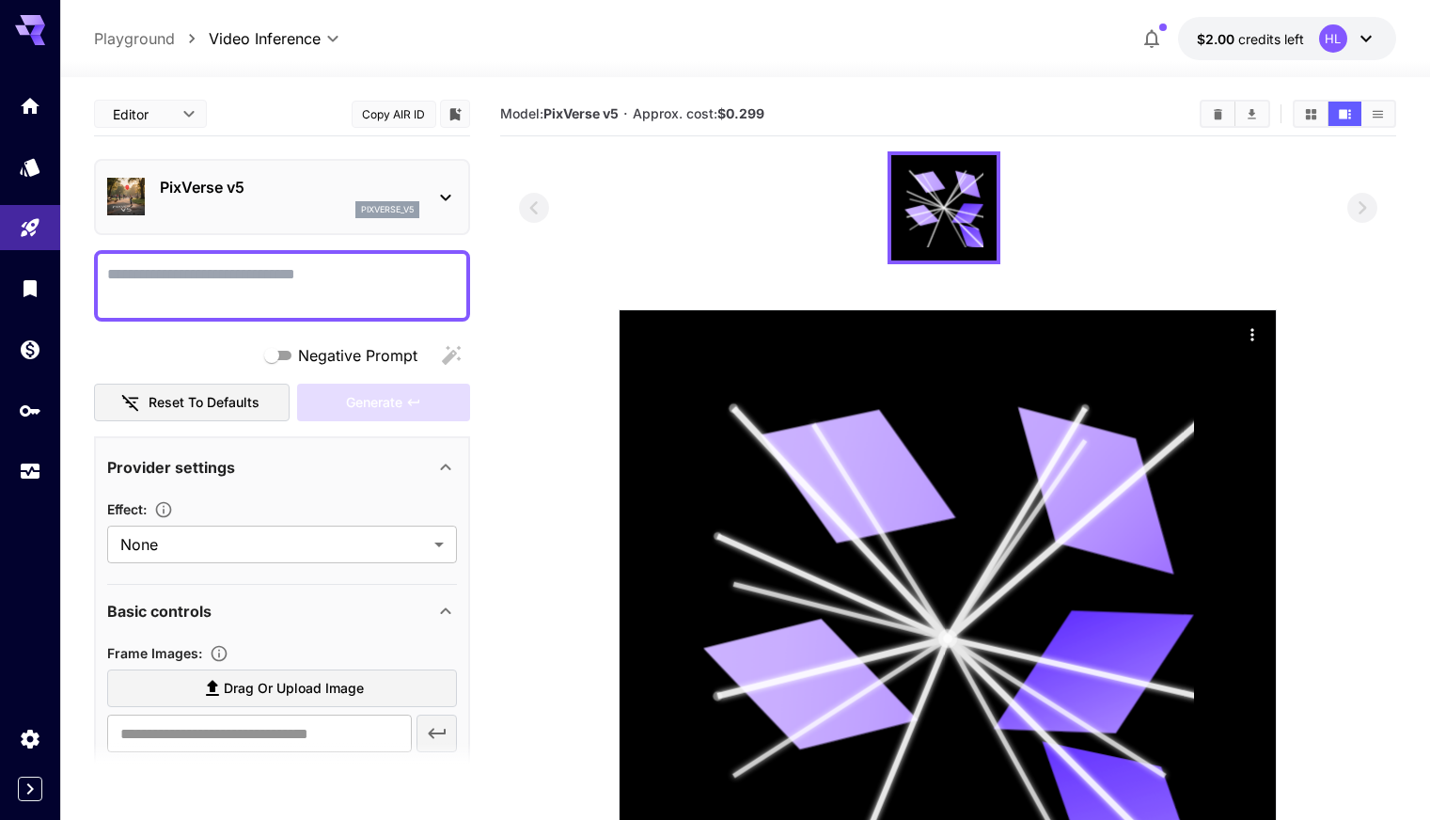
type input "**********"
type input "***"
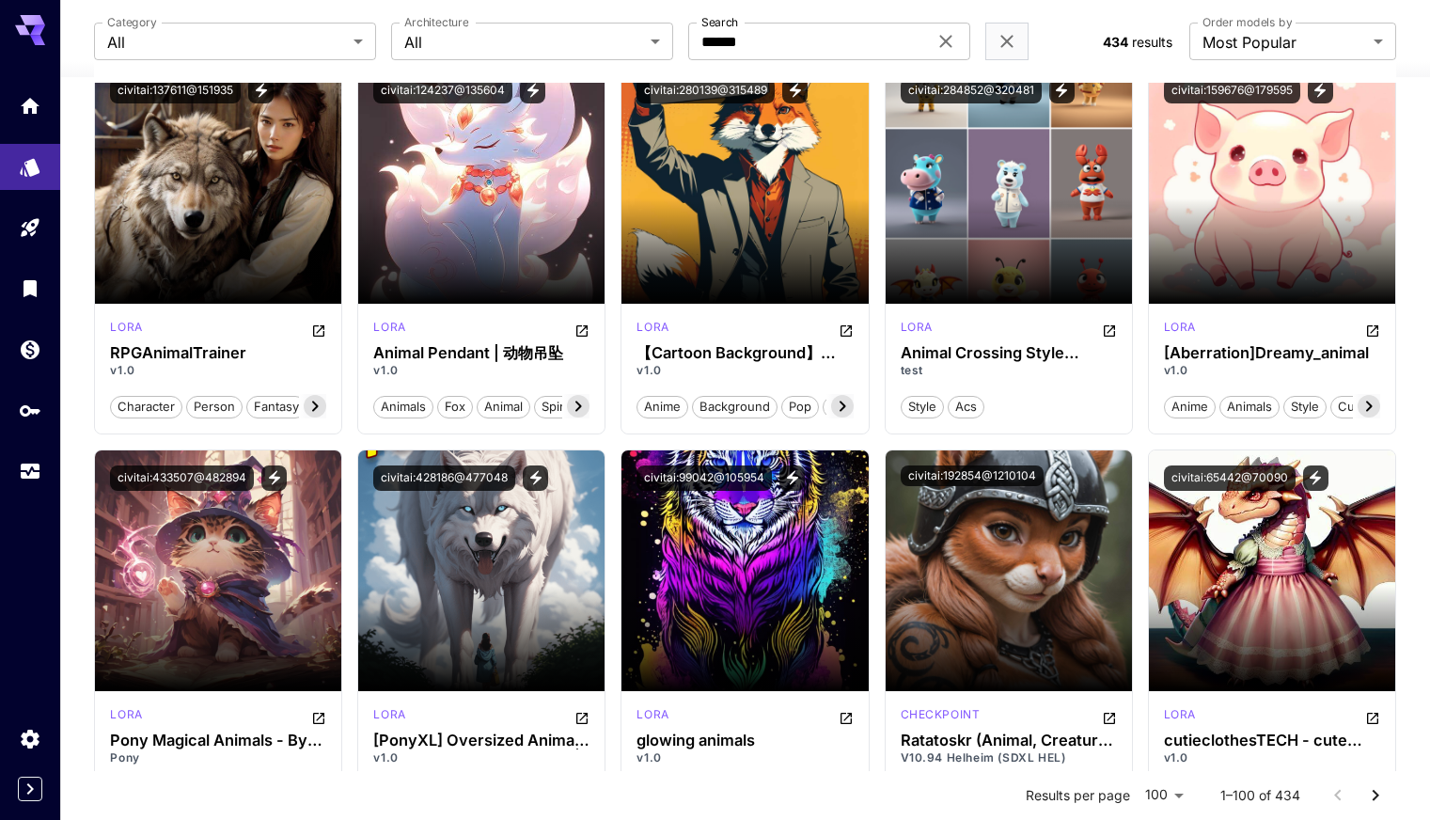
scroll to position [7281, 0]
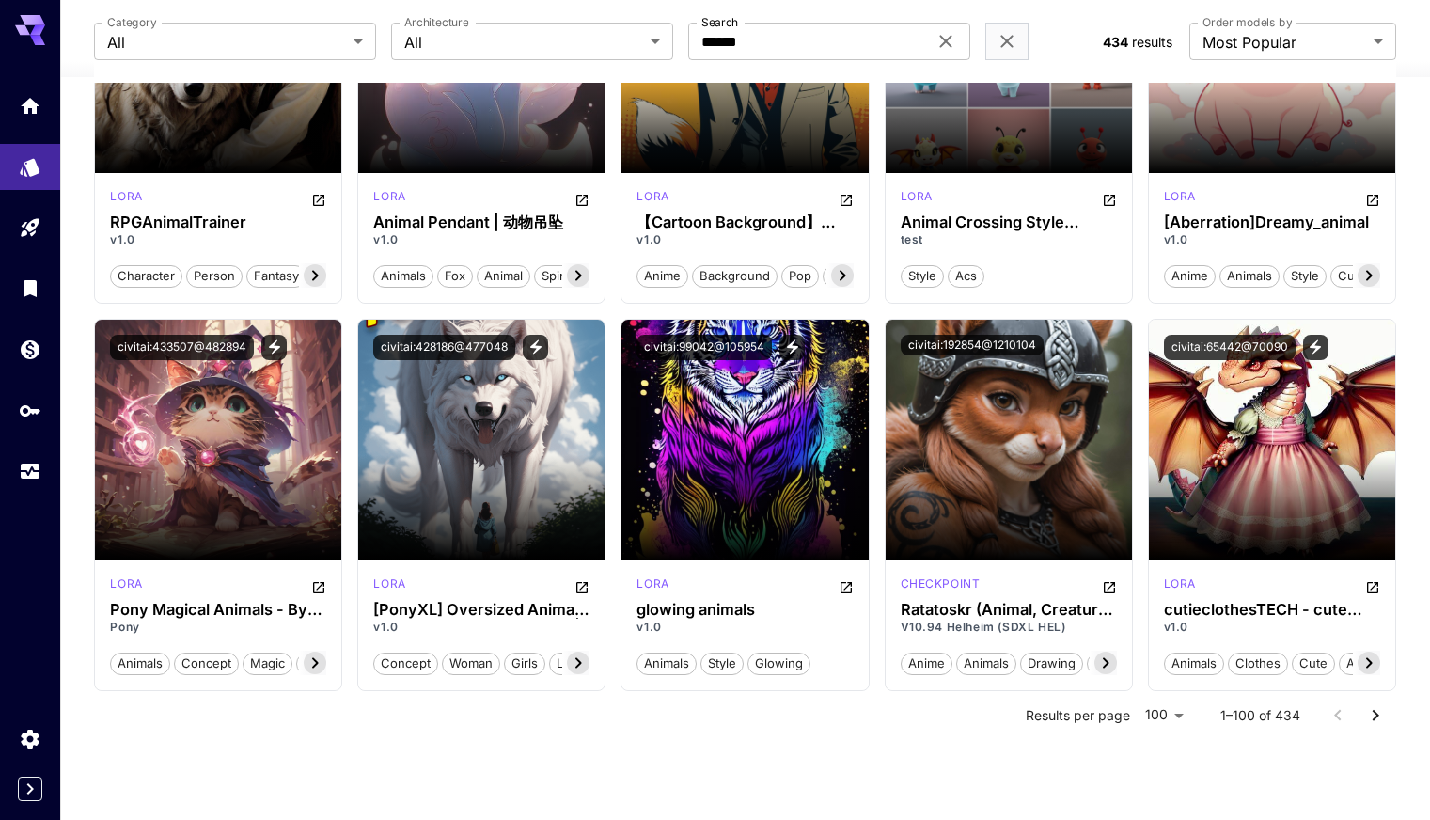
click at [1380, 710] on icon "Go to next page" at bounding box center [1375, 715] width 23 height 23
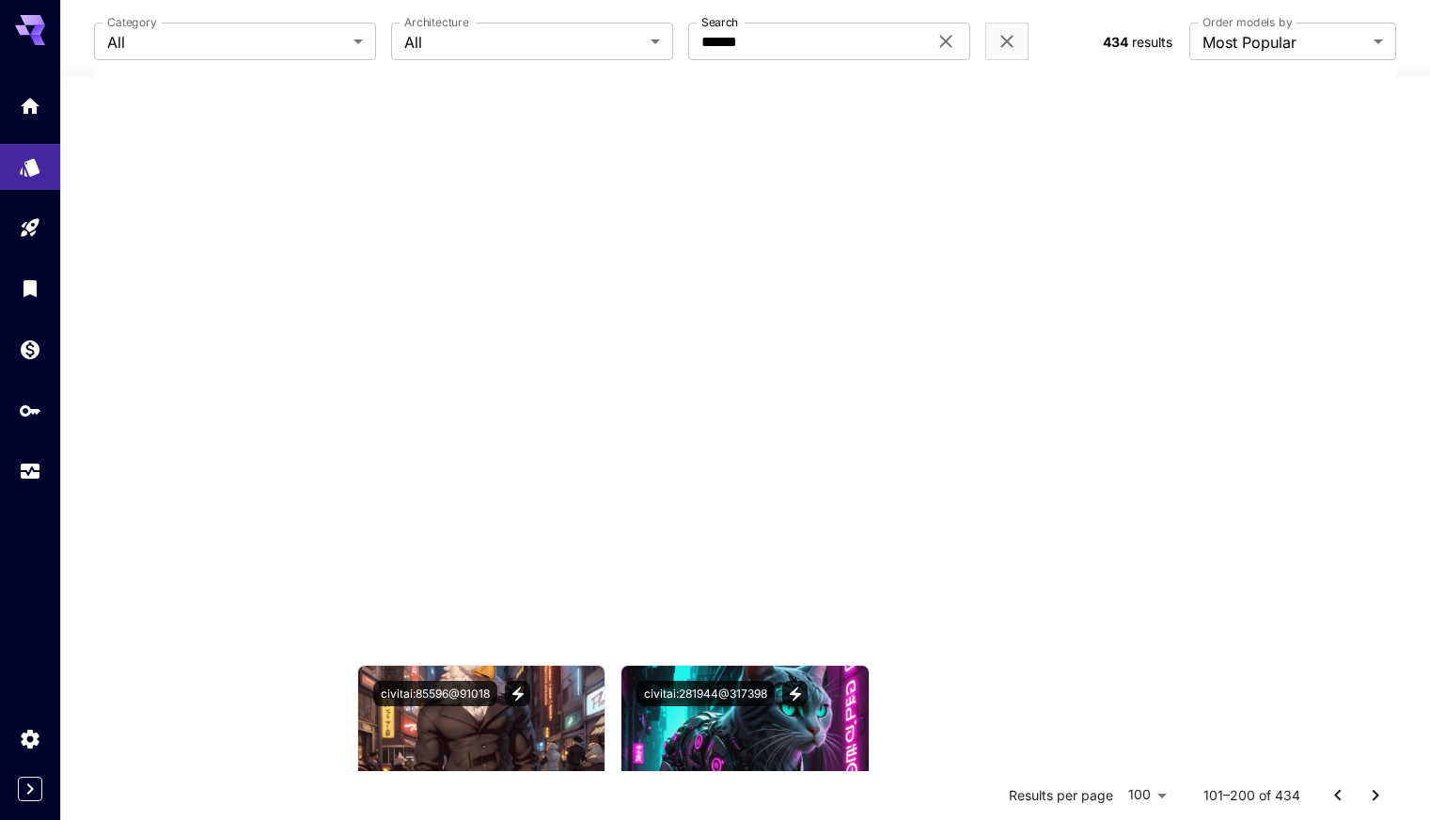
scroll to position [0, 0]
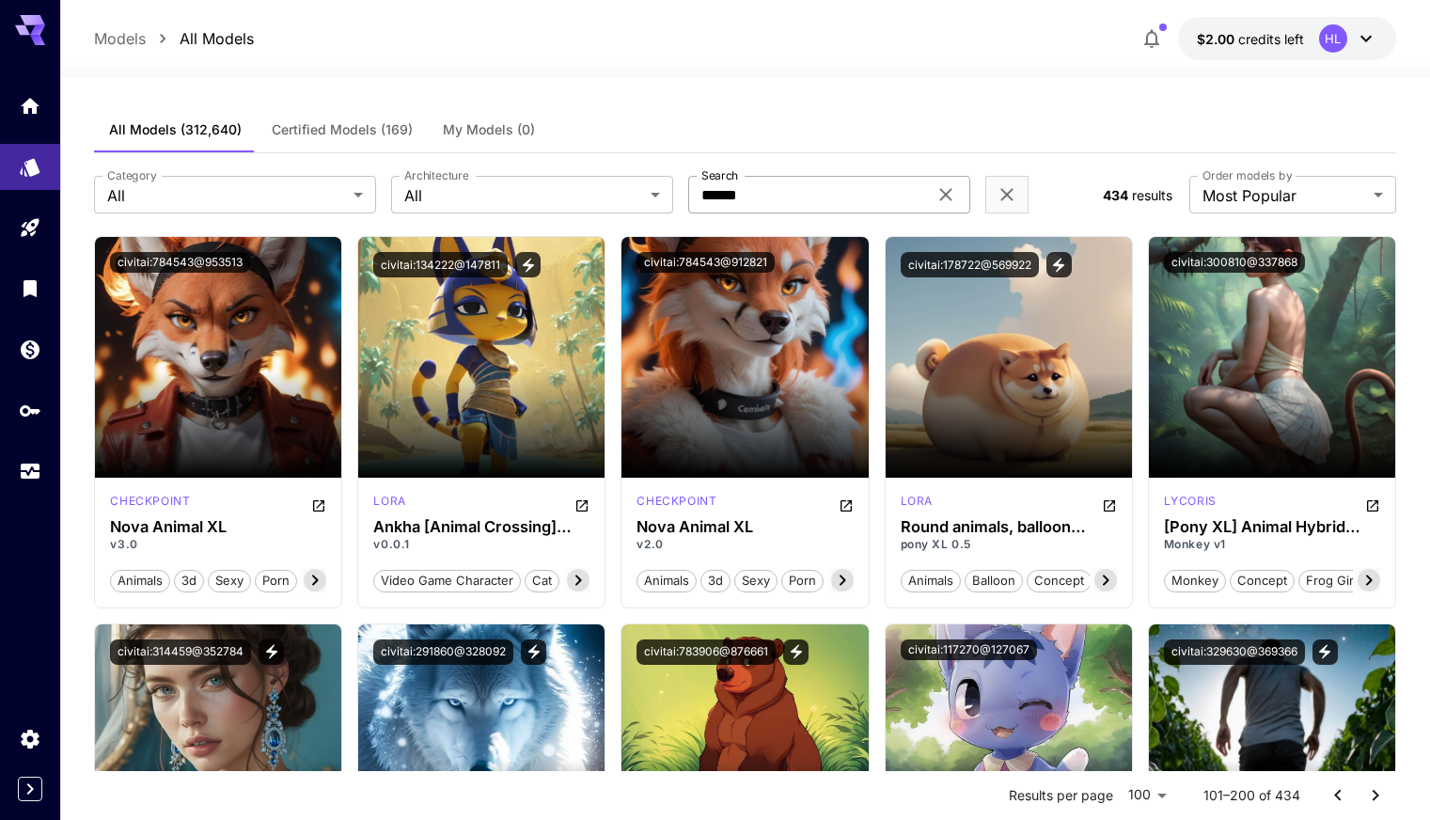
click at [821, 189] on input "******" at bounding box center [807, 195] width 239 height 38
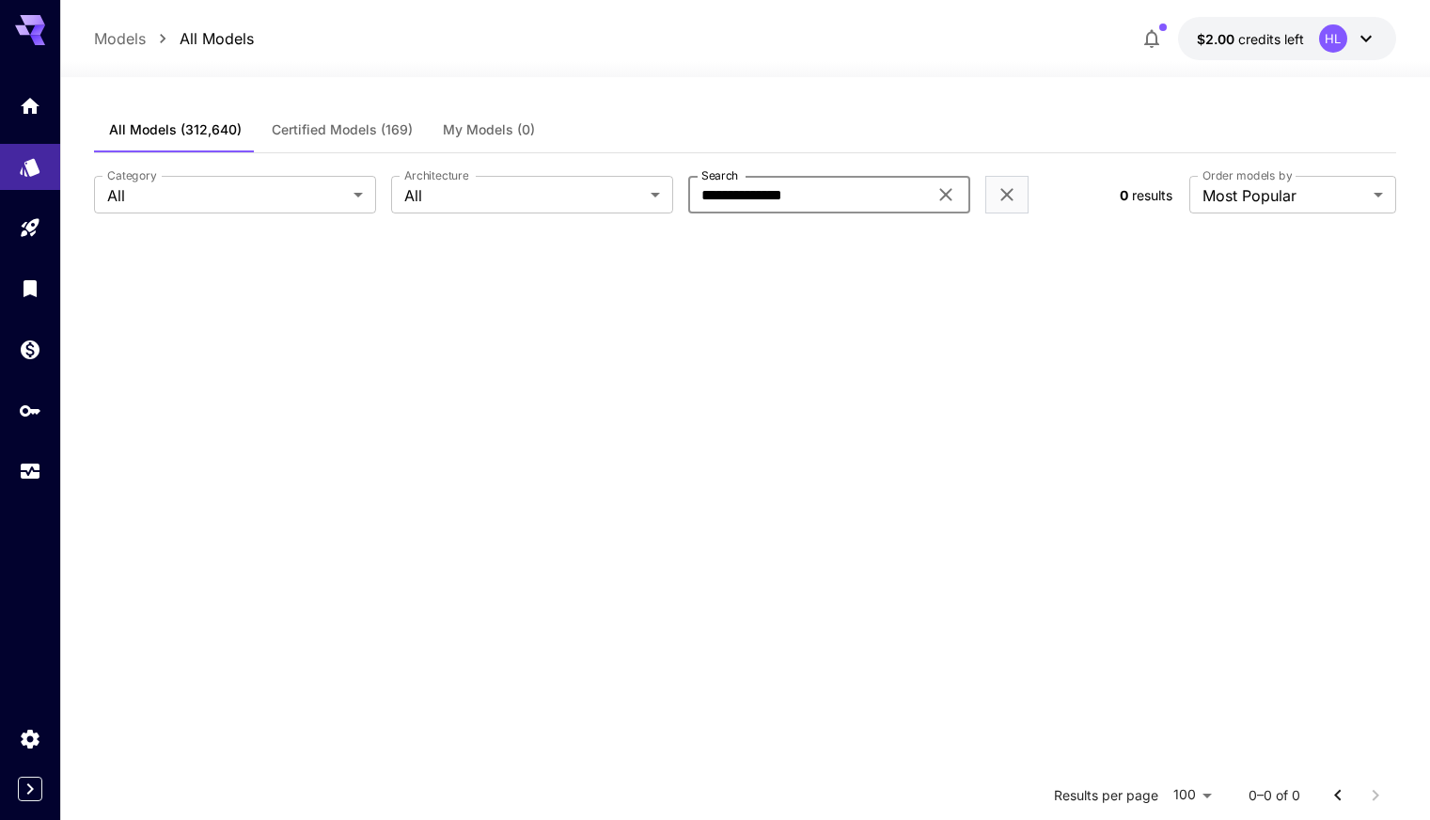
click at [717, 188] on input "**********" at bounding box center [807, 195] width 239 height 38
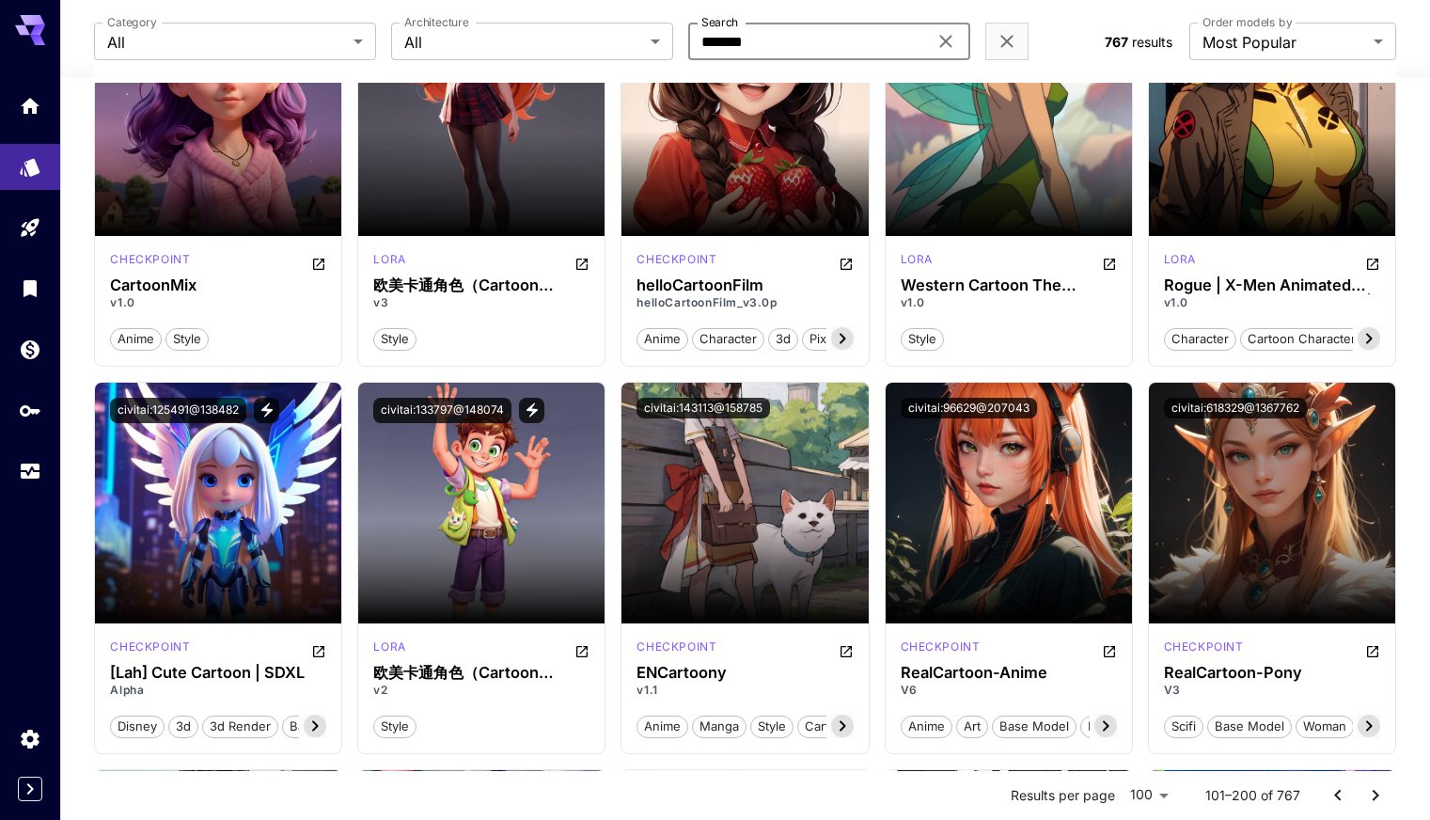
scroll to position [376, 0]
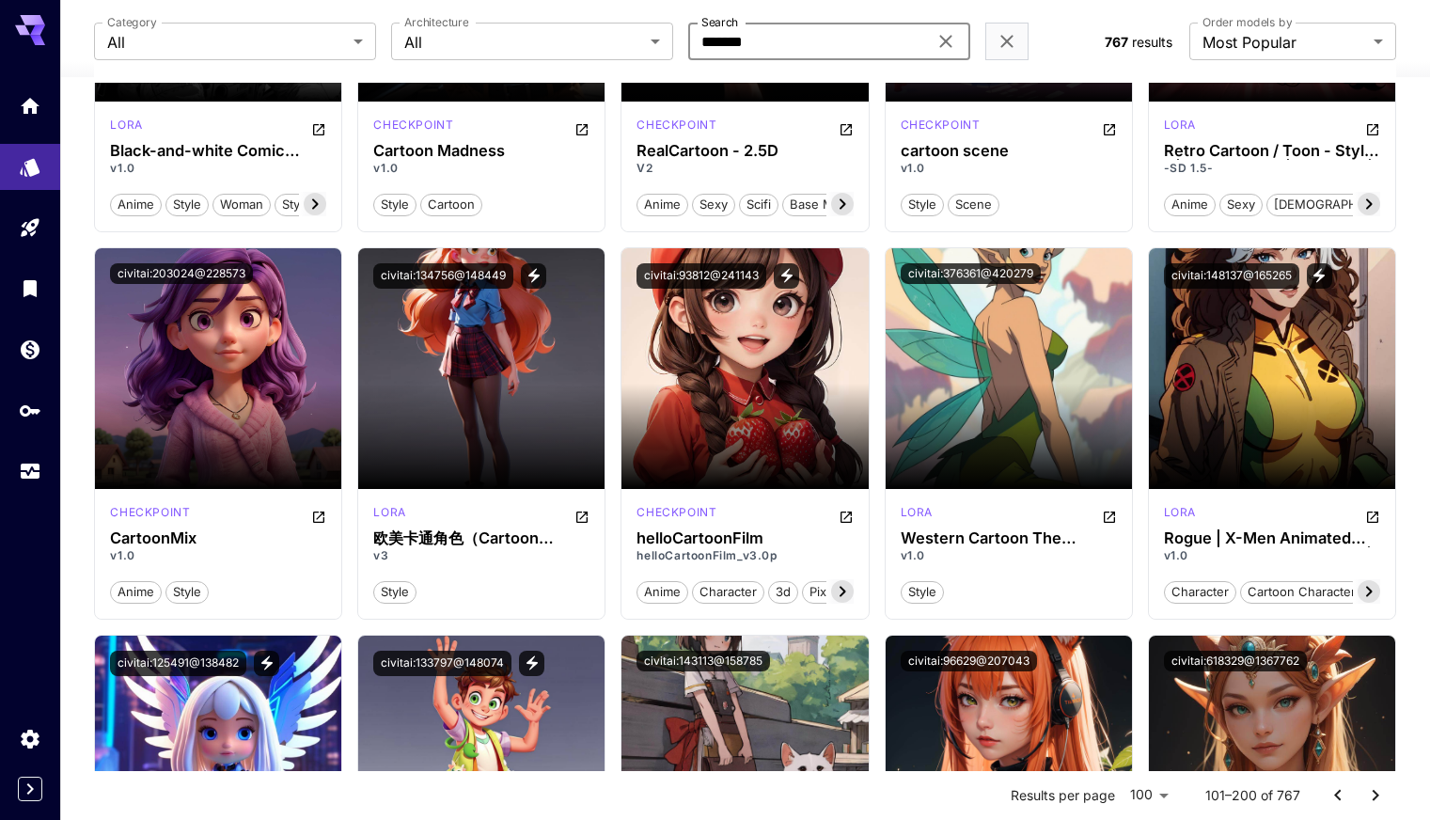
click at [779, 39] on input "*******" at bounding box center [807, 42] width 239 height 38
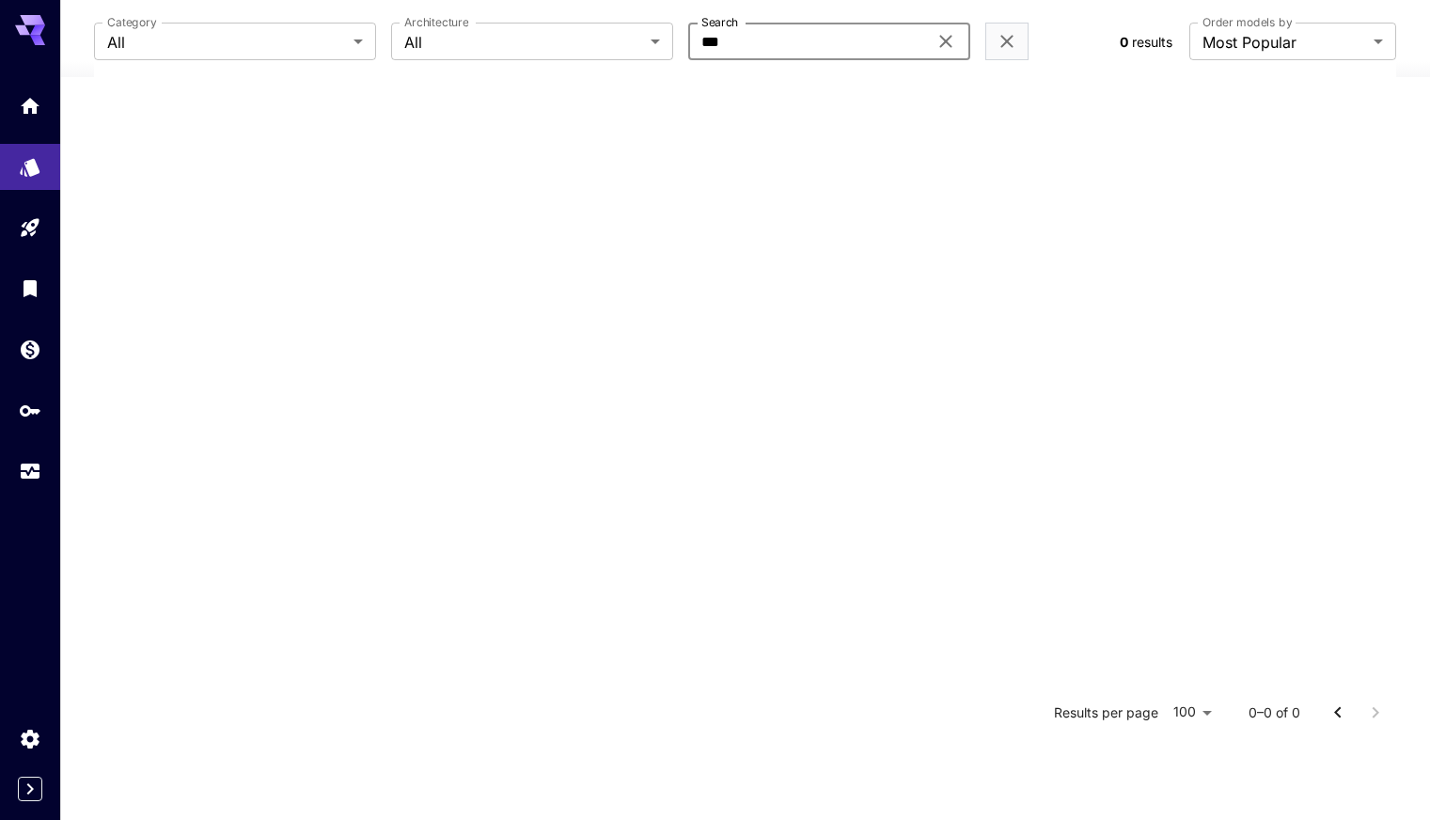
scroll to position [368, 0]
type input "*"
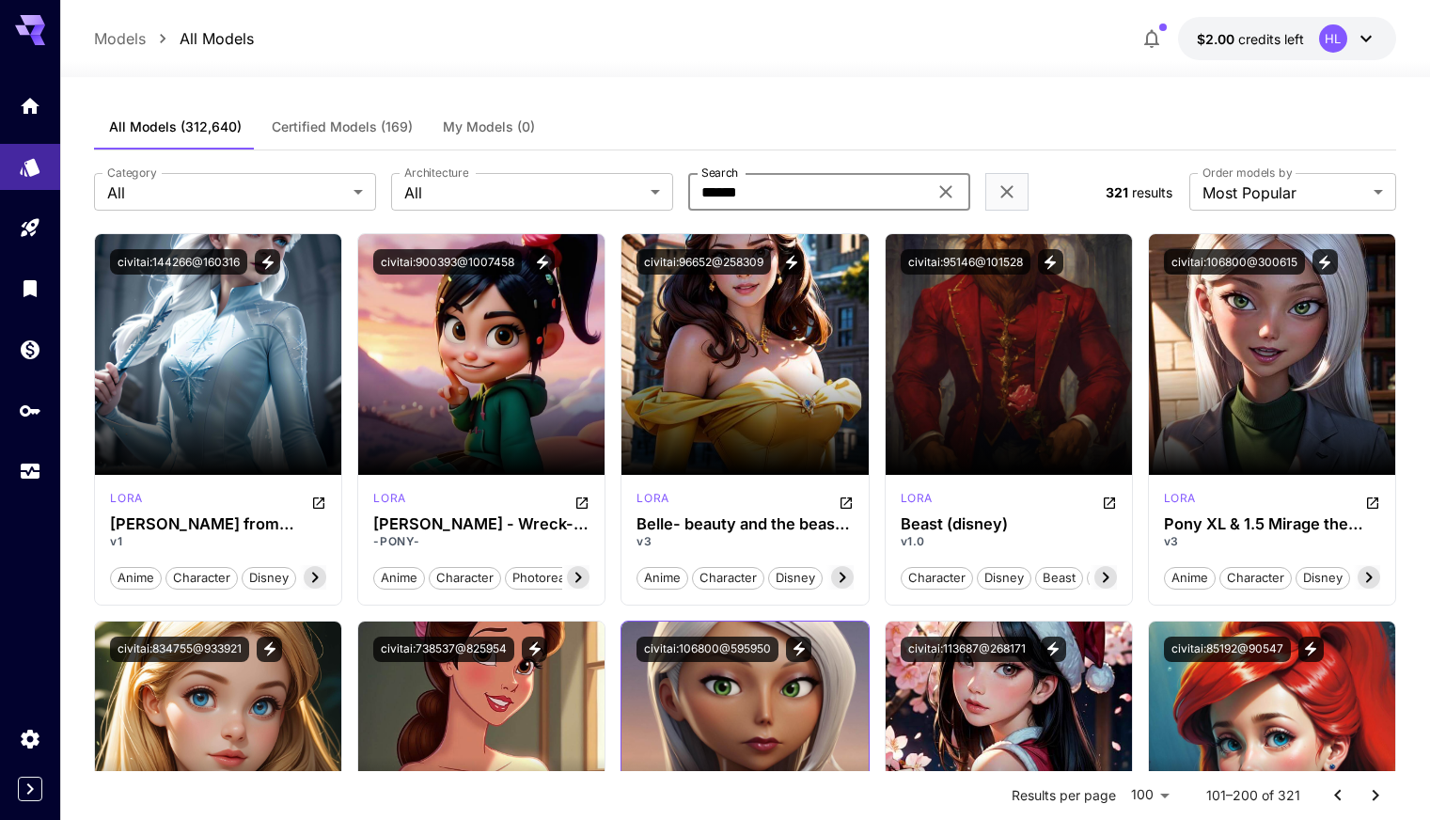
scroll to position [0, 0]
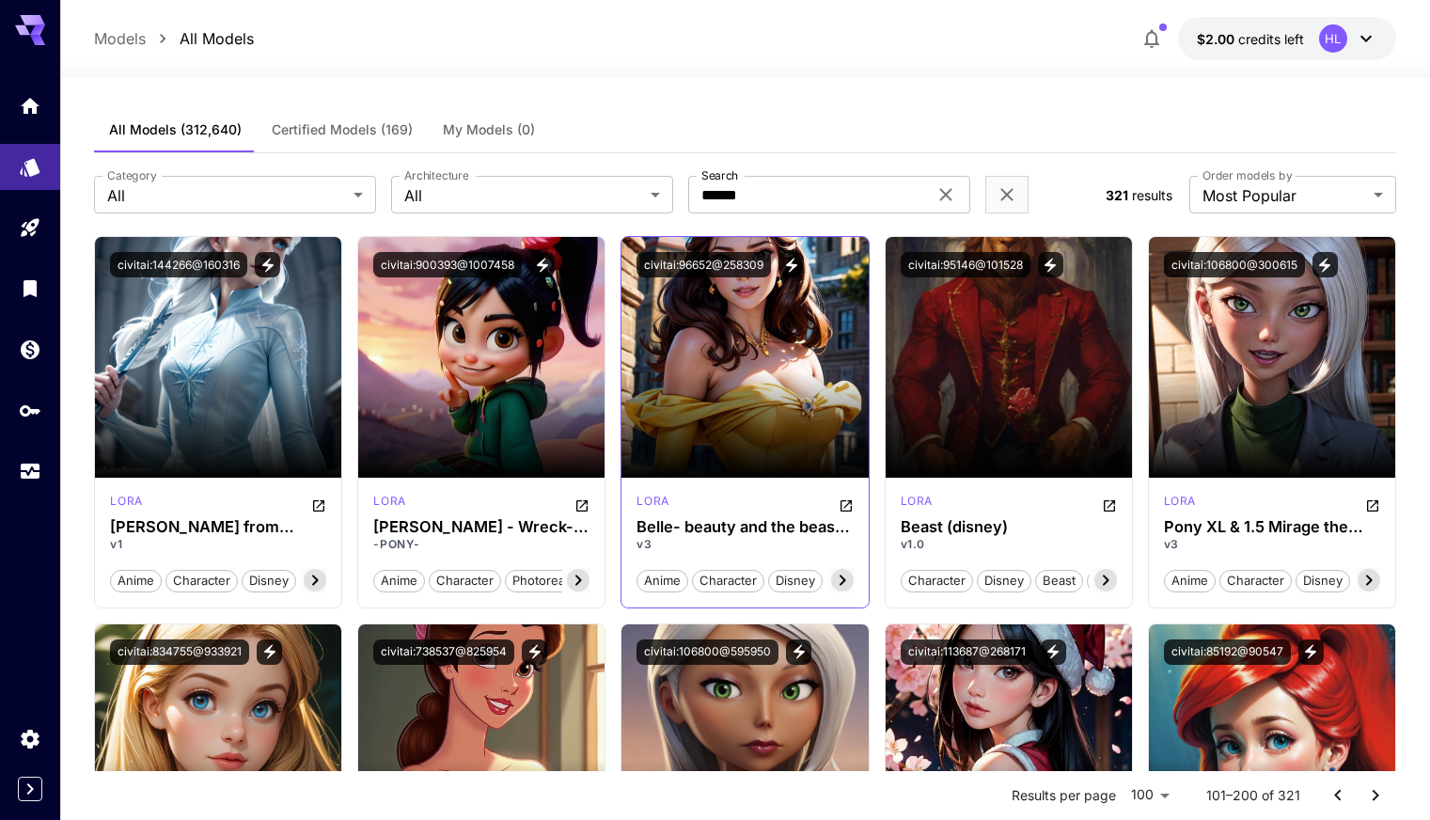
click at [838, 579] on icon at bounding box center [842, 580] width 23 height 23
click at [843, 579] on icon at bounding box center [842, 581] width 7 height 10
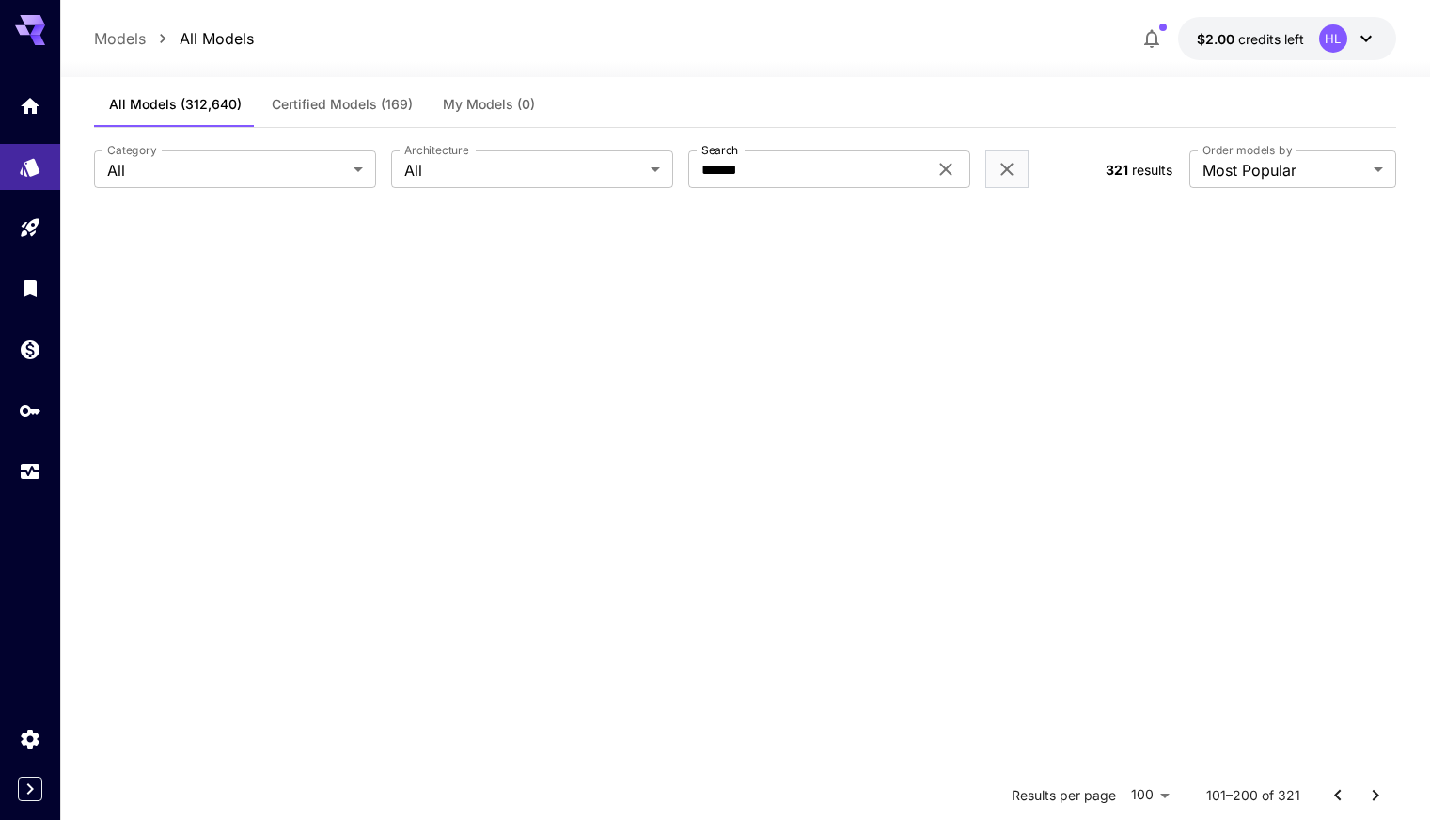
scroll to position [0, 0]
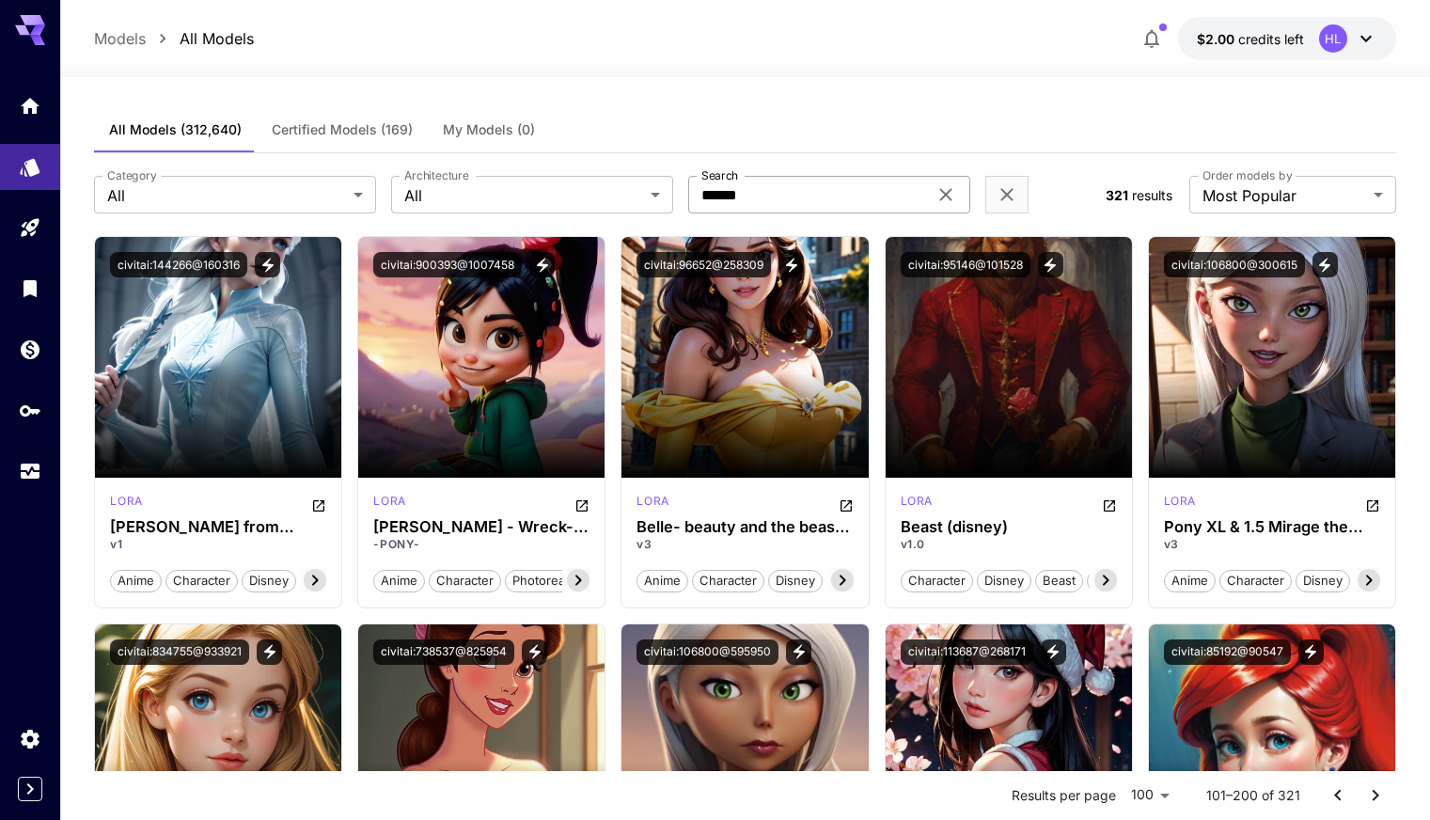
click at [765, 197] on input "******" at bounding box center [807, 195] width 239 height 38
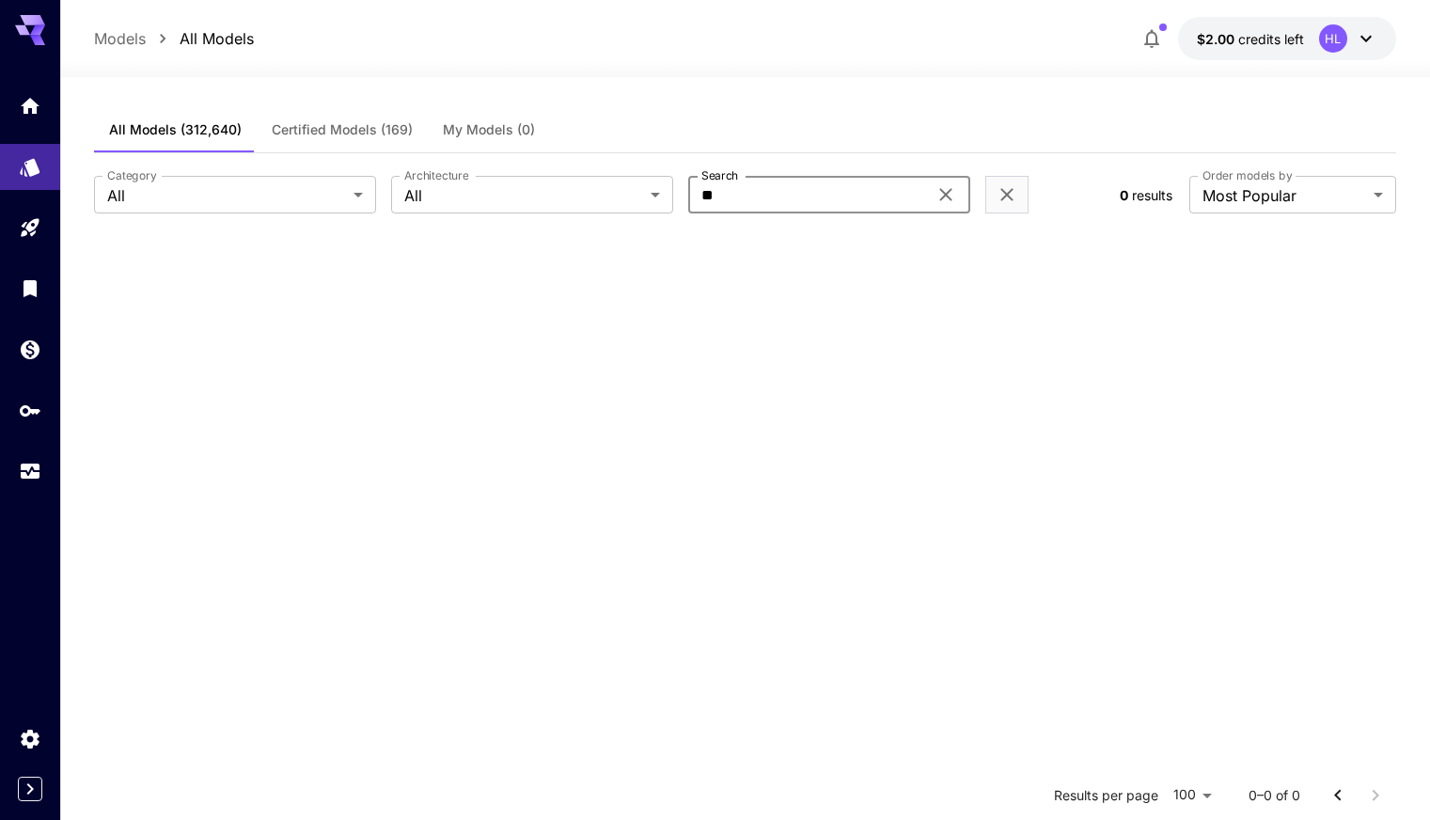
type input "*"
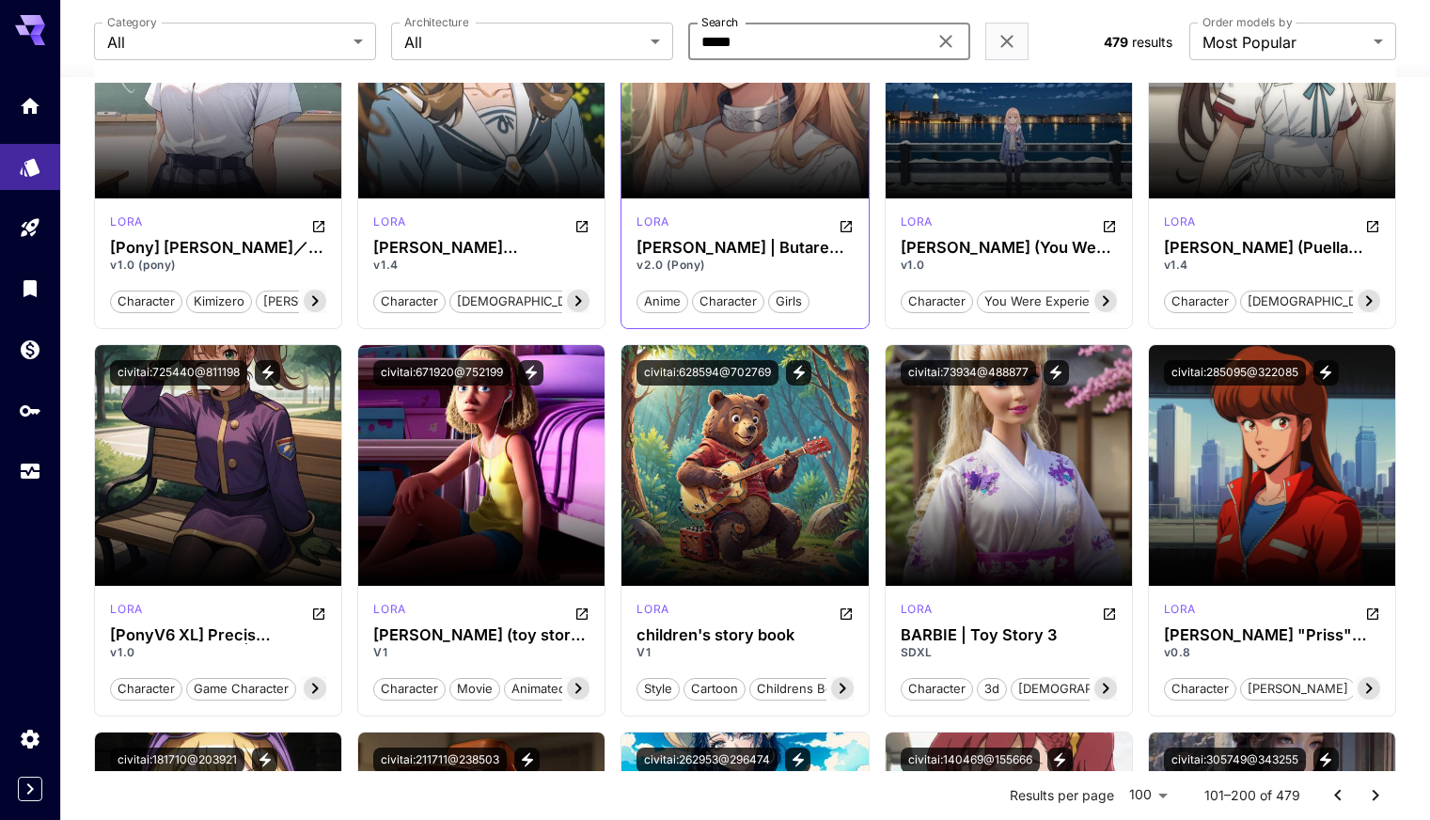
scroll to position [282, 0]
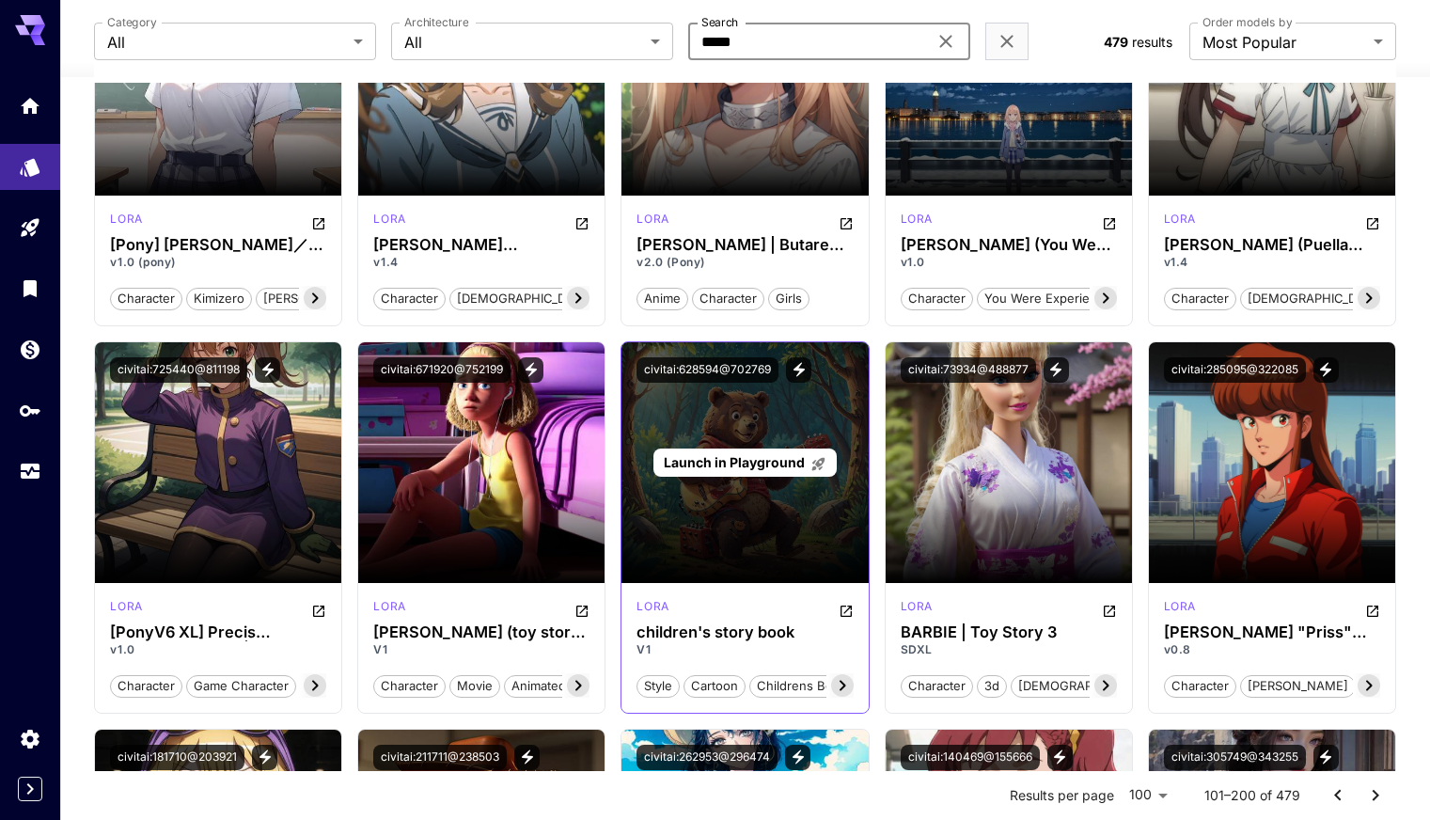
type input "*****"
click at [765, 466] on span "Launch in Playground" at bounding box center [734, 462] width 141 height 16
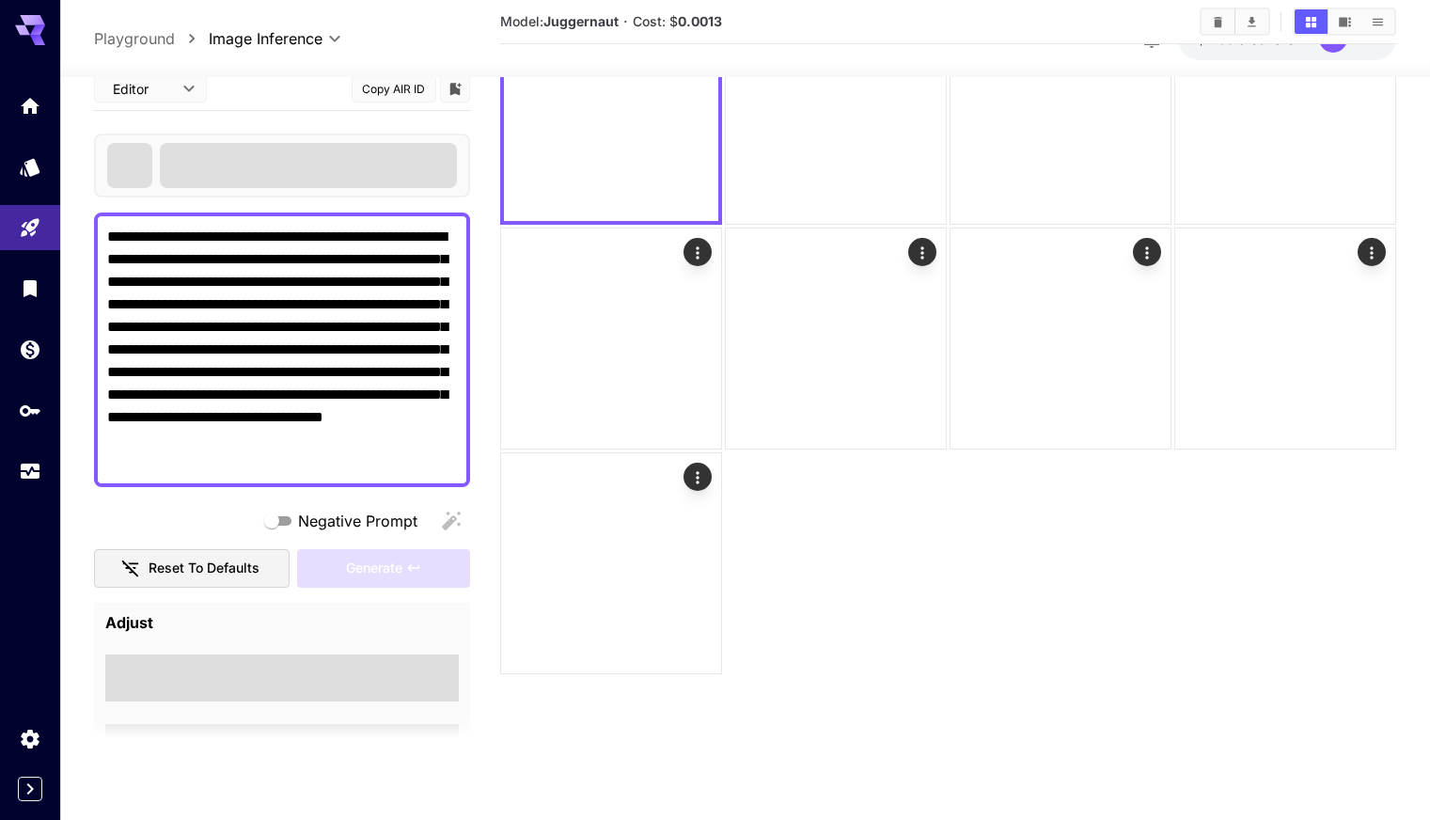
scroll to position [149, 0]
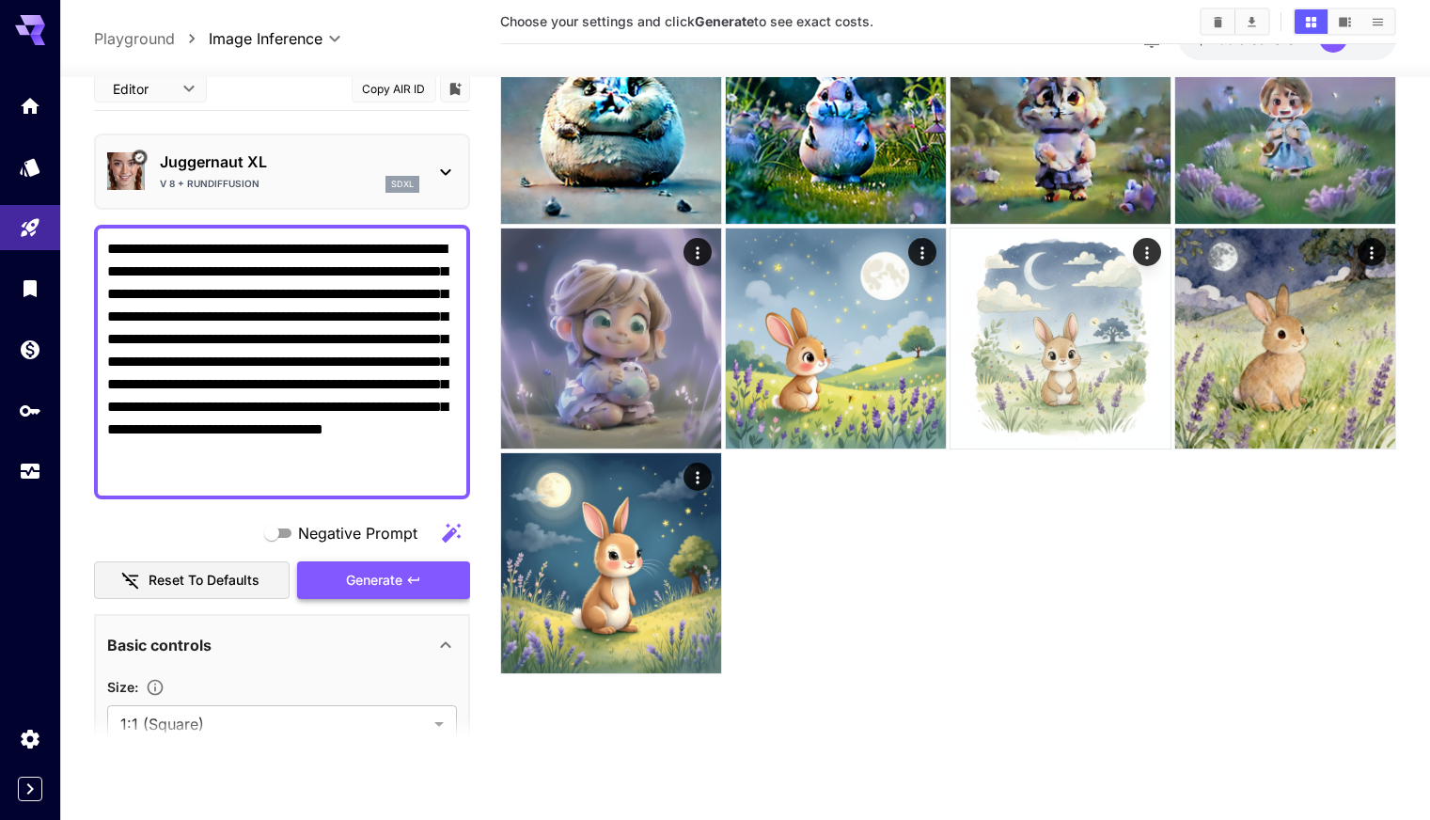
click at [384, 578] on span "Generate" at bounding box center [374, 581] width 56 height 24
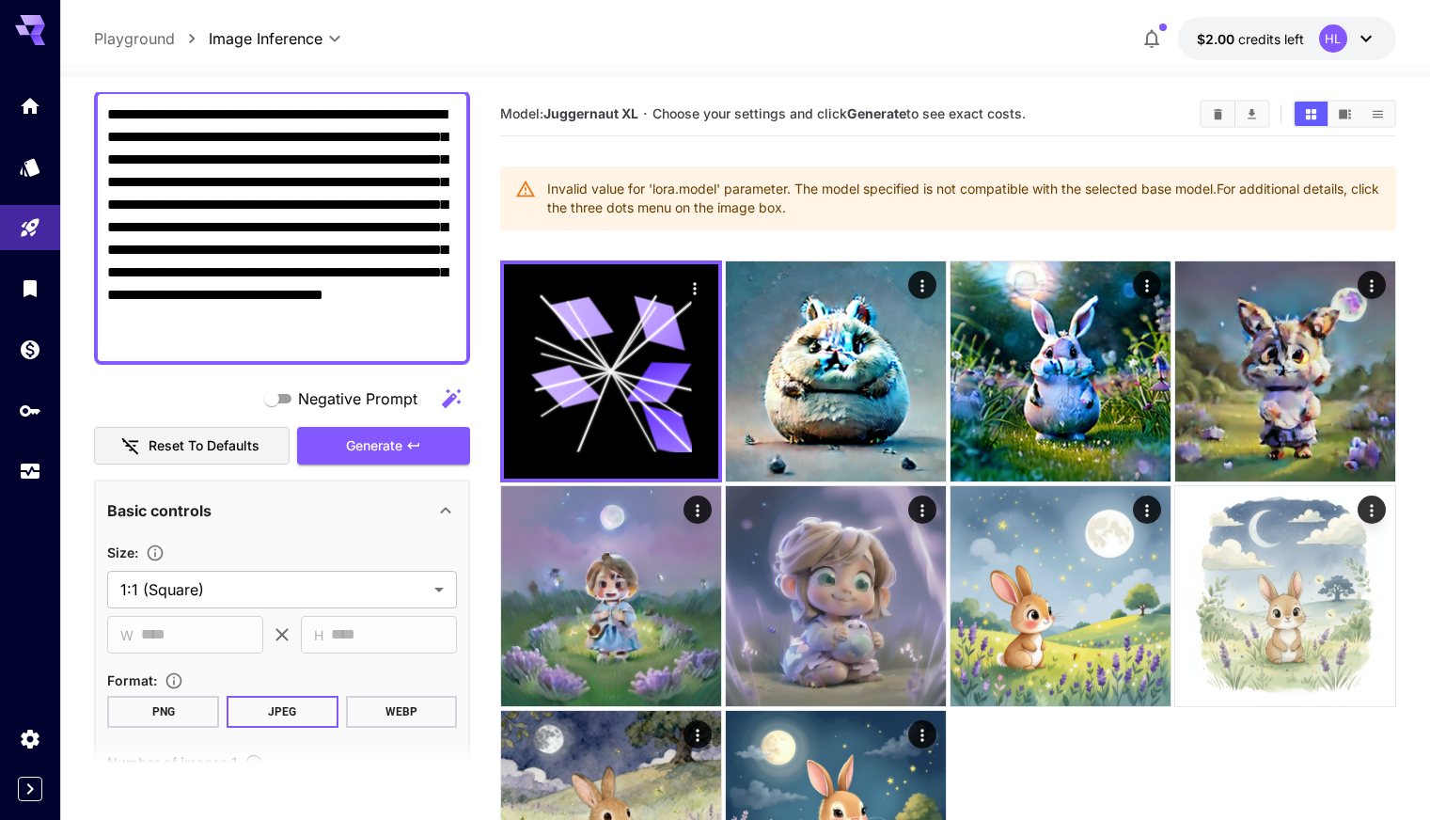
scroll to position [188, 0]
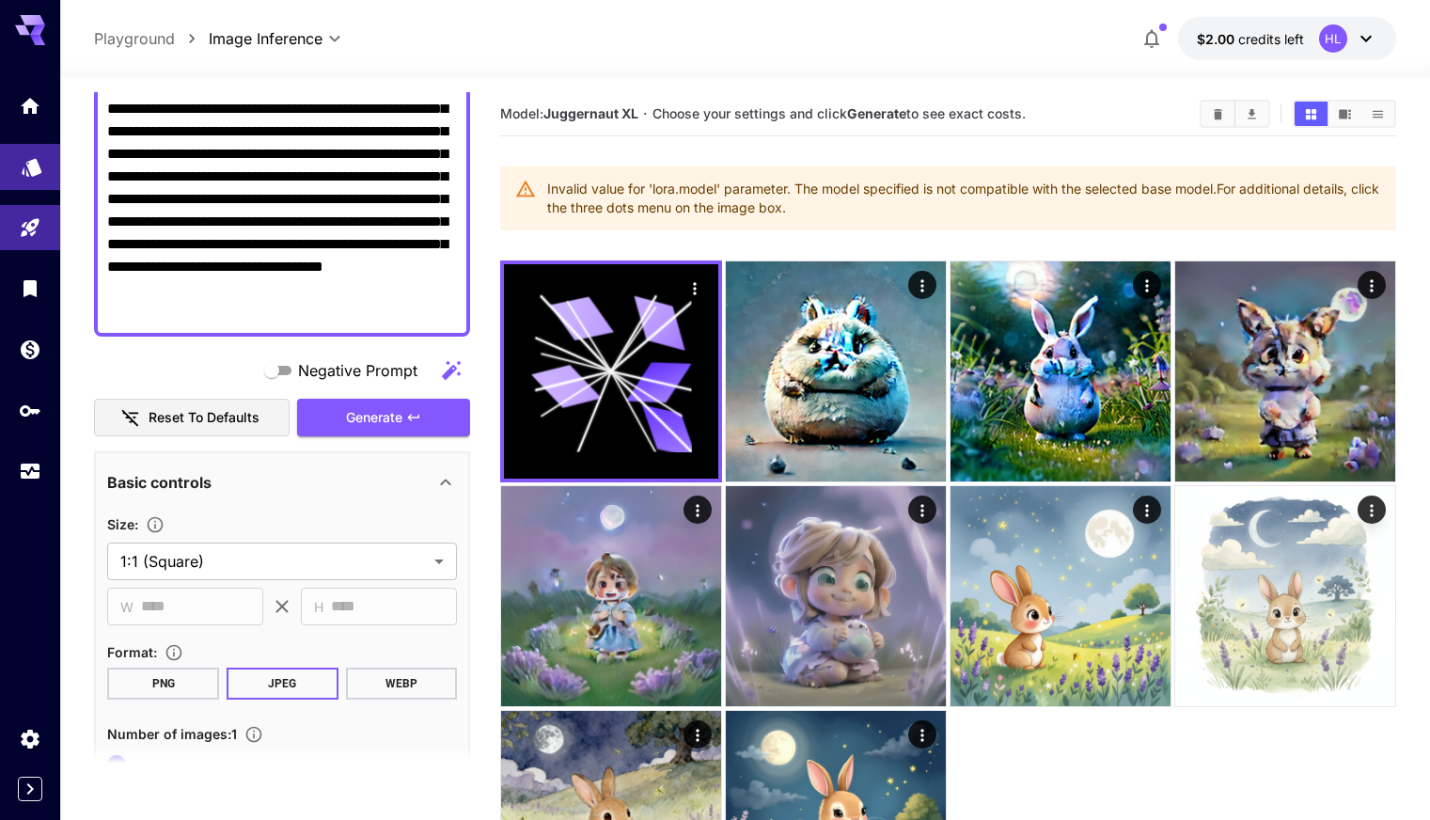
click at [48, 164] on link at bounding box center [30, 167] width 60 height 46
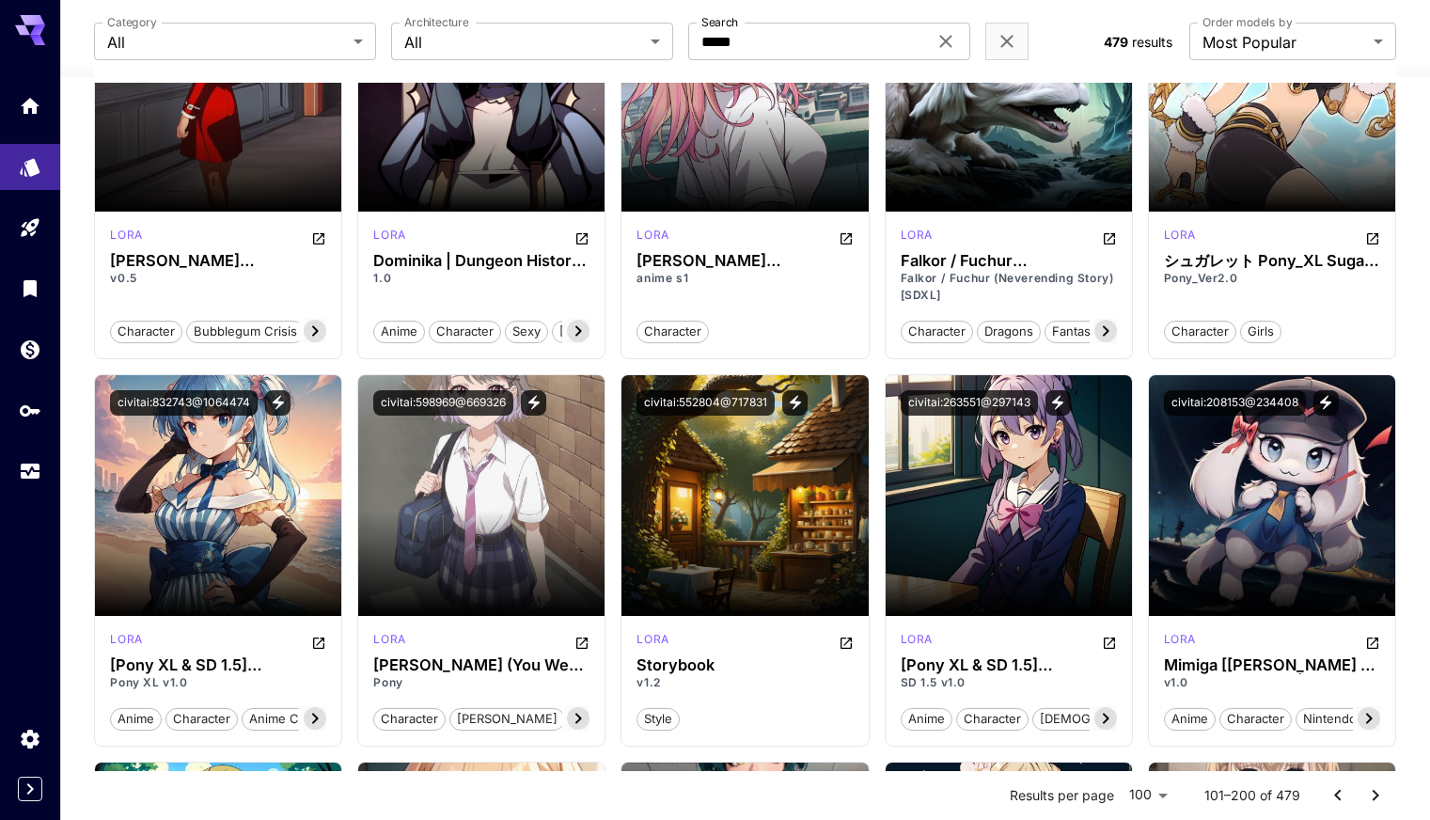
scroll to position [3009, 0]
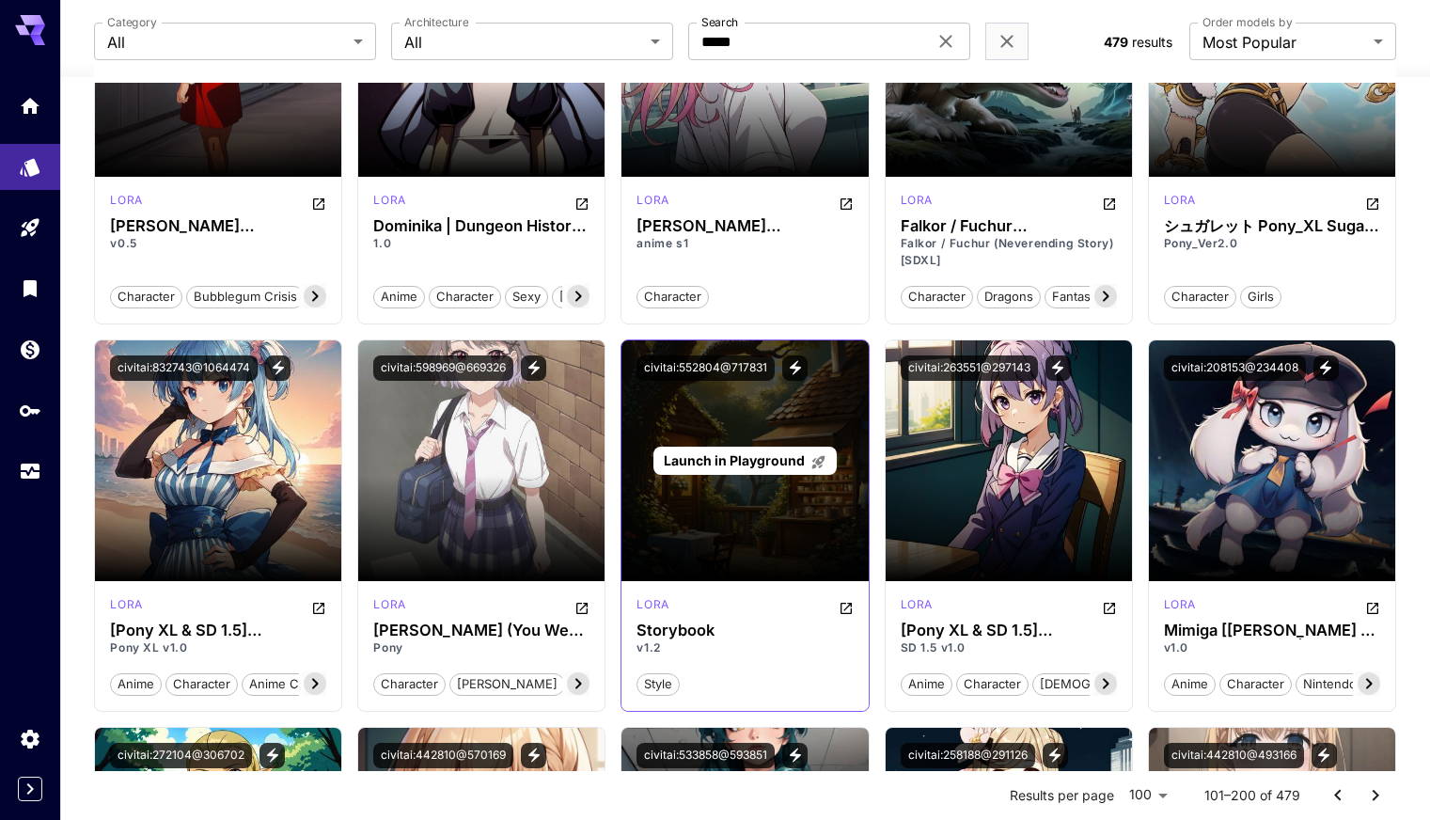
click at [740, 452] on span "Launch in Playground" at bounding box center [734, 460] width 141 height 16
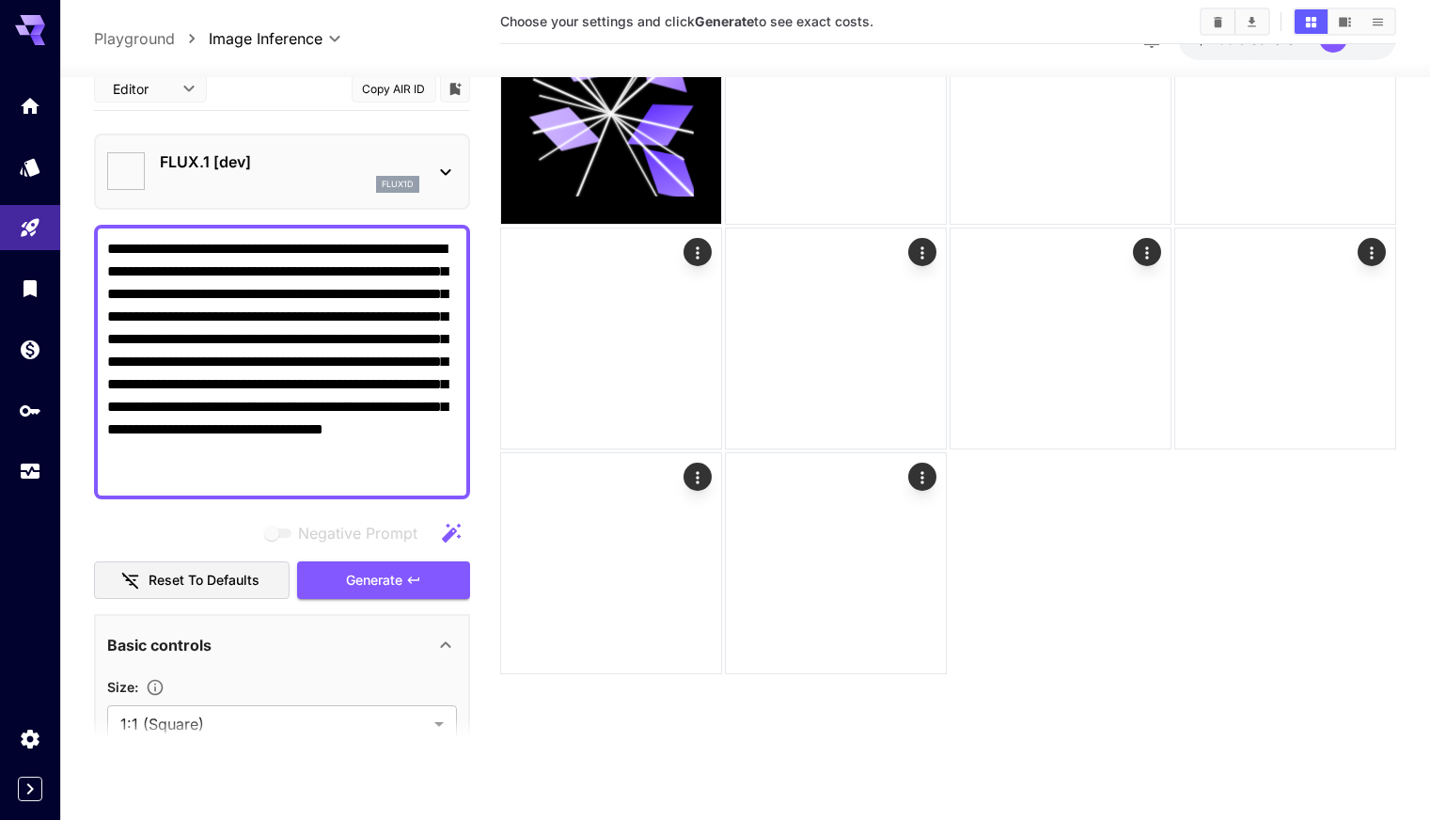
type input "**********"
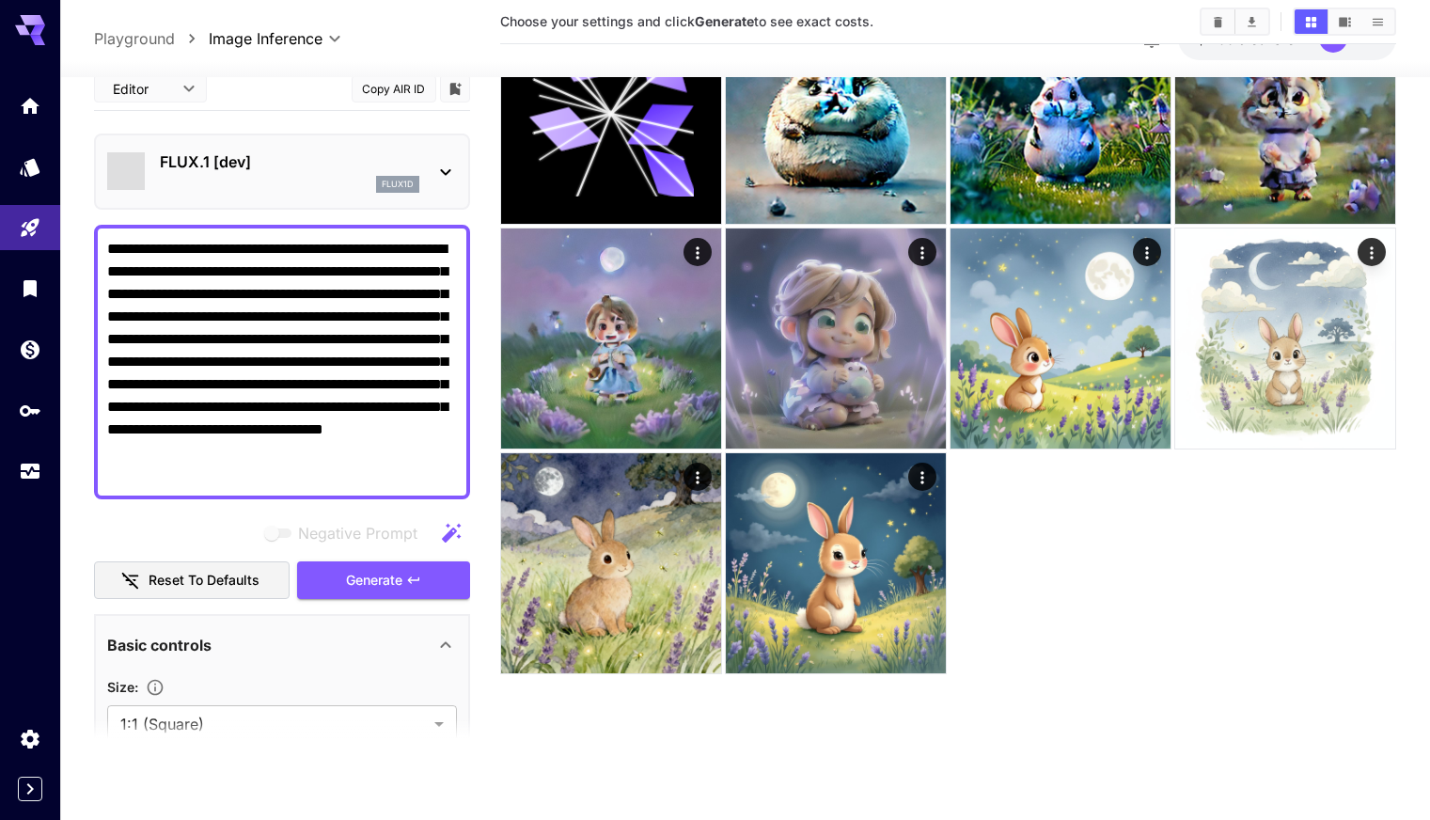
scroll to position [149, 0]
click at [369, 575] on span "Generate" at bounding box center [374, 581] width 56 height 24
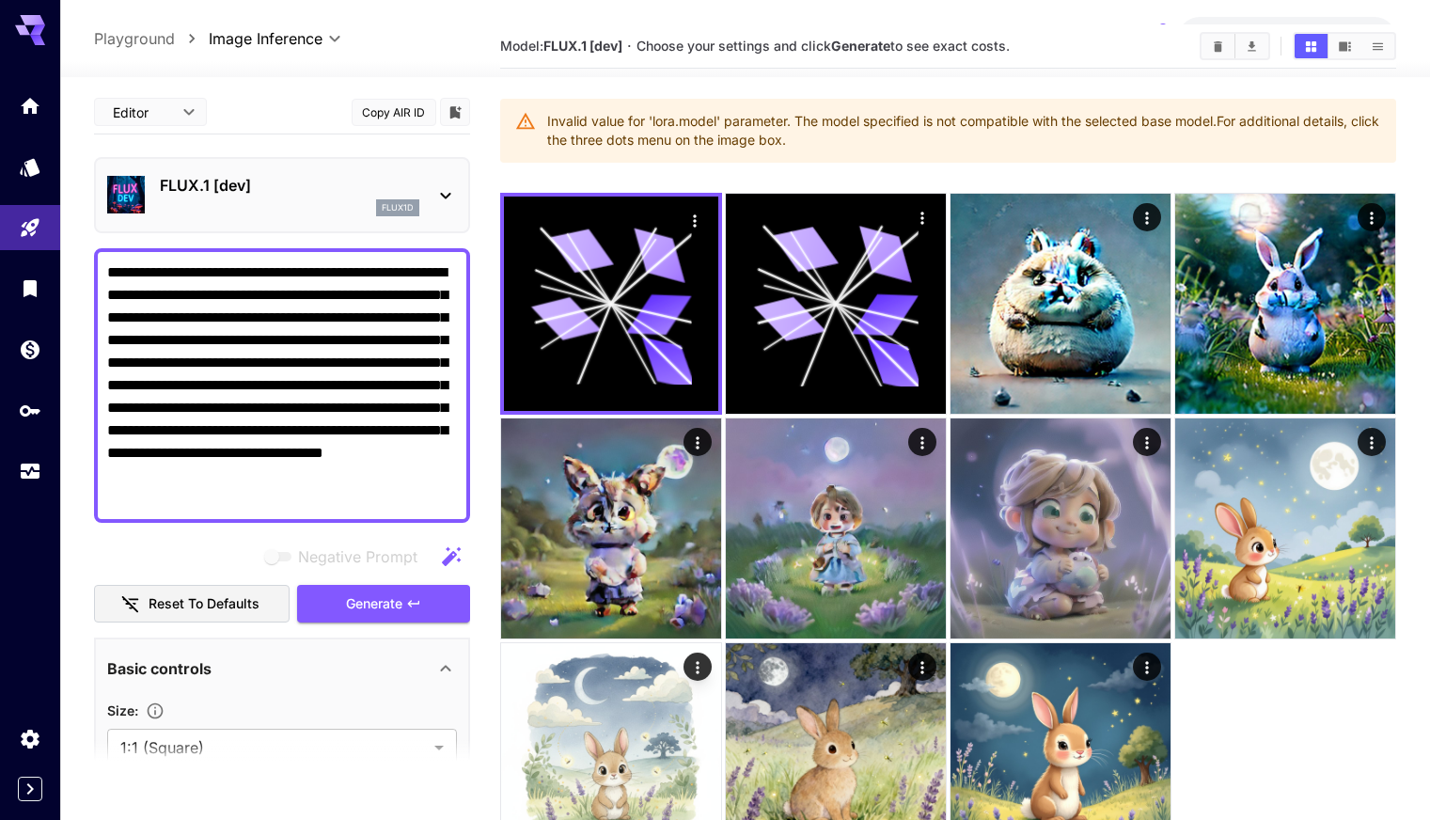
scroll to position [0, 0]
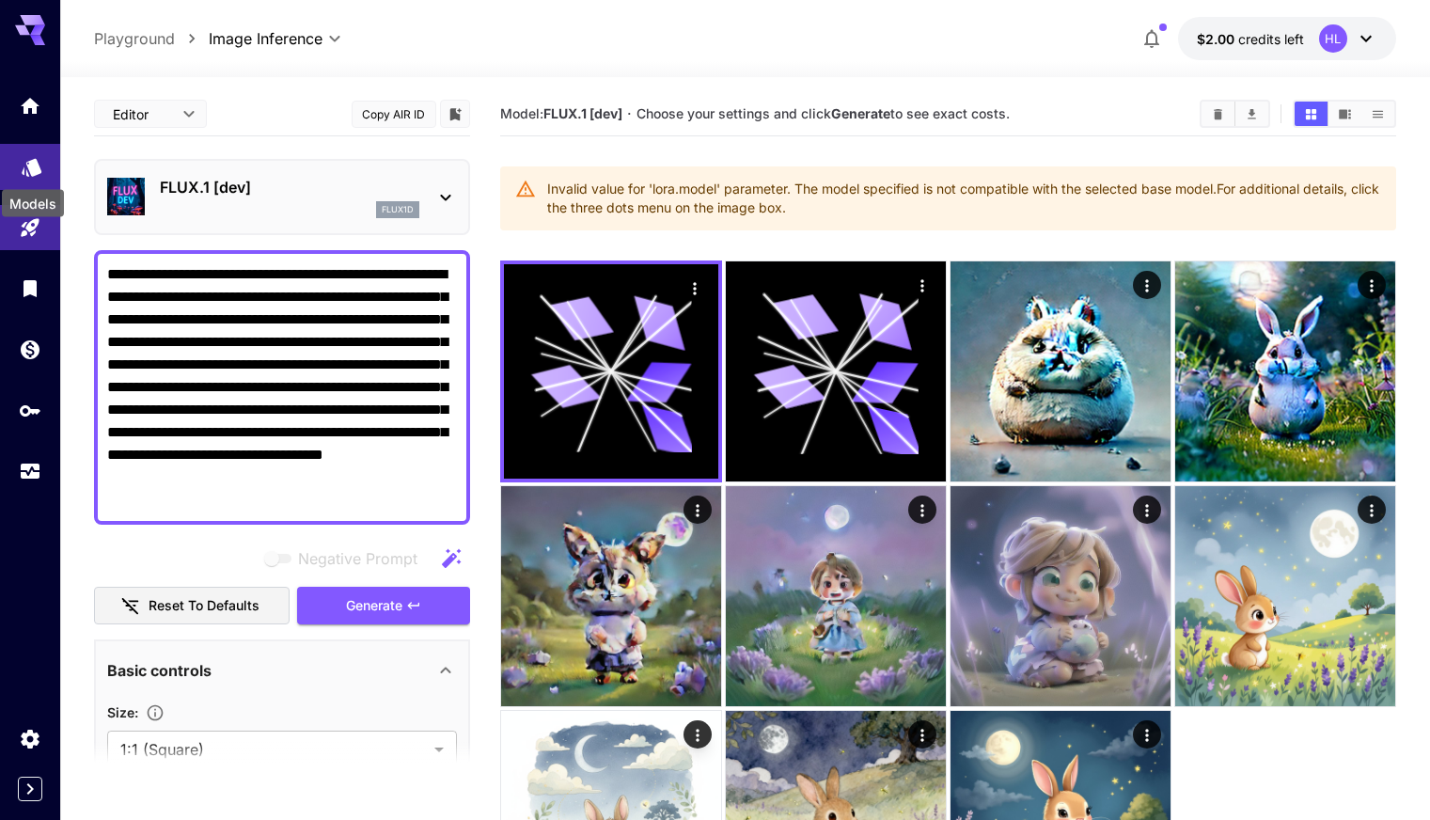
click at [28, 155] on icon "Models" at bounding box center [32, 161] width 23 height 23
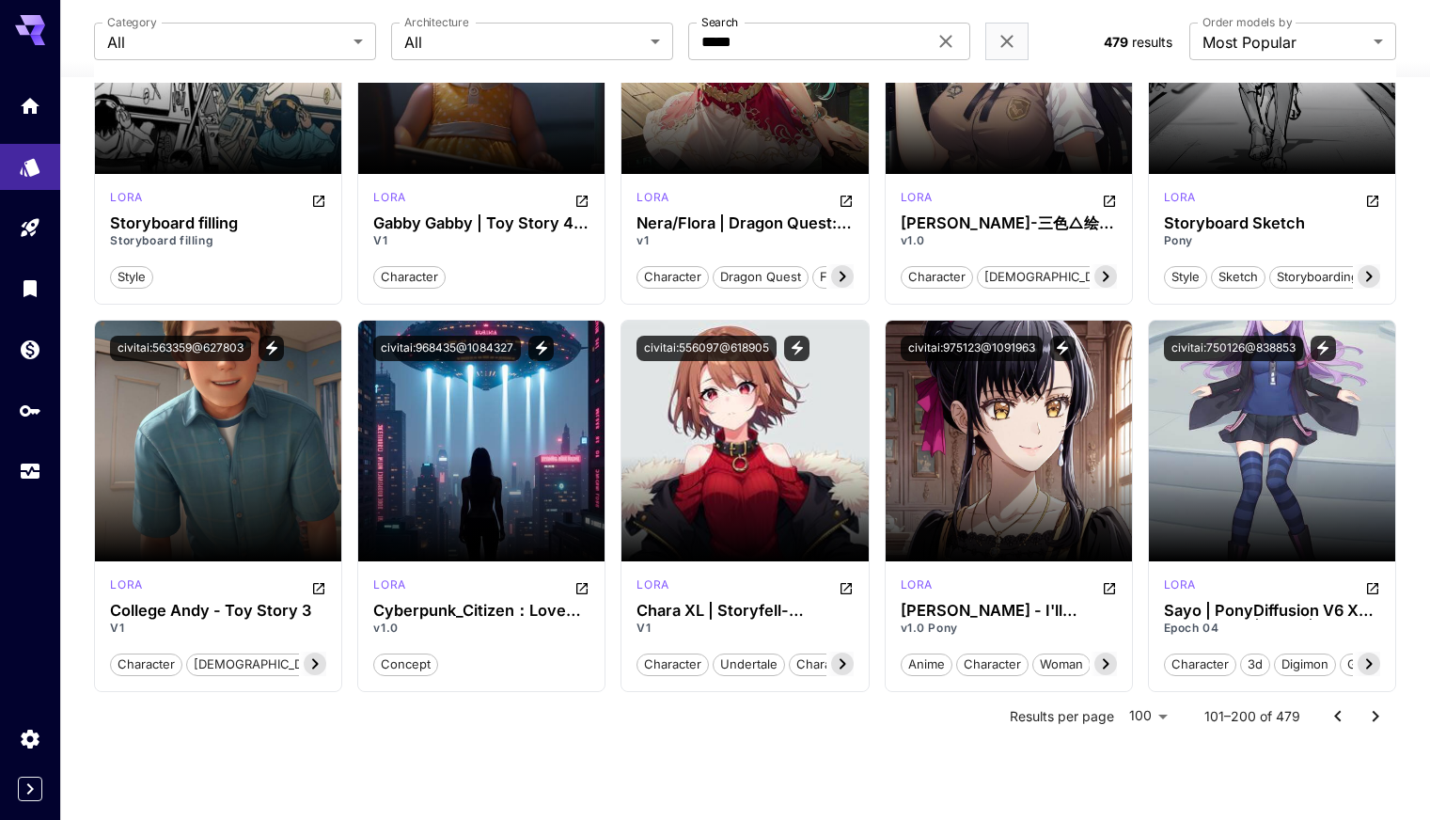
scroll to position [7281, 0]
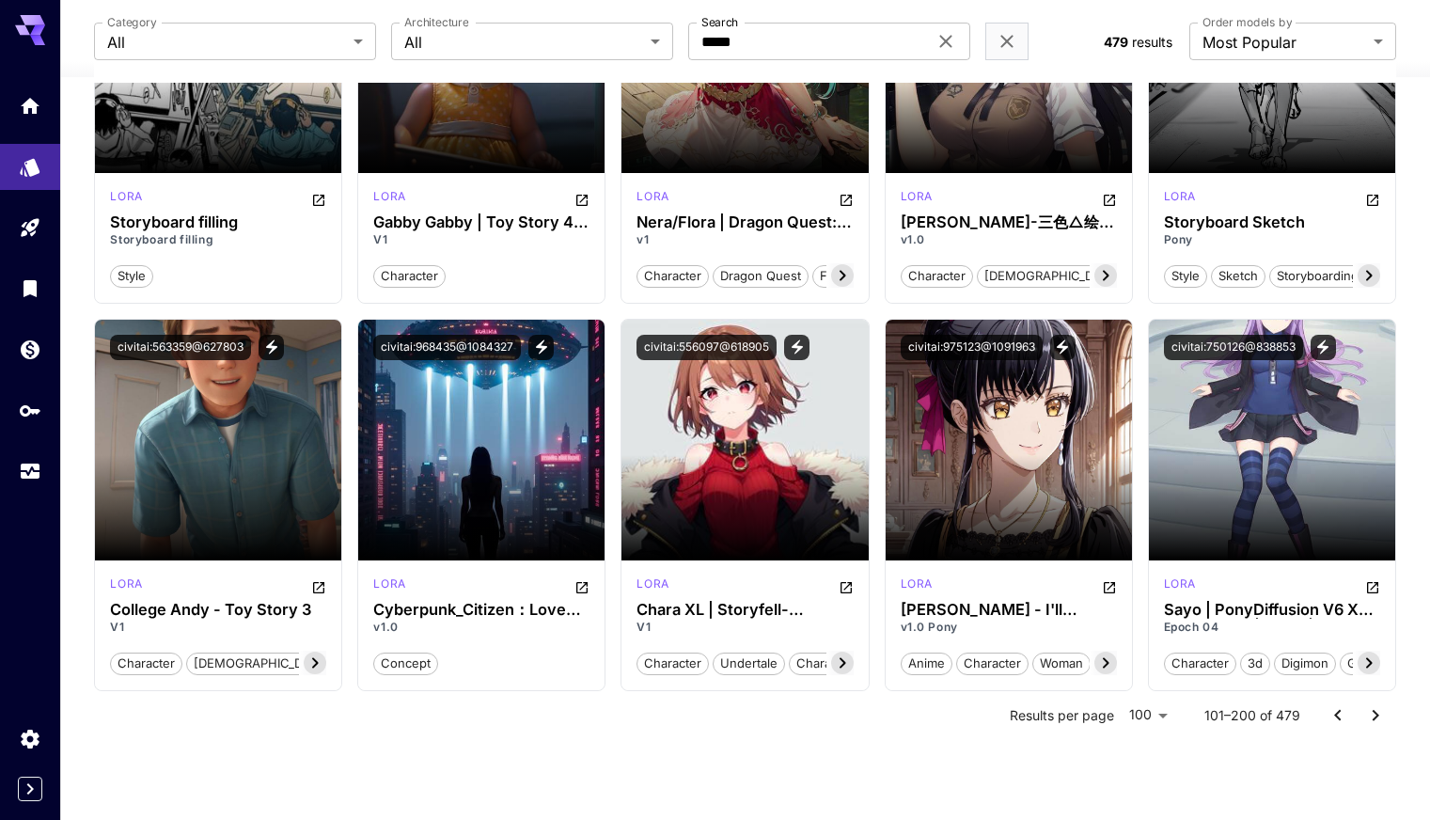
click at [1333, 711] on icon "Go to previous page" at bounding box center [1338, 715] width 23 height 23
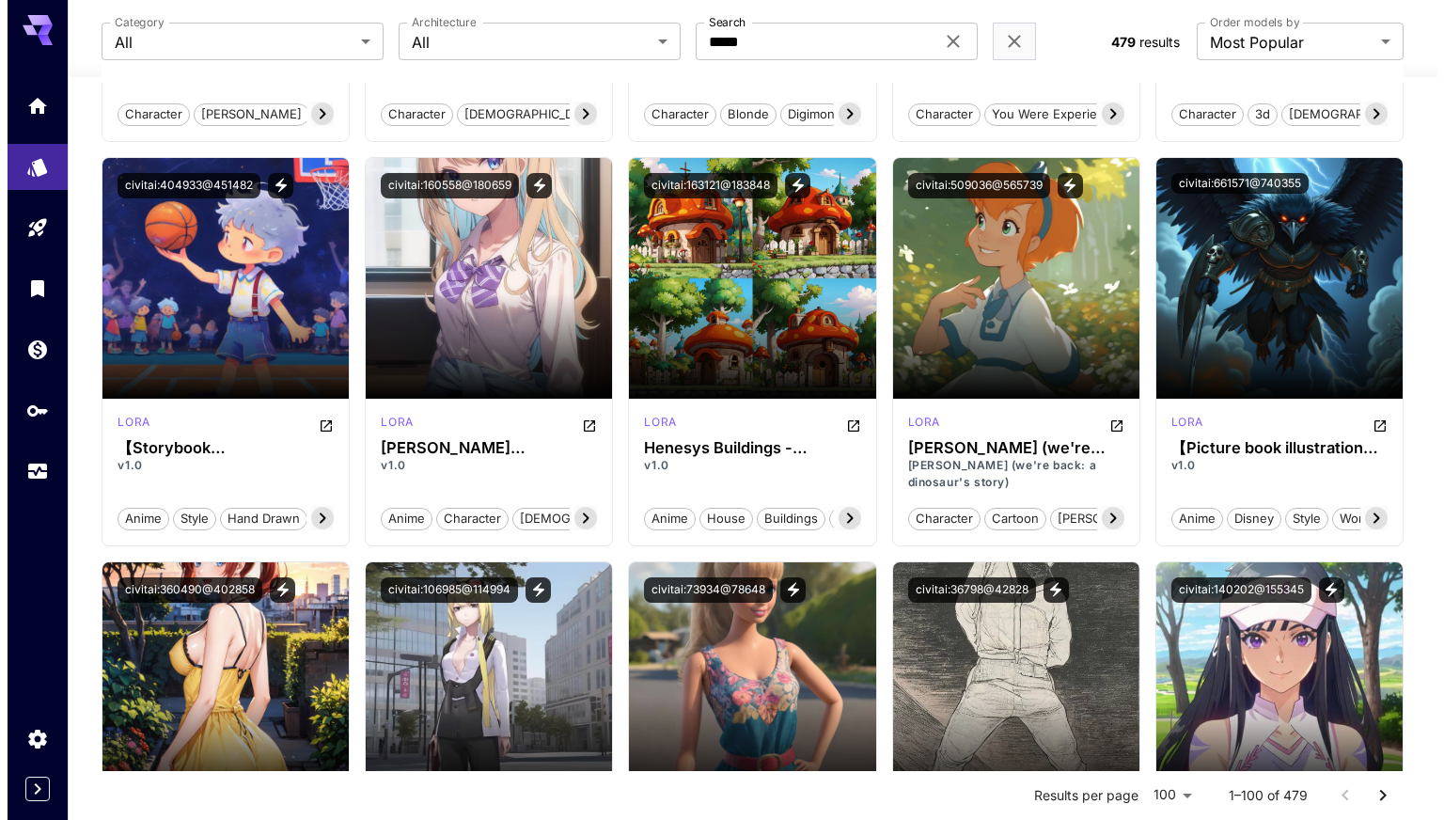
scroll to position [3950, 0]
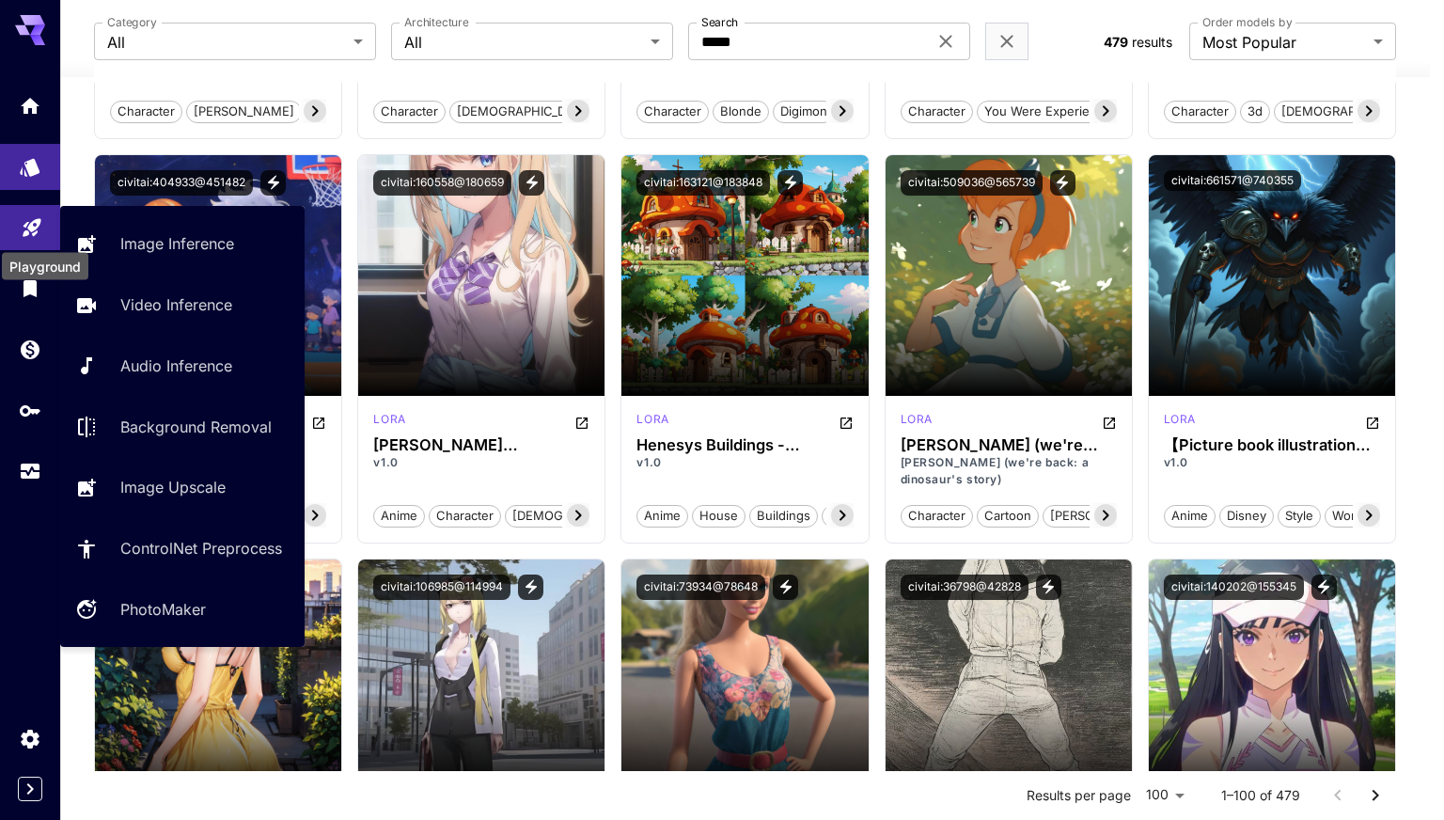
click at [28, 227] on icon "Playground" at bounding box center [32, 225] width 18 height 18
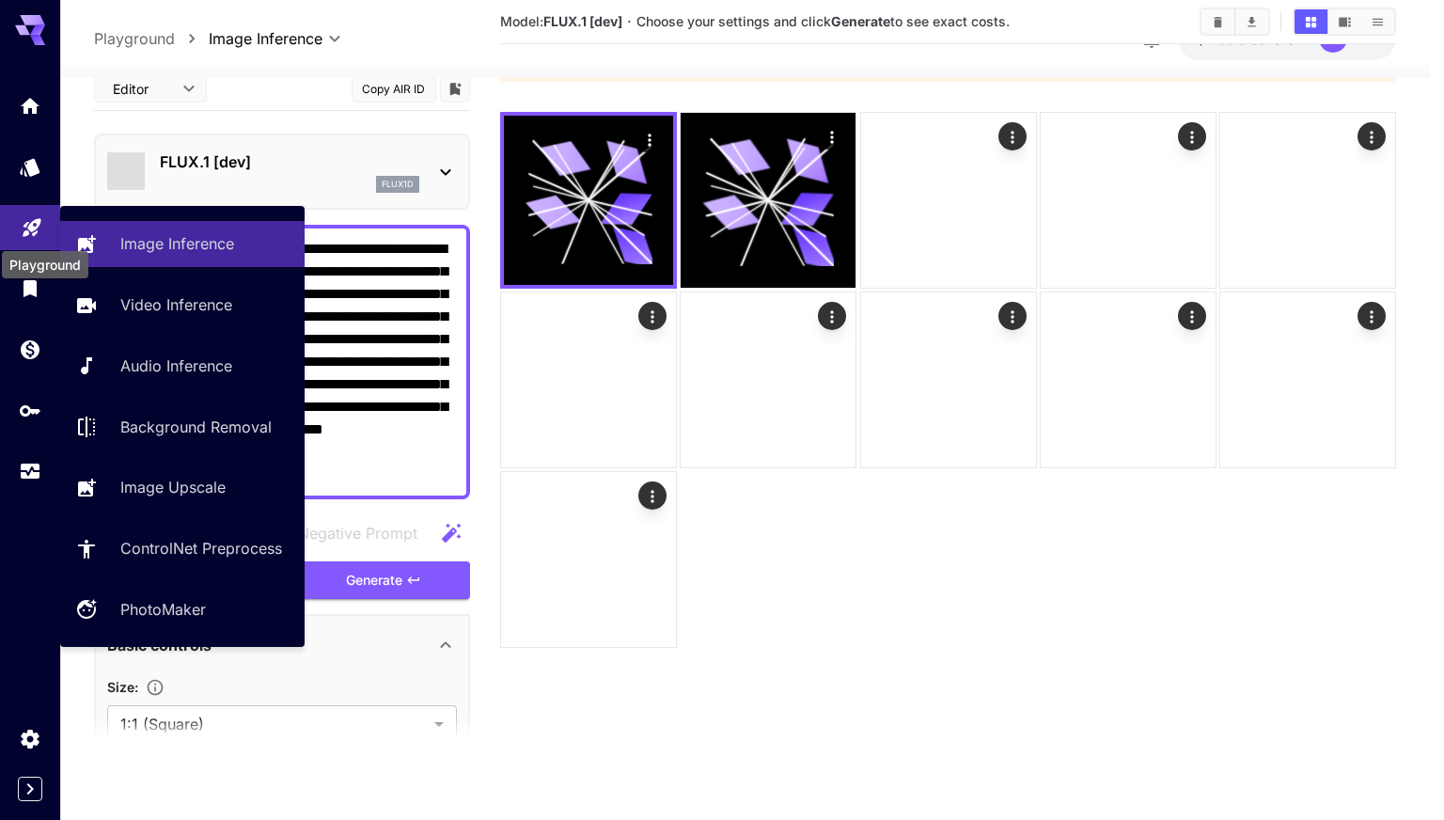
scroll to position [149, 0]
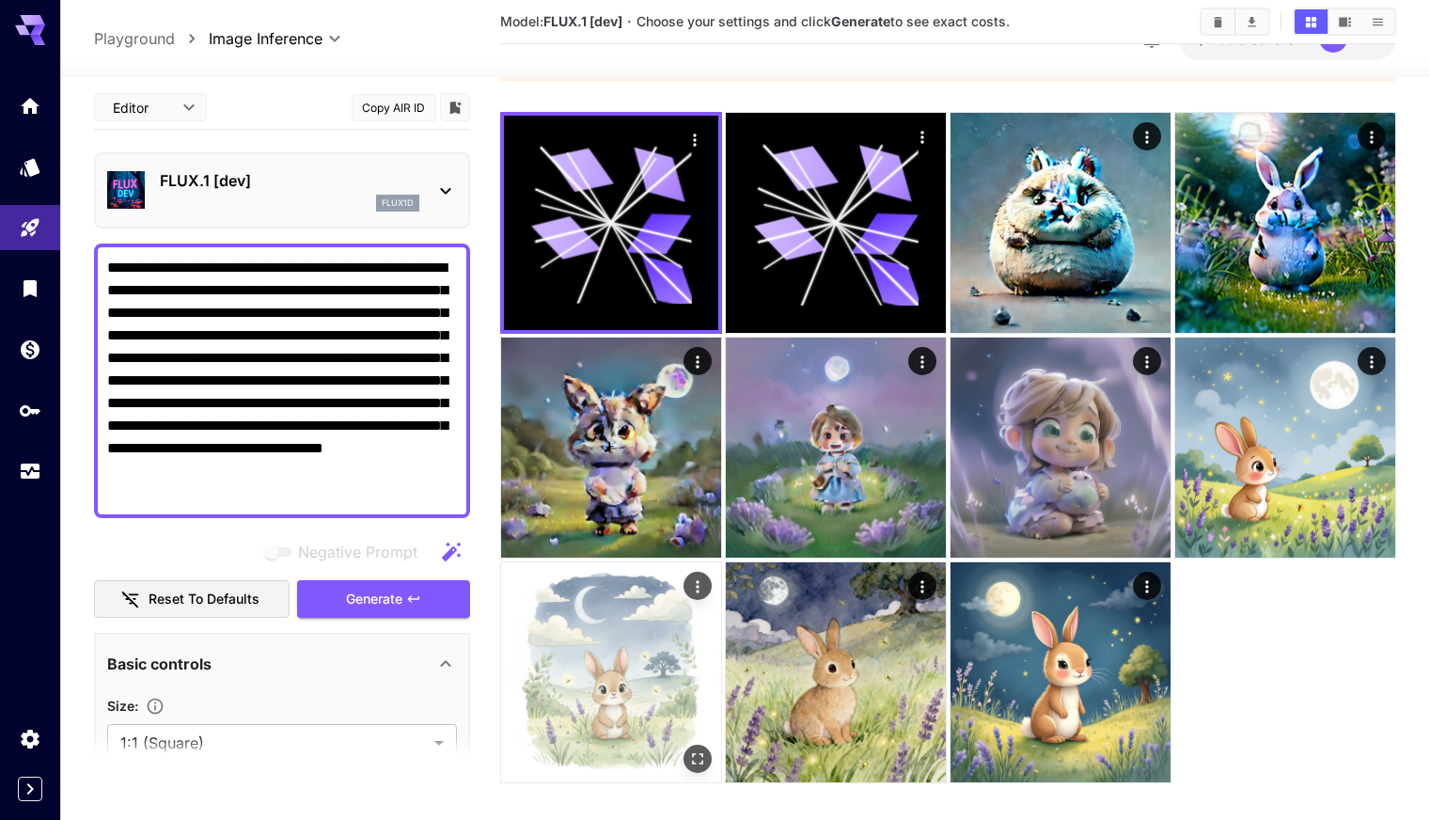
click at [721, 562] on img at bounding box center [611, 672] width 220 height 220
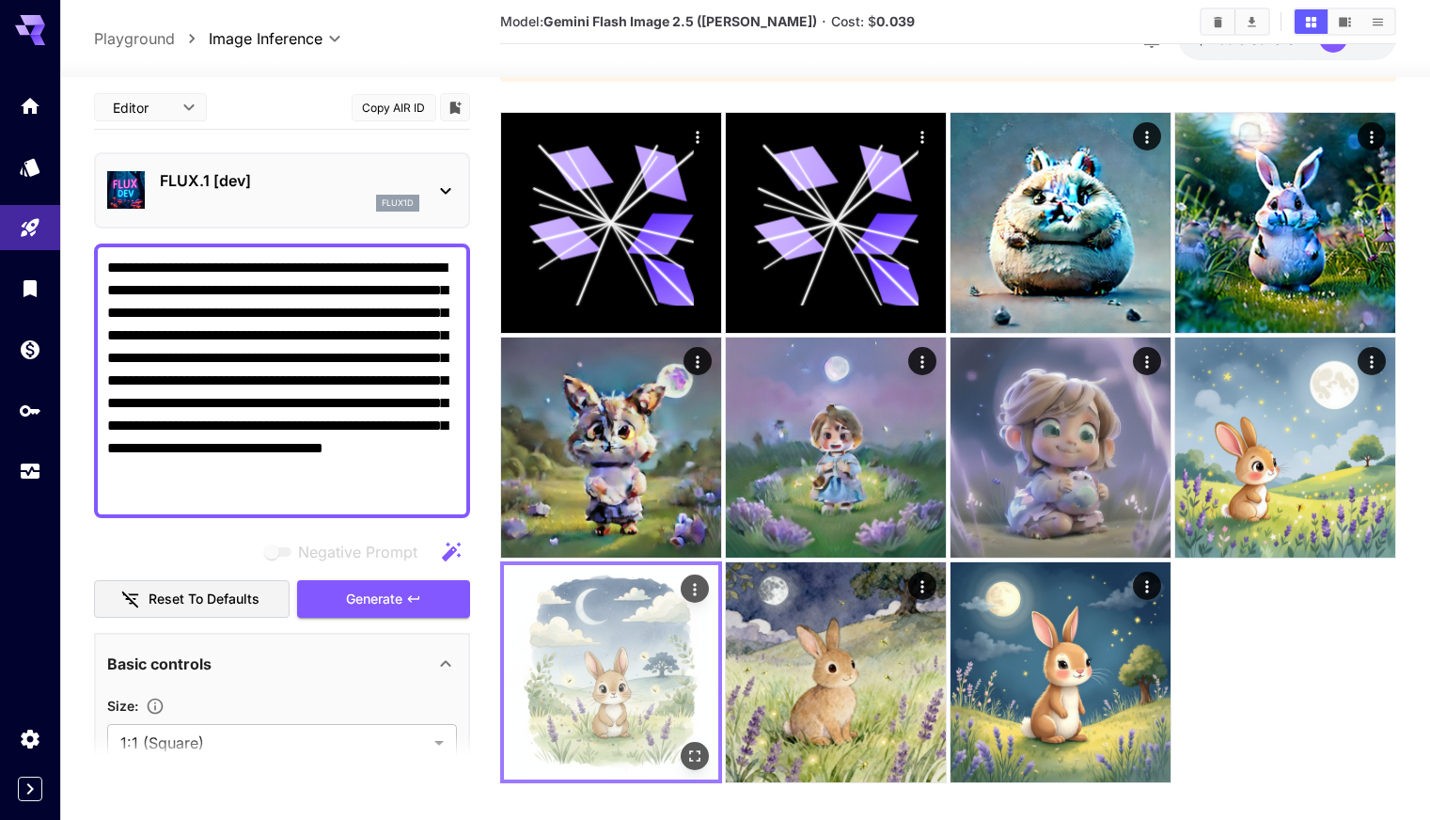
click at [704, 579] on icon "Actions" at bounding box center [695, 588] width 19 height 19
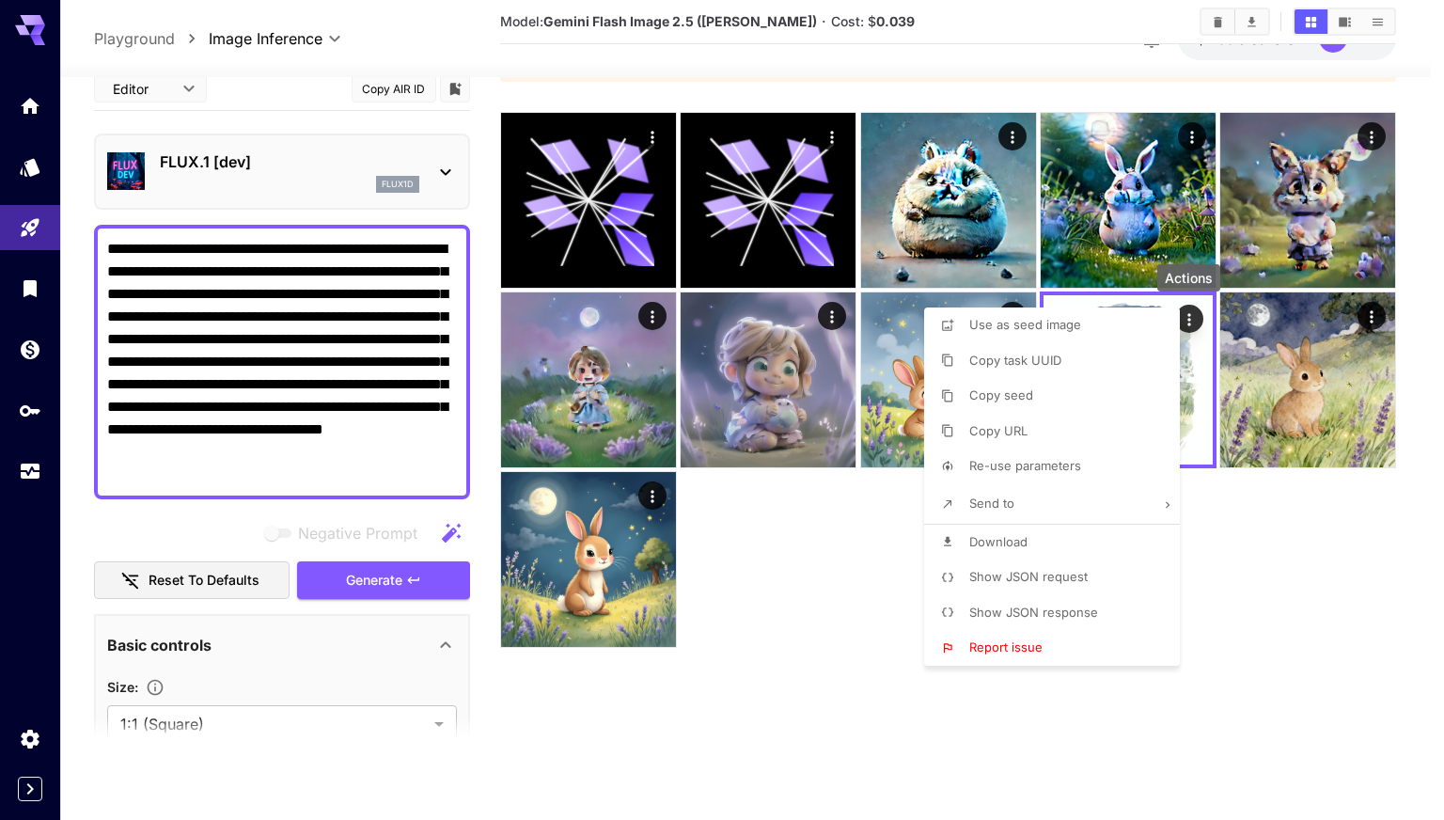
click at [1084, 614] on span "Show JSON response" at bounding box center [1034, 612] width 129 height 15
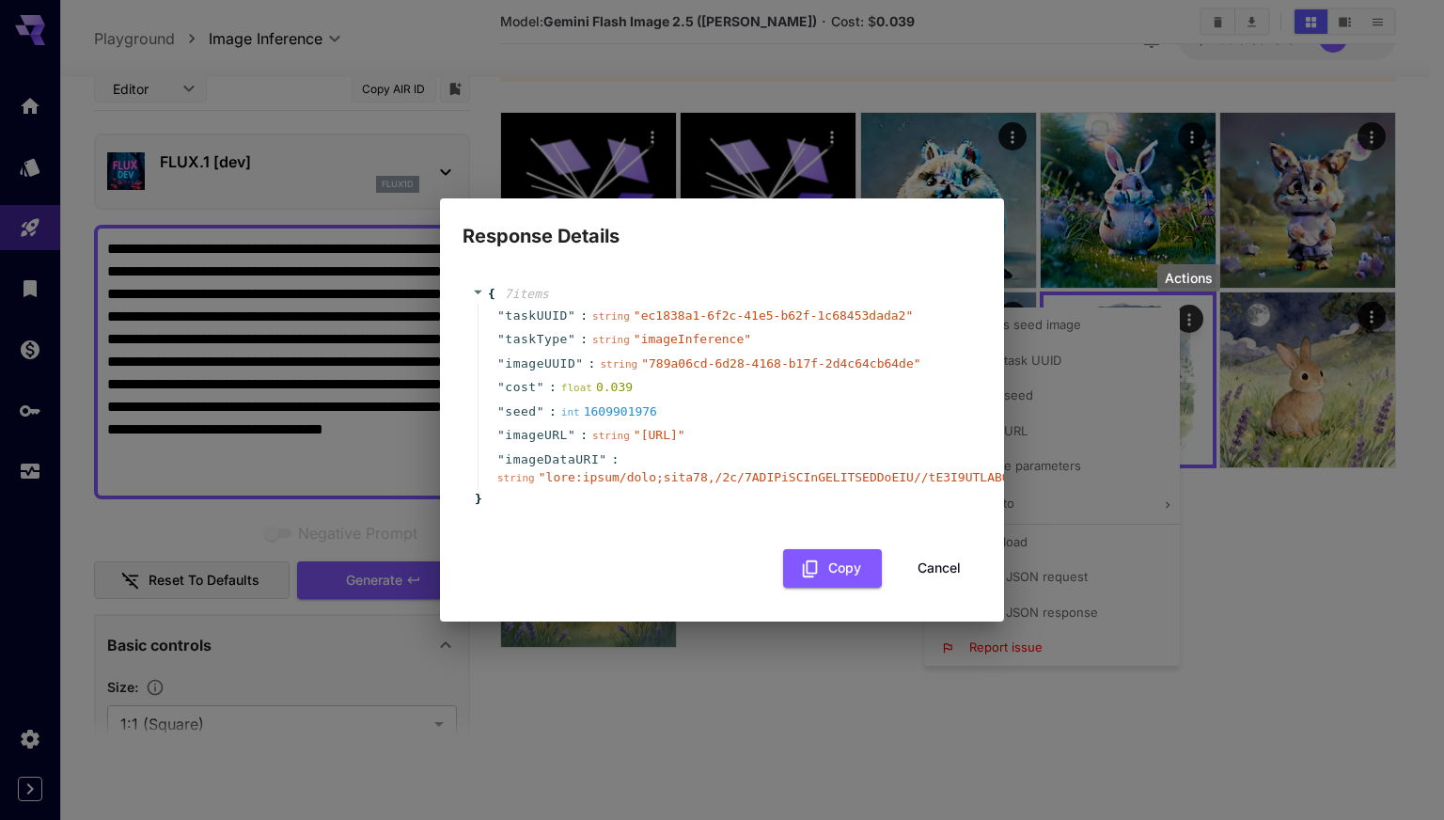
click at [931, 576] on button "Cancel" at bounding box center [939, 568] width 85 height 39
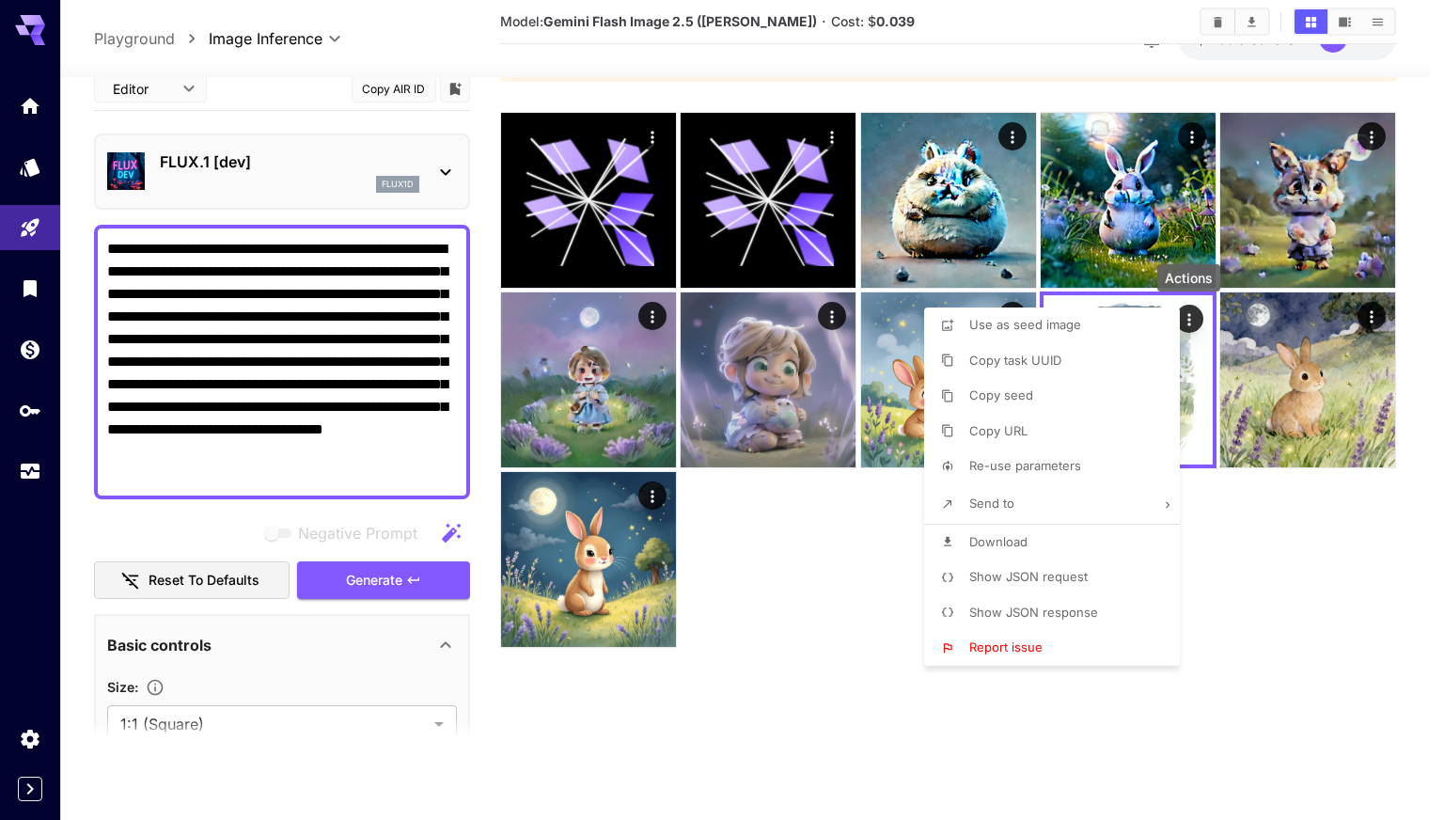
click at [1062, 577] on span "Show JSON request" at bounding box center [1029, 576] width 118 height 15
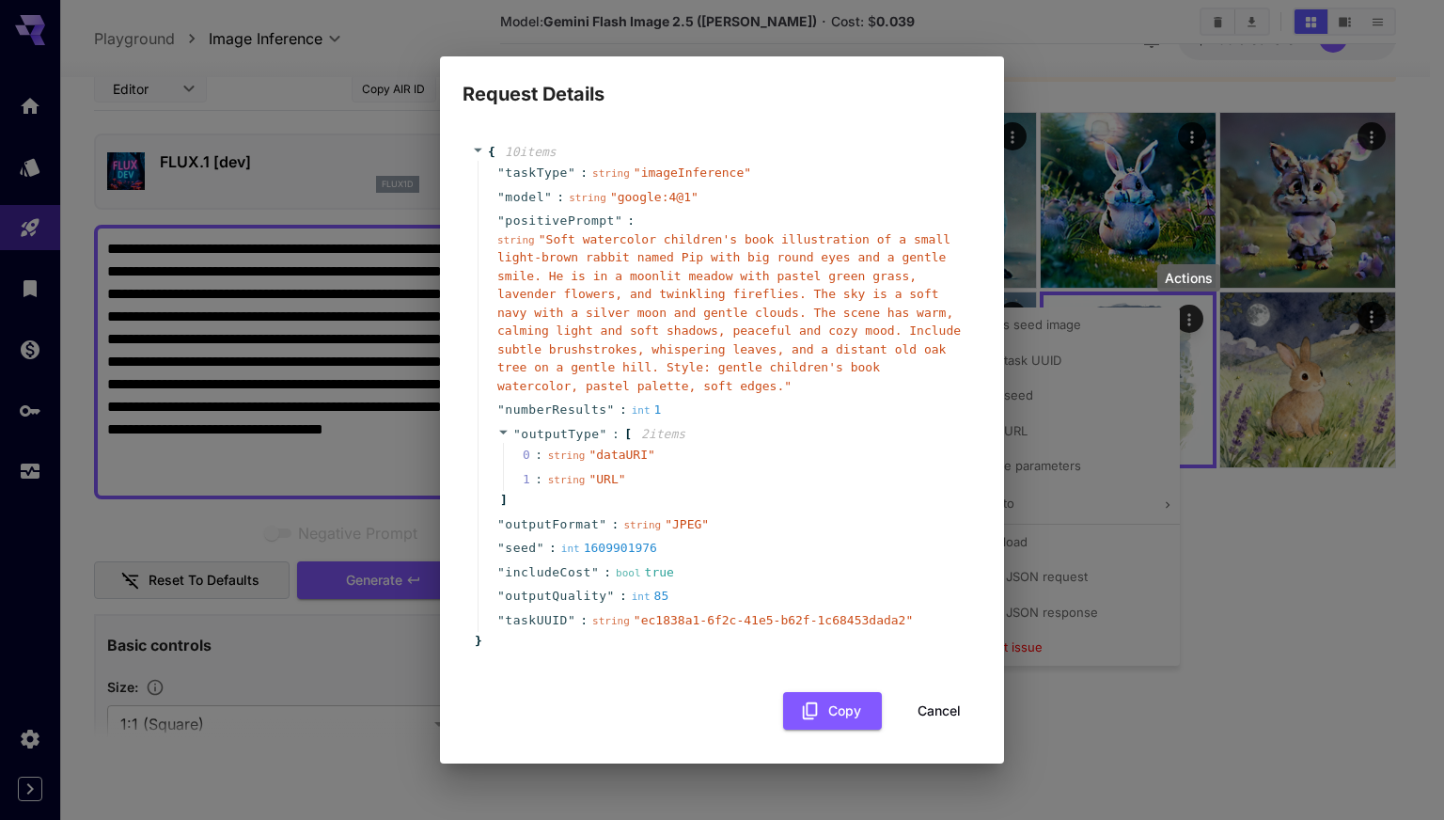
click at [939, 702] on button "Cancel" at bounding box center [939, 711] width 85 height 39
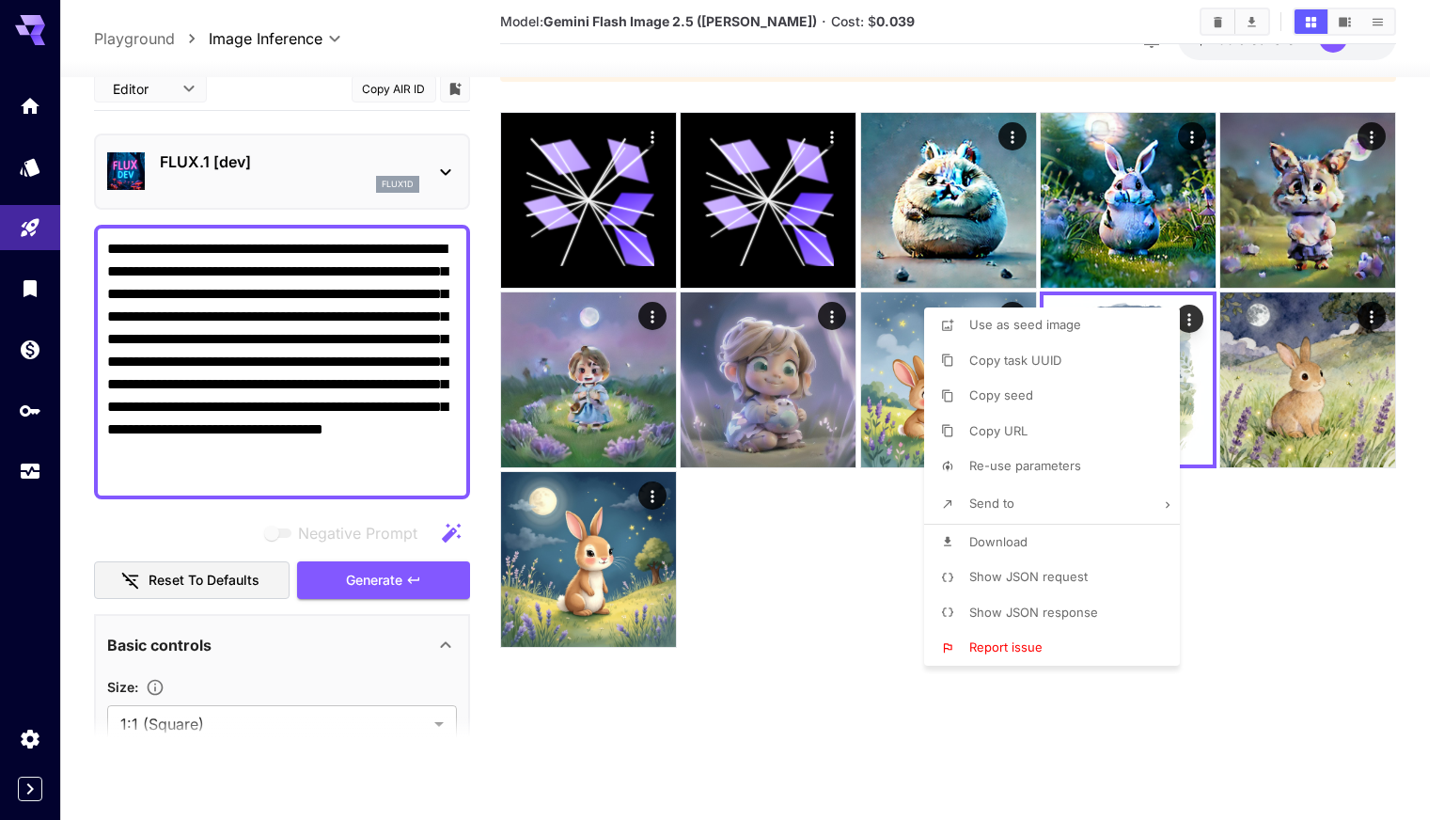
click at [1291, 585] on div at bounding box center [722, 410] width 1444 height 820
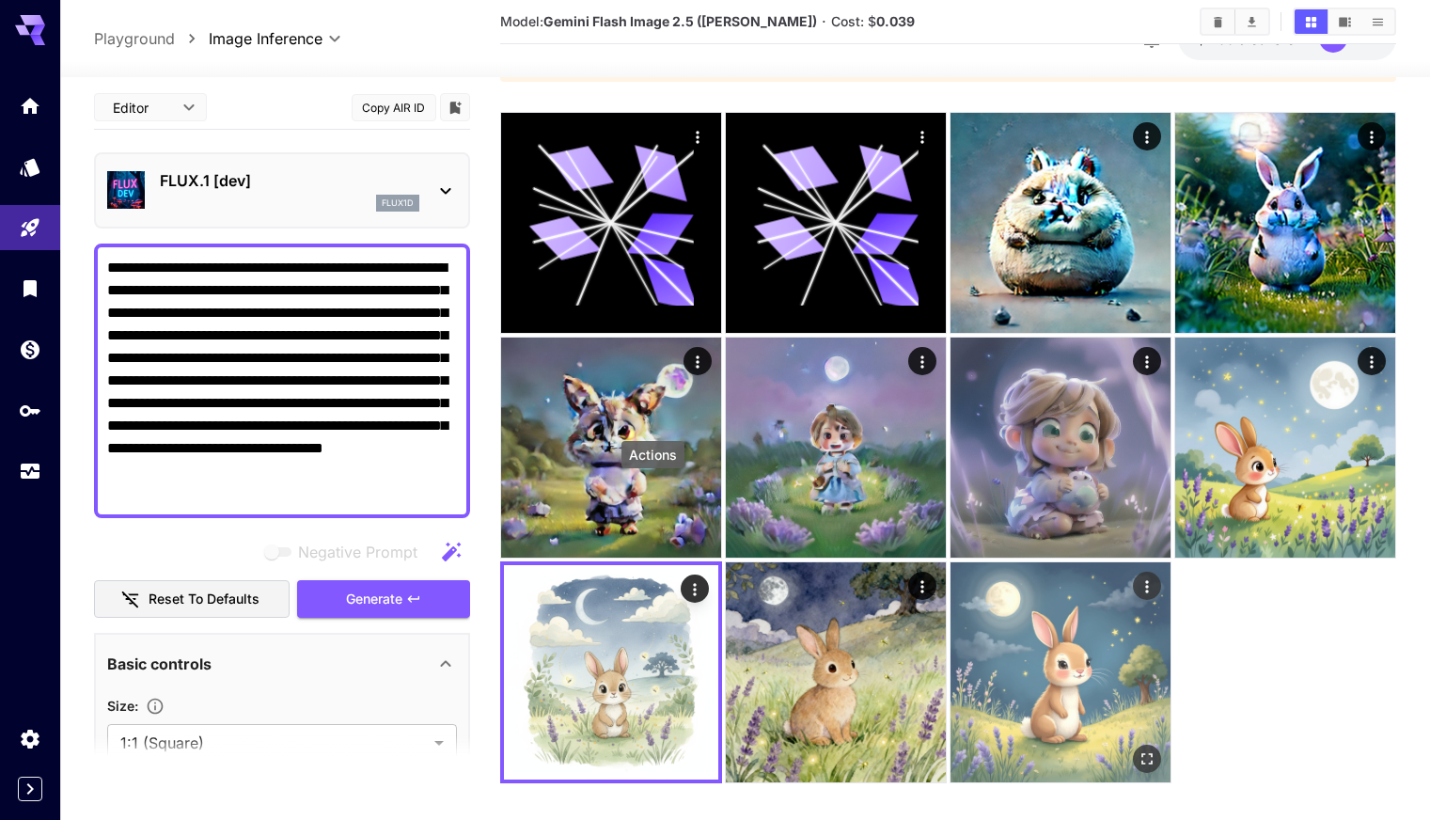
click at [1145, 580] on icon "Actions" at bounding box center [1146, 586] width 3 height 12
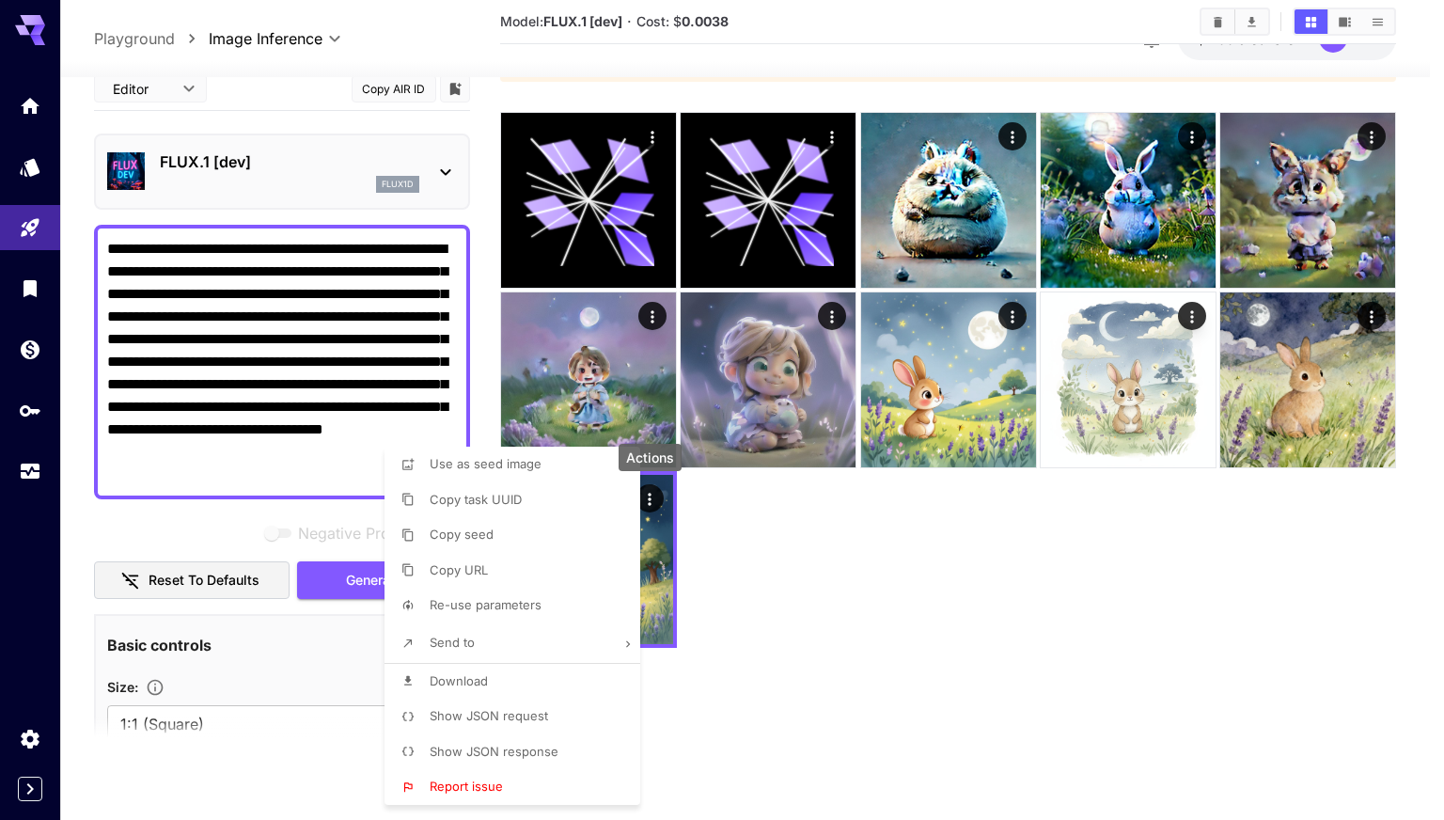
click at [517, 710] on span "Show JSON request" at bounding box center [489, 715] width 118 height 15
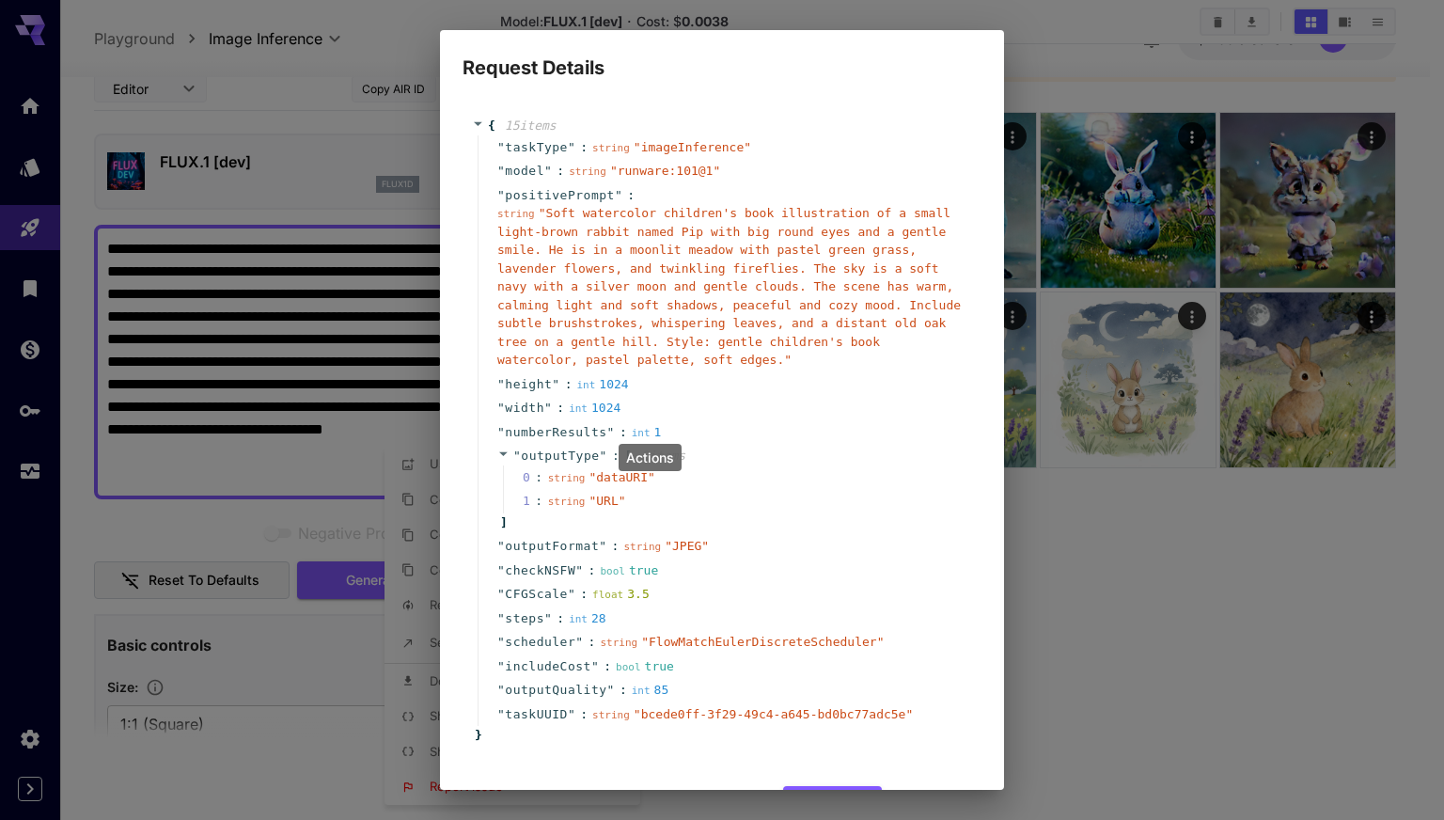
click at [1169, 618] on div "Request Details { 15 item s " taskType " : string " imageInference " " model " …" at bounding box center [722, 410] width 1444 height 820
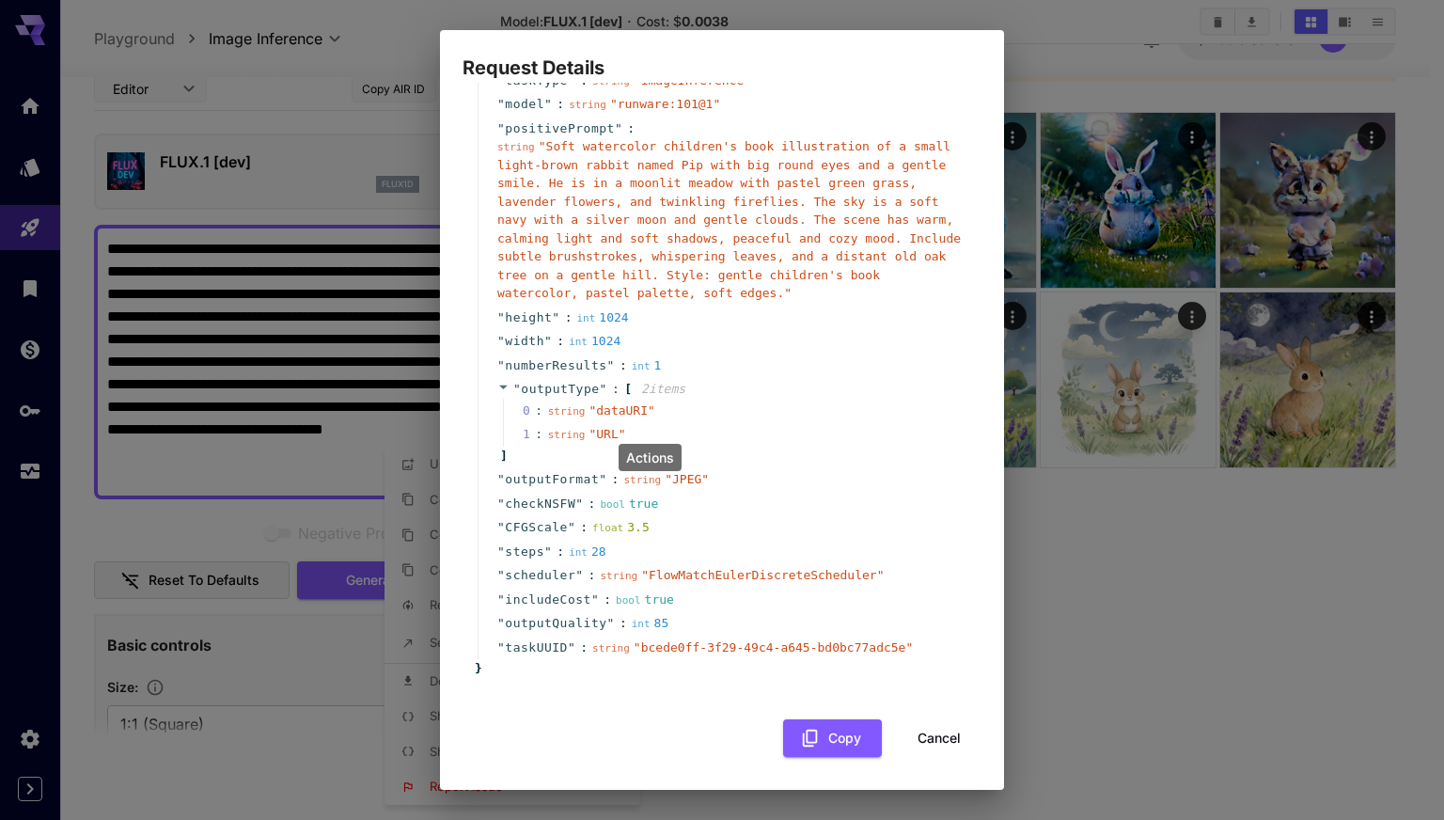
scroll to position [68, 0]
click at [922, 740] on button "Cancel" at bounding box center [939, 737] width 85 height 39
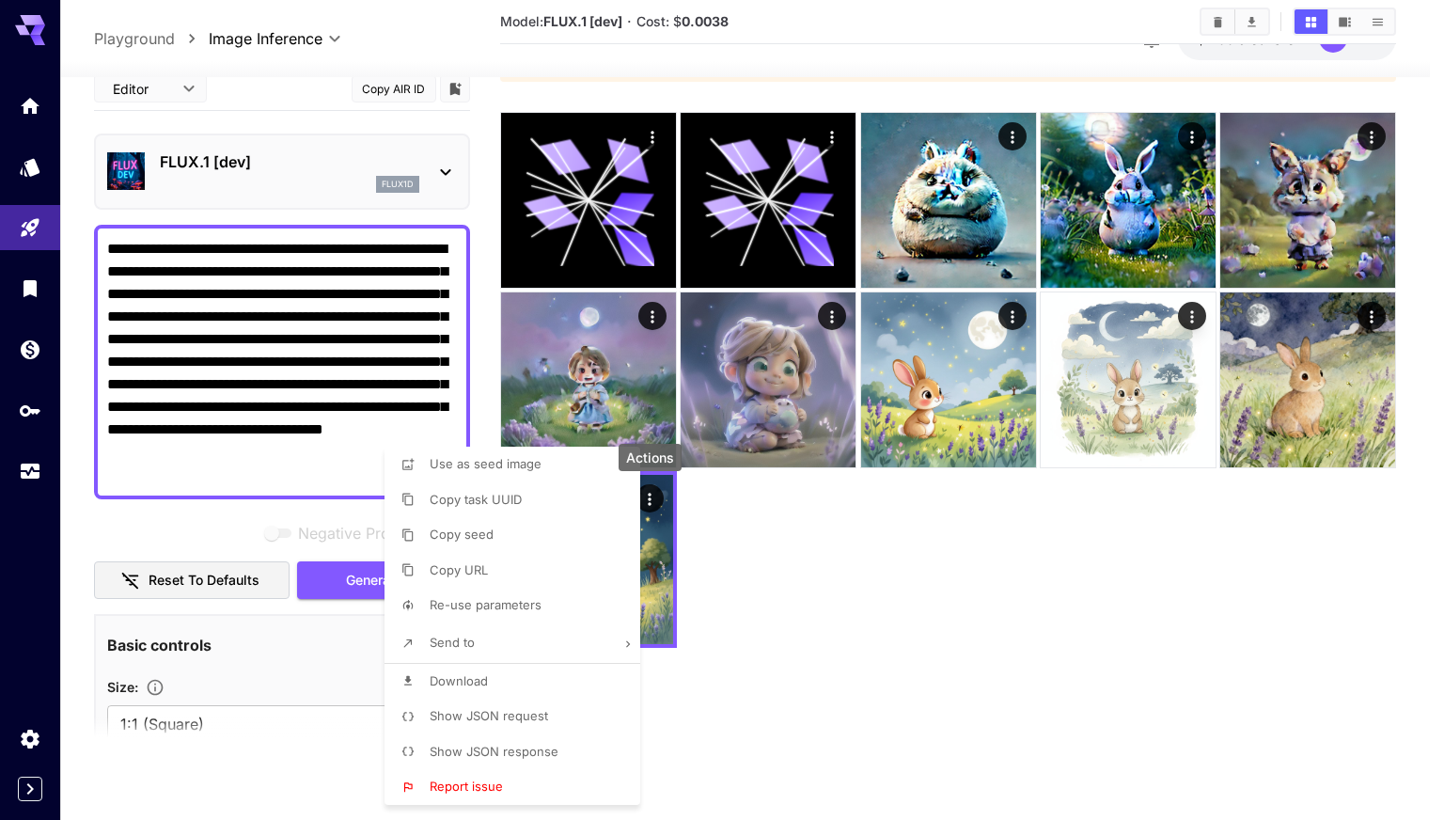
click at [899, 591] on div at bounding box center [722, 410] width 1444 height 820
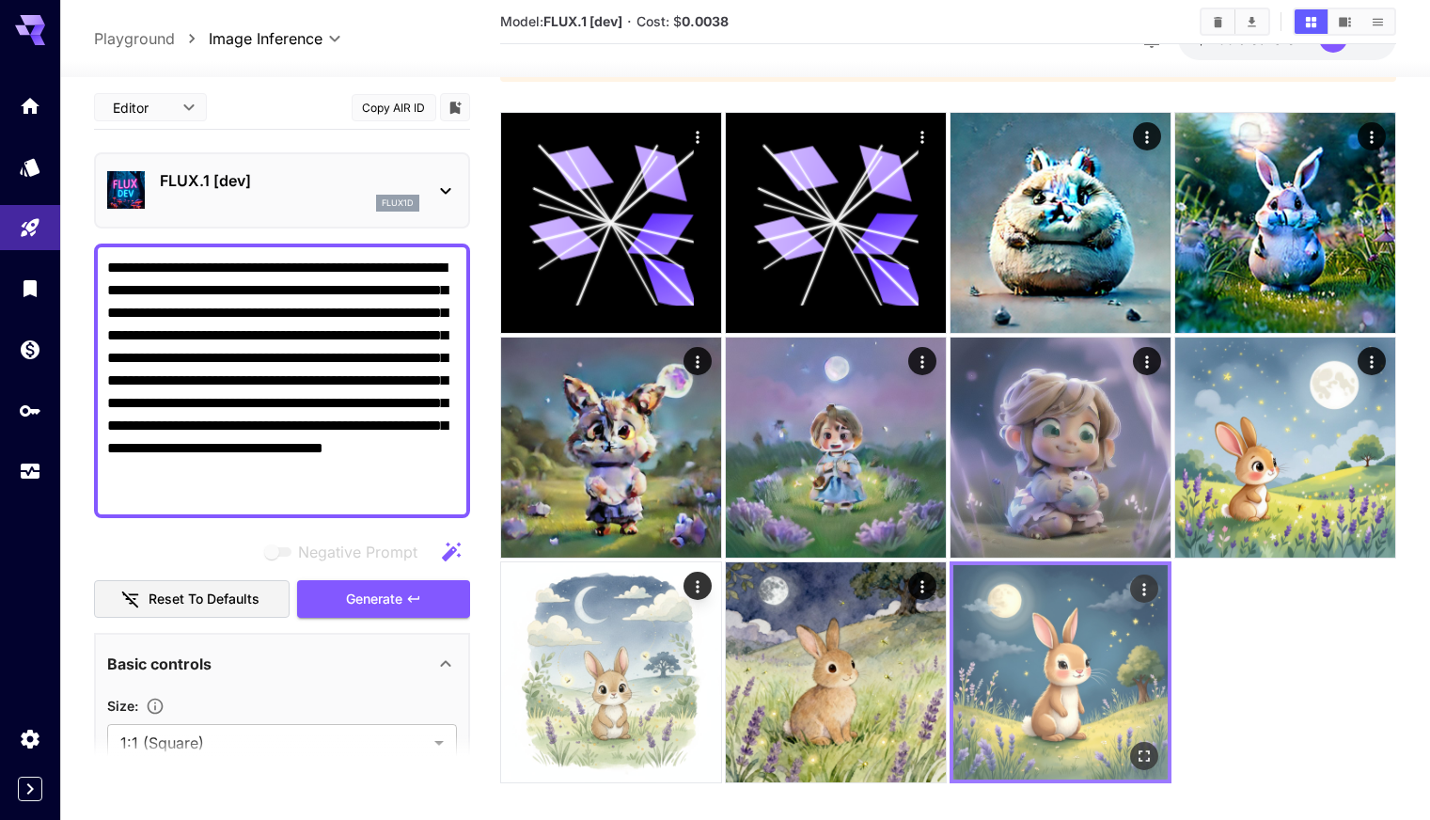
click at [954, 565] on img at bounding box center [1061, 672] width 214 height 214
click at [1135, 579] on icon "Actions" at bounding box center [1144, 588] width 19 height 19
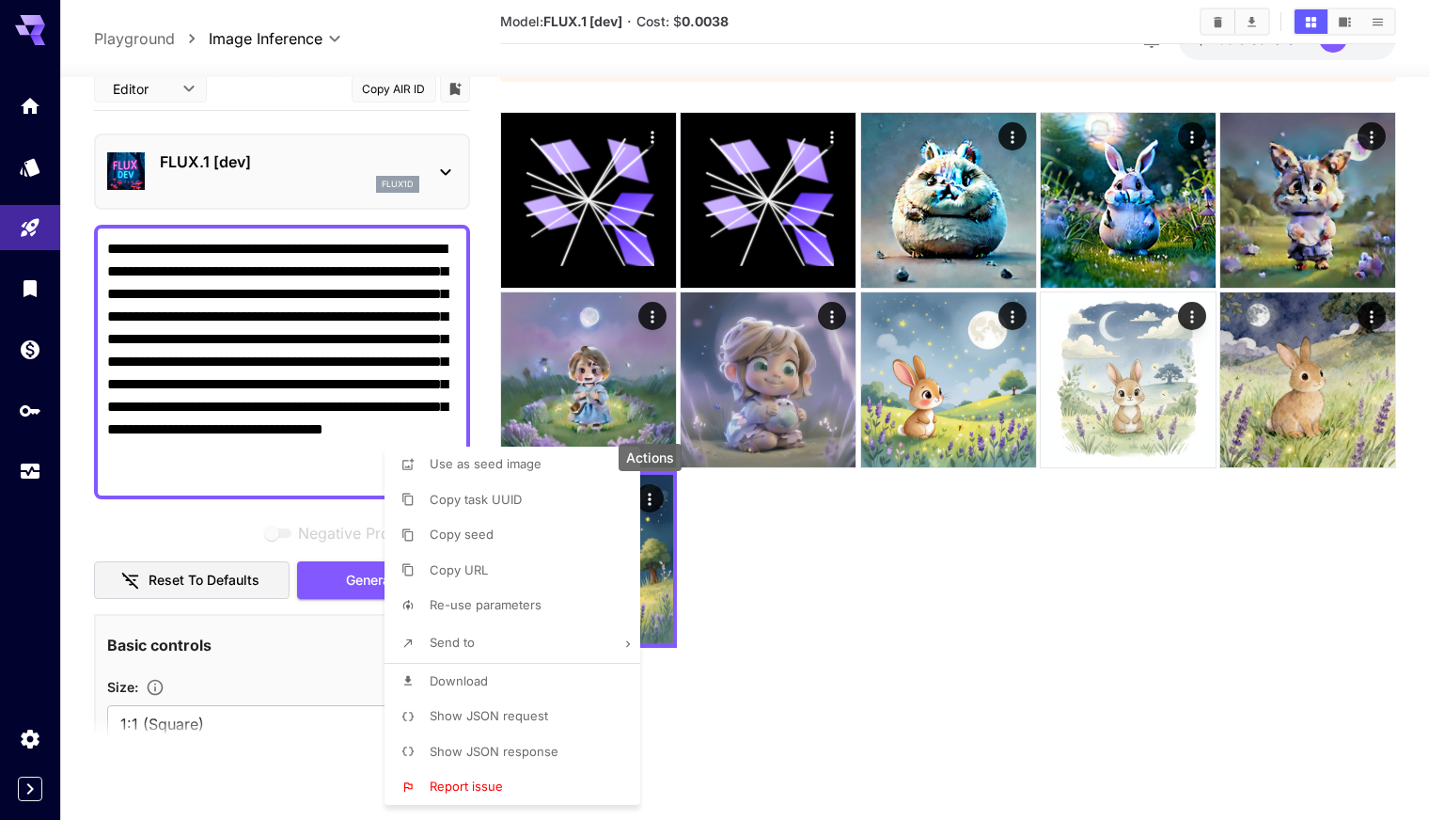
click at [817, 611] on div at bounding box center [722, 410] width 1444 height 820
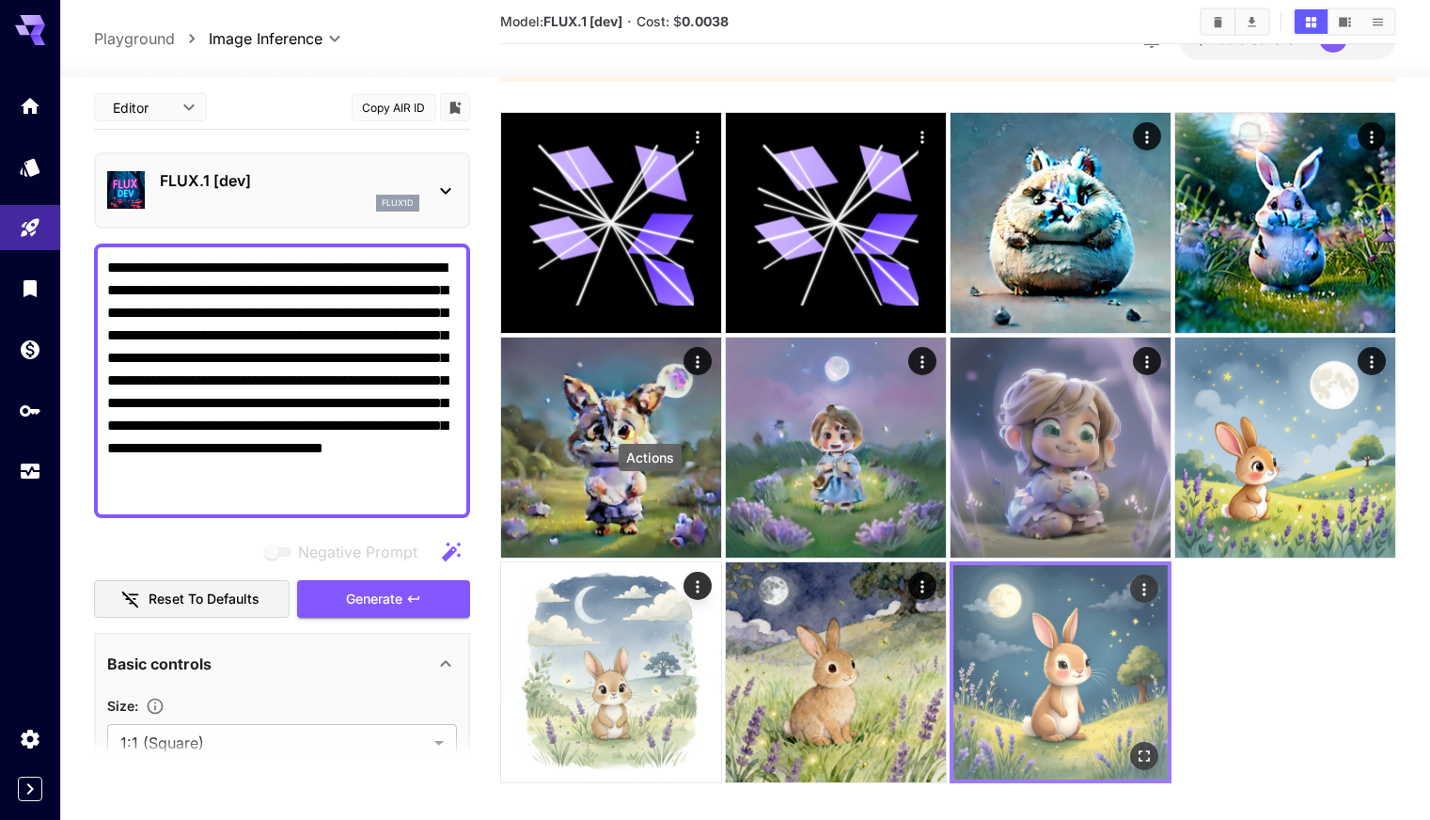
click at [1130, 575] on button "Actions" at bounding box center [1144, 589] width 28 height 28
click at [1143, 583] on icon "Actions" at bounding box center [1144, 589] width 3 height 12
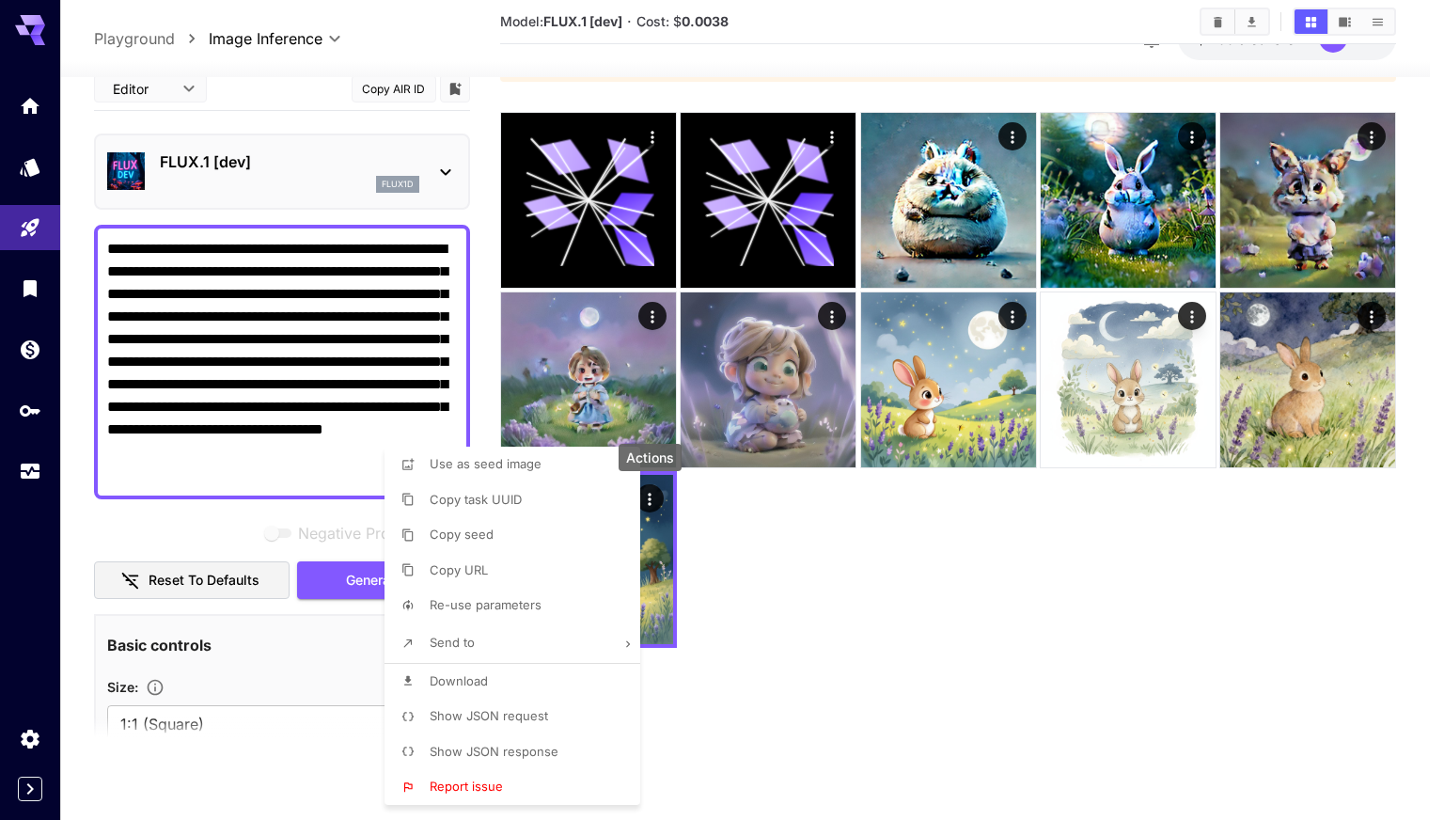
click at [532, 716] on span "Show JSON request" at bounding box center [489, 715] width 118 height 15
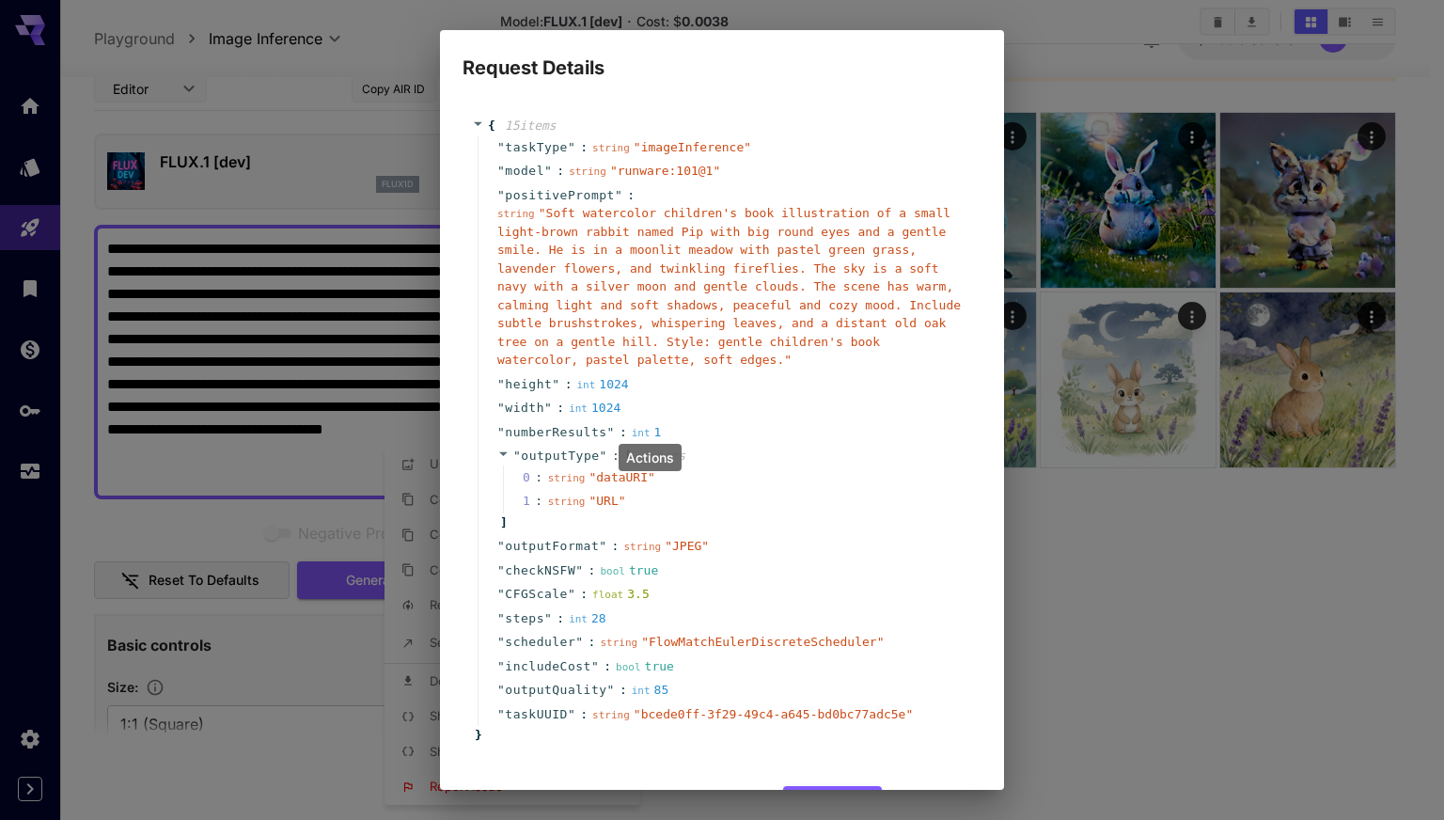
click at [610, 166] on span "" runware:101@1 "" at bounding box center [665, 171] width 110 height 14
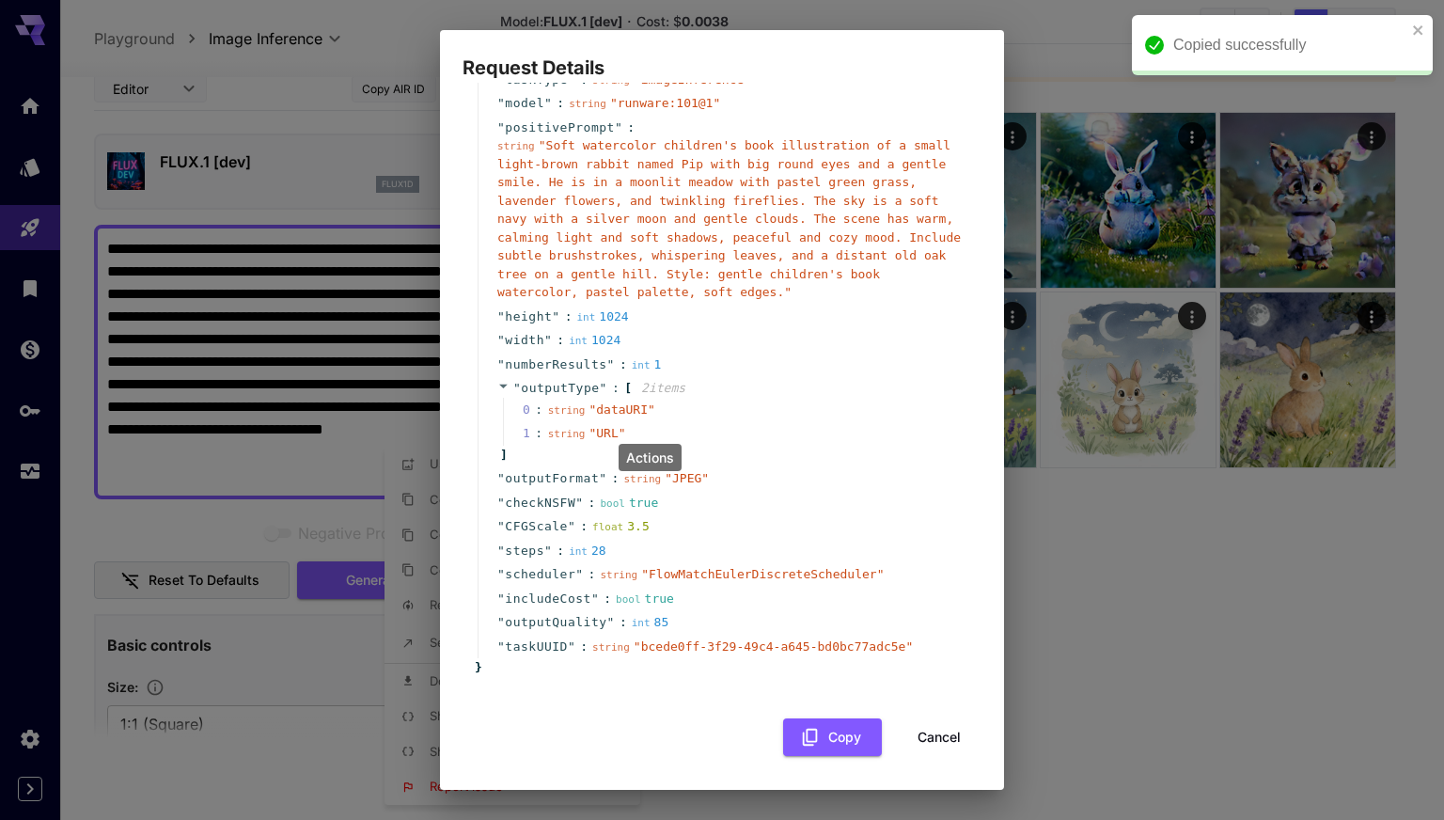
click at [1159, 654] on div "Request Details { 15 item s " taskType " : string " imageInference " " model " …" at bounding box center [722, 410] width 1444 height 820
click at [932, 733] on button "Cancel" at bounding box center [939, 737] width 85 height 39
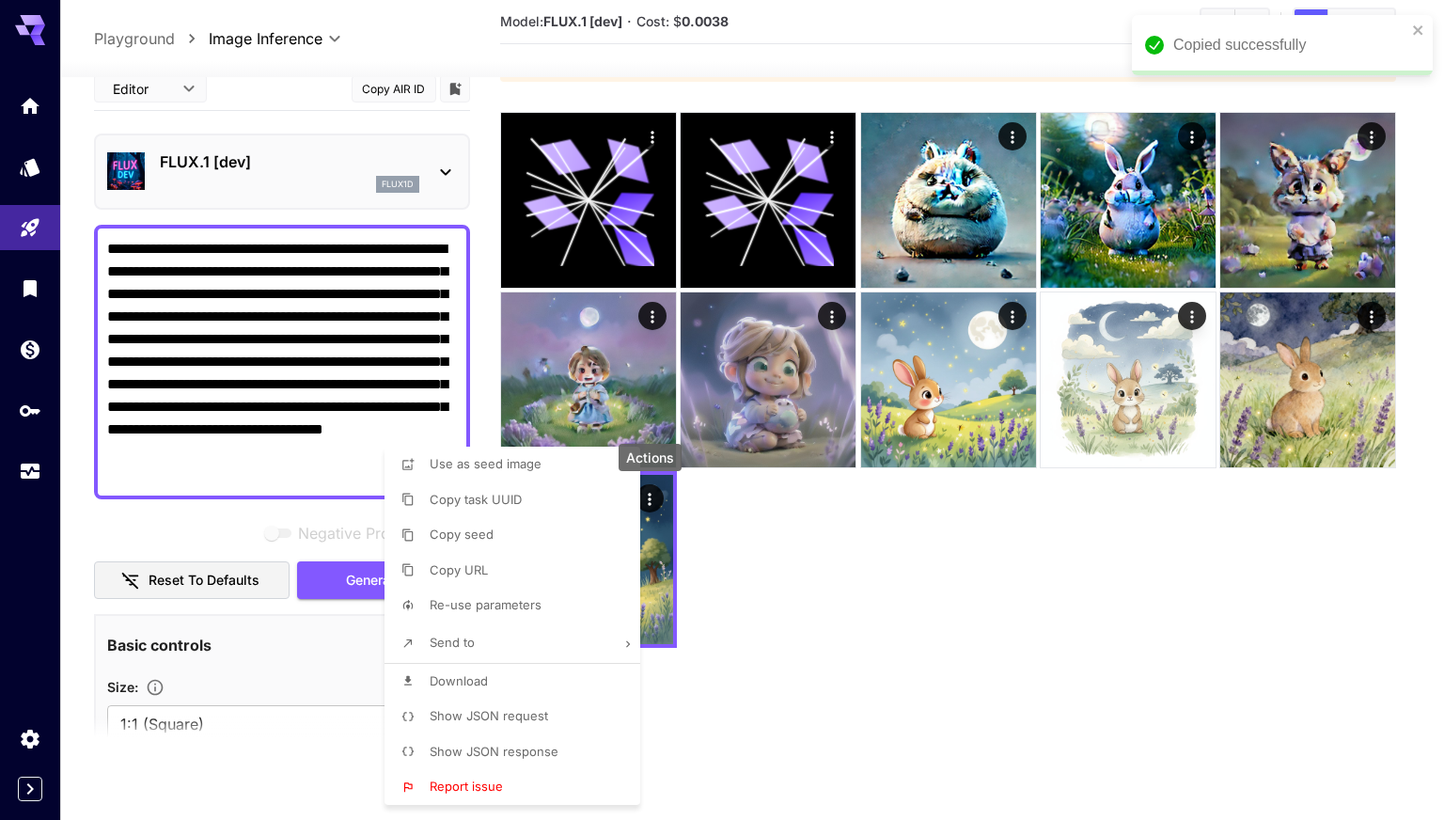
click at [24, 289] on div at bounding box center [722, 410] width 1444 height 820
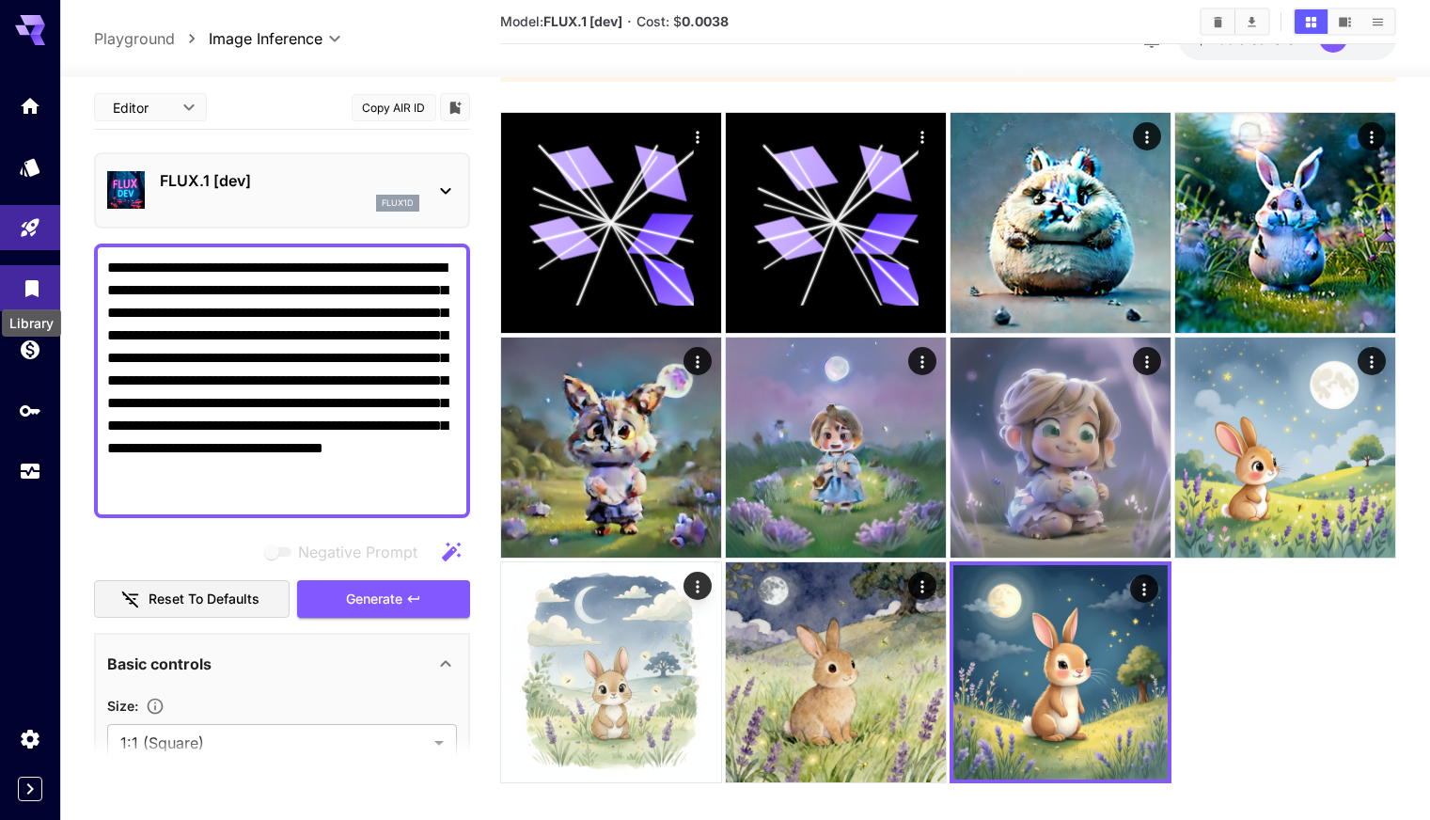
click at [33, 287] on icon "Library" at bounding box center [31, 283] width 13 height 17
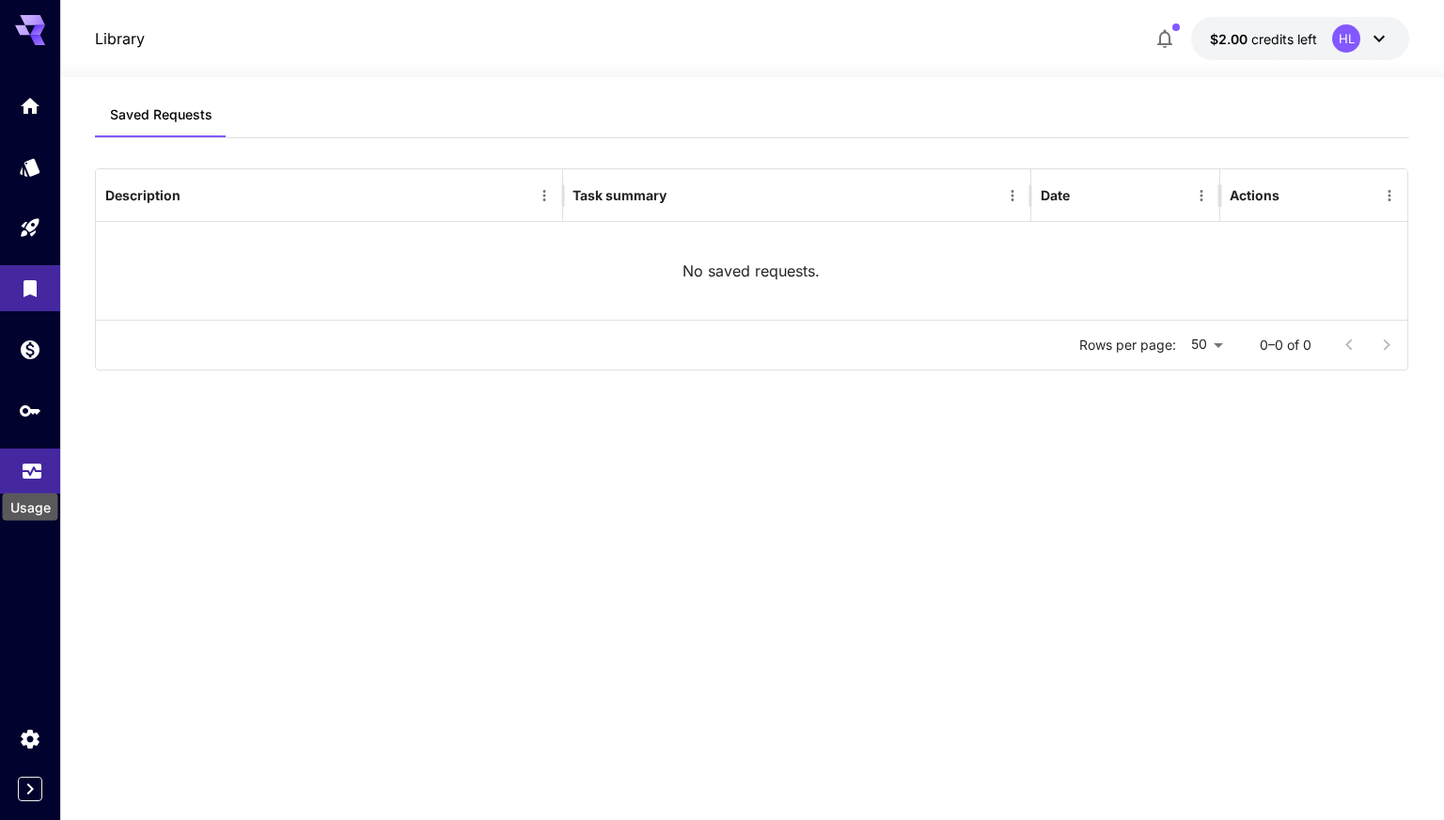
click at [25, 470] on icon "Usage" at bounding box center [32, 467] width 23 height 23
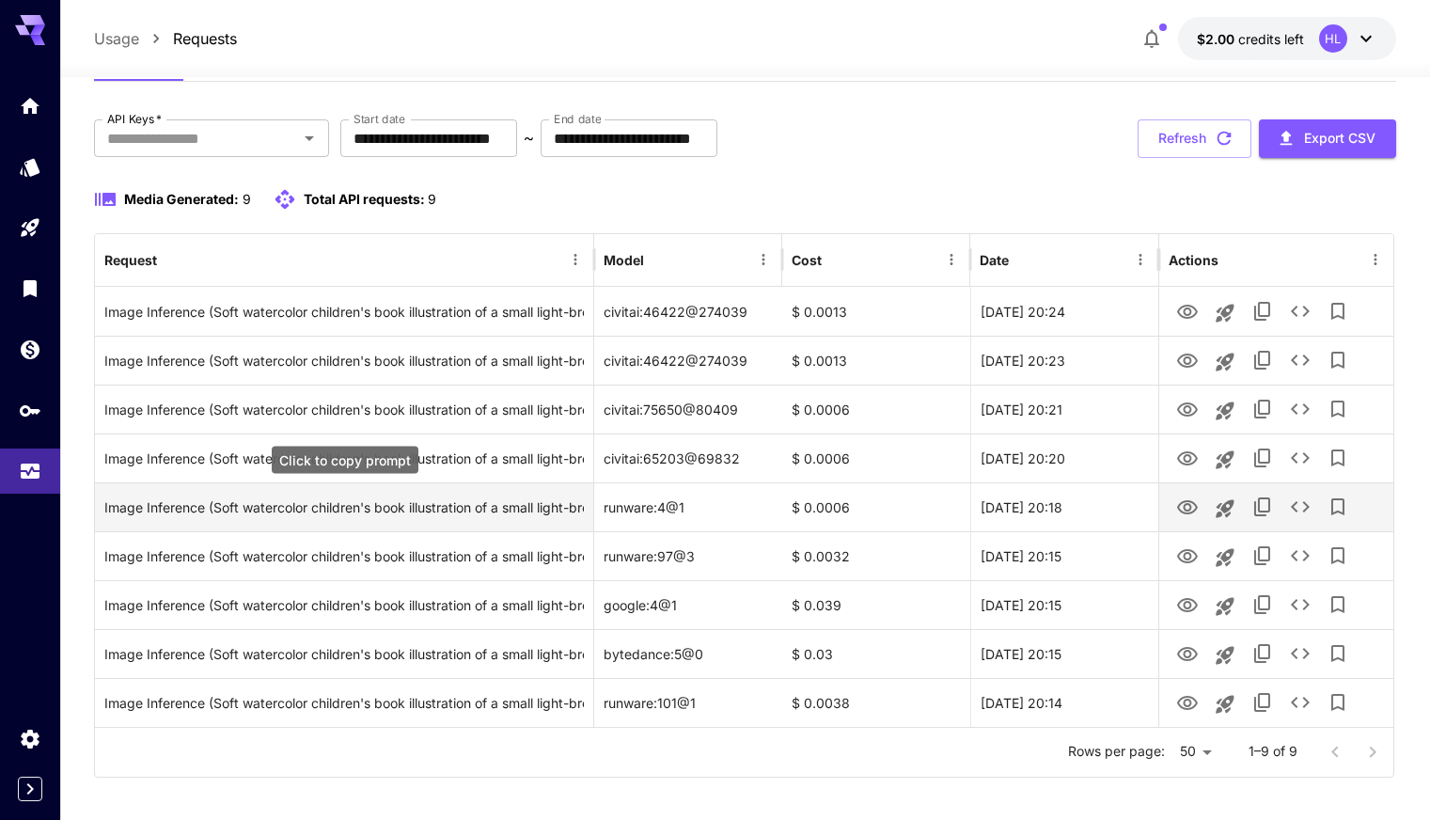
scroll to position [96, 0]
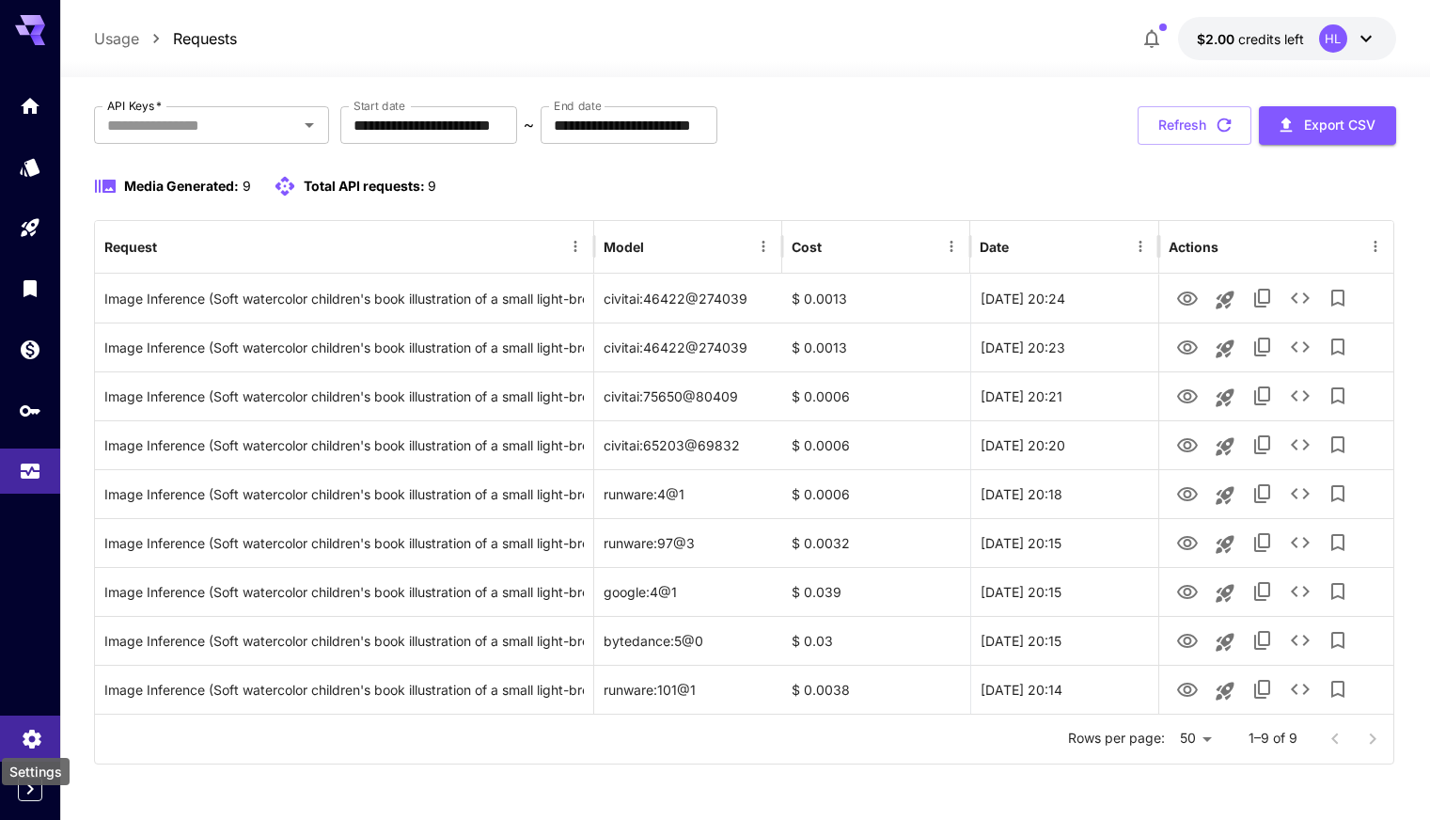
click at [29, 733] on icon "Settings" at bounding box center [32, 733] width 23 height 23
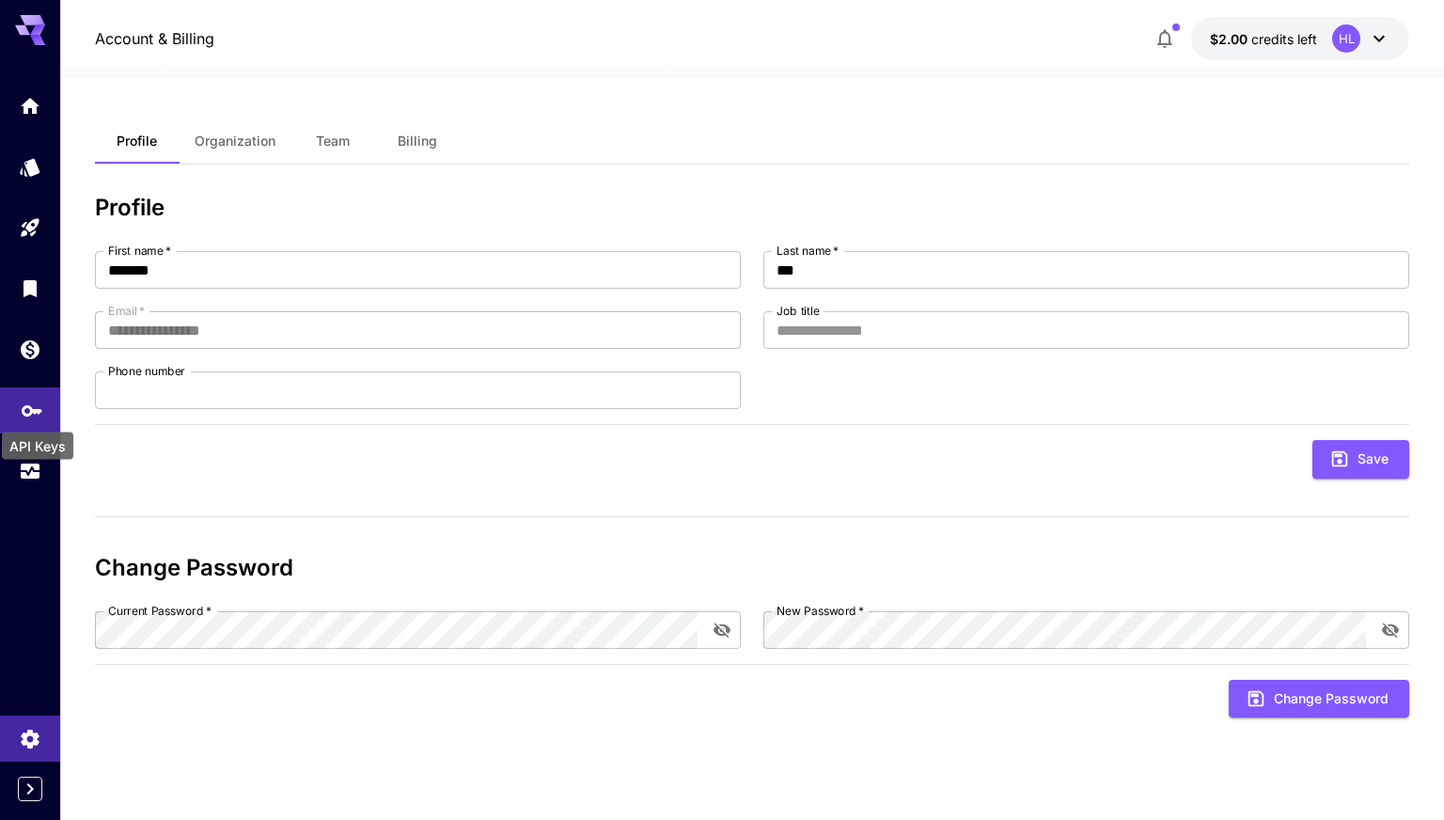
click at [30, 403] on icon "API Keys" at bounding box center [32, 405] width 23 height 23
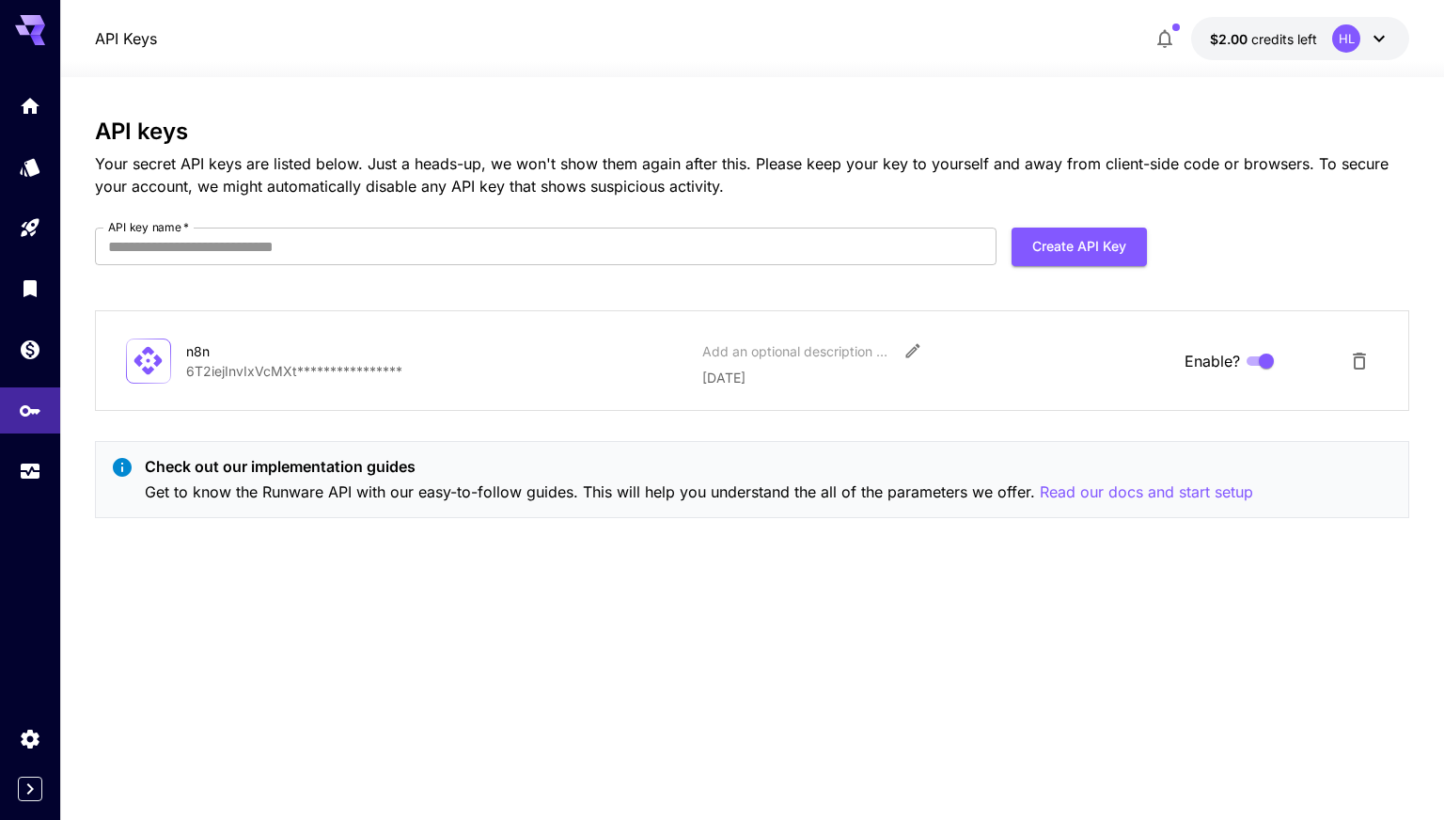
click at [39, 21] on icon at bounding box center [30, 25] width 30 height 20
click at [1117, 493] on p "Read our docs and start setup" at bounding box center [1146, 493] width 213 height 24
click at [20, 168] on link at bounding box center [30, 167] width 60 height 46
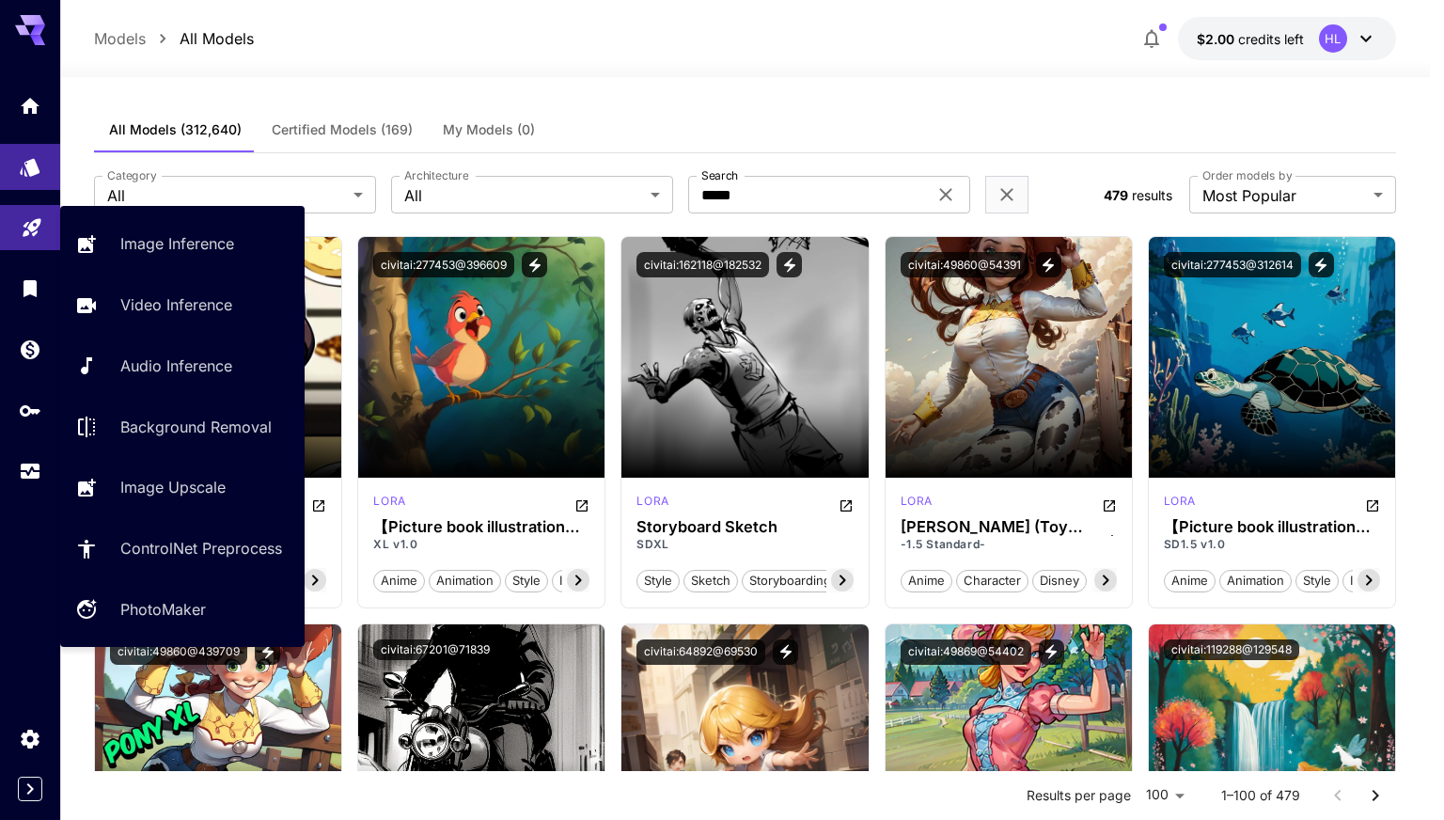
click at [25, 223] on icon "Playground" at bounding box center [32, 223] width 18 height 18
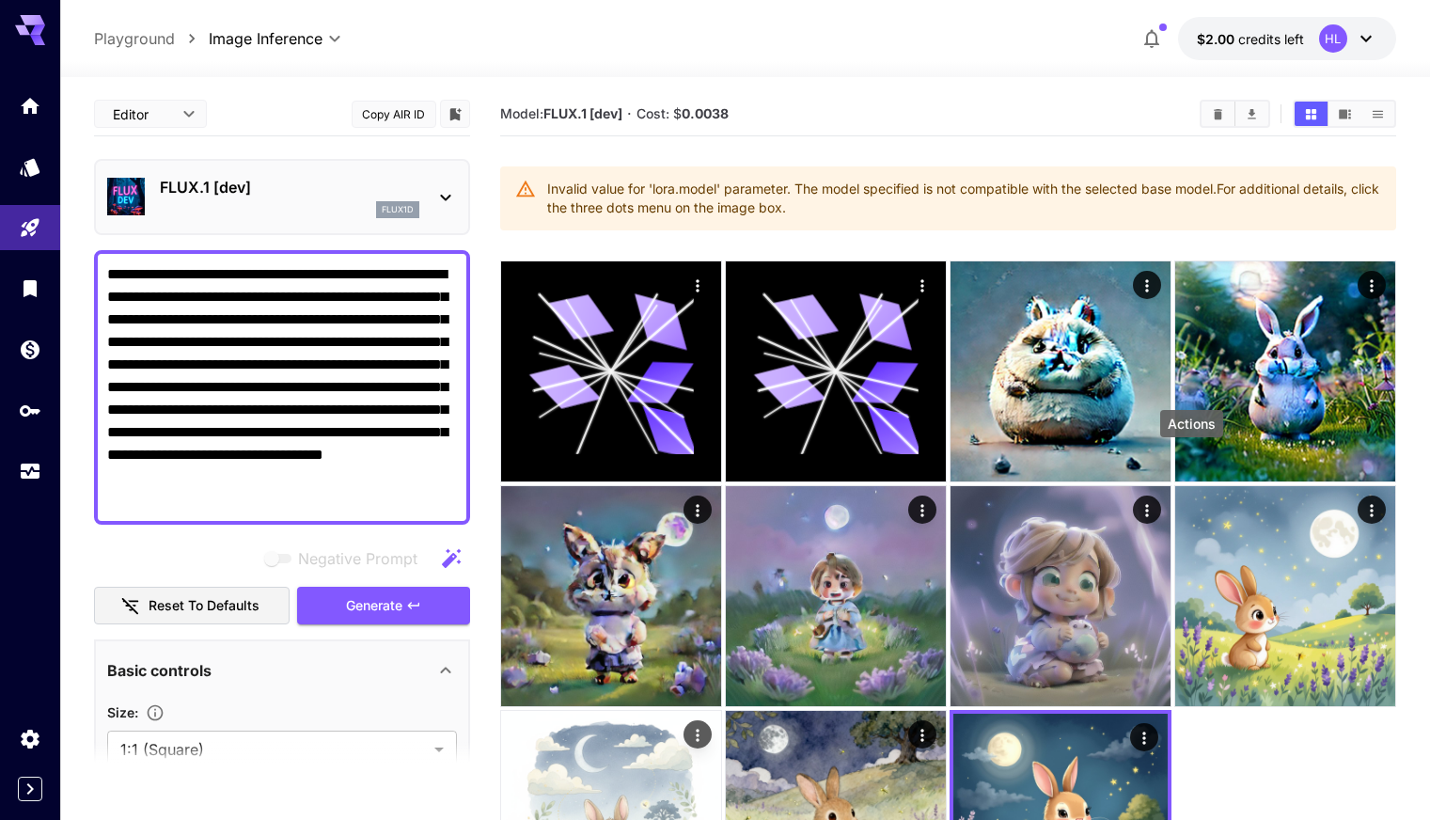
click at [707, 725] on icon "Actions" at bounding box center [697, 734] width 19 height 19
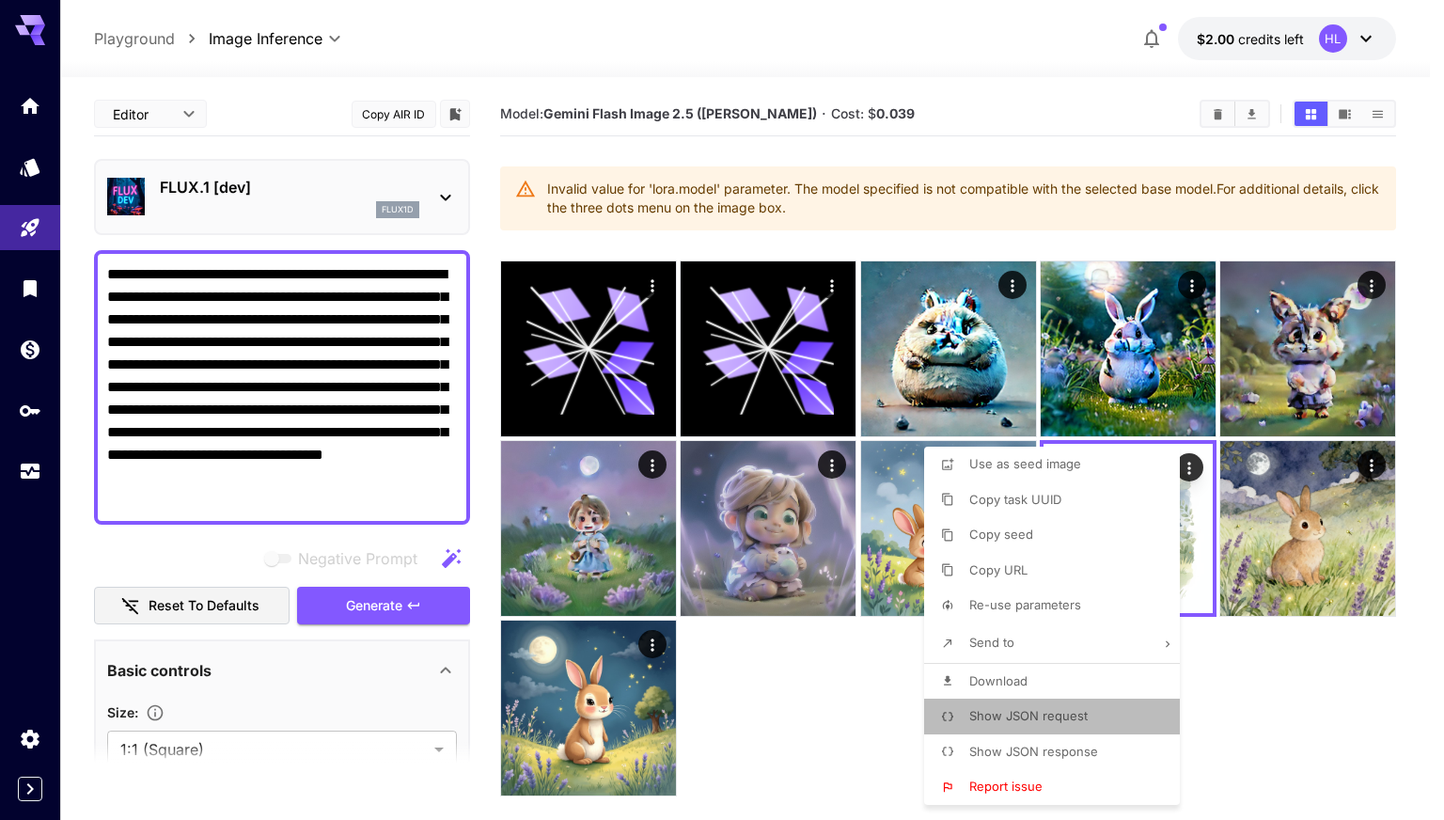
click at [1042, 714] on span "Show JSON request" at bounding box center [1029, 715] width 118 height 15
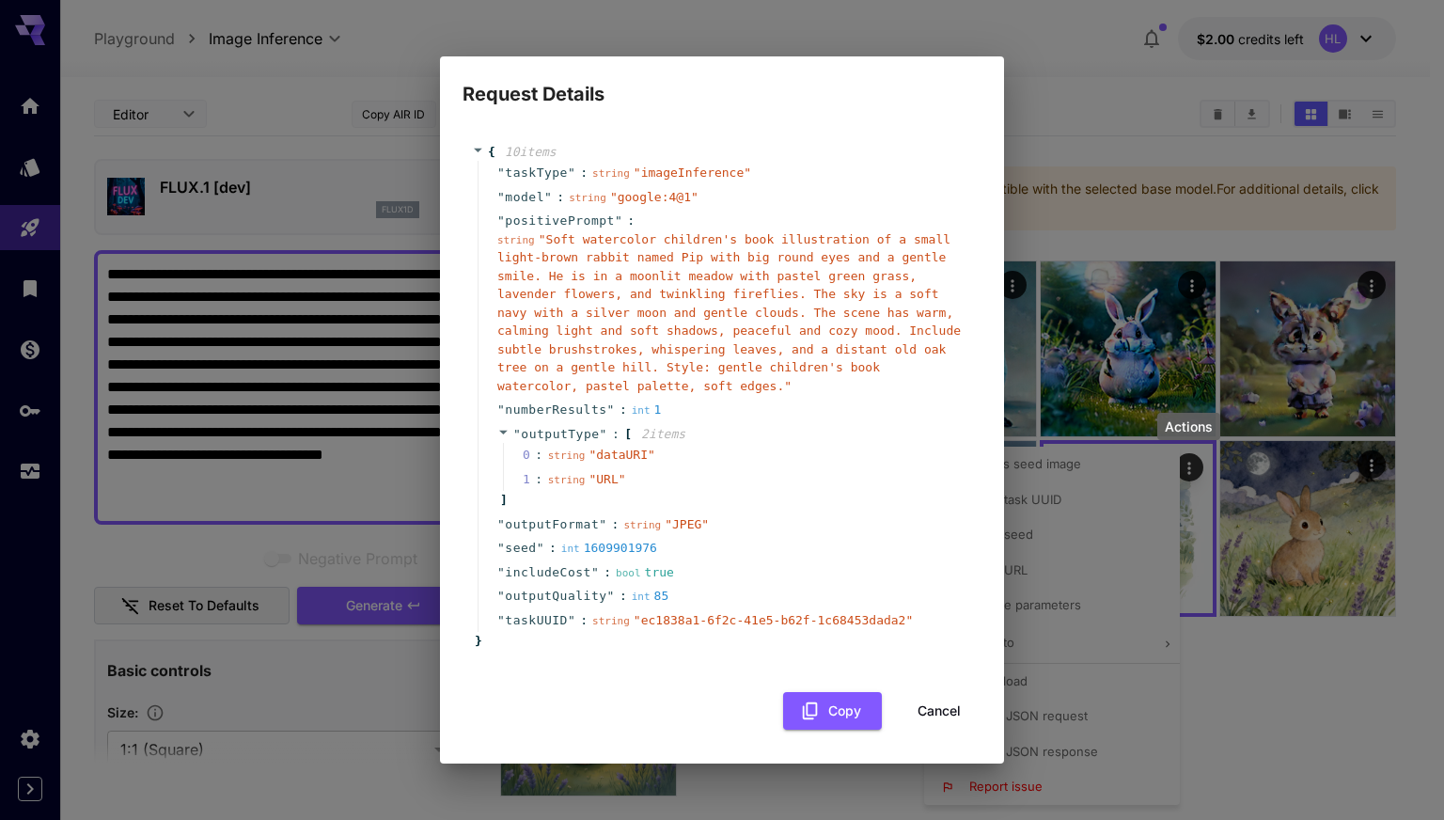
click at [1274, 702] on div "Request Details { 10 item s " taskType " : string " imageInference " " model " …" at bounding box center [722, 410] width 1444 height 820
click at [937, 700] on button "Cancel" at bounding box center [939, 711] width 85 height 39
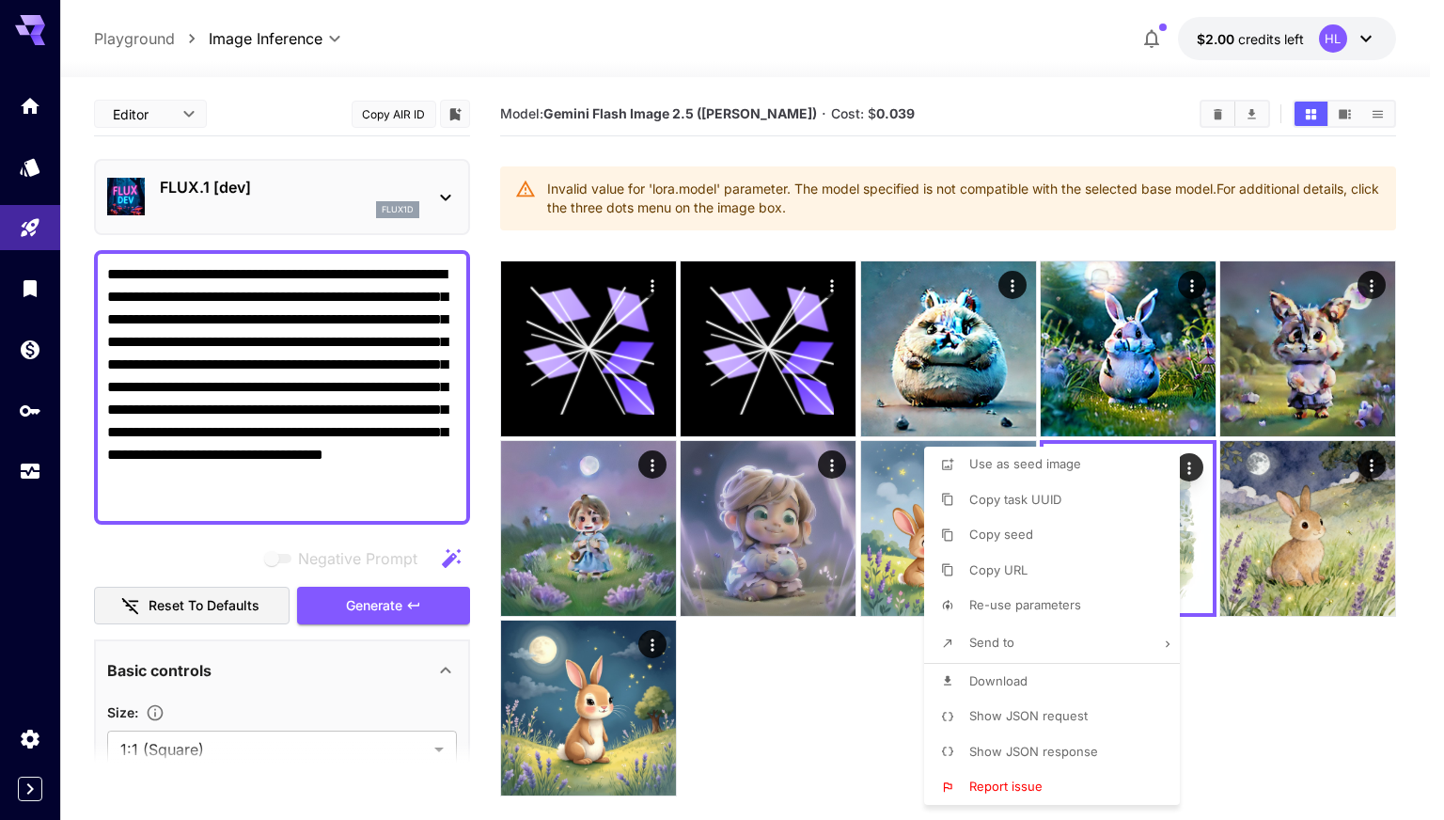
click at [1245, 693] on div at bounding box center [722, 410] width 1444 height 820
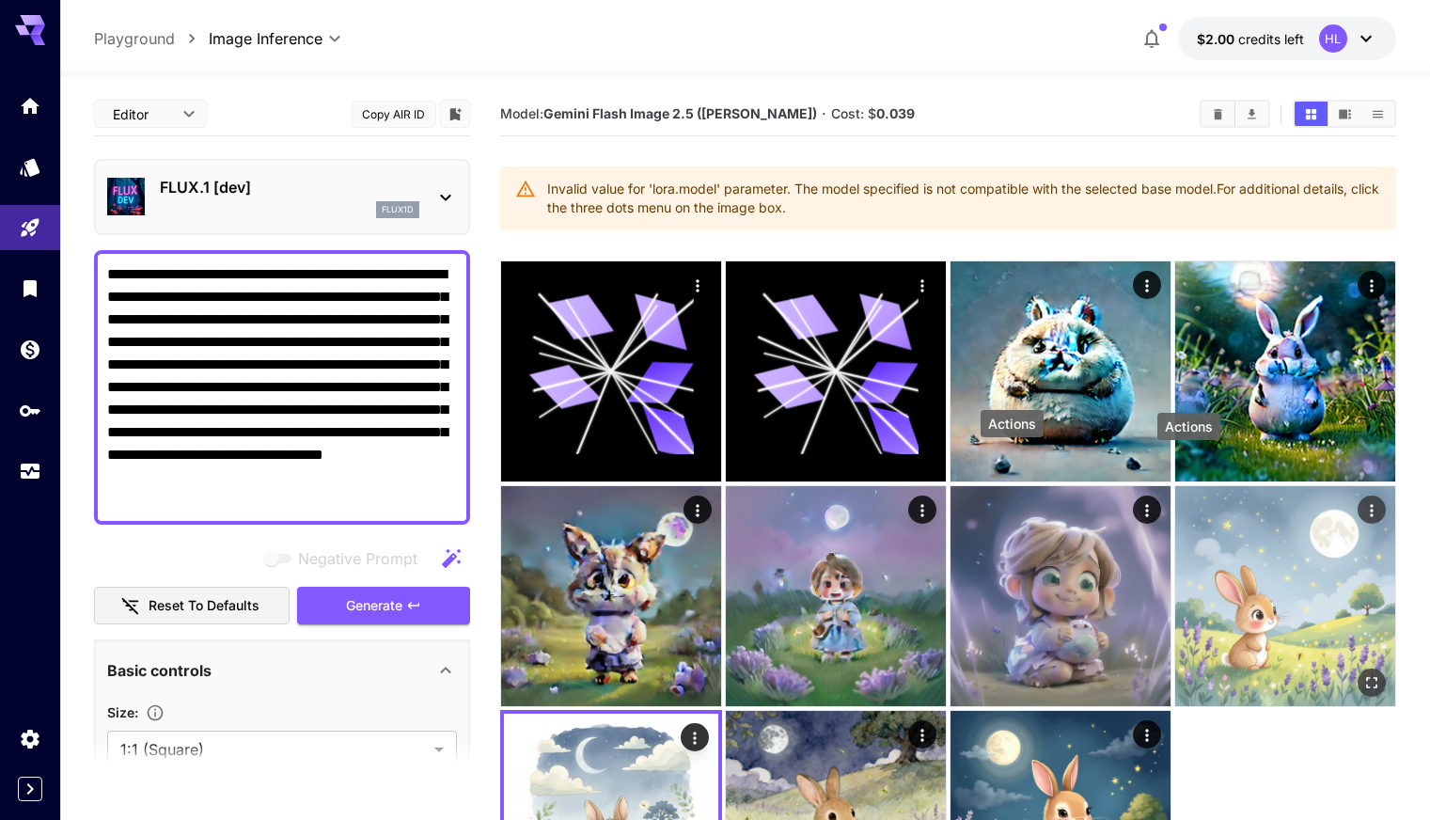
click at [1363, 501] on icon "Actions" at bounding box center [1372, 510] width 19 height 19
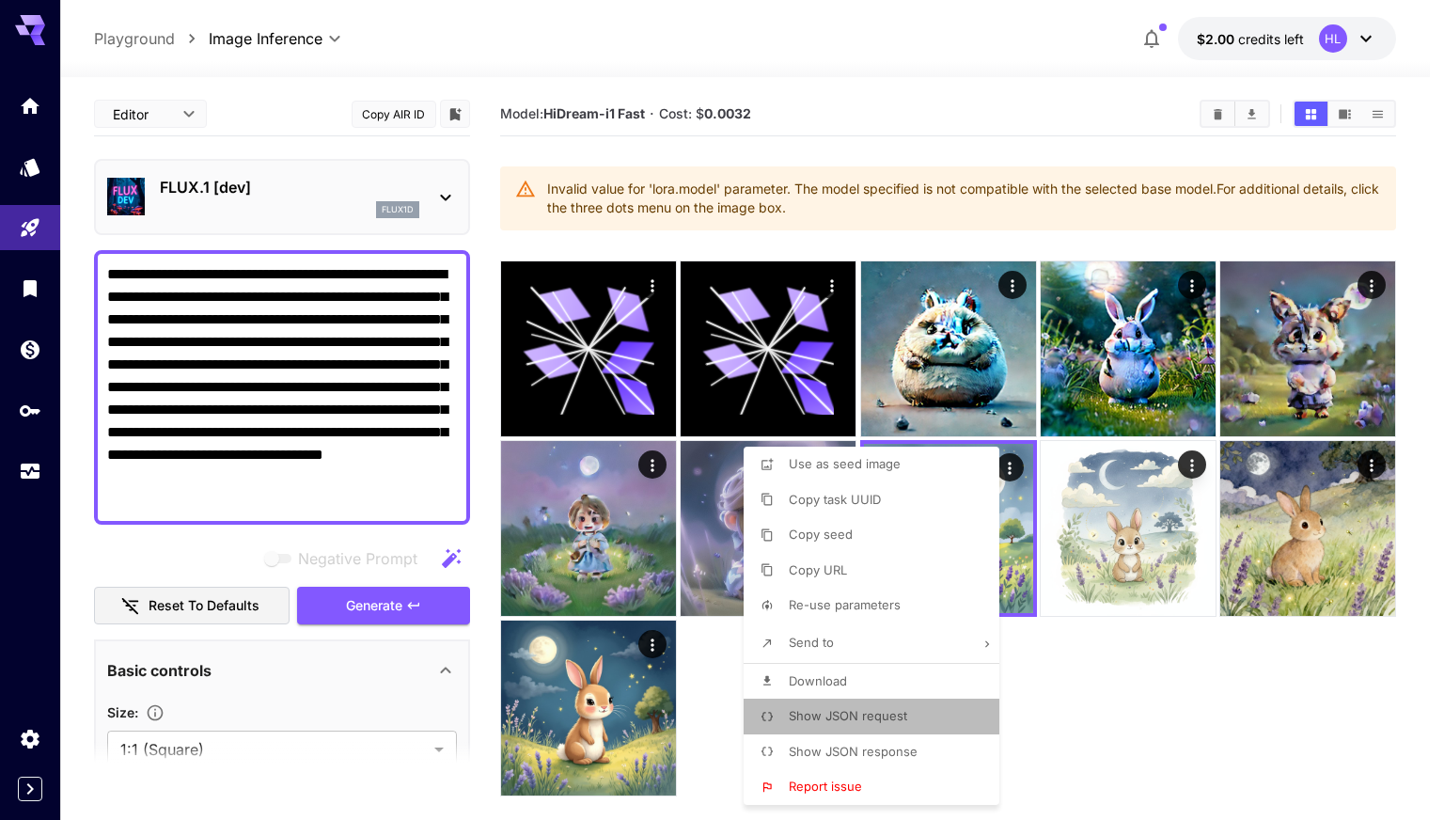
click at [859, 705] on li "Show JSON request" at bounding box center [877, 717] width 267 height 36
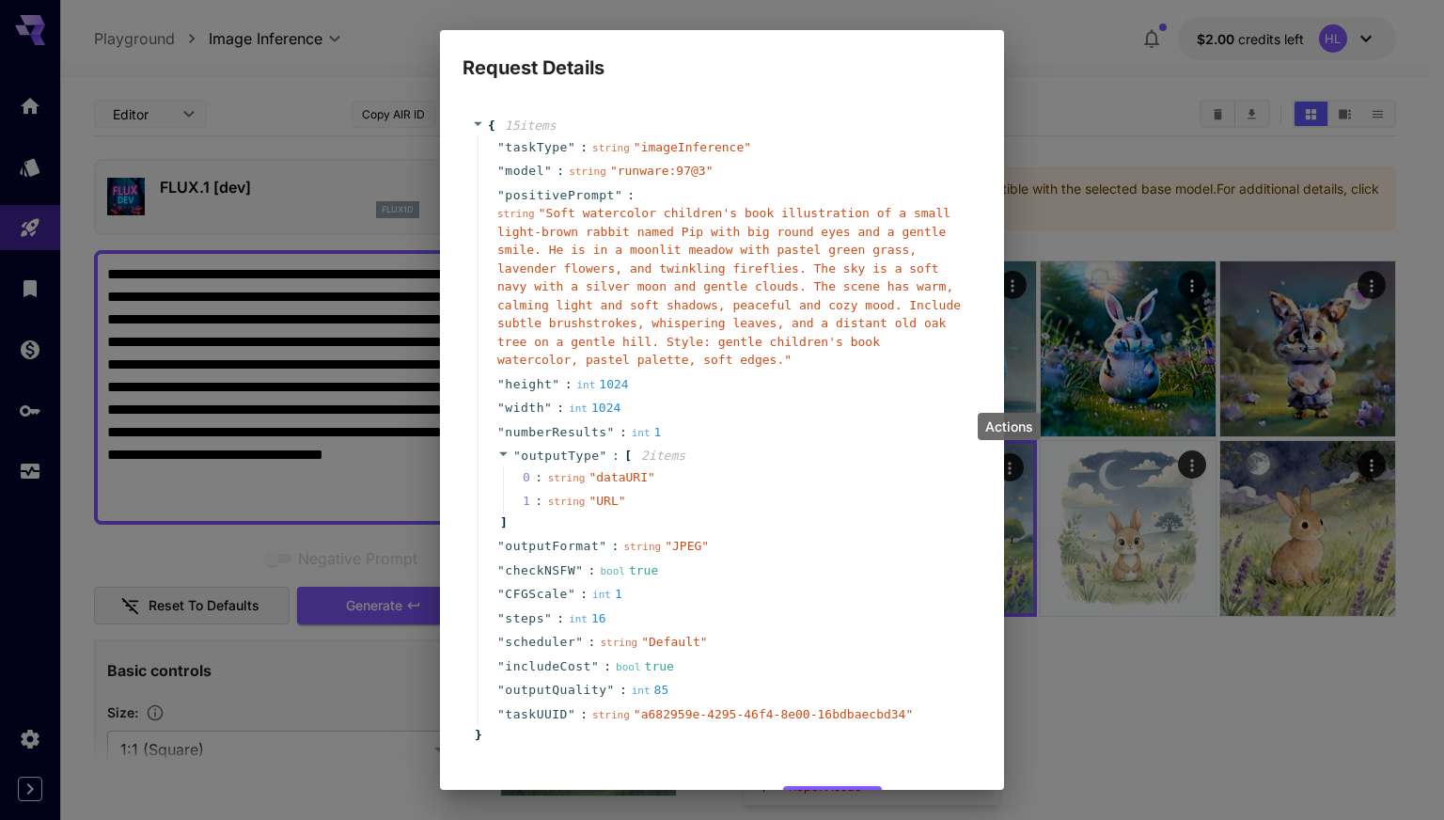
click at [1120, 637] on div "Request Details { 15 item s " taskType " : string " imageInference " " model " …" at bounding box center [722, 410] width 1444 height 820
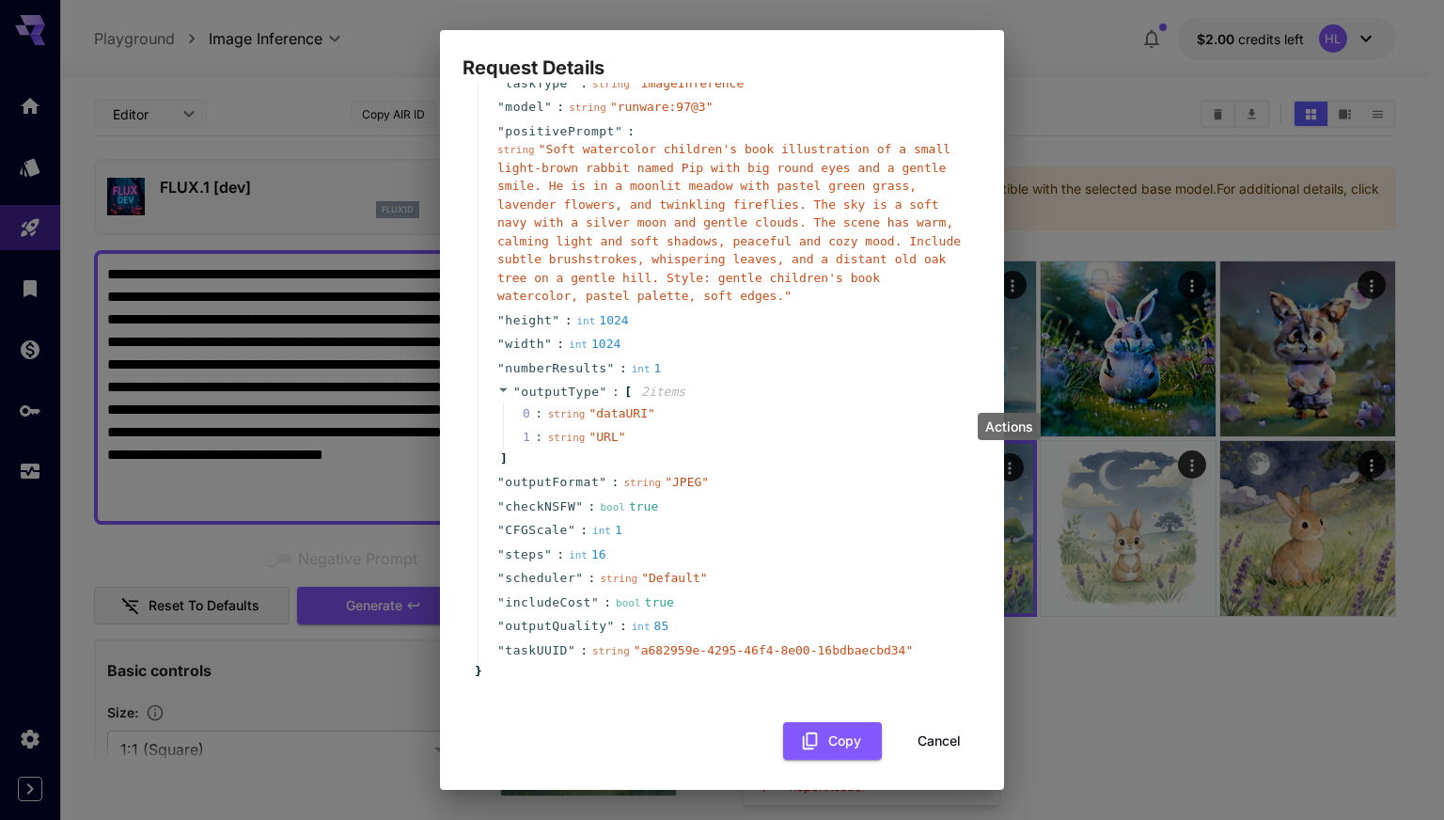
scroll to position [68, 0]
click at [822, 724] on button "Copy" at bounding box center [832, 737] width 99 height 39
click at [913, 728] on button "Cancel" at bounding box center [939, 737] width 85 height 39
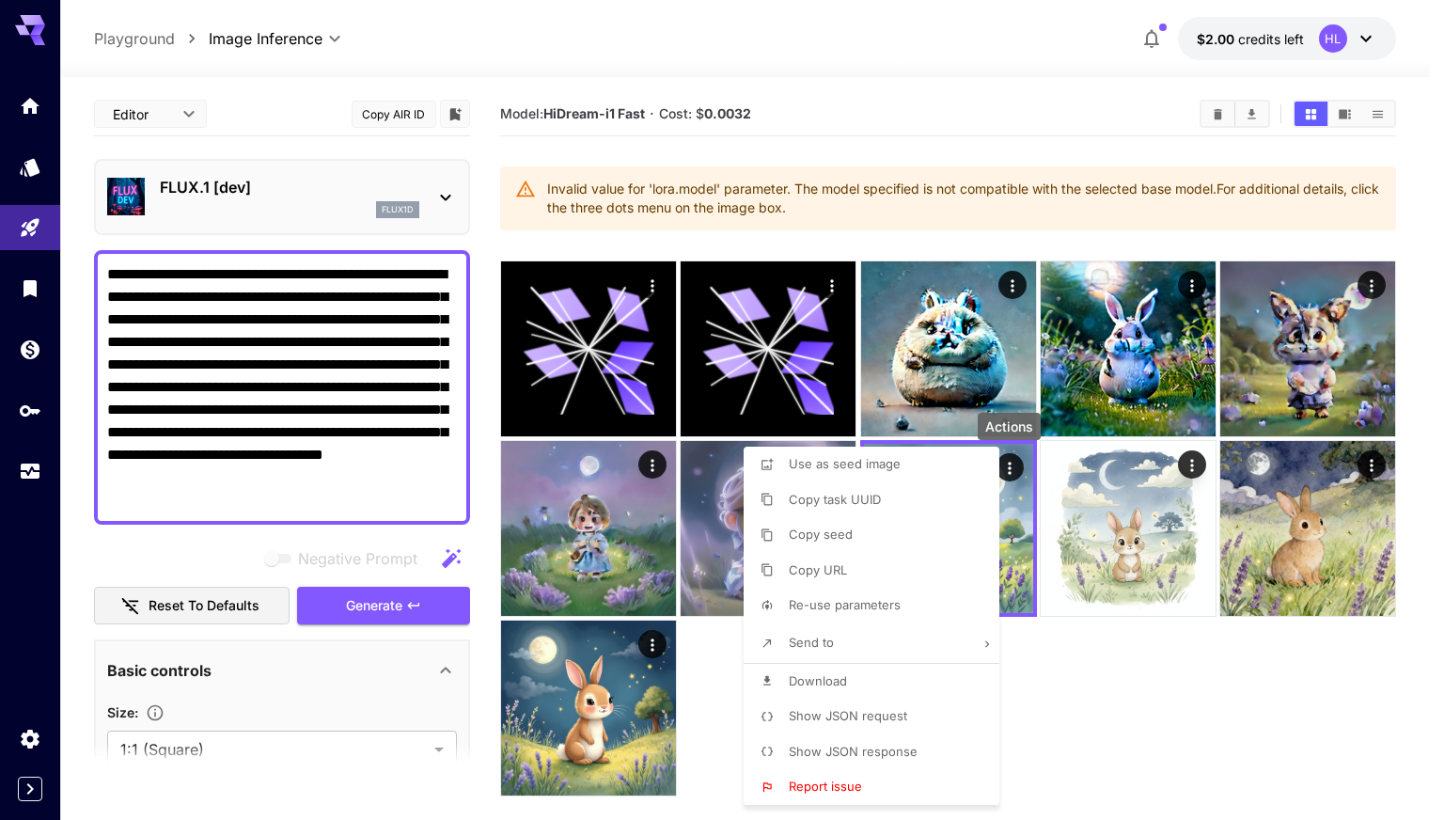
click at [875, 504] on span "Copy task UUID" at bounding box center [835, 499] width 92 height 15
click at [841, 501] on span "Copy task UUID" at bounding box center [835, 499] width 92 height 15
click at [1153, 686] on div at bounding box center [722, 410] width 1444 height 820
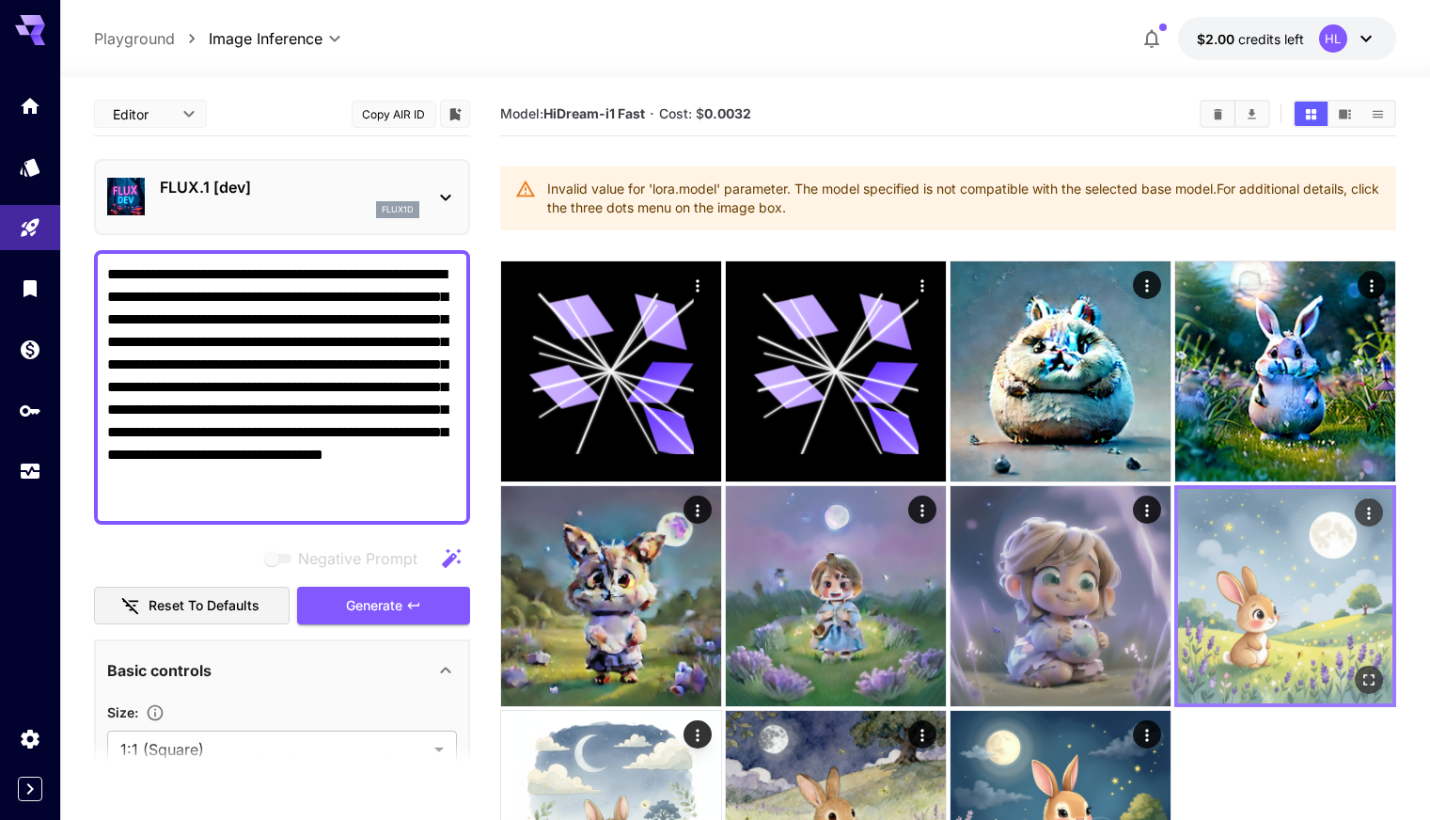
click at [1178, 523] on img at bounding box center [1285, 596] width 214 height 214
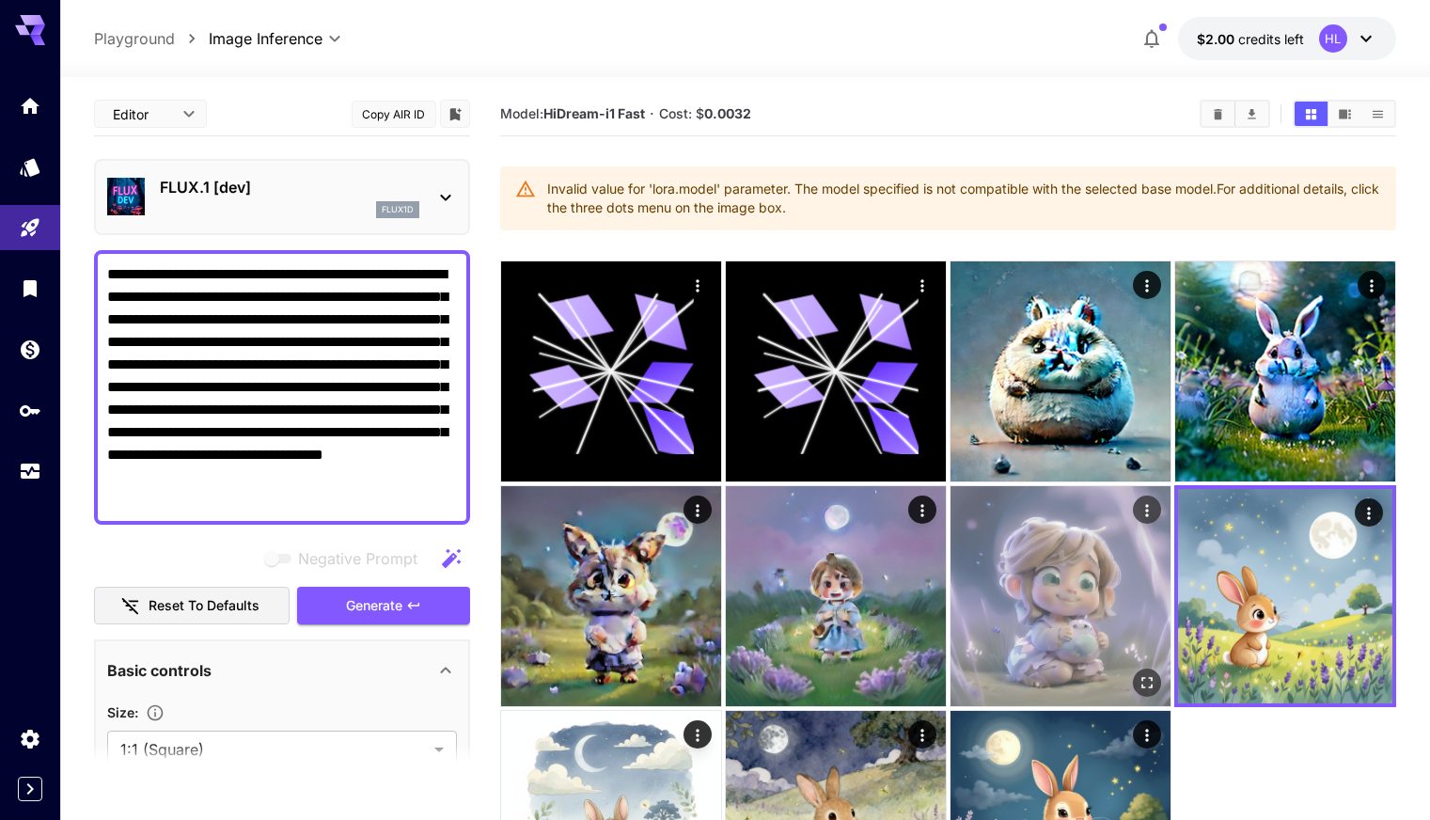
click at [951, 539] on img at bounding box center [1061, 596] width 220 height 220
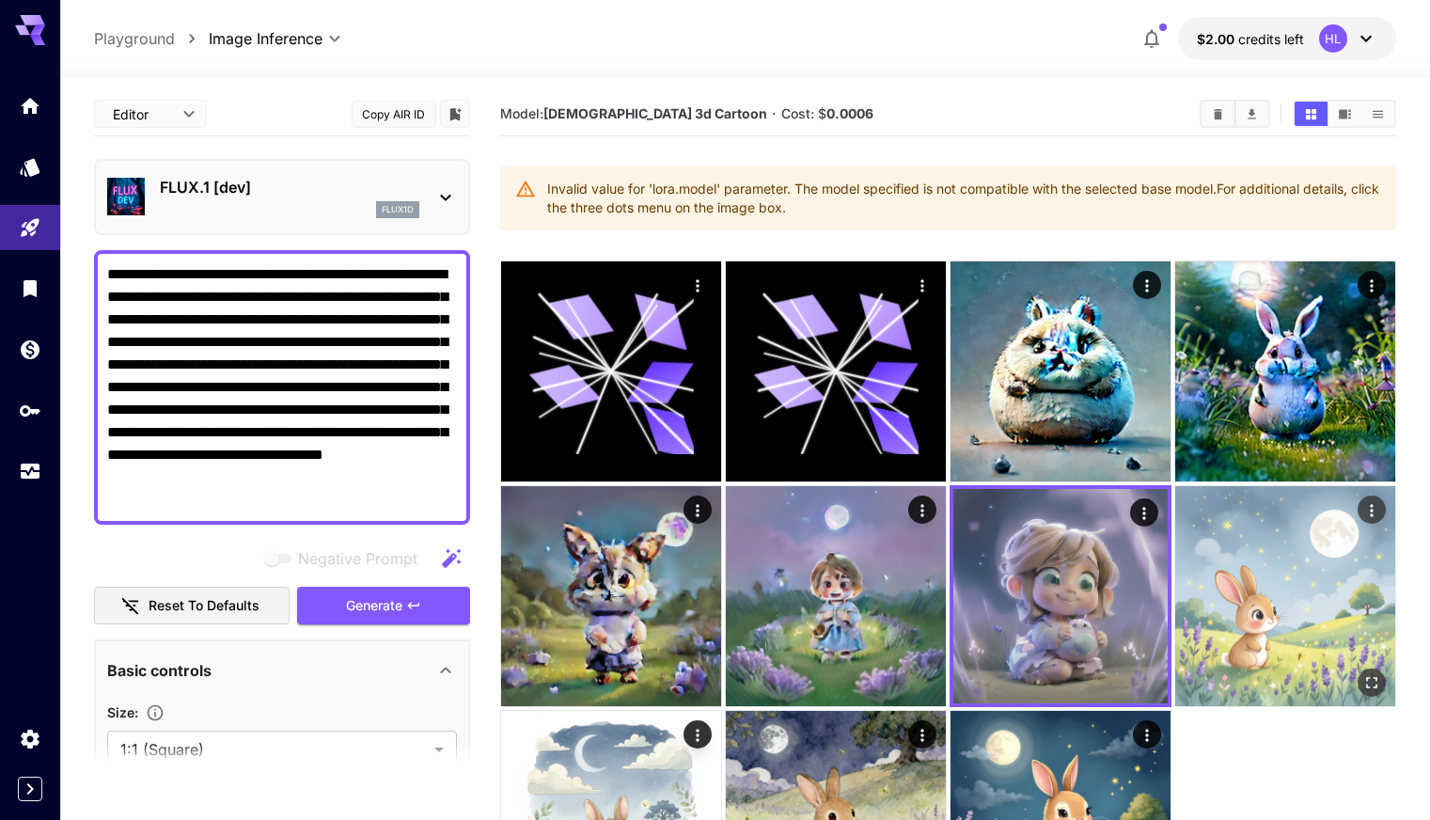
click at [1175, 525] on img at bounding box center [1285, 596] width 220 height 220
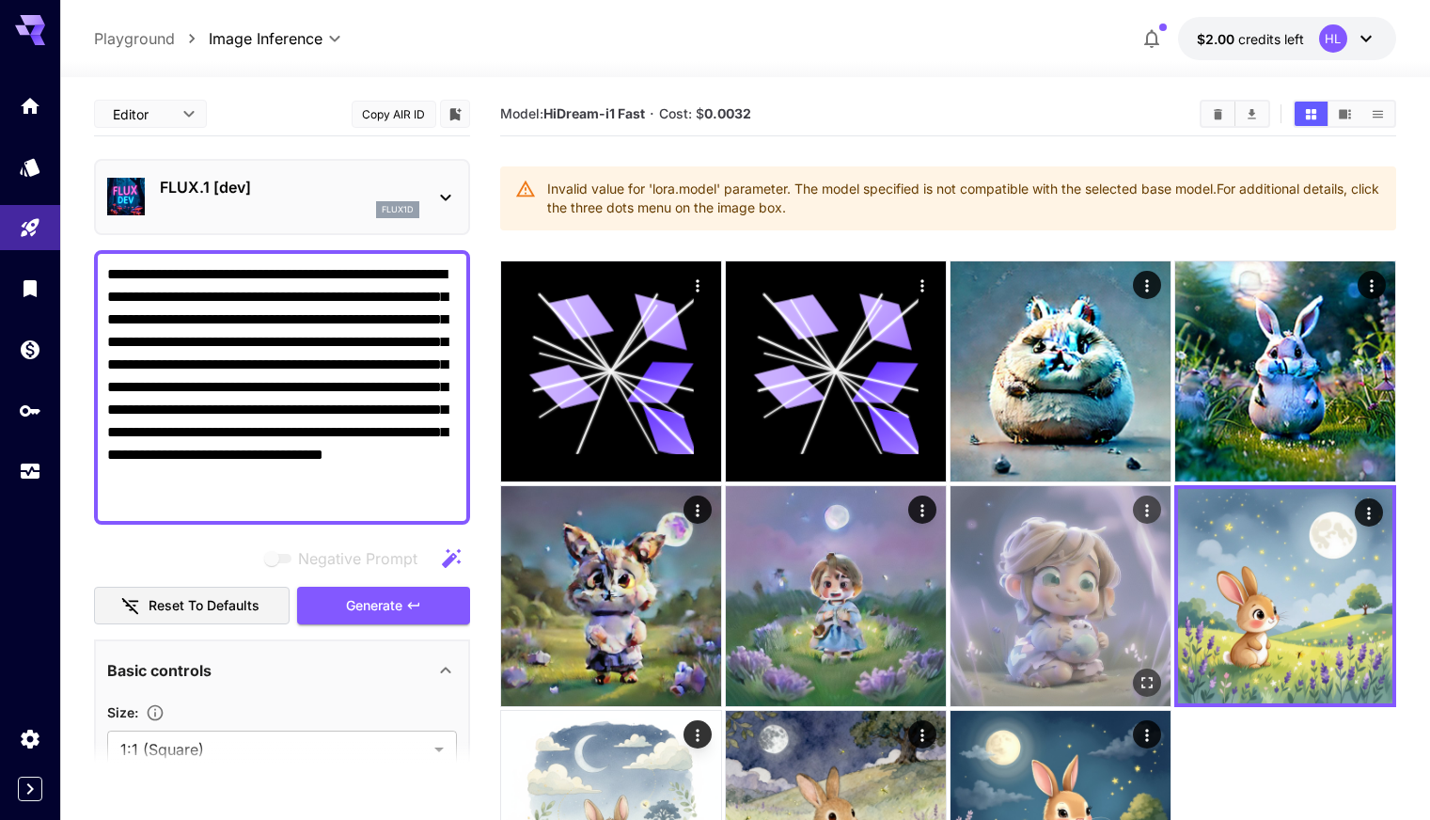
click at [951, 513] on img at bounding box center [1061, 596] width 220 height 220
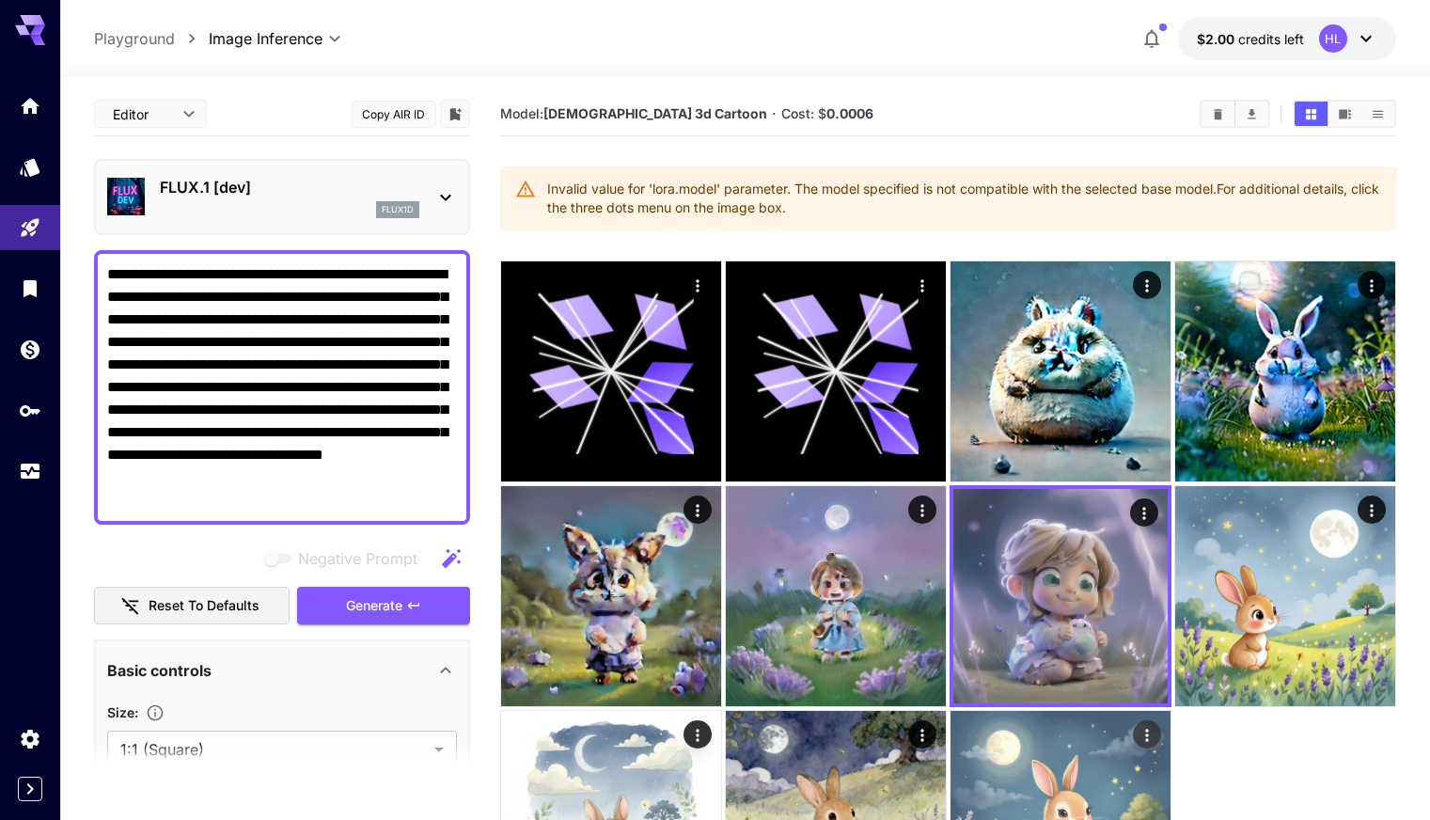
click at [951, 711] on img at bounding box center [1061, 821] width 220 height 220
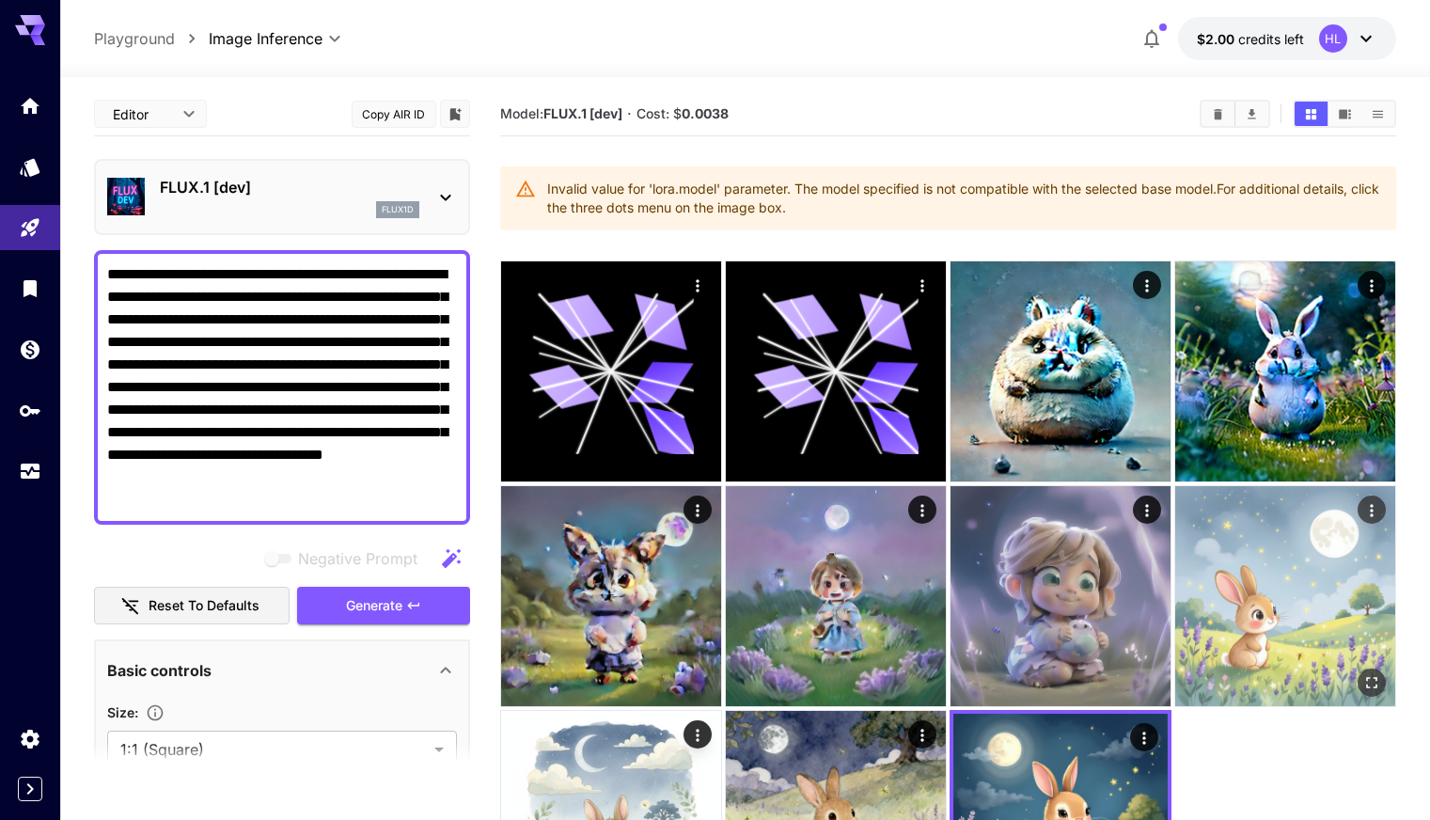
click at [1175, 532] on img at bounding box center [1285, 596] width 220 height 220
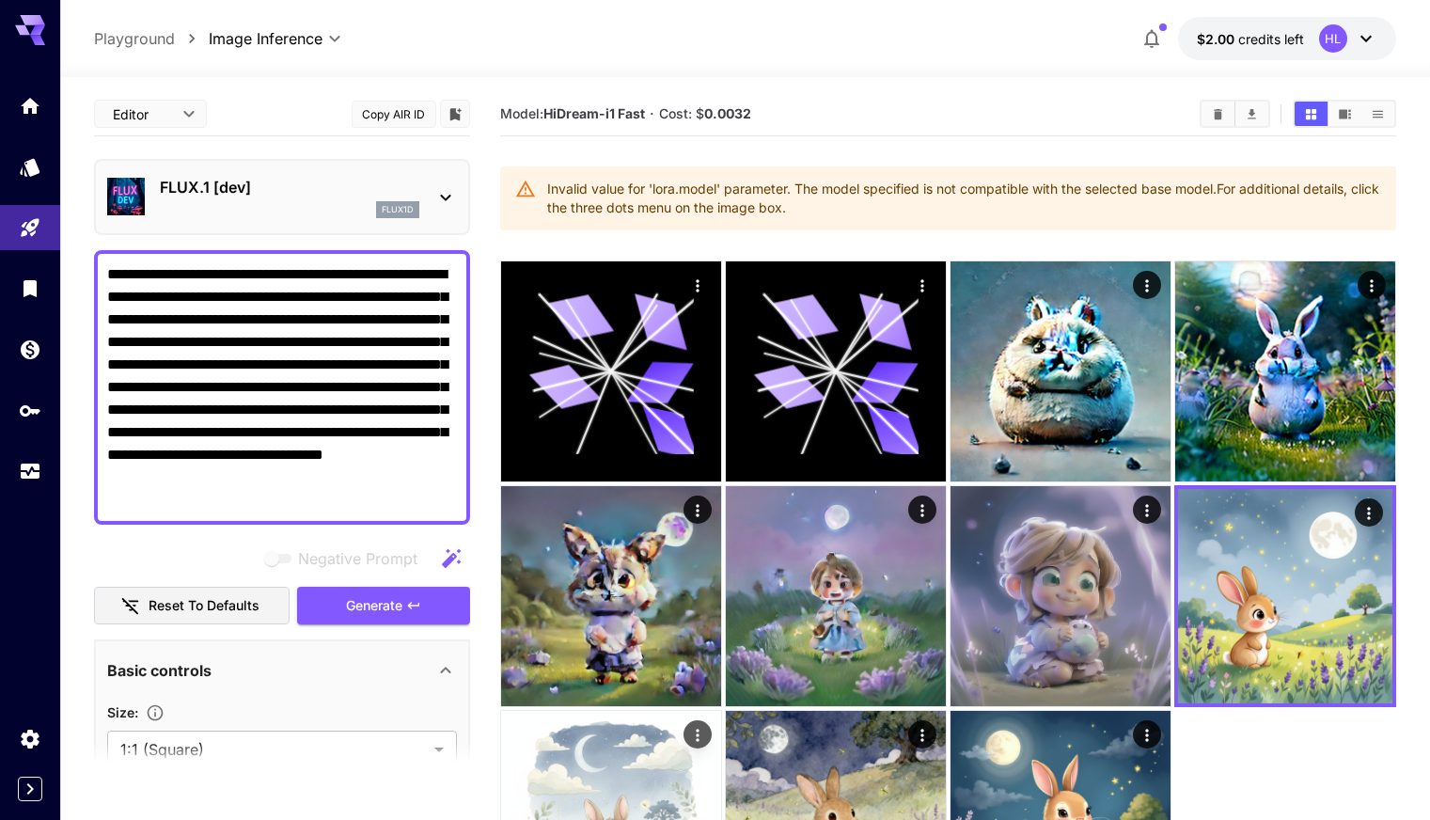
click at [721, 711] on img at bounding box center [611, 821] width 220 height 220
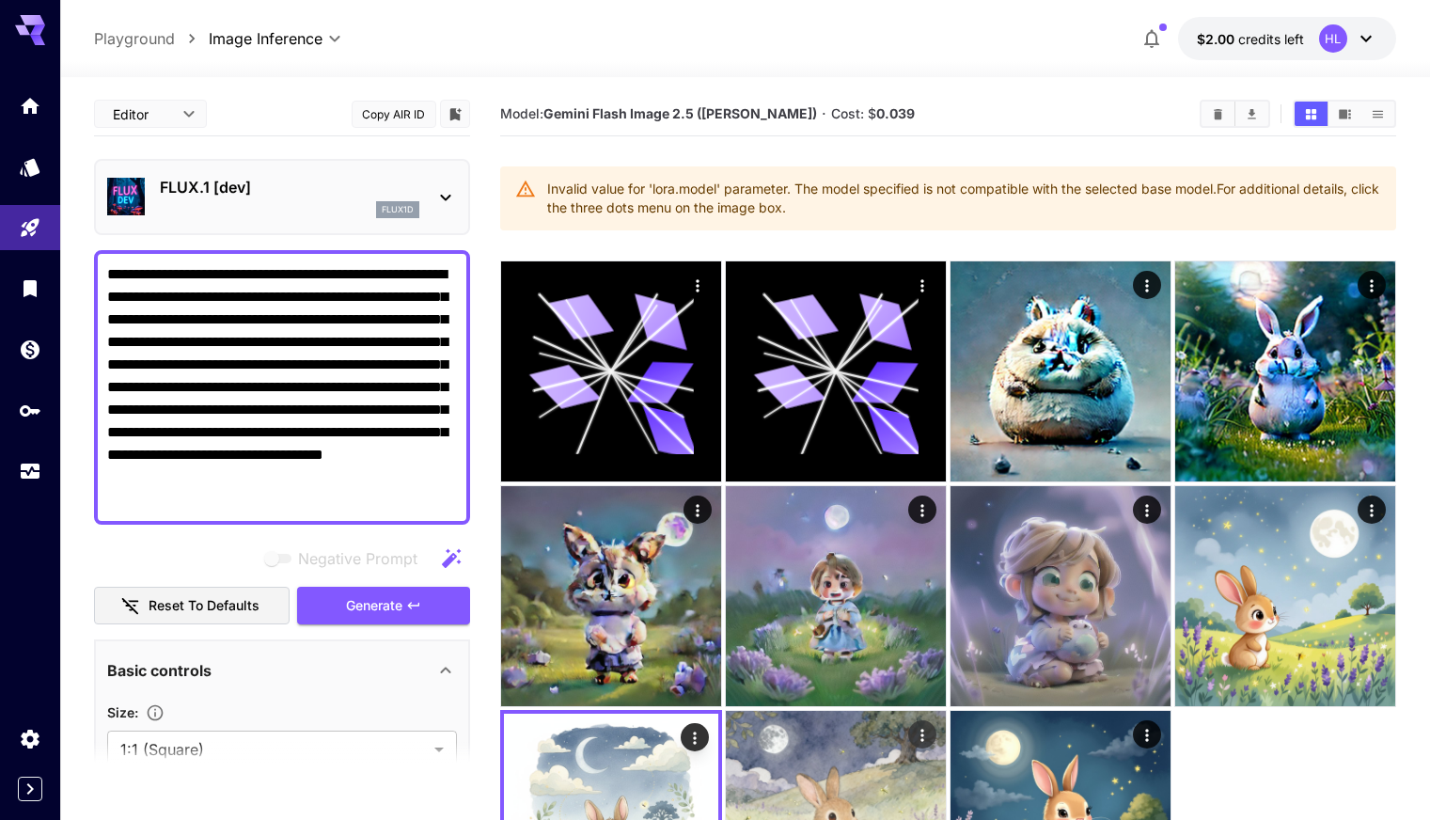
click at [946, 711] on img at bounding box center [836, 821] width 220 height 220
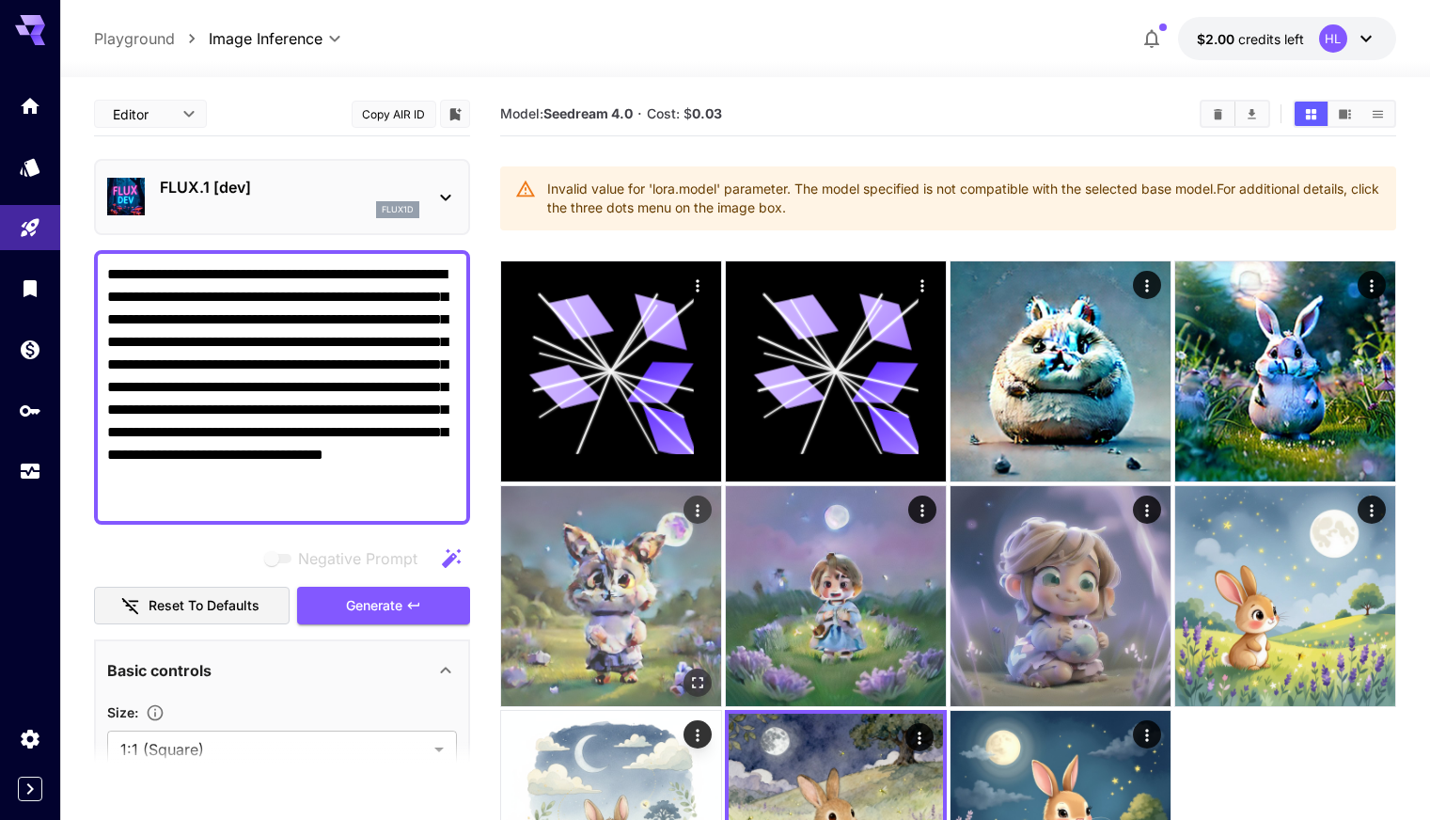
click at [721, 486] on img at bounding box center [611, 596] width 220 height 220
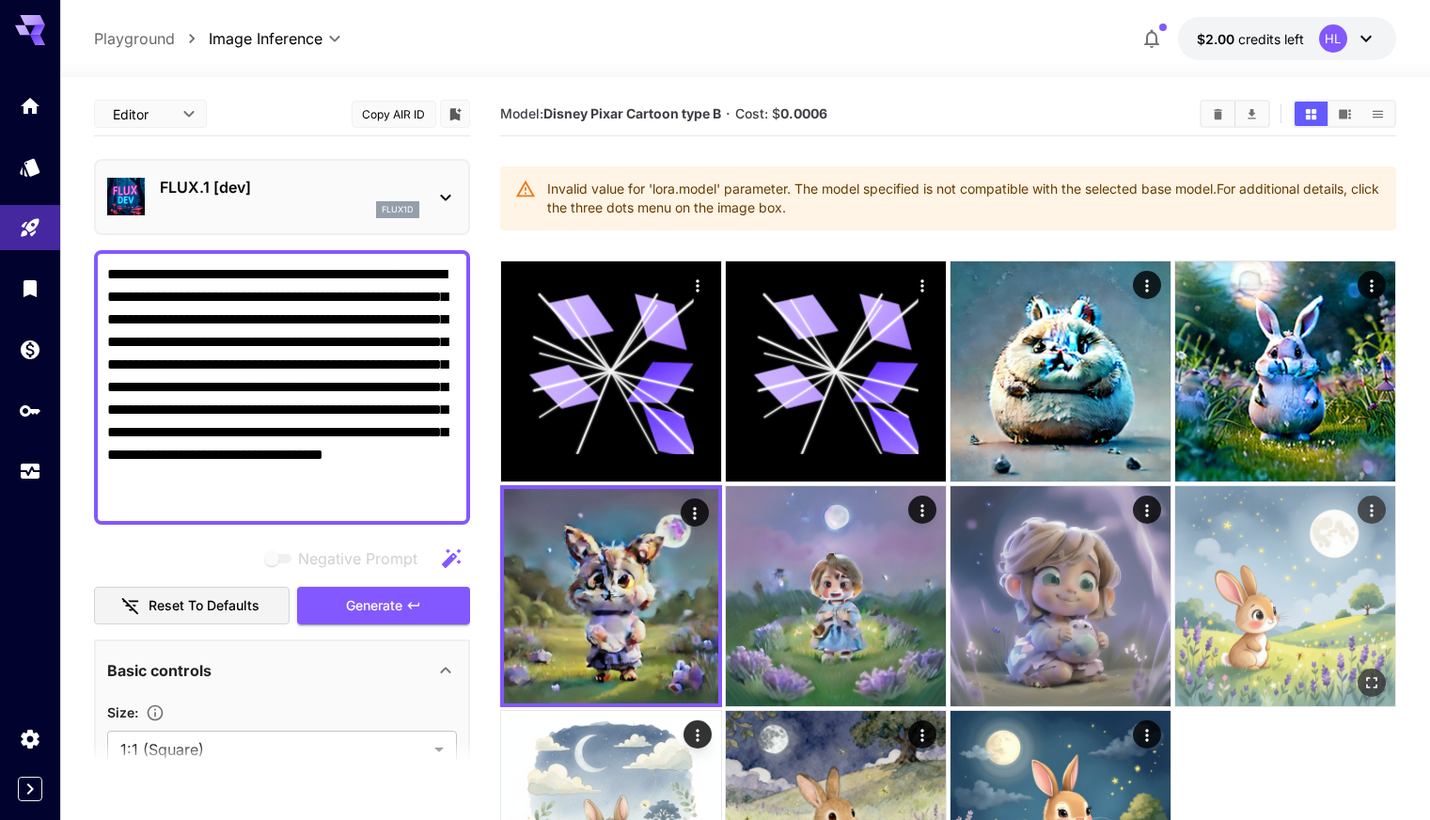
click at [1175, 534] on img at bounding box center [1285, 596] width 220 height 220
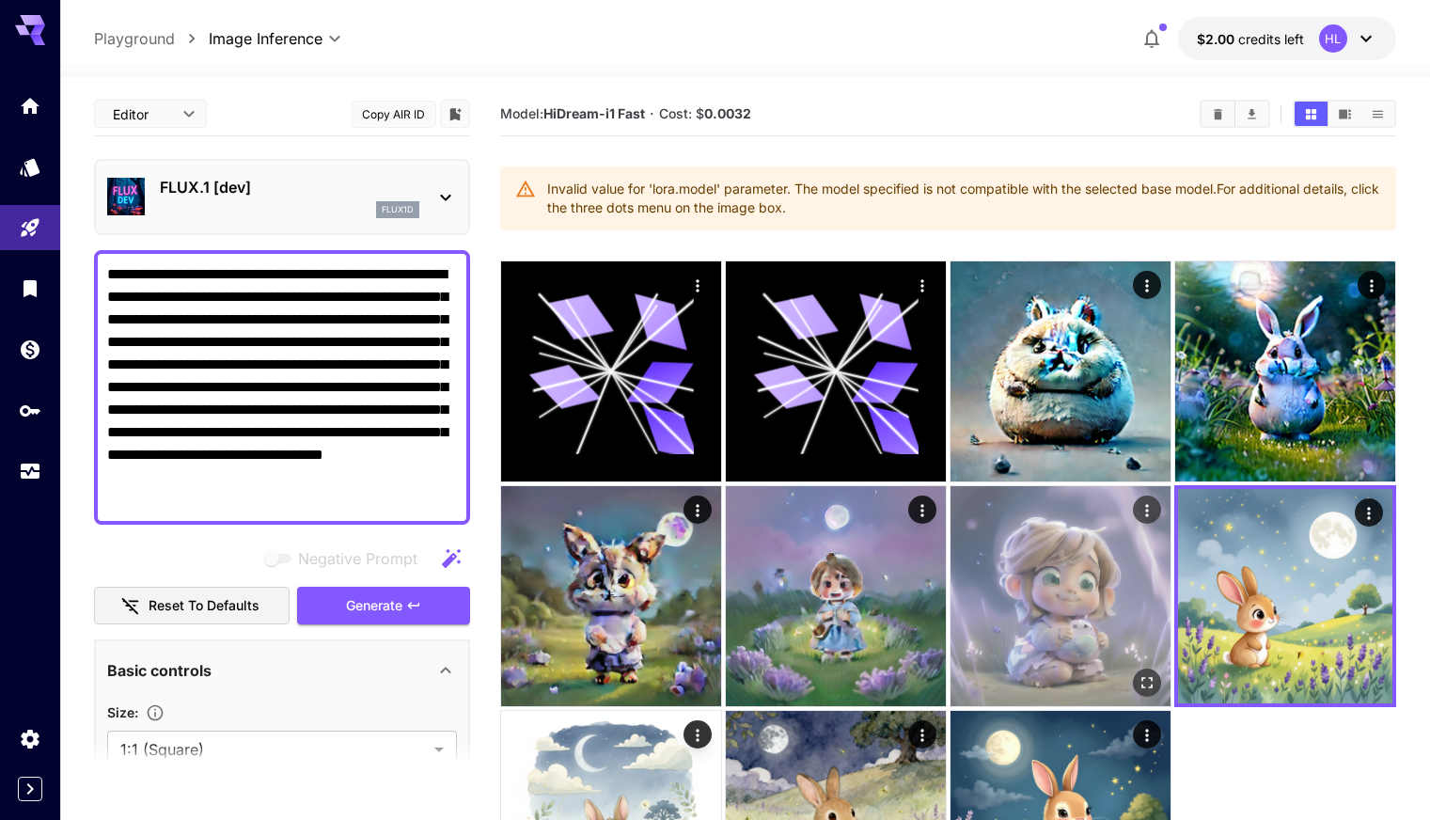
click at [951, 515] on img at bounding box center [1061, 596] width 220 height 220
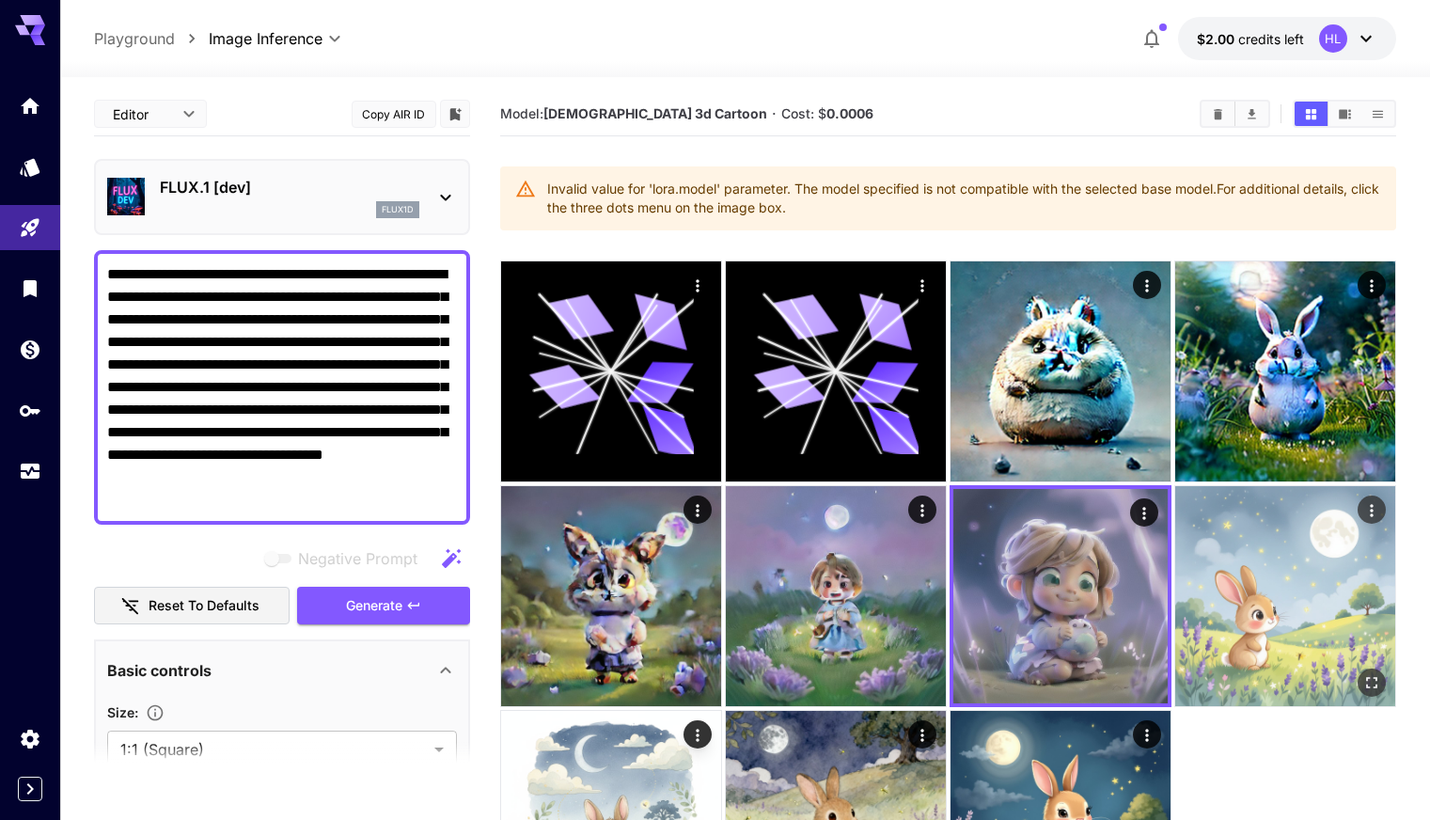
click at [1175, 505] on img at bounding box center [1285, 596] width 220 height 220
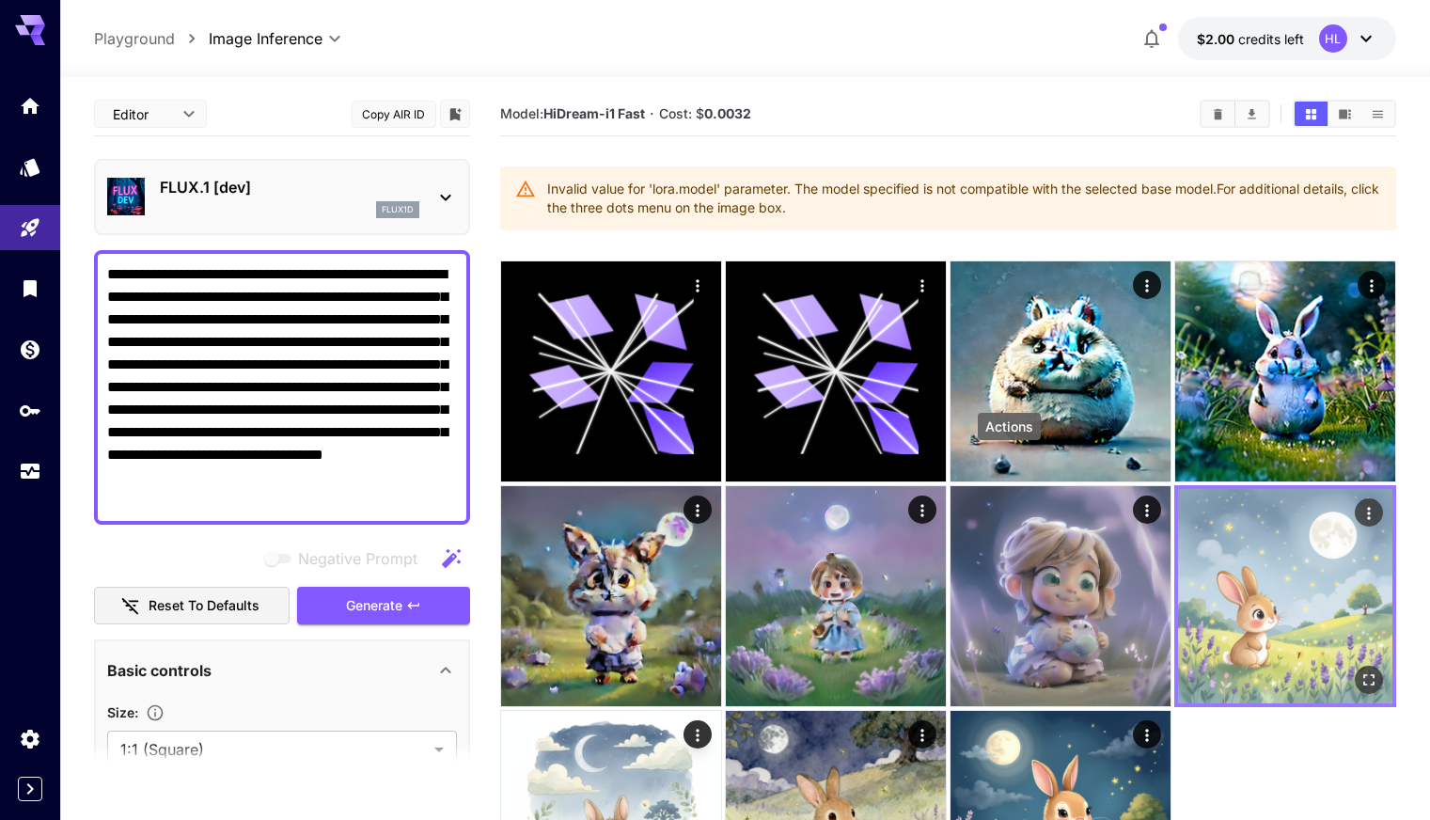
click at [1360, 504] on icon "Actions" at bounding box center [1369, 513] width 19 height 19
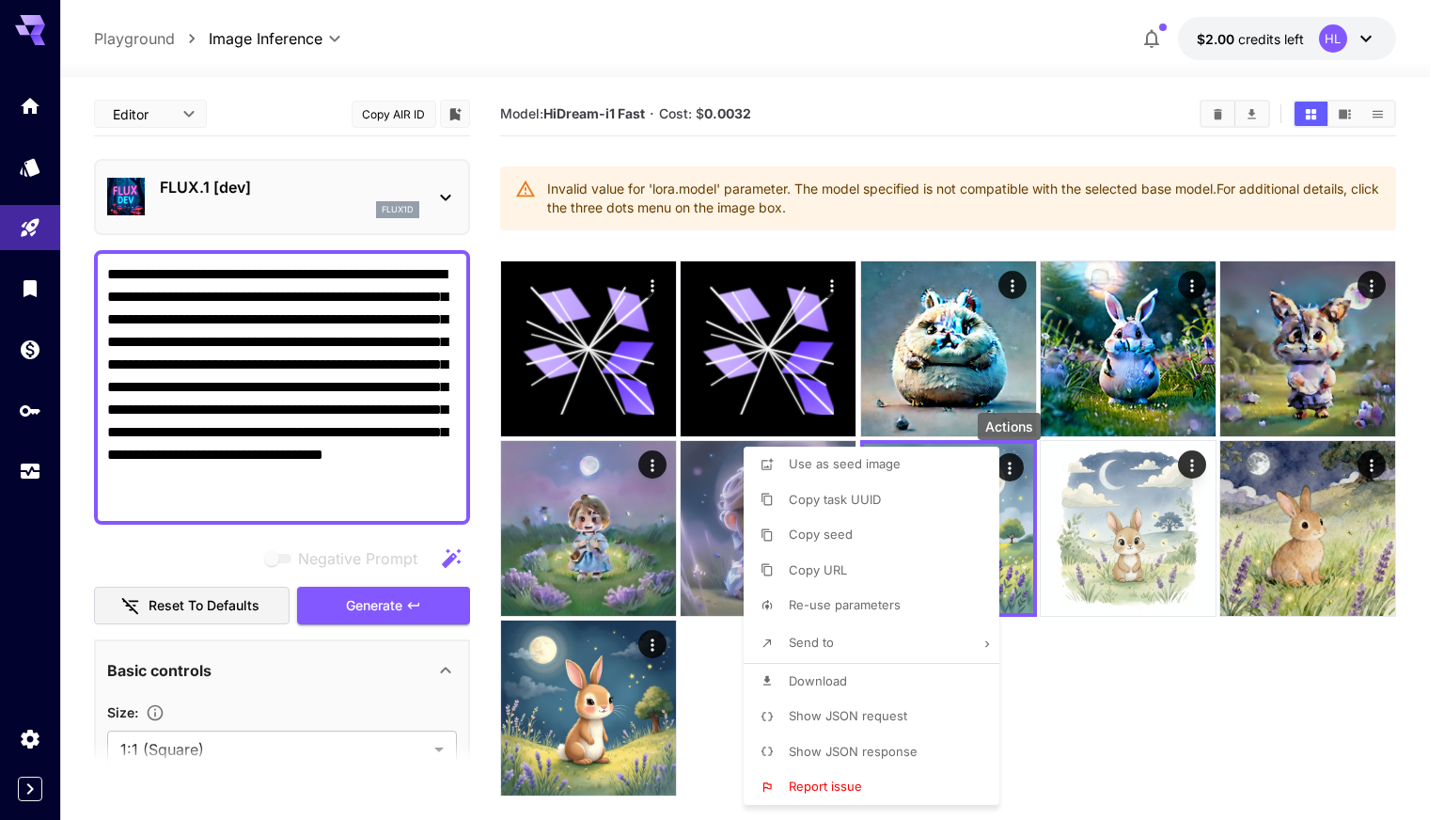
click at [876, 643] on li "Send to" at bounding box center [877, 642] width 267 height 39
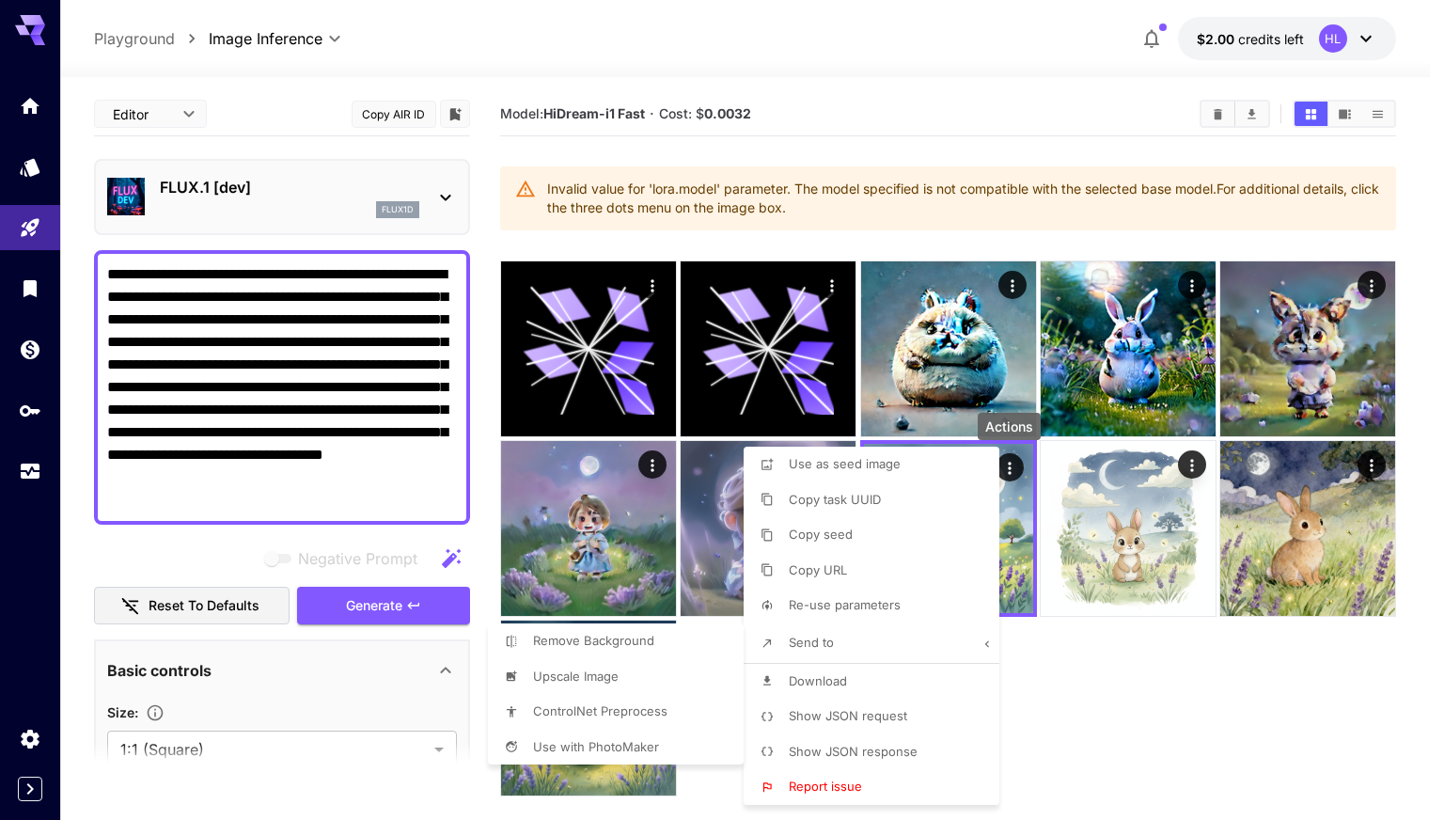
click at [884, 539] on div at bounding box center [722, 410] width 1444 height 820
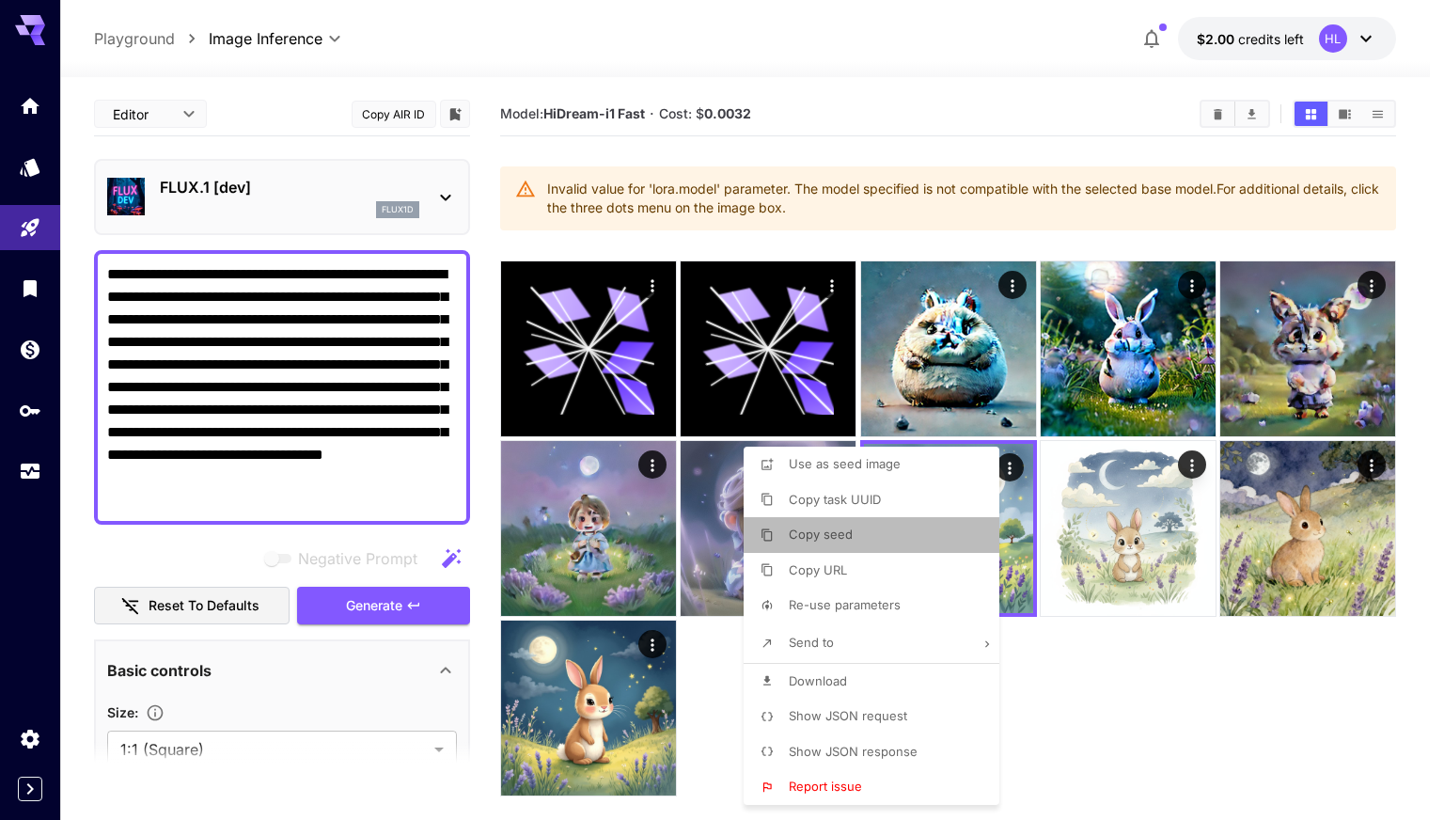
click at [835, 529] on span "Copy seed" at bounding box center [821, 534] width 64 height 15
